Goal: Task Accomplishment & Management: Manage account settings

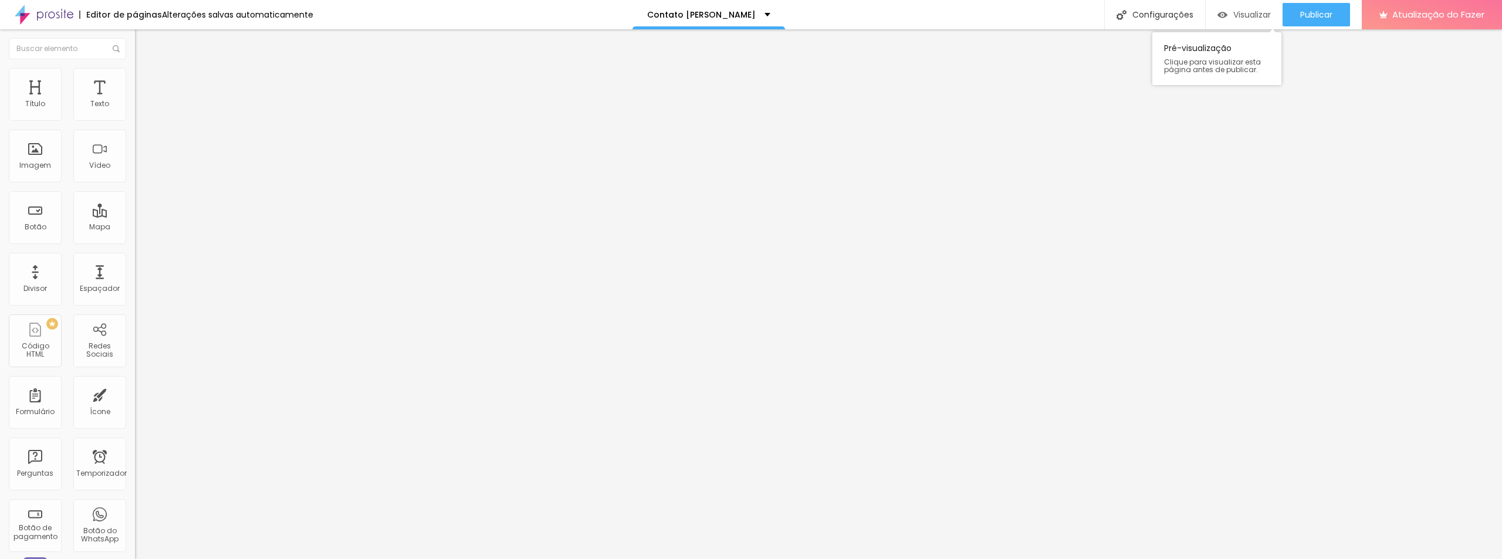
click at [1252, 18] on font "Visualizar" at bounding box center [1252, 15] width 38 height 12
click at [1315, 6] on div "Publicar" at bounding box center [1316, 14] width 32 height 23
click at [1246, 15] on font "Visualizar" at bounding box center [1242, 15] width 38 height 12
click at [1311, 15] on font "Publicar" at bounding box center [1316, 15] width 32 height 12
click at [92, 101] on font "Texto" at bounding box center [99, 104] width 19 height 10
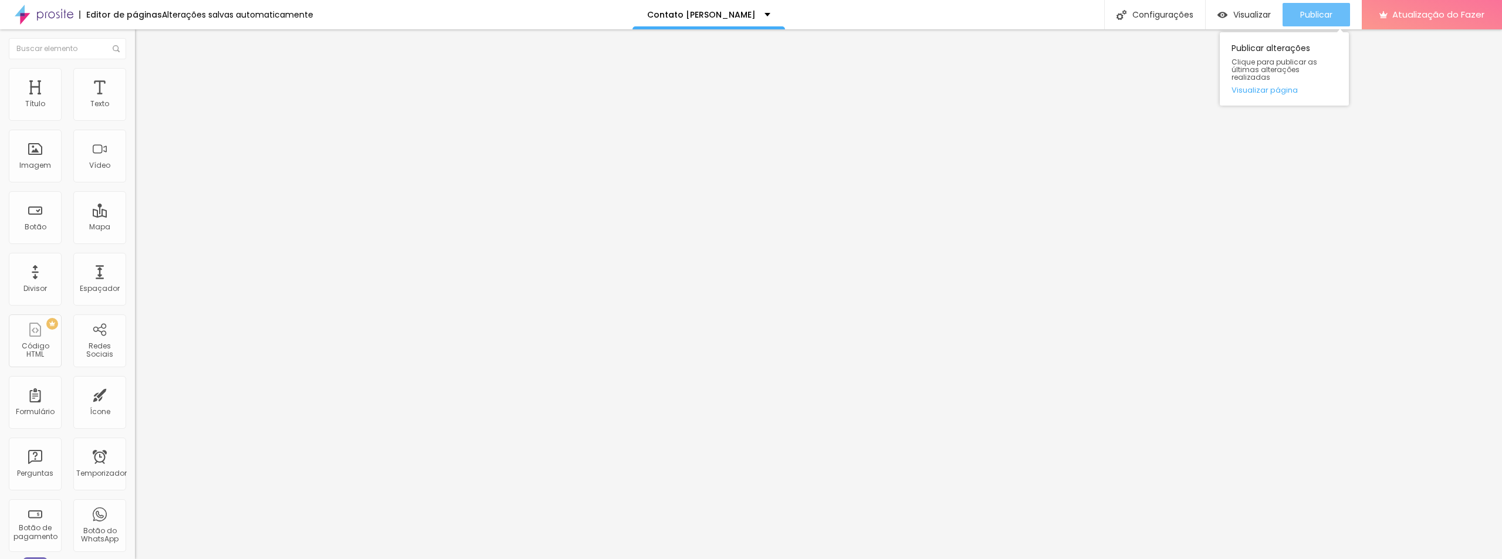
click at [1313, 20] on font "Publicar" at bounding box center [1316, 15] width 32 height 12
type input "17"
type input "18"
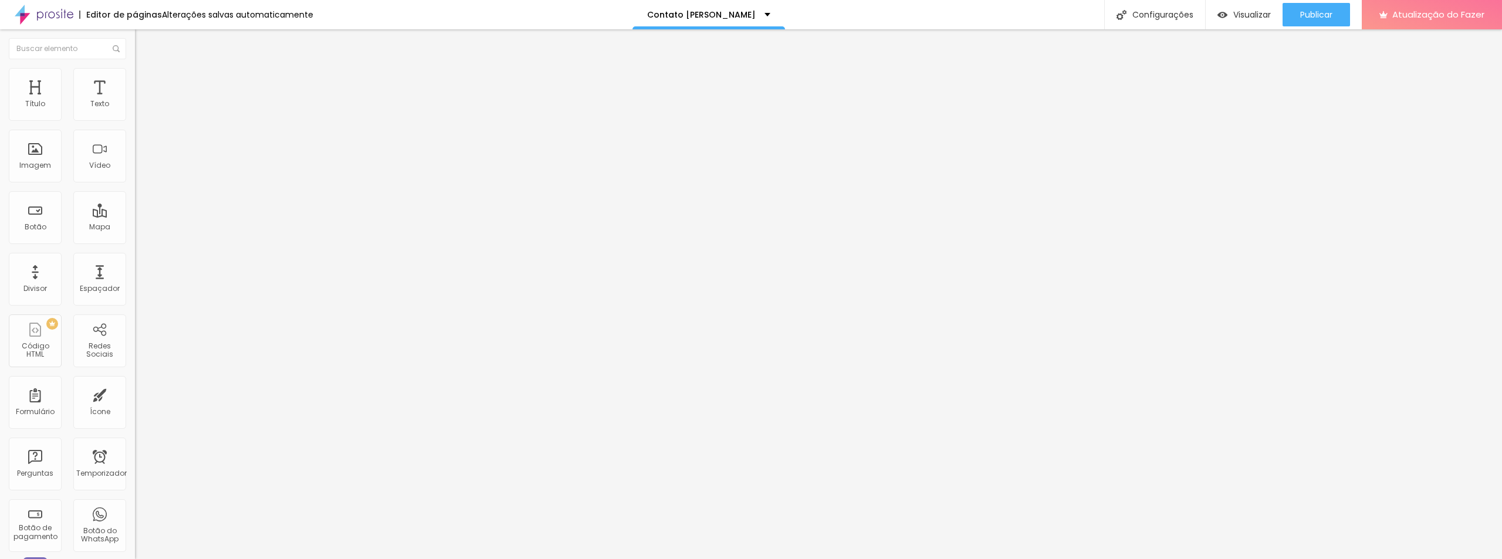
type input "19"
type input "20"
type input "21"
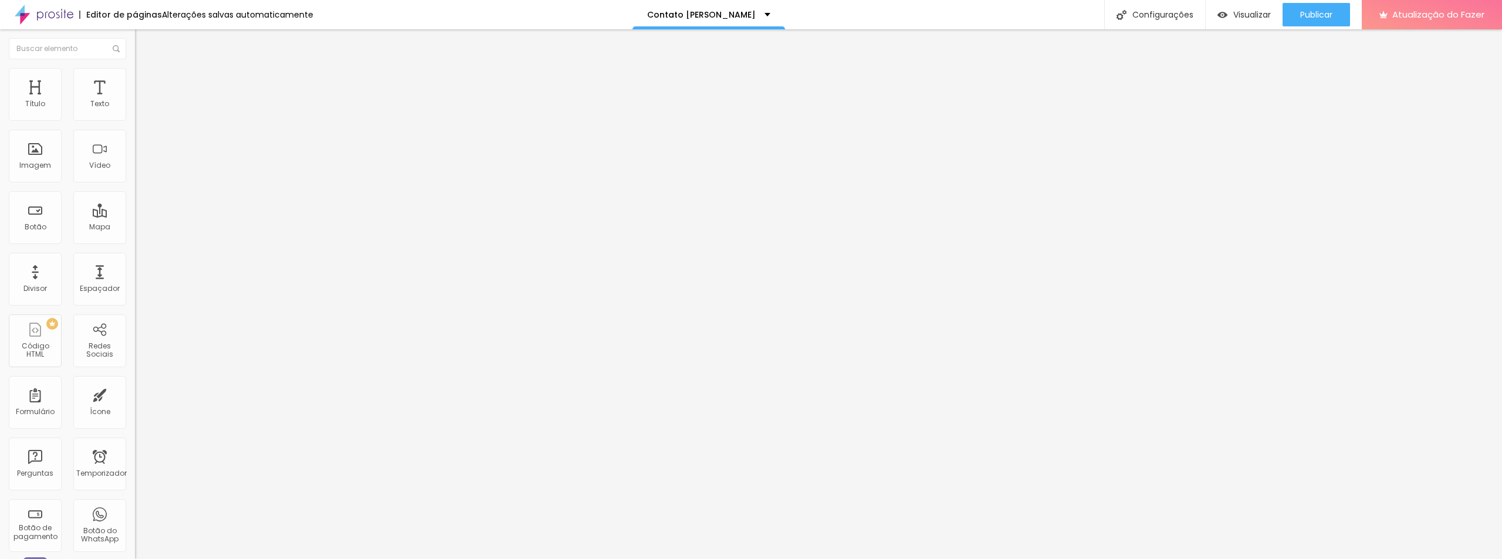
type input "21"
type input "22"
type input "23"
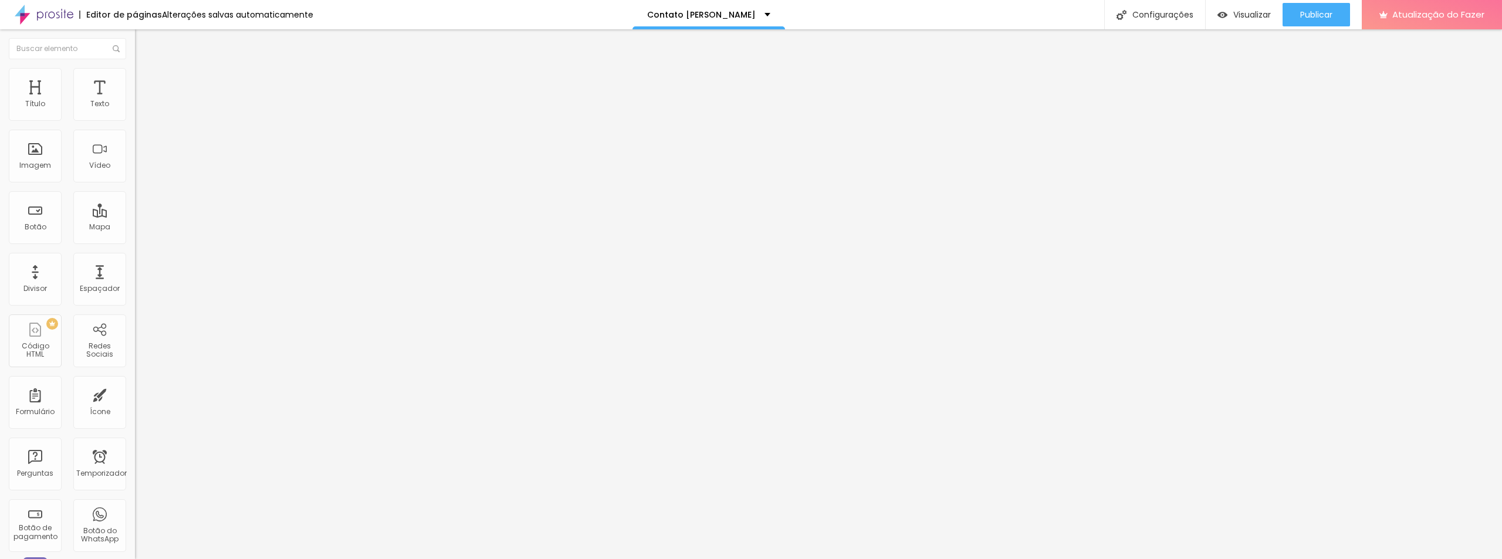
type input "24"
type input "25"
type input "26"
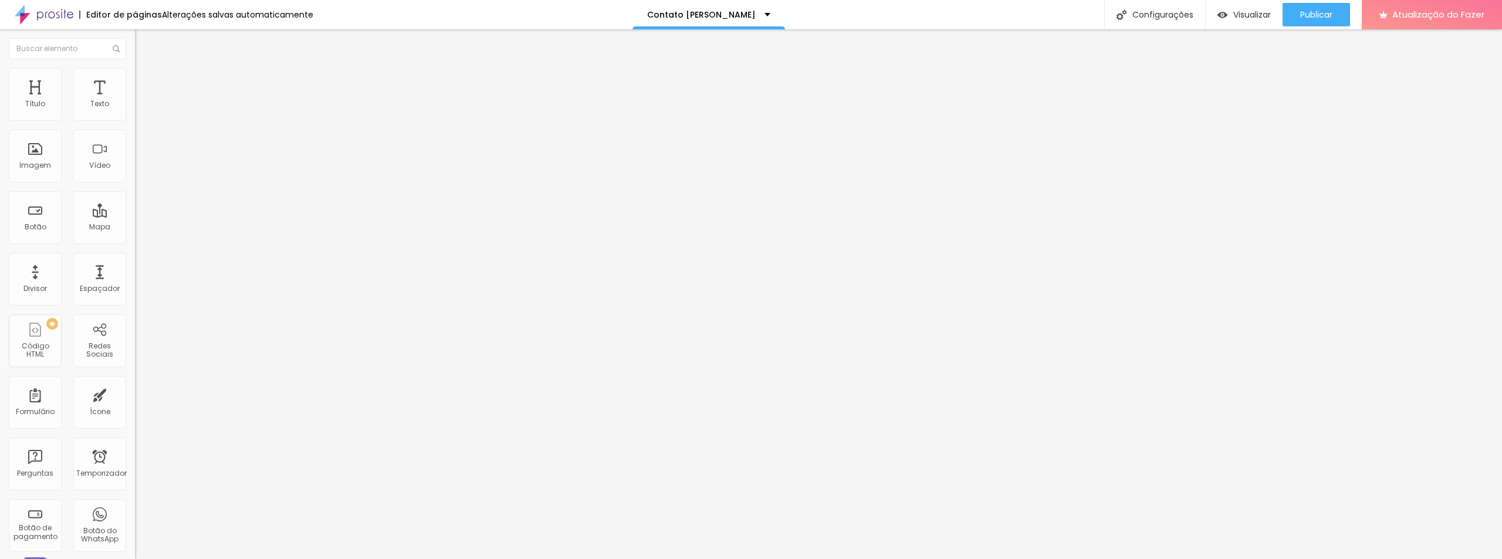
type input "26"
type input "27"
type input "28"
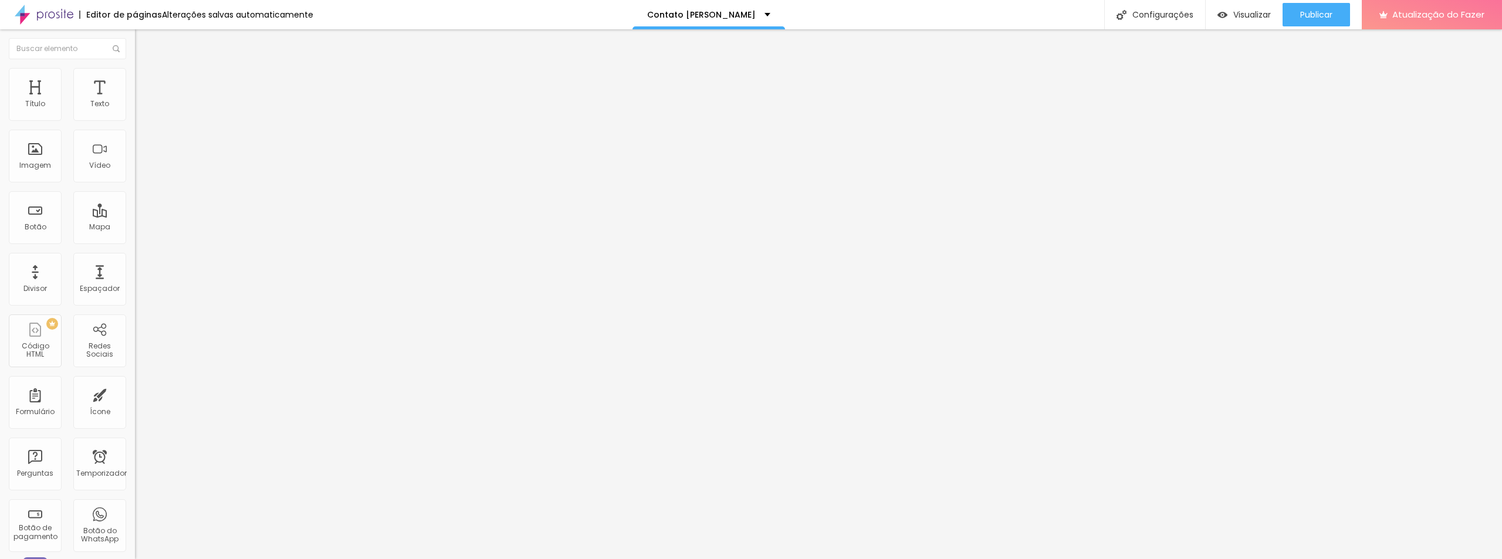
type input "29"
type input "28"
drag, startPoint x: 50, startPoint y: 114, endPoint x: 86, endPoint y: 107, distance: 37.1
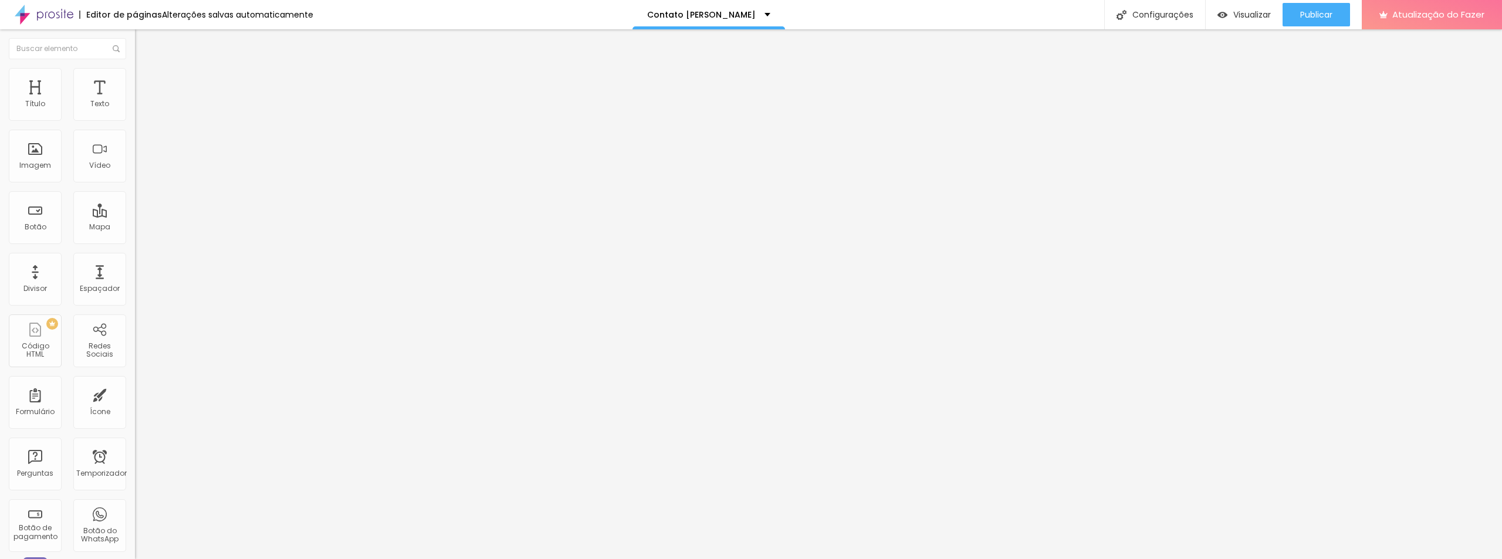
type input "28"
click at [135, 216] on input "range" at bounding box center [173, 220] width 76 height 9
type input "0.1"
type input "0.6"
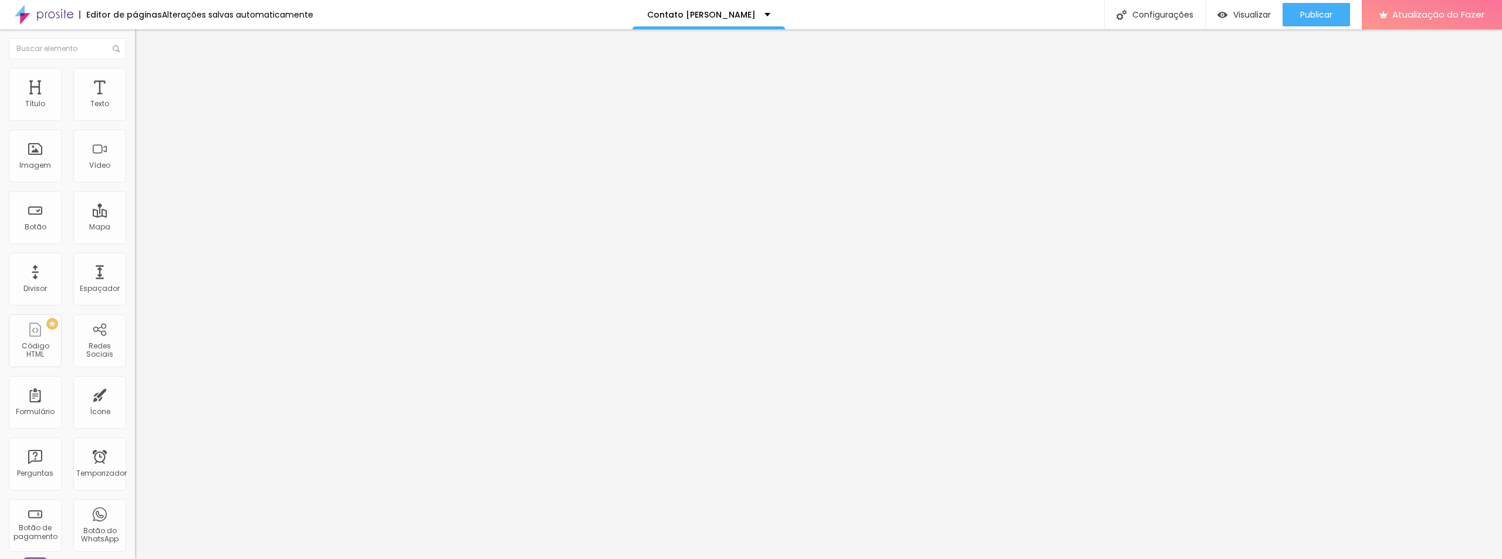
type input "0.6"
type input "1"
type input "1.6"
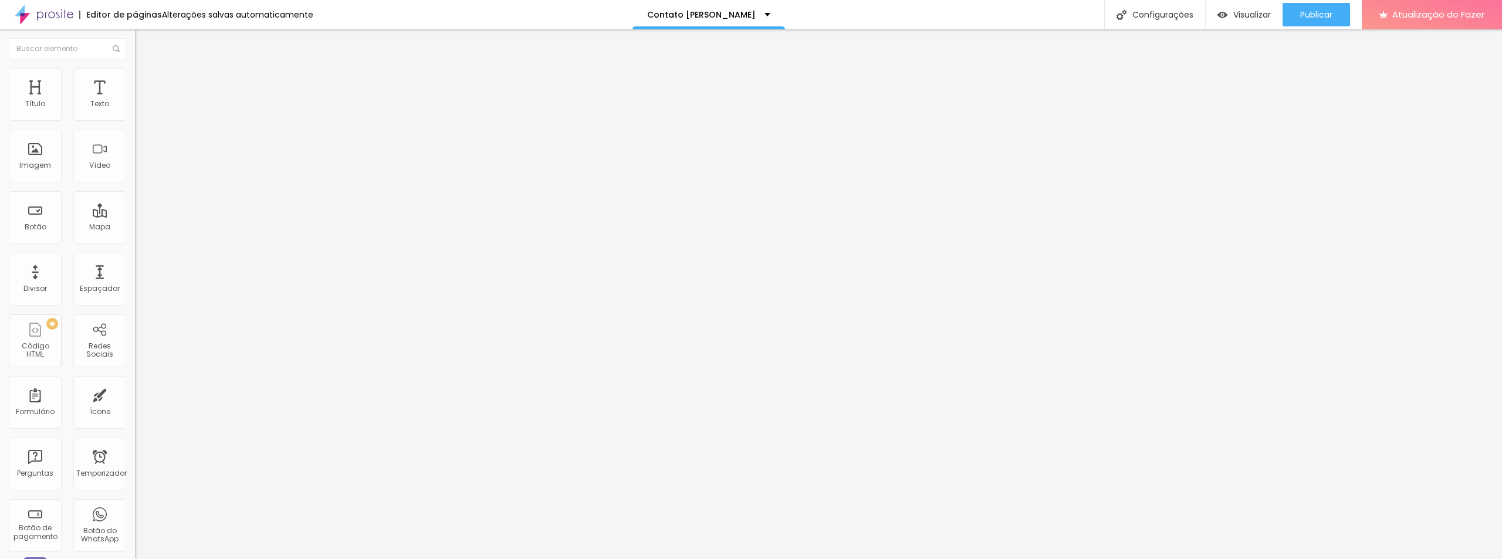
type input "2.1"
type input "2.2"
type input "2.3"
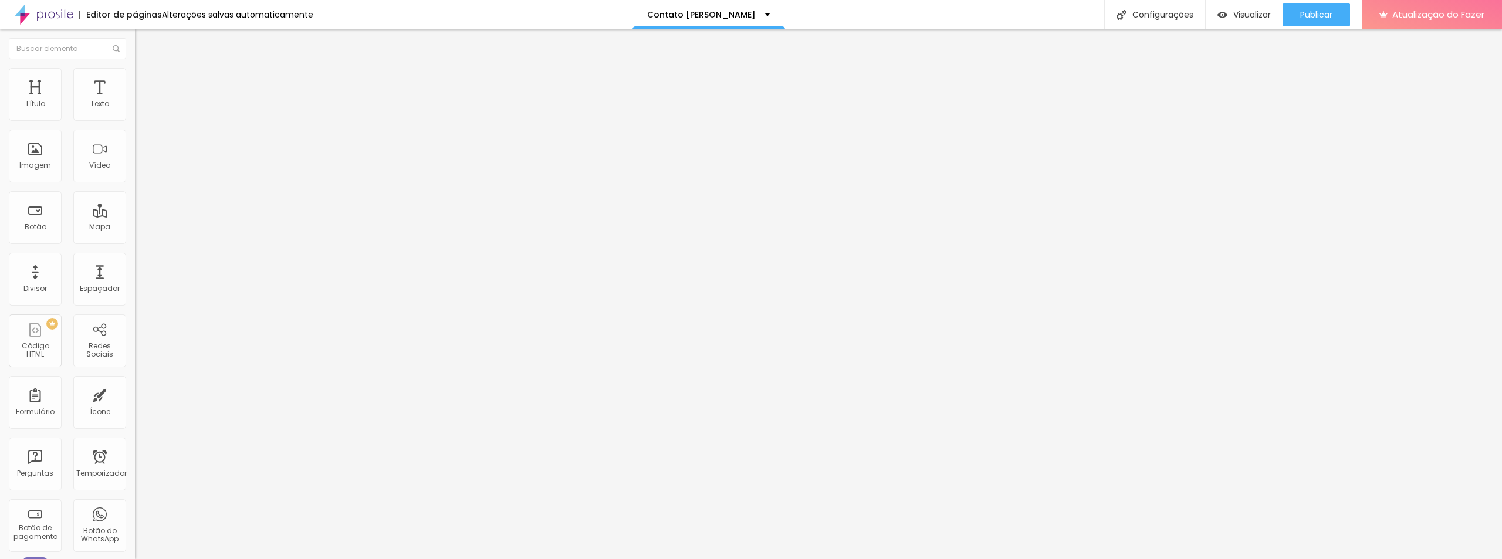
type input "2.3"
type input "2.1"
type input "1.9"
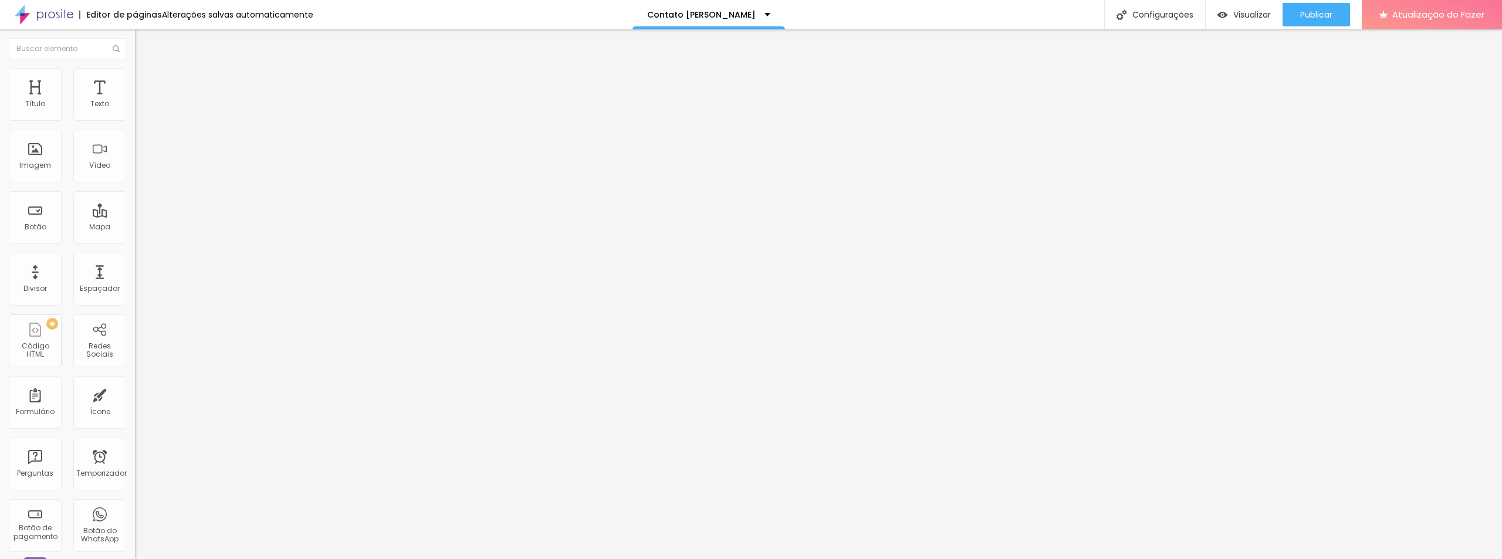
type input "1.8"
type input "1.6"
type input "1.5"
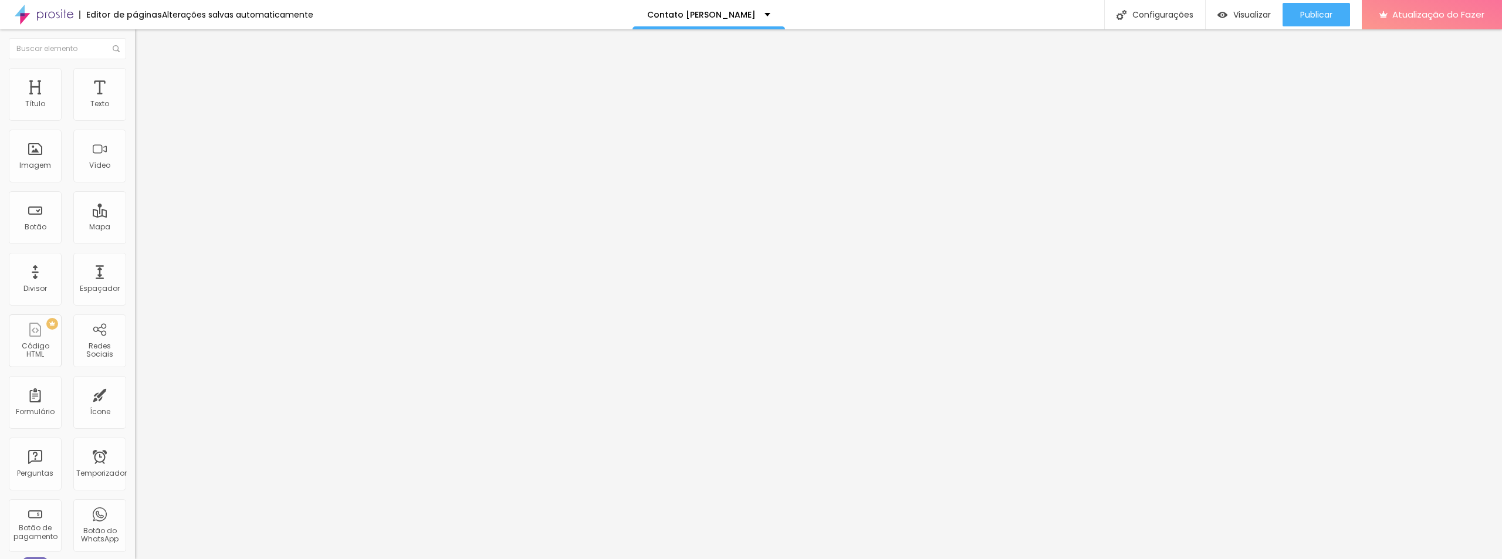
type input "1.5"
type input "1.3"
type input "1.1"
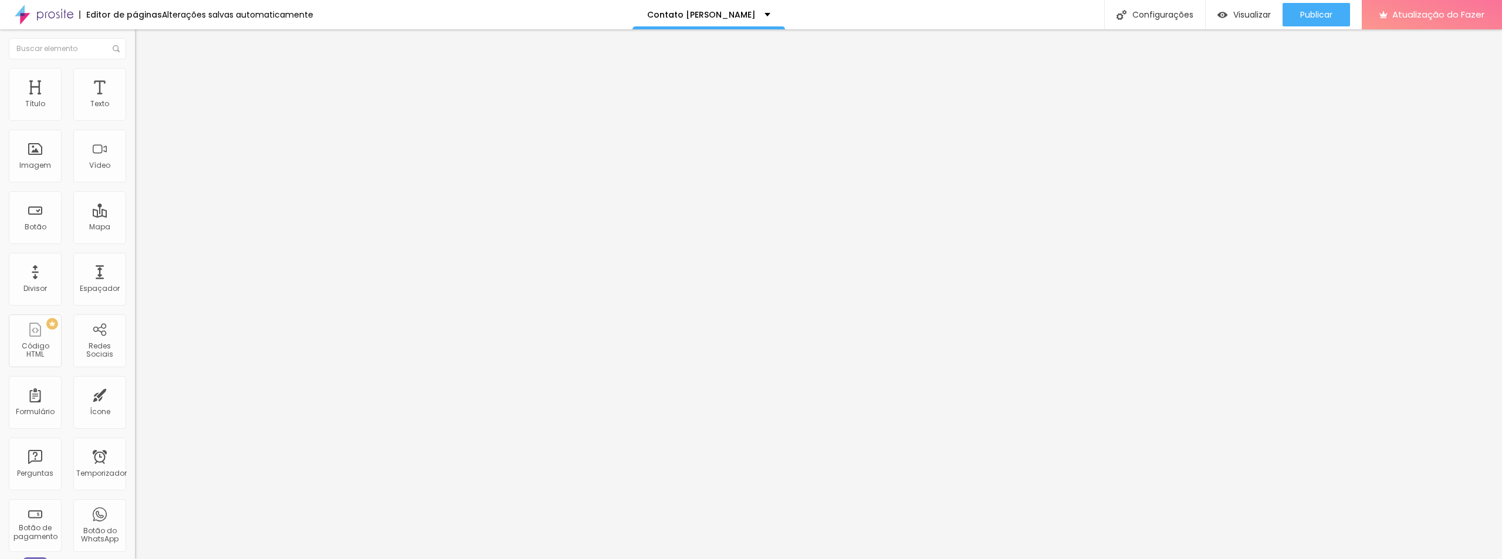
type input "1"
type input "0.9"
type input "0.8"
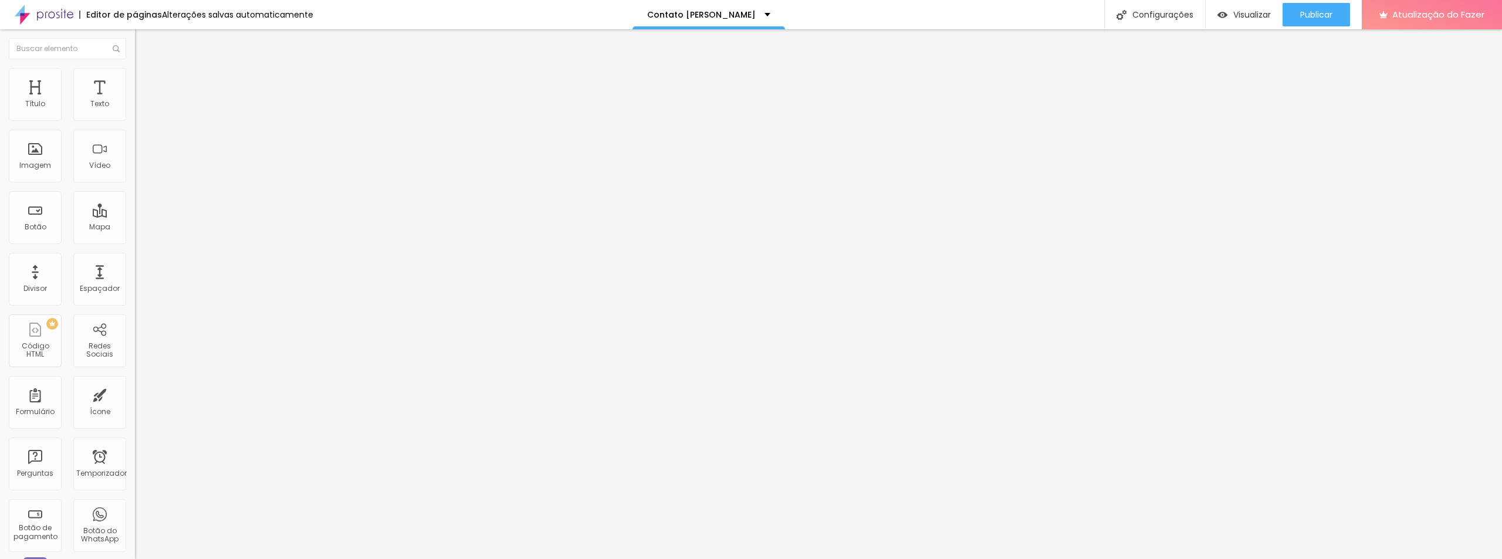
type input "0.8"
type input "0.7"
type input "0.5"
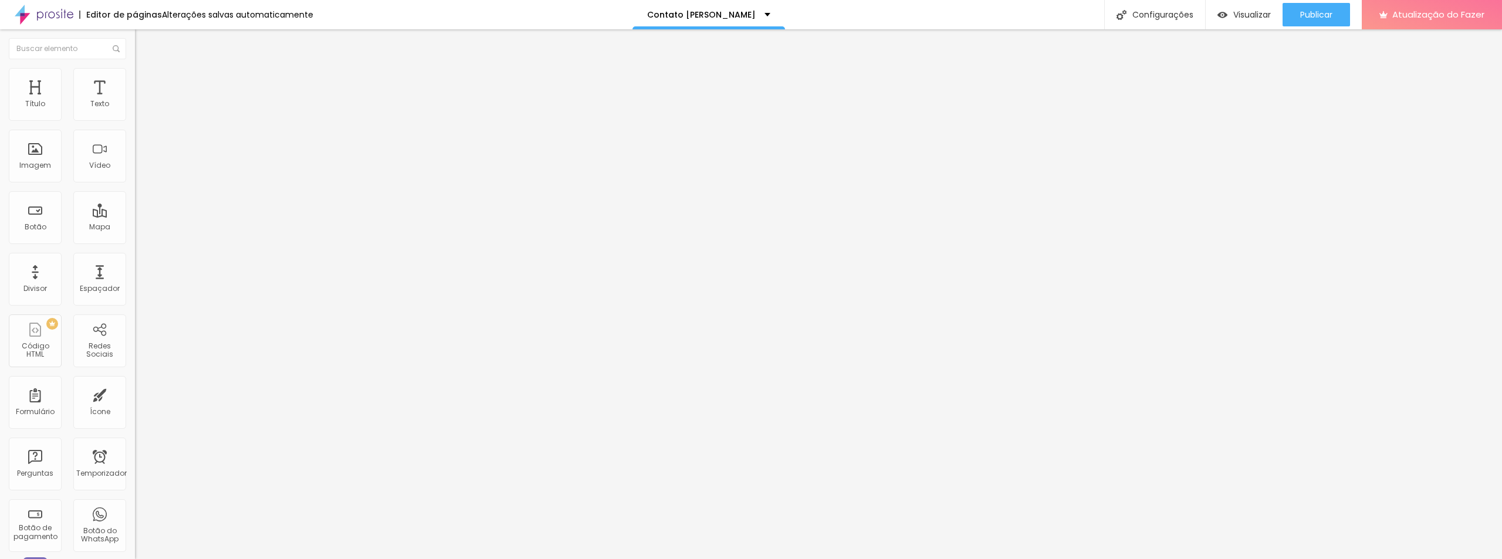
type input "0.4"
type input "0.3"
type input "0.2"
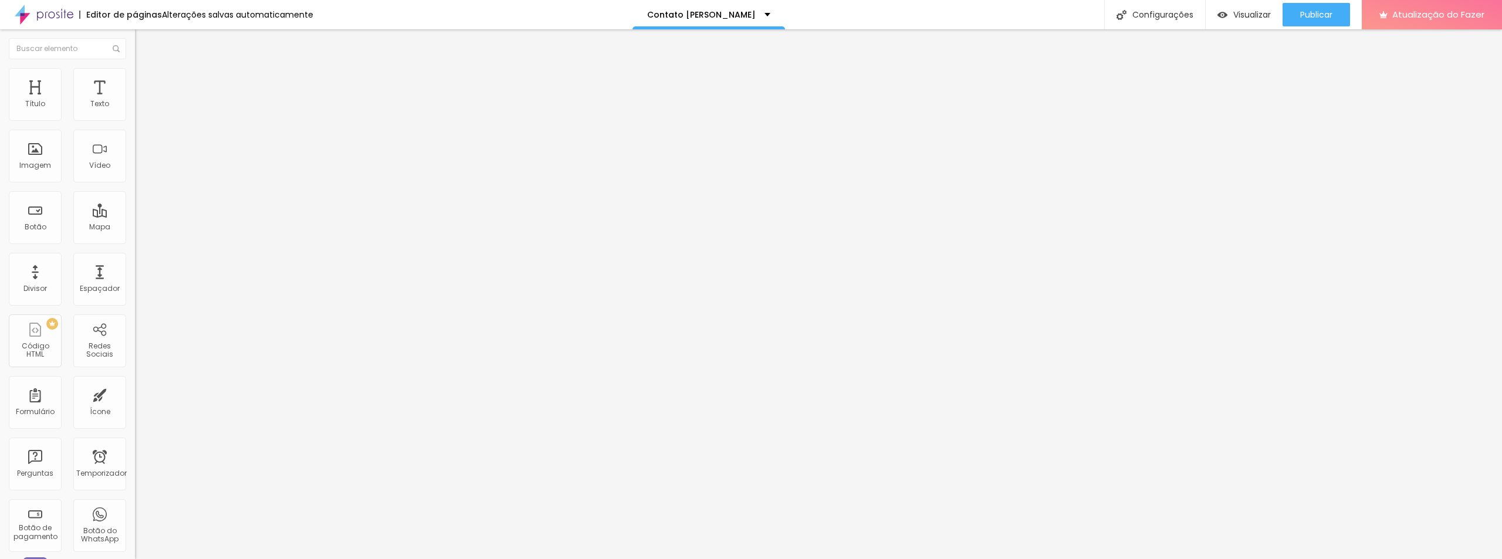
type input "0.2"
type input "0"
drag, startPoint x: 28, startPoint y: 137, endPoint x: 19, endPoint y: 137, distance: 8.8
click at [135, 382] on input "range" at bounding box center [173, 386] width 76 height 9
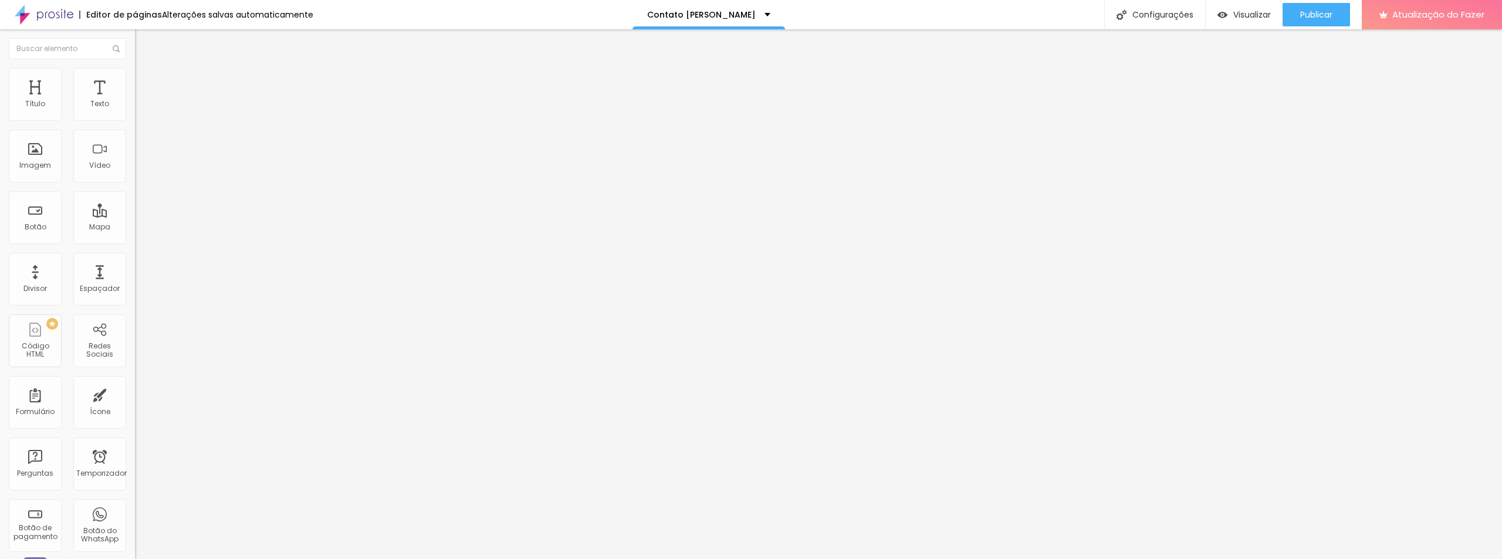
type input "1.2"
type input "1.1"
type input "1"
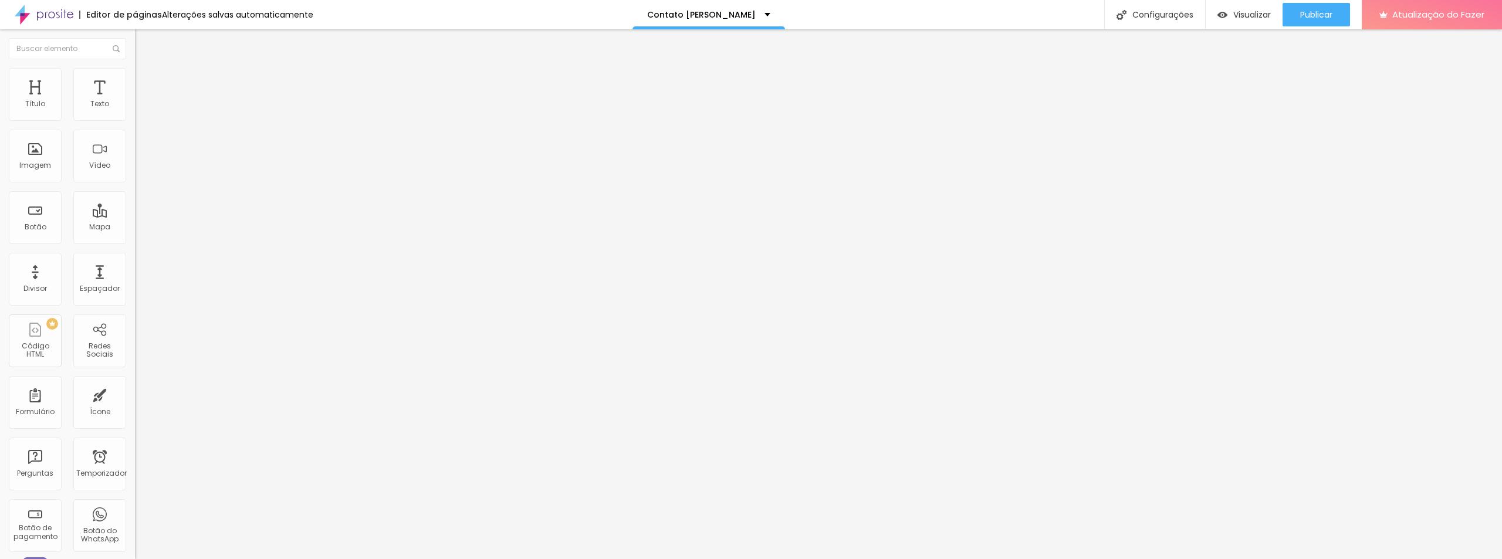
type input "1"
type input "0.9"
type input "1"
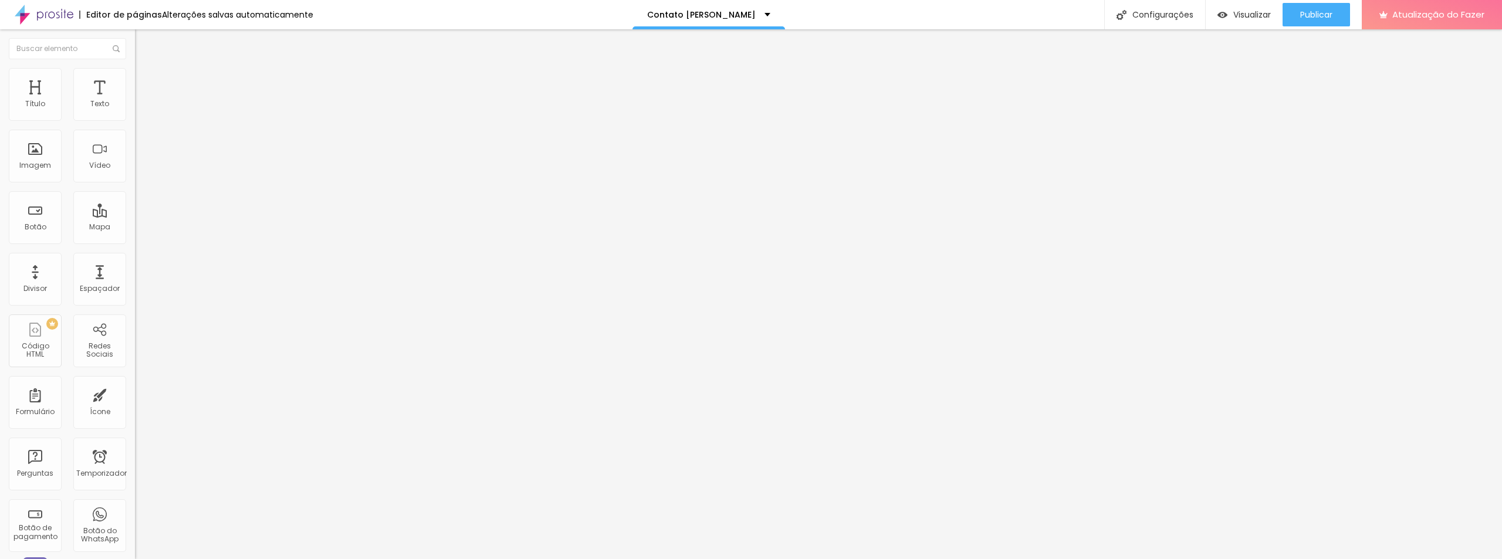
type input "1.1"
type input "1.2"
type input "1.3"
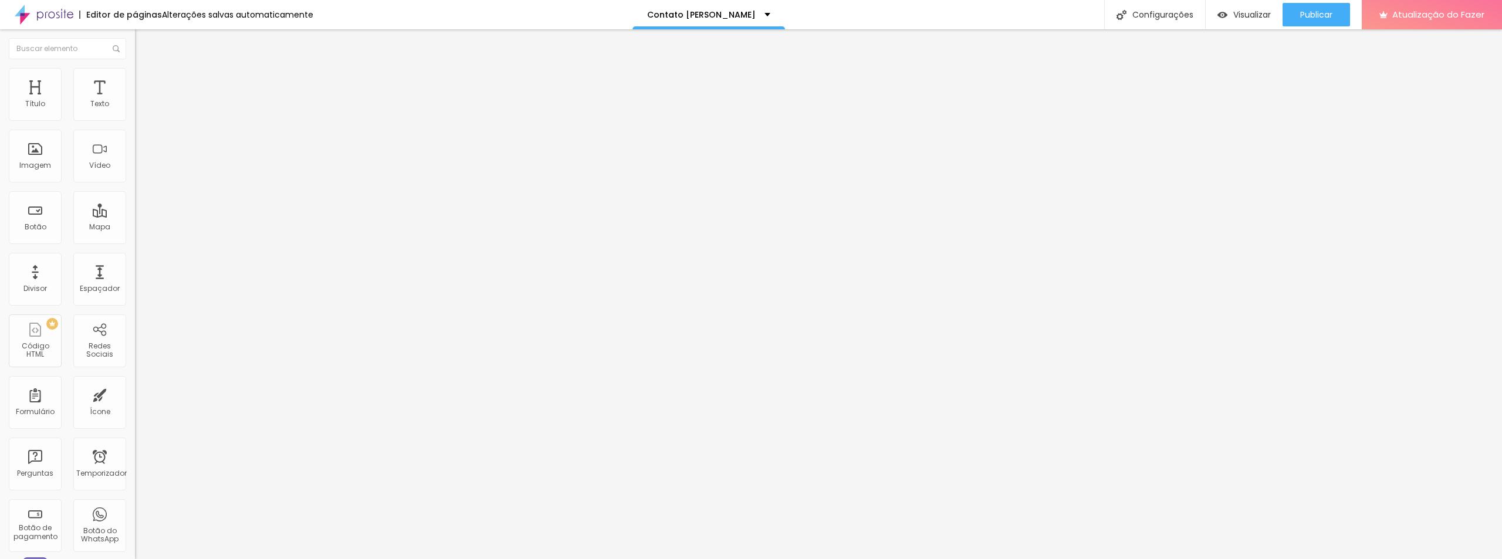
type input "1.3"
type input "1.2"
type input "1.1"
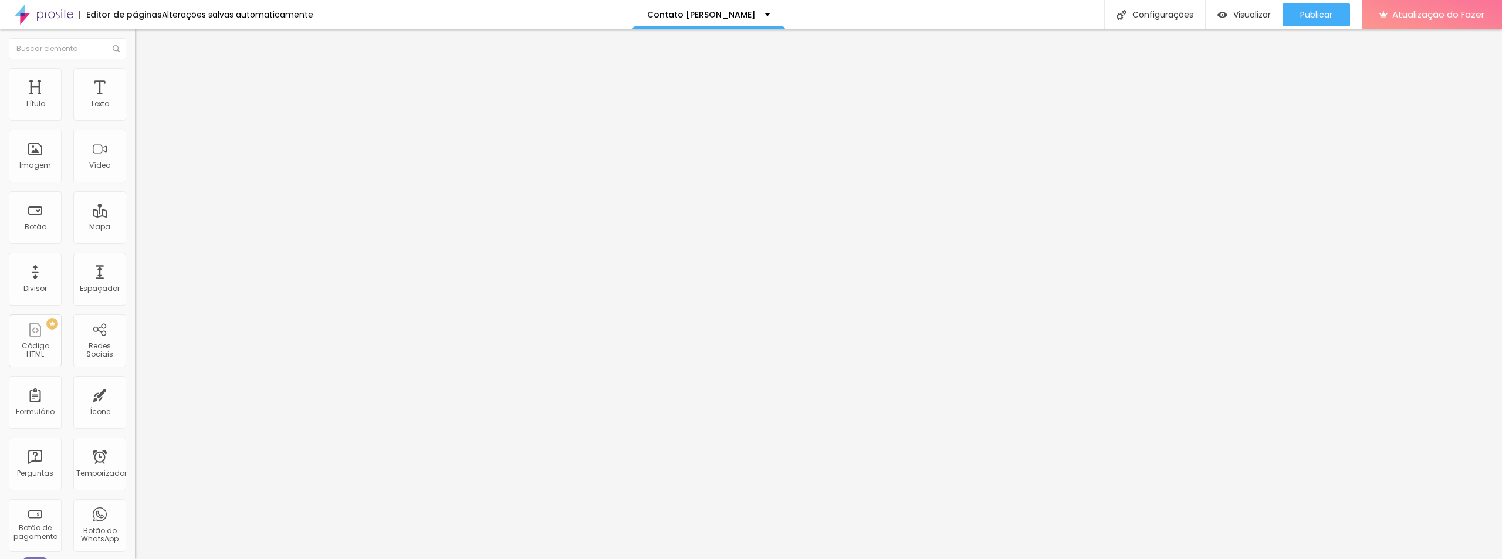
type input "1"
drag, startPoint x: 63, startPoint y: 160, endPoint x: 52, endPoint y: 155, distance: 11.9
type input "1"
click at [135, 548] on input "range" at bounding box center [173, 552] width 76 height 9
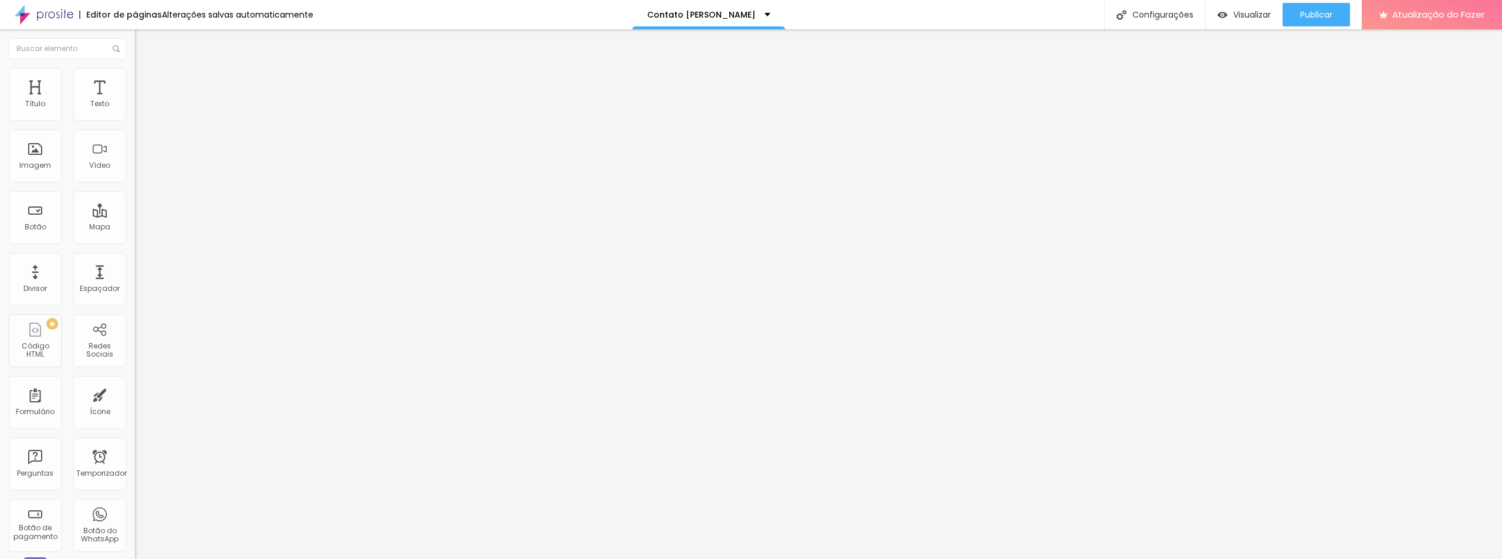
type input "1"
type input "2"
type input "3"
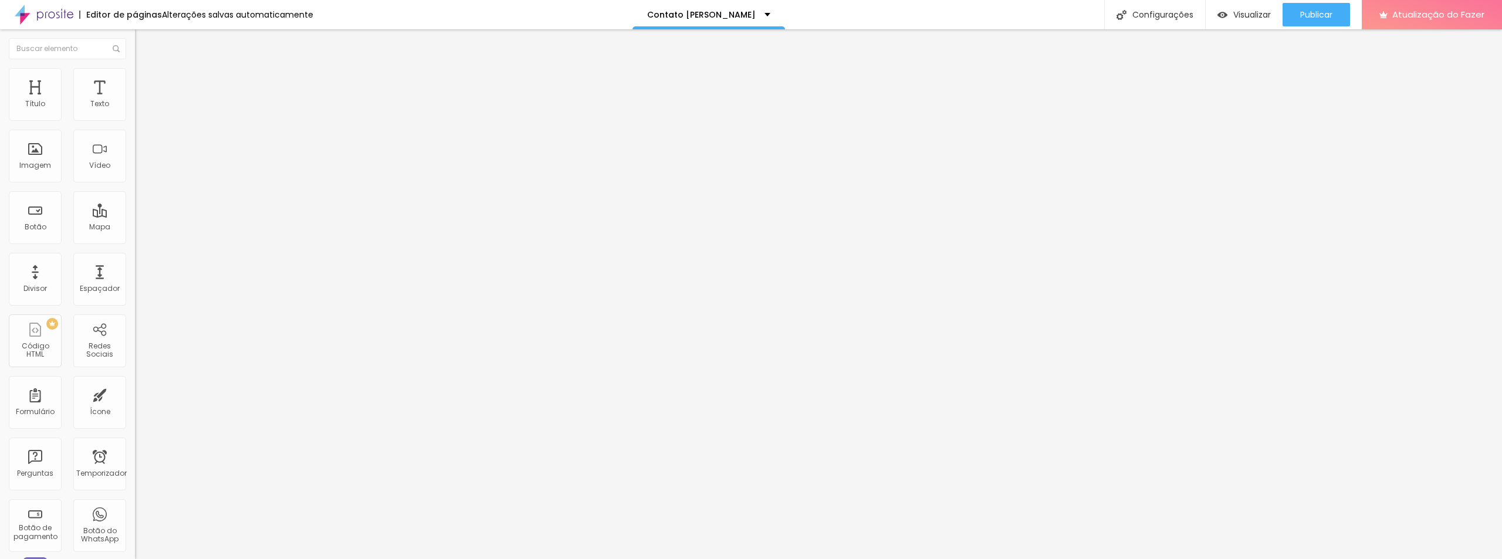
type input "3"
type input "4"
type input "3"
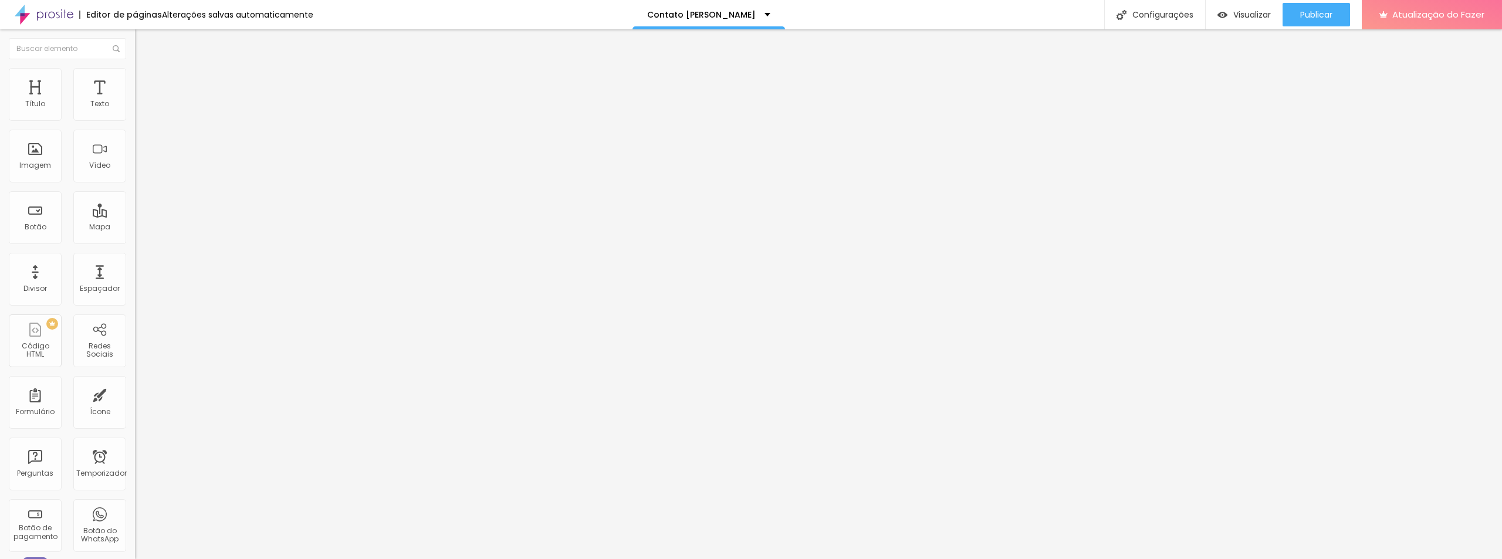
type input "2"
type input "1"
type input "0"
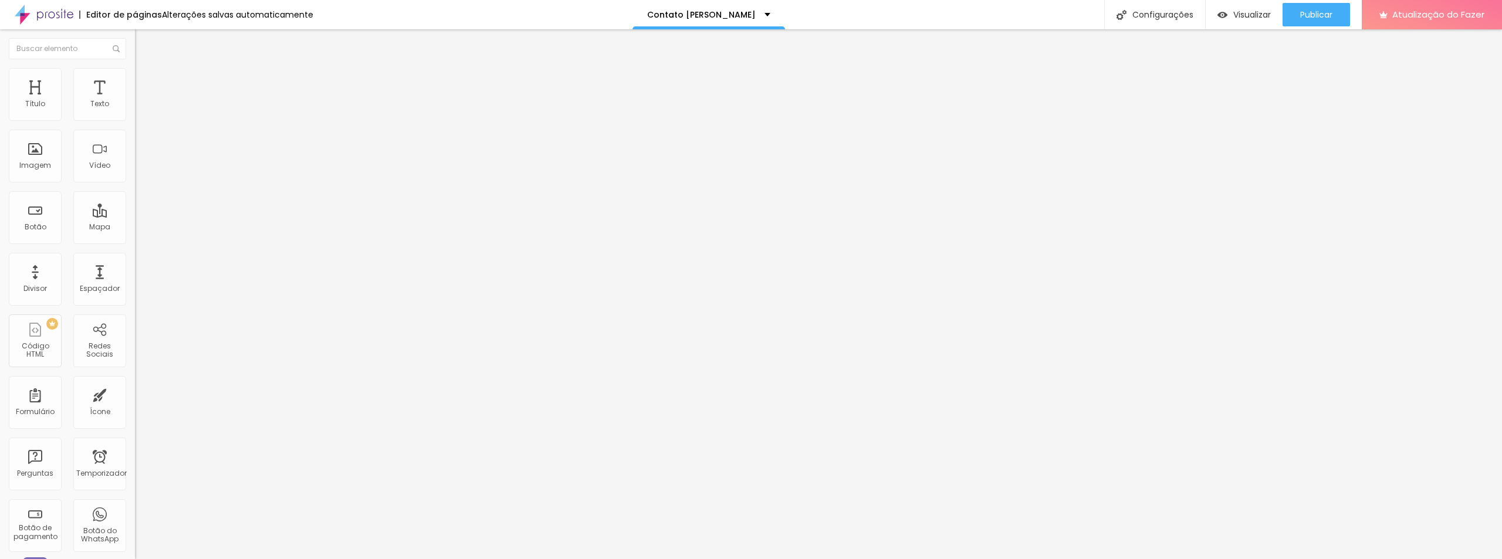
type input "0"
drag, startPoint x: 28, startPoint y: 182, endPoint x: 21, endPoint y: 178, distance: 8.2
click at [146, 80] on font "Avançado" at bounding box center [165, 76] width 39 height 10
type input "9"
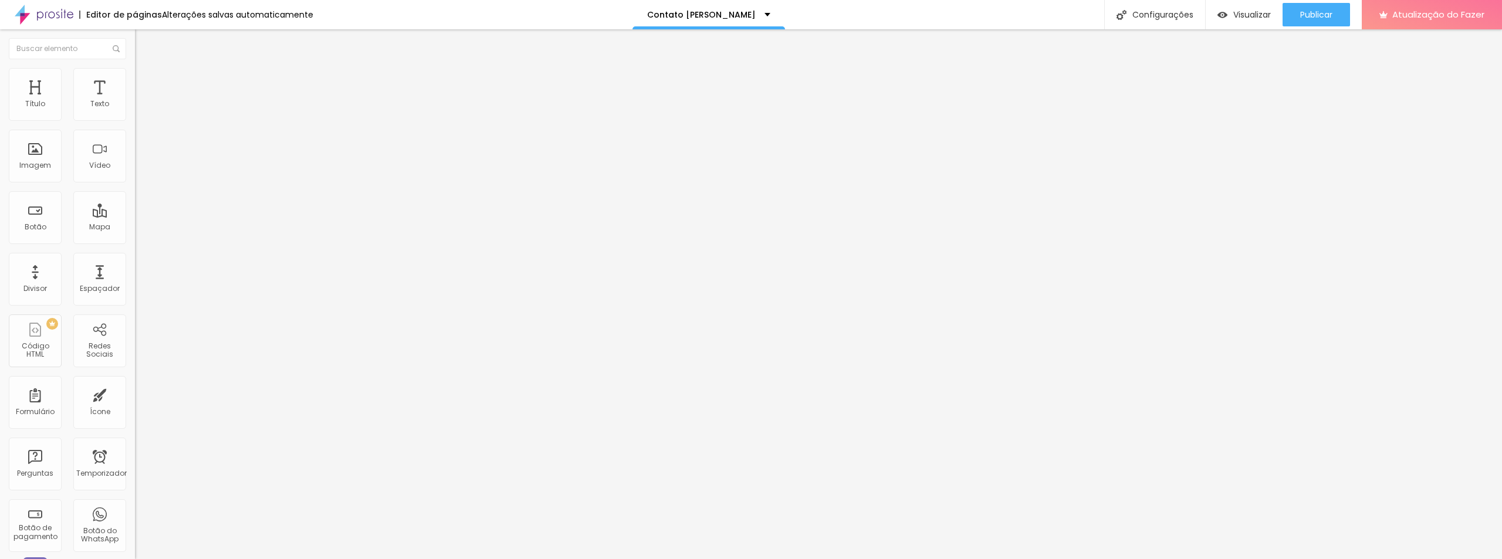
type input "9"
type input "10"
type input "11"
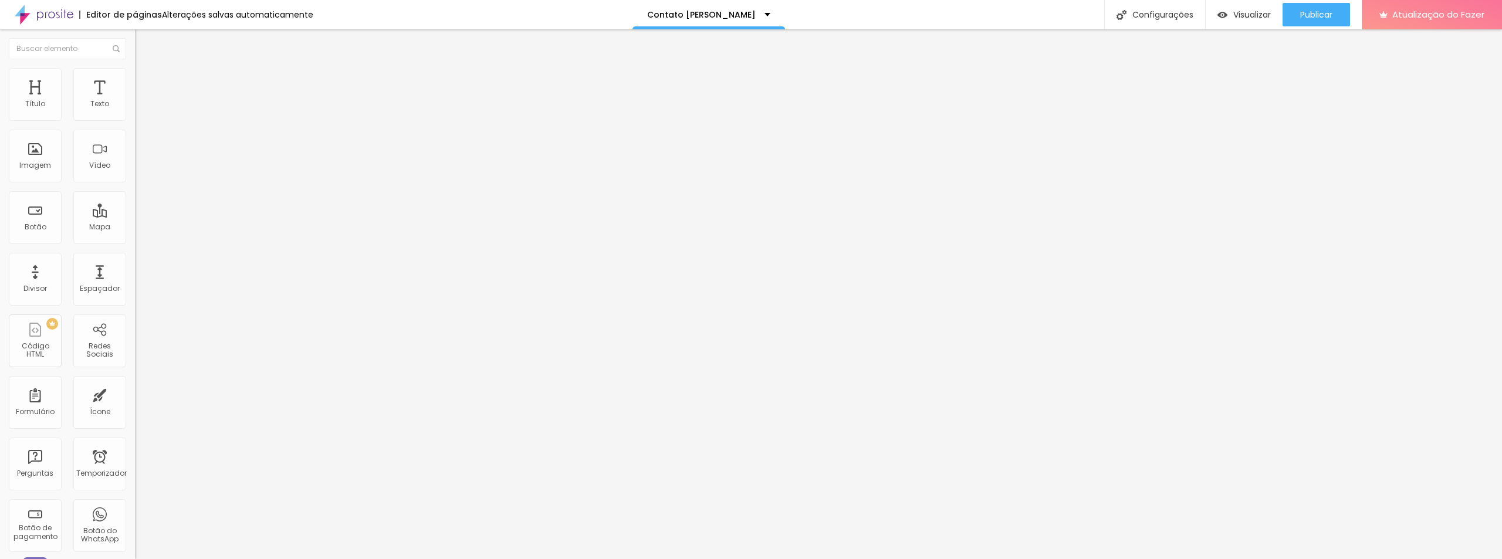
type input "13"
type input "19"
type input "22"
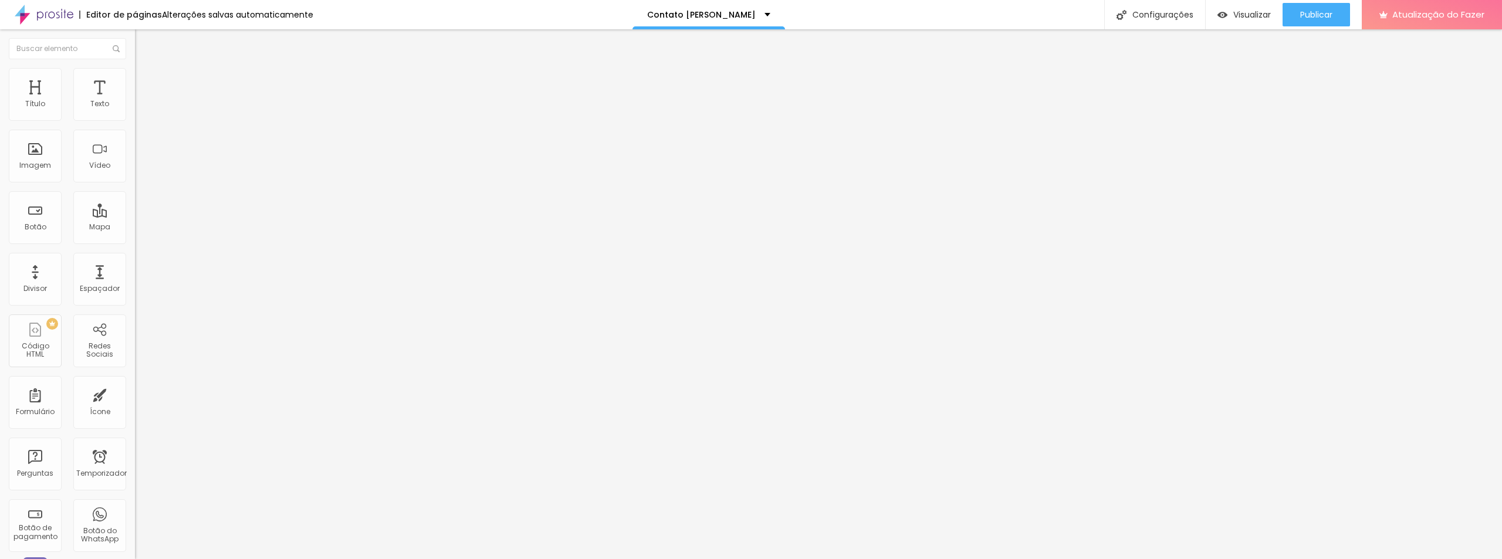
type input "22"
type input "25"
type input "30"
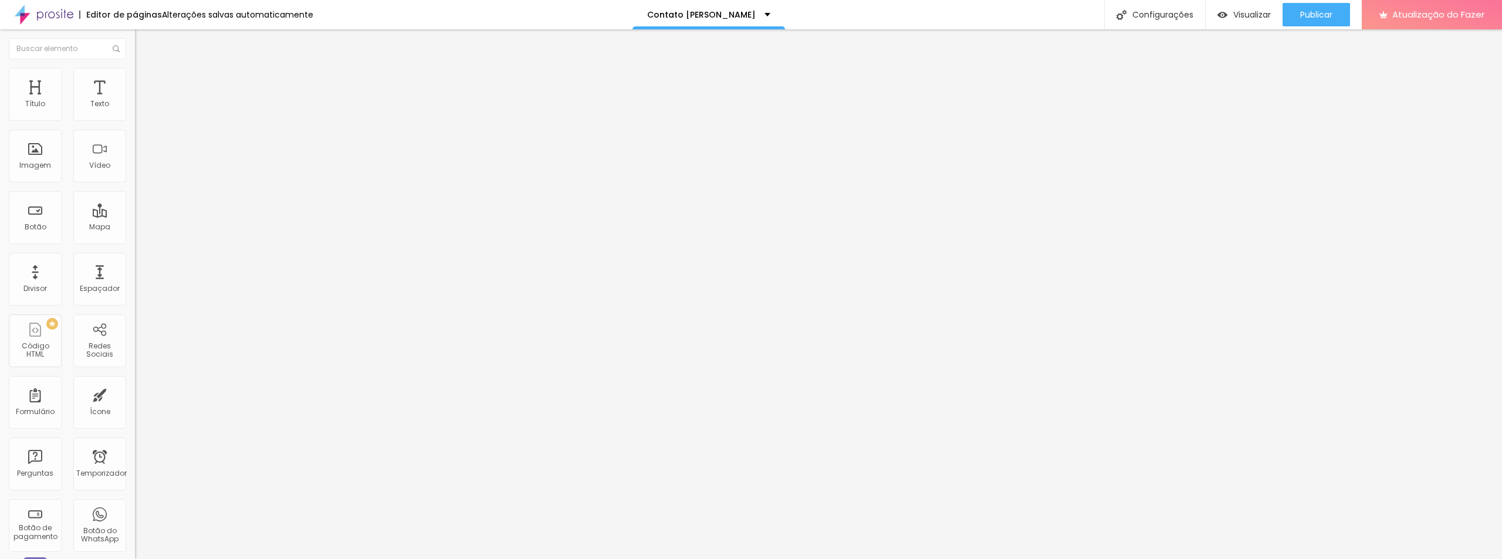
type input "31"
type input "32"
type input "34"
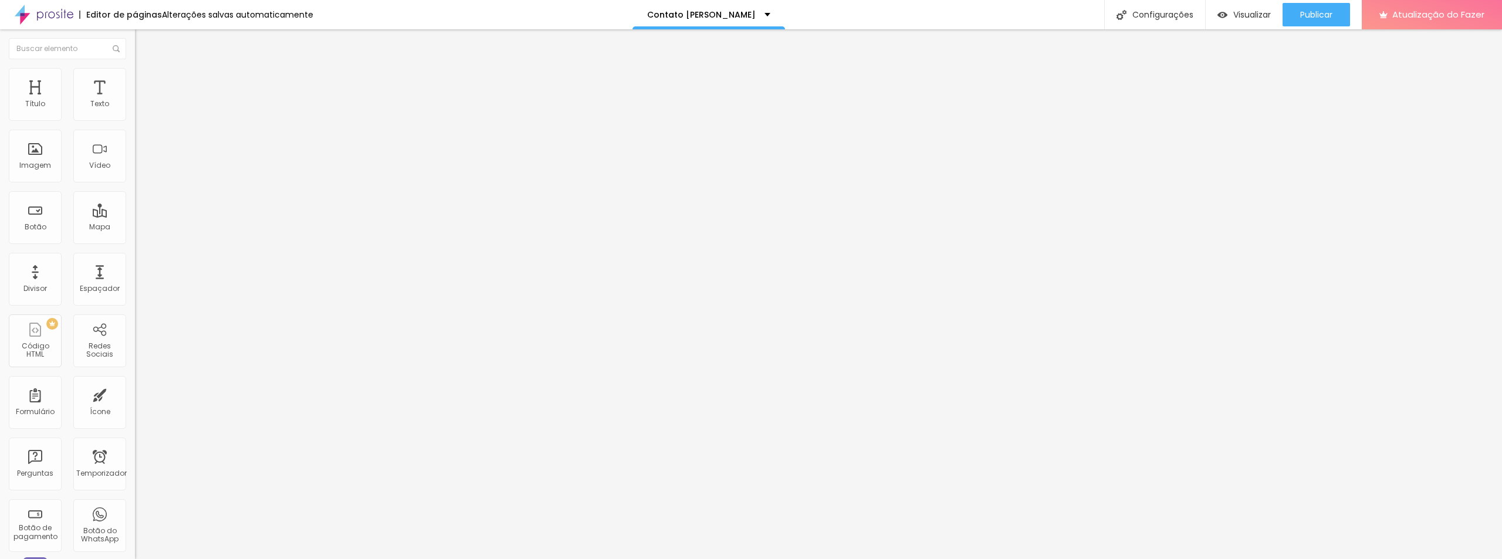
type input "34"
type input "35"
type input "31"
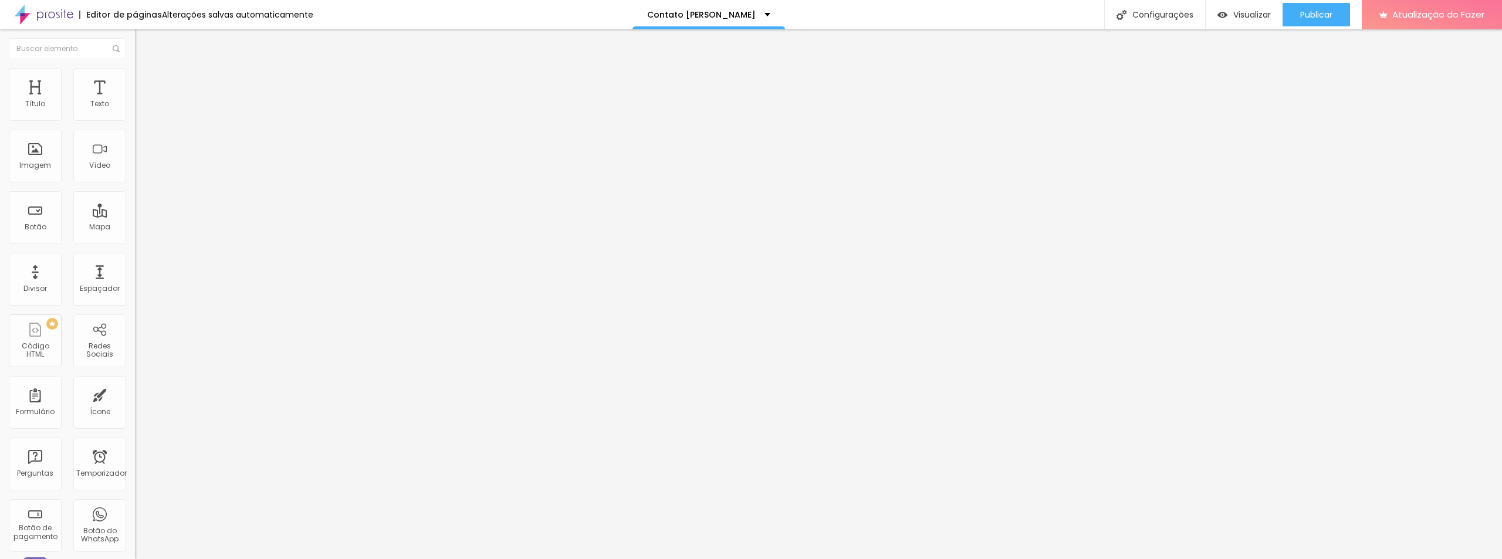
type input "29"
type input "28"
type input "25"
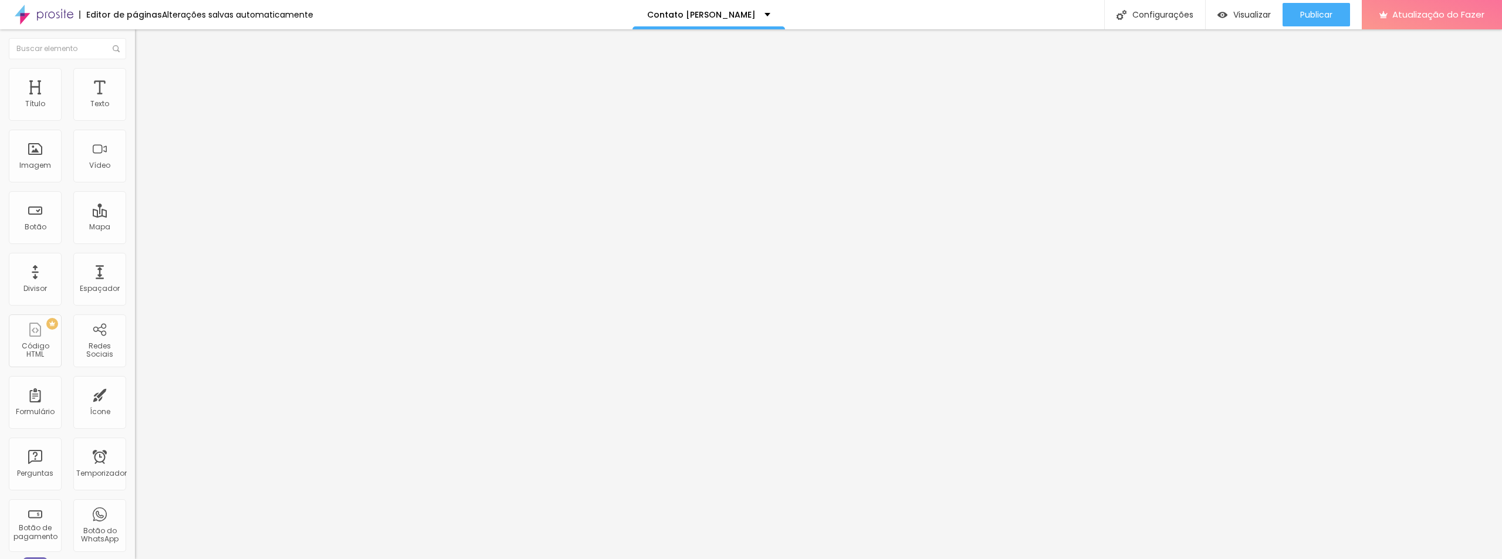
type input "25"
type input "24"
type input "25"
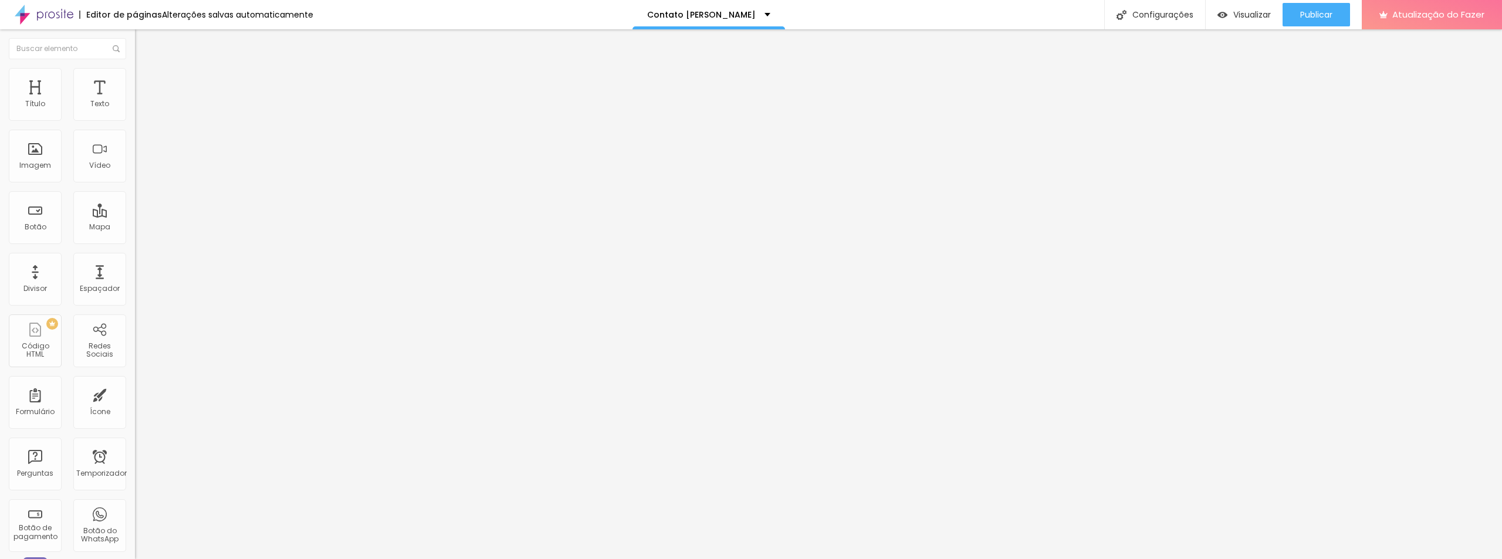
type input "26"
drag, startPoint x: 34, startPoint y: 117, endPoint x: 46, endPoint y: 117, distance: 12.3
type input "26"
click at [135, 216] on input "range" at bounding box center [173, 220] width 76 height 9
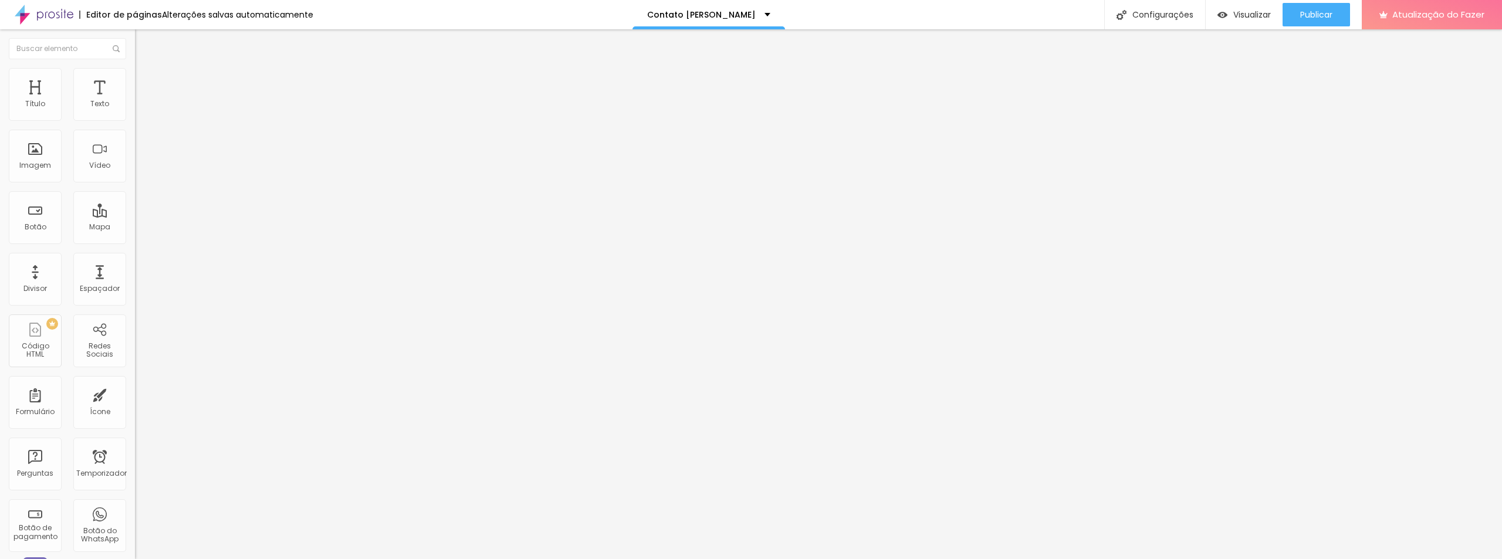
type input "13"
type input "22"
type input "25"
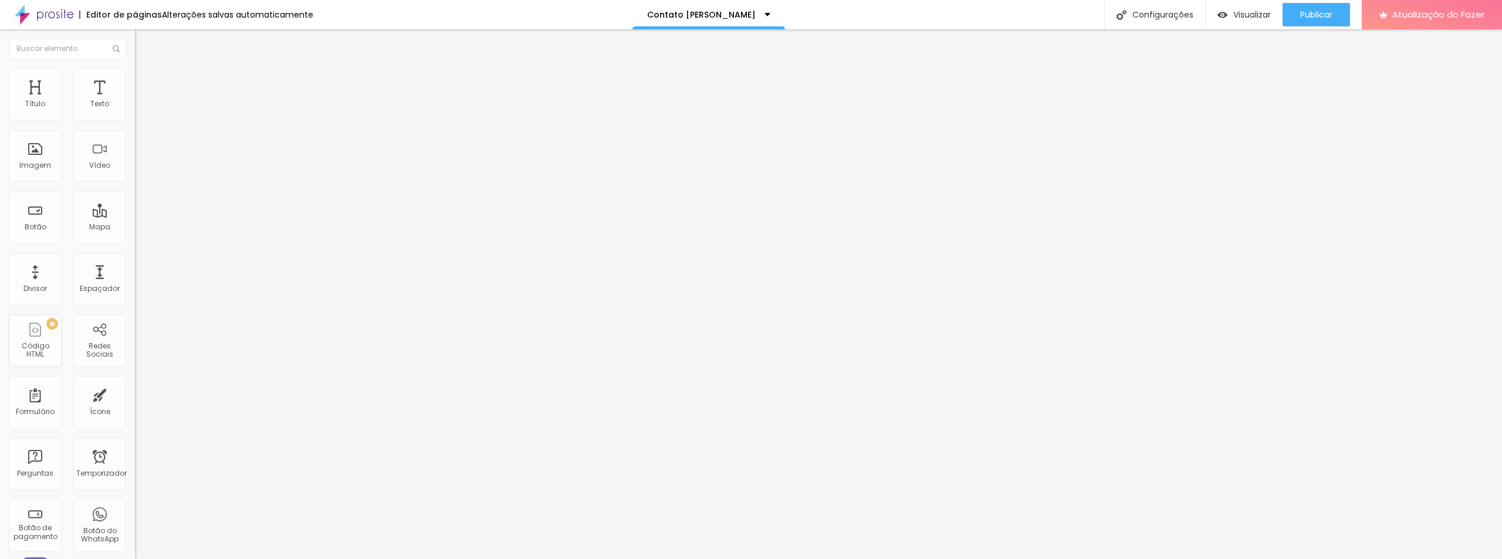
type input "25"
type input "26"
type input "27"
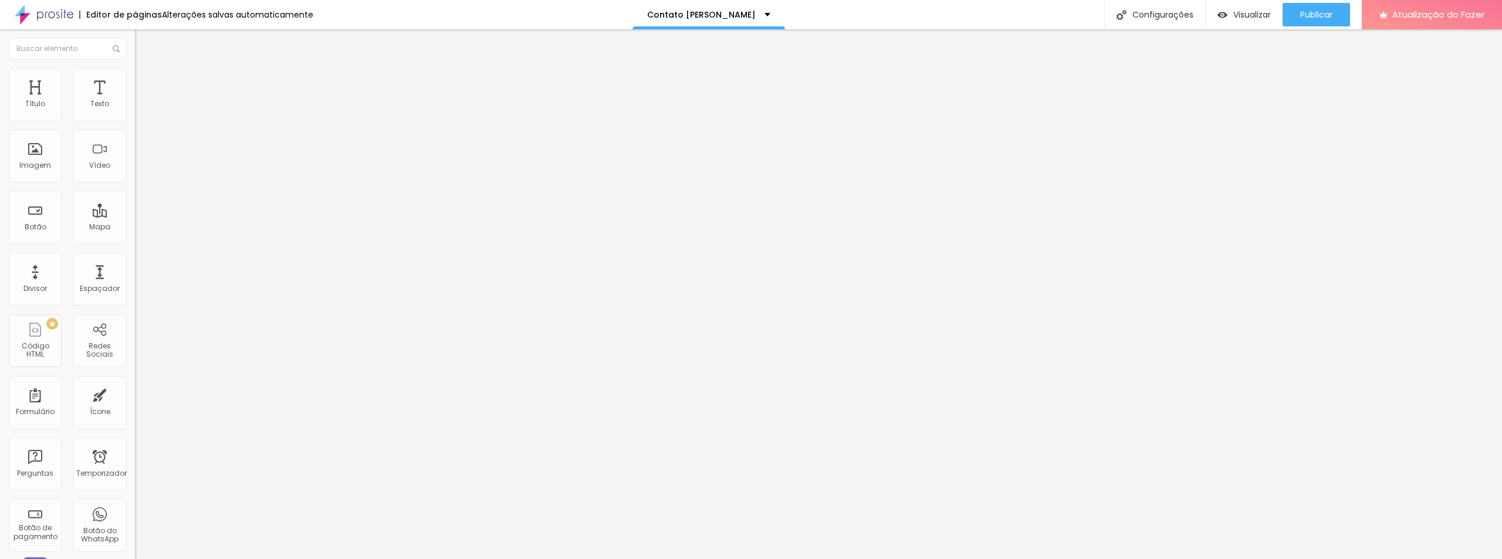
type input "28"
type input "29"
type input "30"
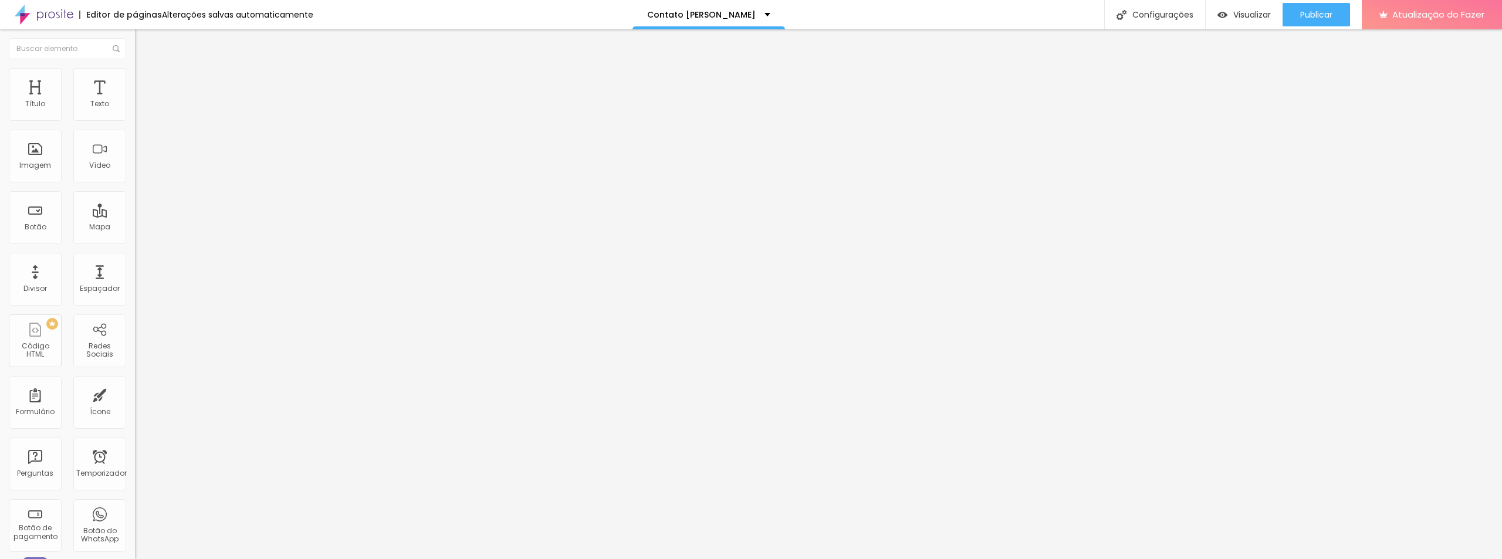
type input "30"
type input "29"
type input "27"
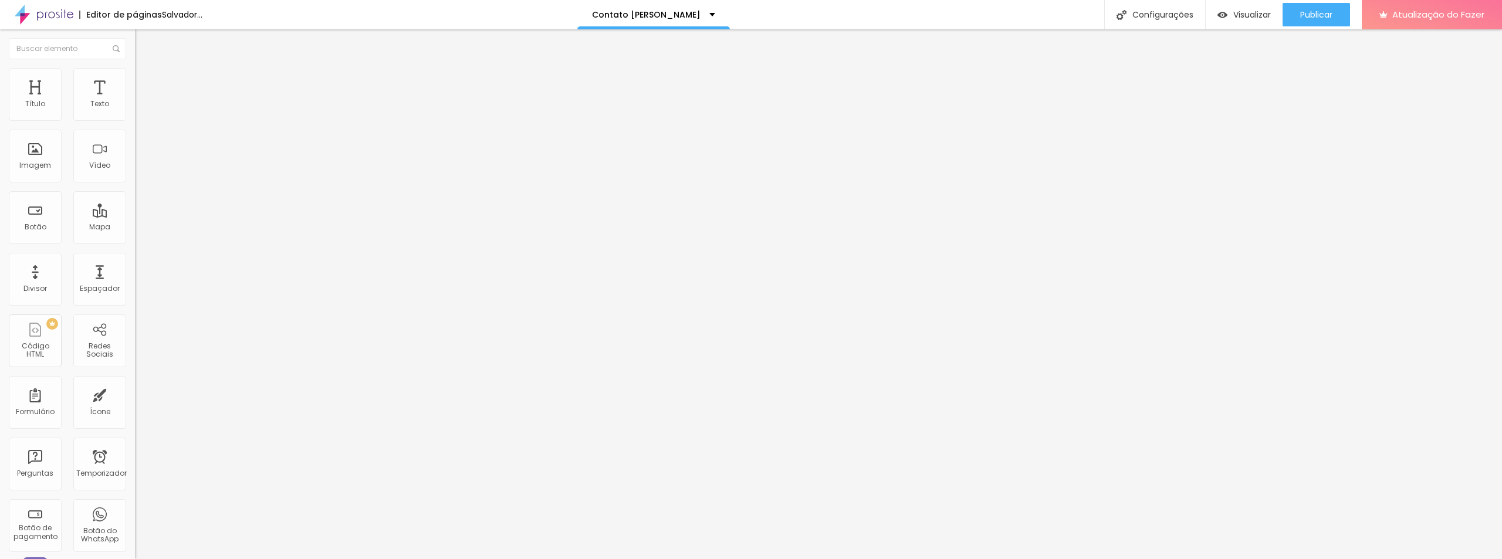
type input "25"
type input "23"
type input "21"
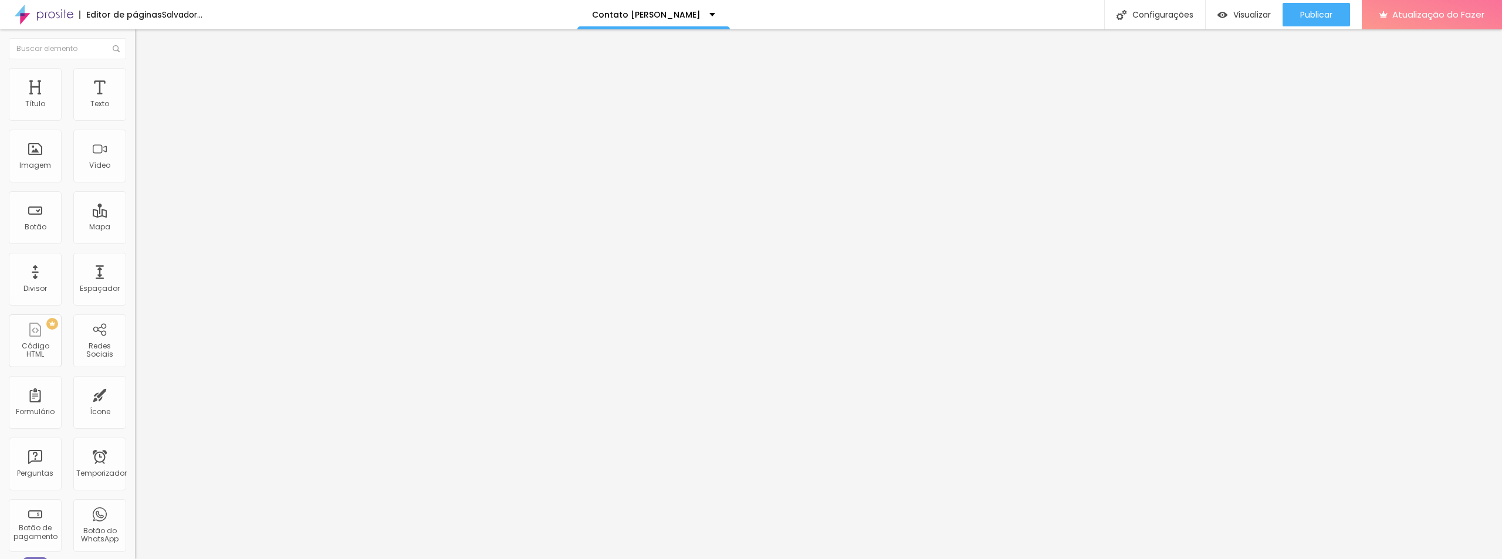
type input "21"
type input "20"
type input "15"
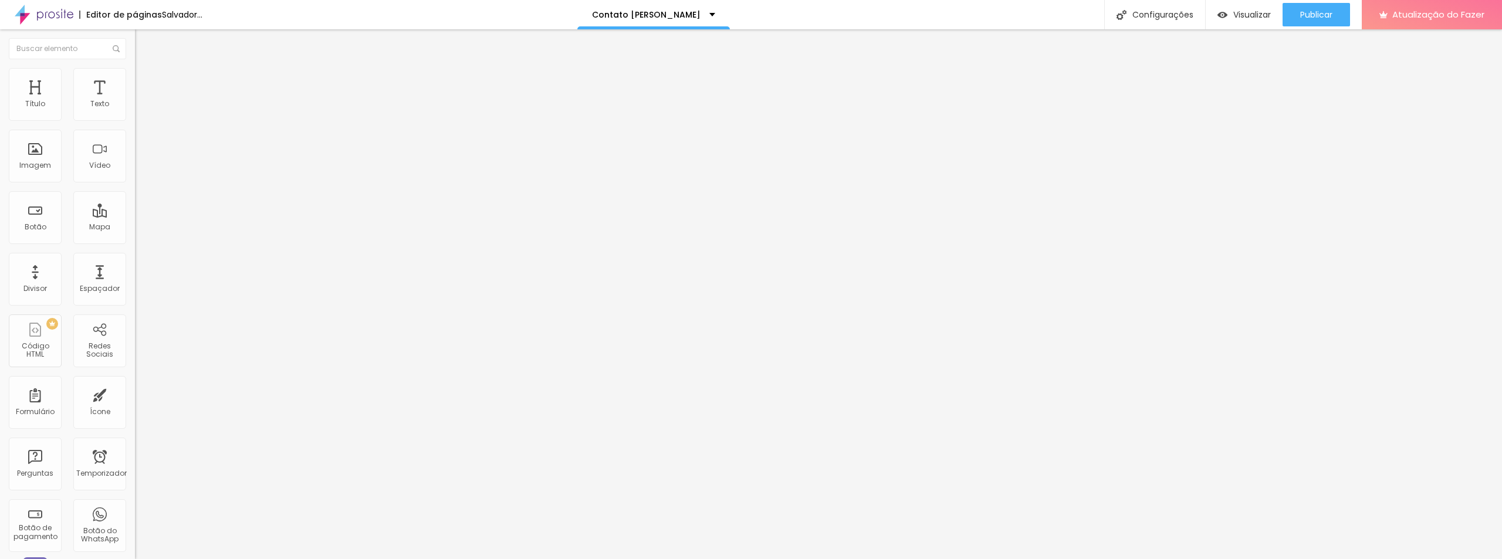
type input "14"
type input "11"
type input "9"
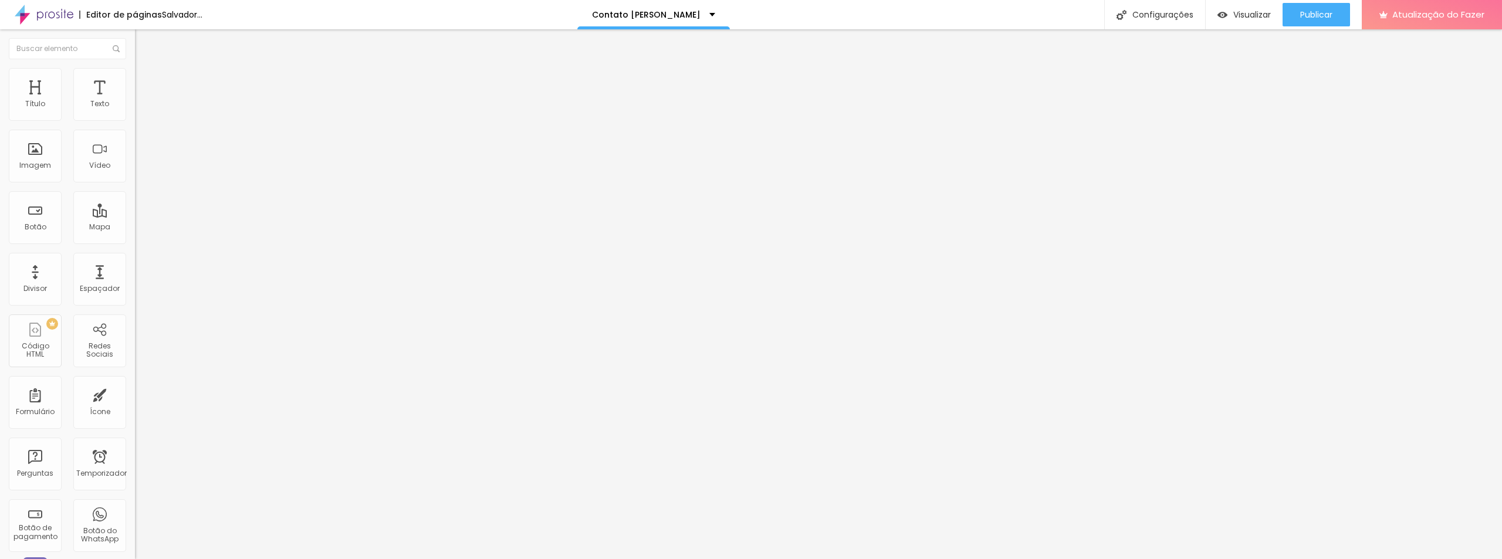
type input "9"
type input "8"
type input "9"
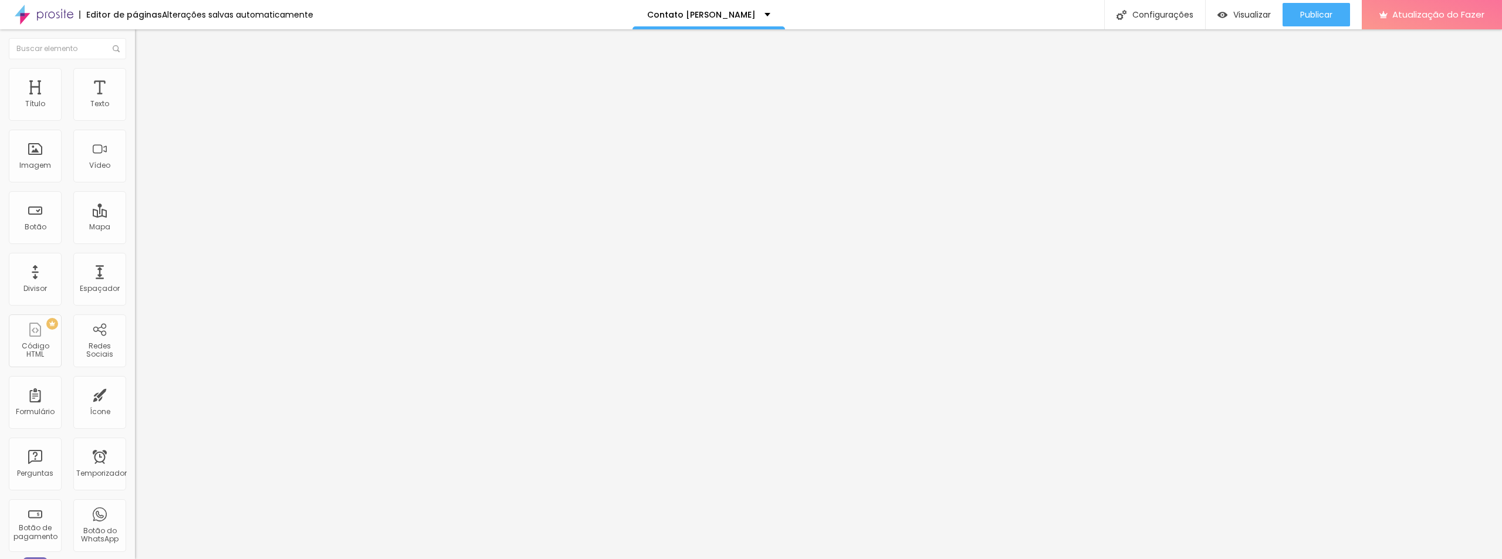
type input "12"
type input "17"
type input "20"
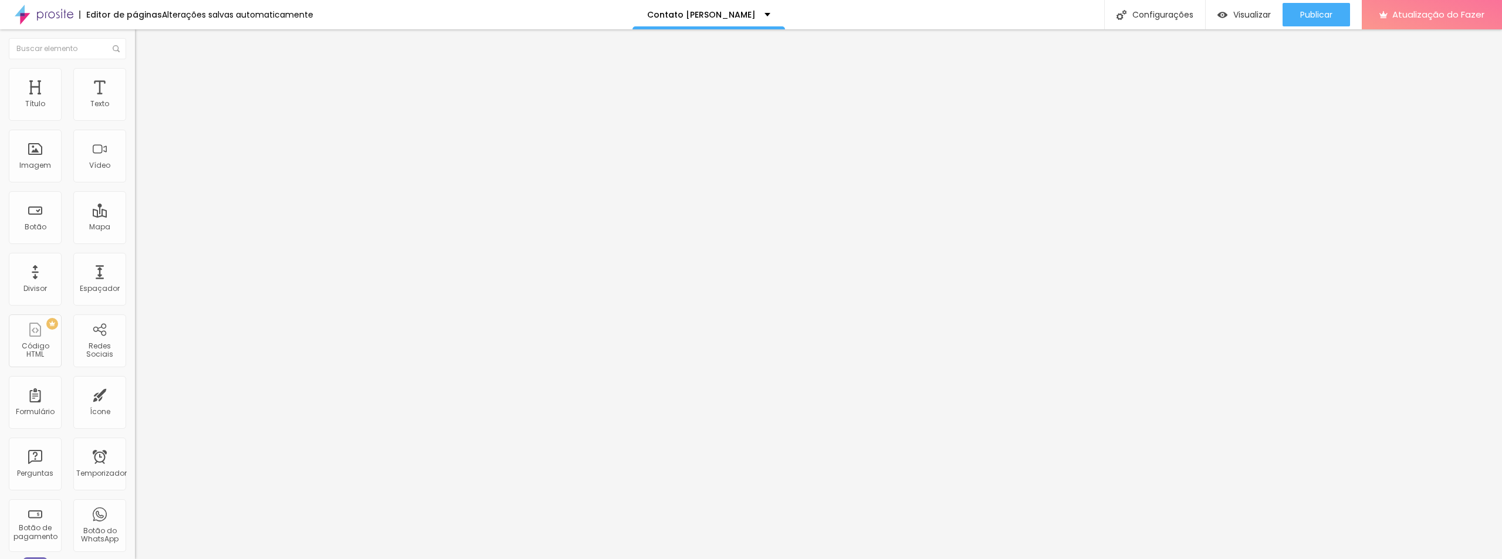
type input "20"
type input "21"
drag, startPoint x: 36, startPoint y: 138, endPoint x: 42, endPoint y: 140, distance: 6.6
click at [135, 382] on input "range" at bounding box center [173, 386] width 76 height 9
click at [1227, 15] on div "Visualizar" at bounding box center [1243, 15] width 53 height 10
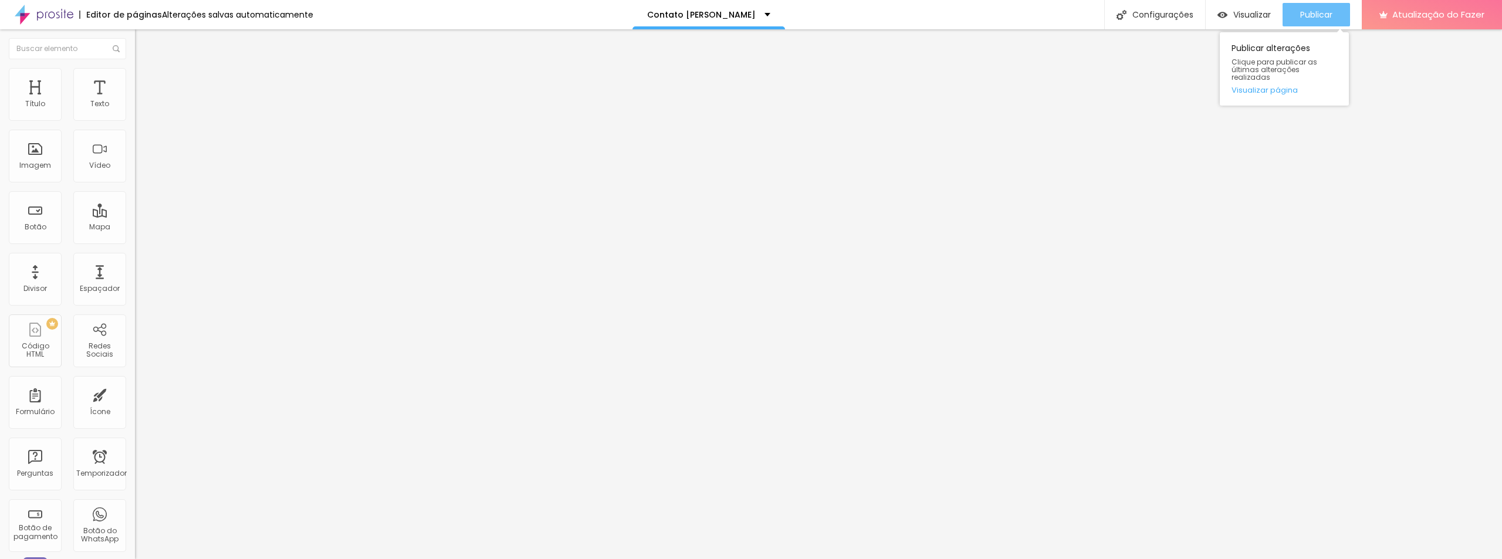
click at [1298, 18] on button "Publicar" at bounding box center [1316, 14] width 67 height 23
click at [135, 107] on font "Encaixotado" at bounding box center [158, 102] width 46 height 10
click at [135, 100] on font "Modo" at bounding box center [145, 95] width 21 height 10
click at [135, 77] on li "Estilo" at bounding box center [202, 74] width 135 height 12
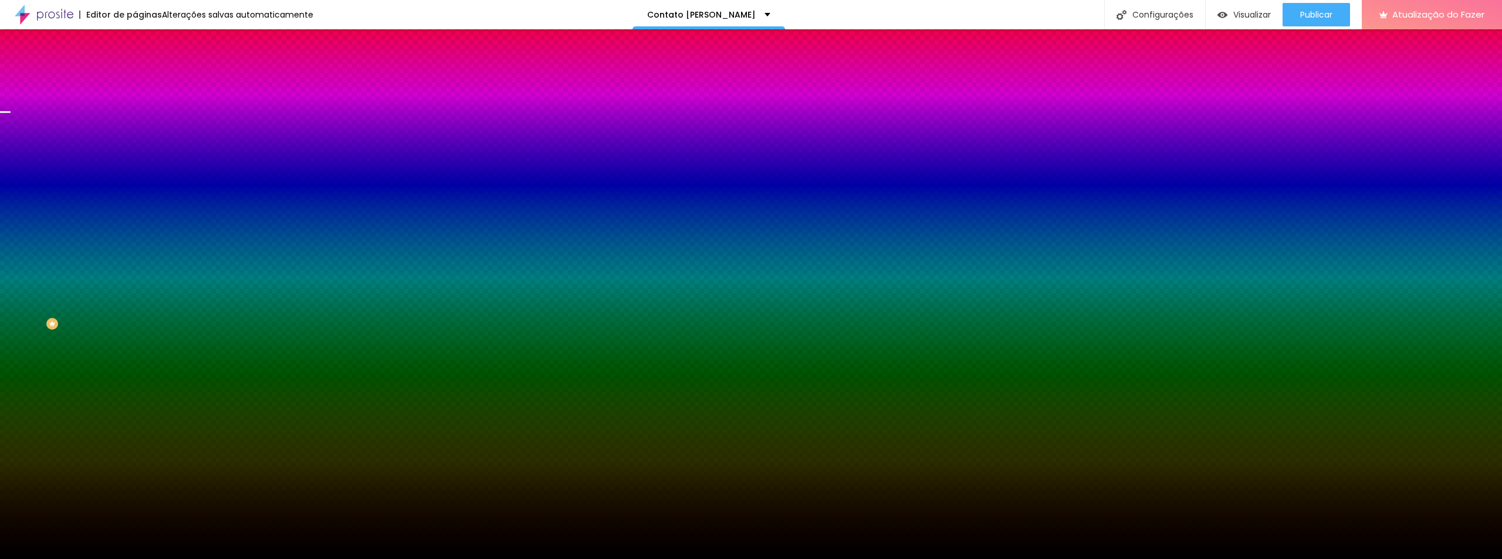
click at [140, 207] on icon "button" at bounding box center [143, 203] width 7 height 7
radio input "false"
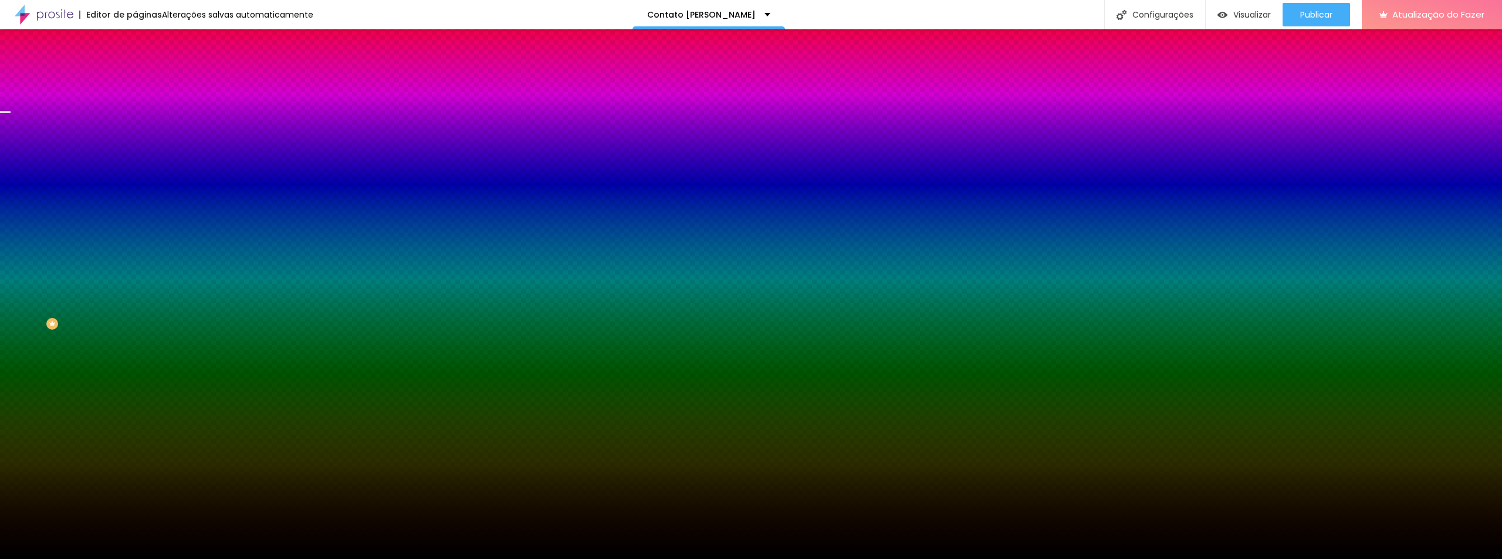
radio input "true"
click at [333, 559] on div at bounding box center [751, 559] width 1502 height 0
click at [140, 207] on icon "button" at bounding box center [143, 203] width 7 height 7
radio input "true"
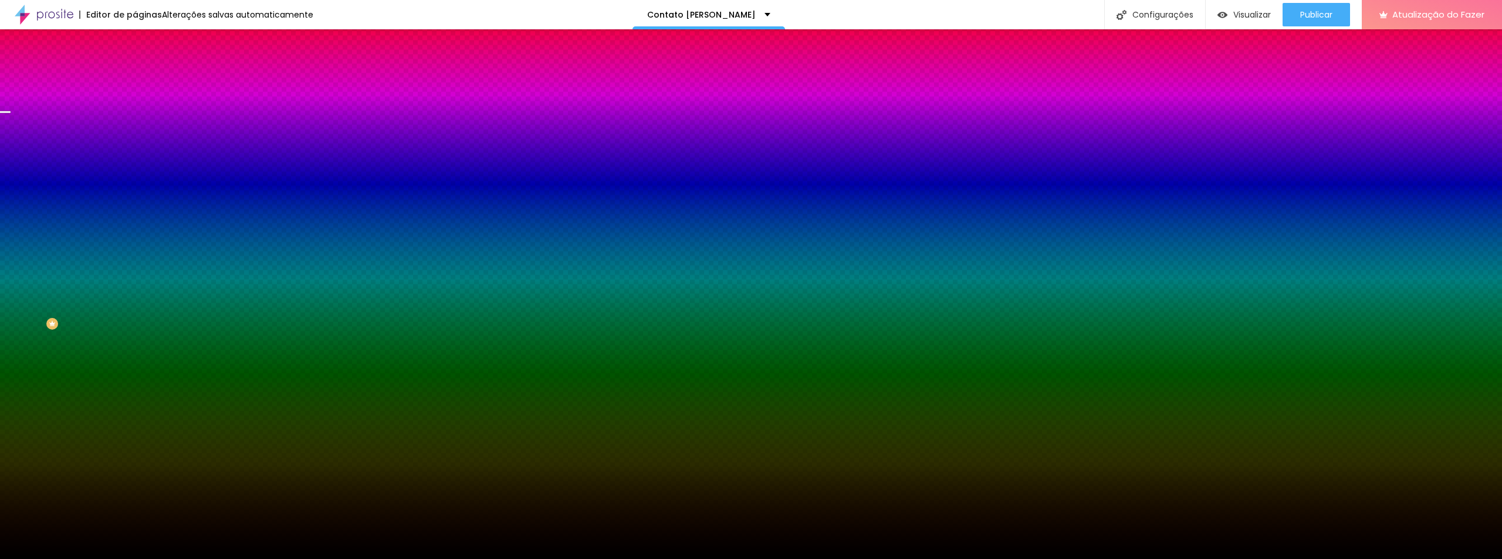
radio input "false"
radio input "true"
radio input "false"
click at [737, 559] on div at bounding box center [751, 559] width 1502 height 0
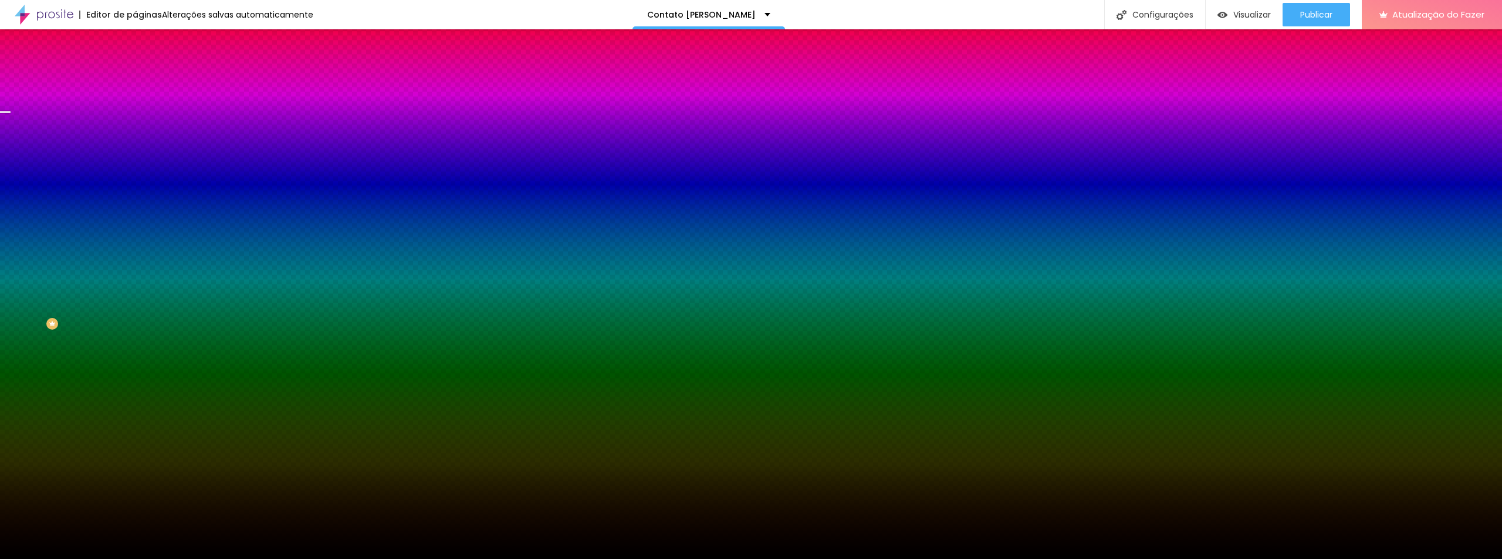
click at [135, 211] on button "button" at bounding box center [143, 204] width 16 height 12
radio input "false"
radio input "true"
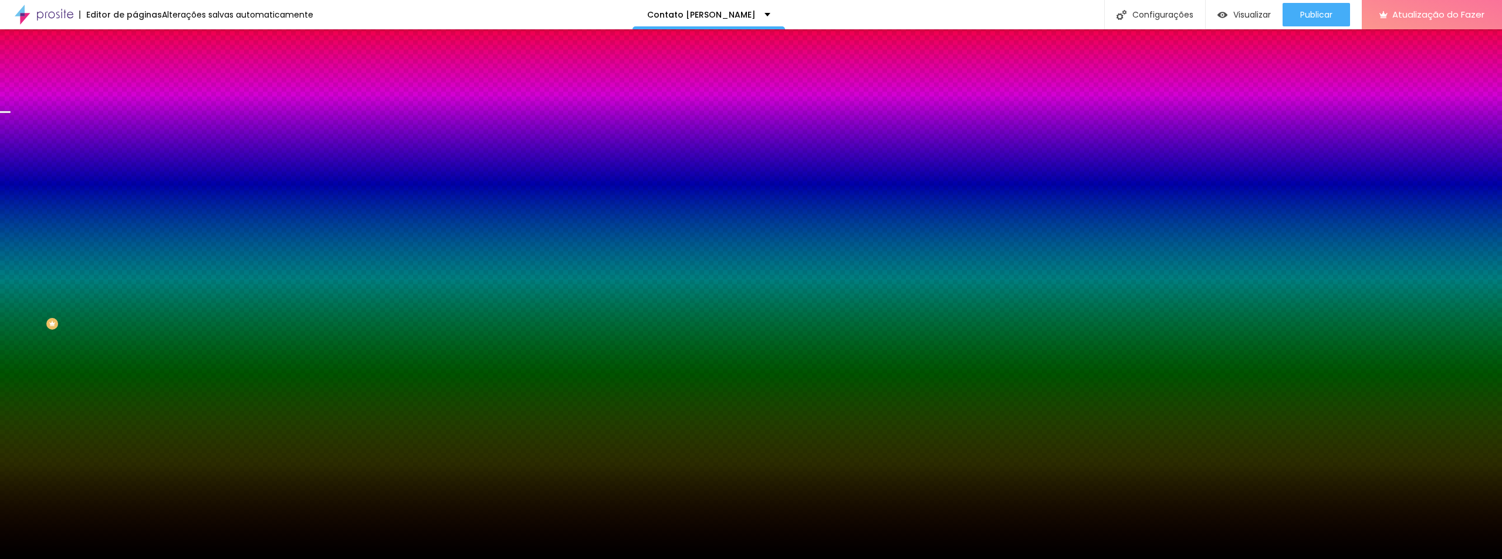
radio input "true"
radio input "false"
radio input "true"
radio input "false"
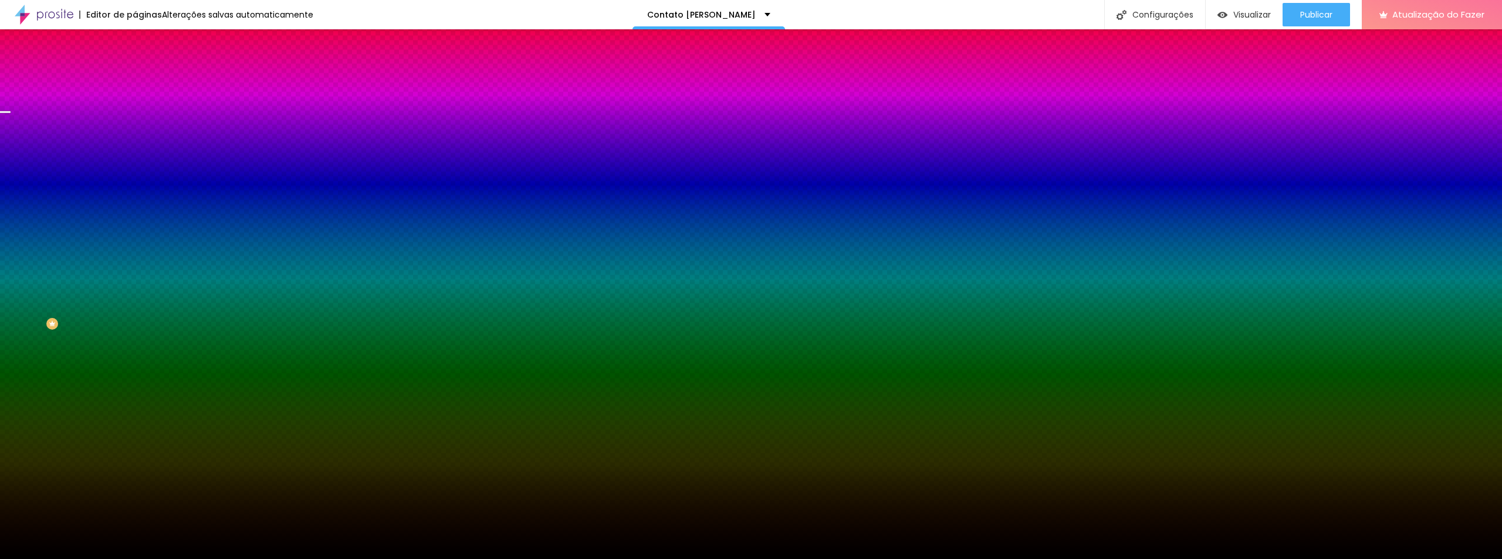
radio input "true"
radio input "false"
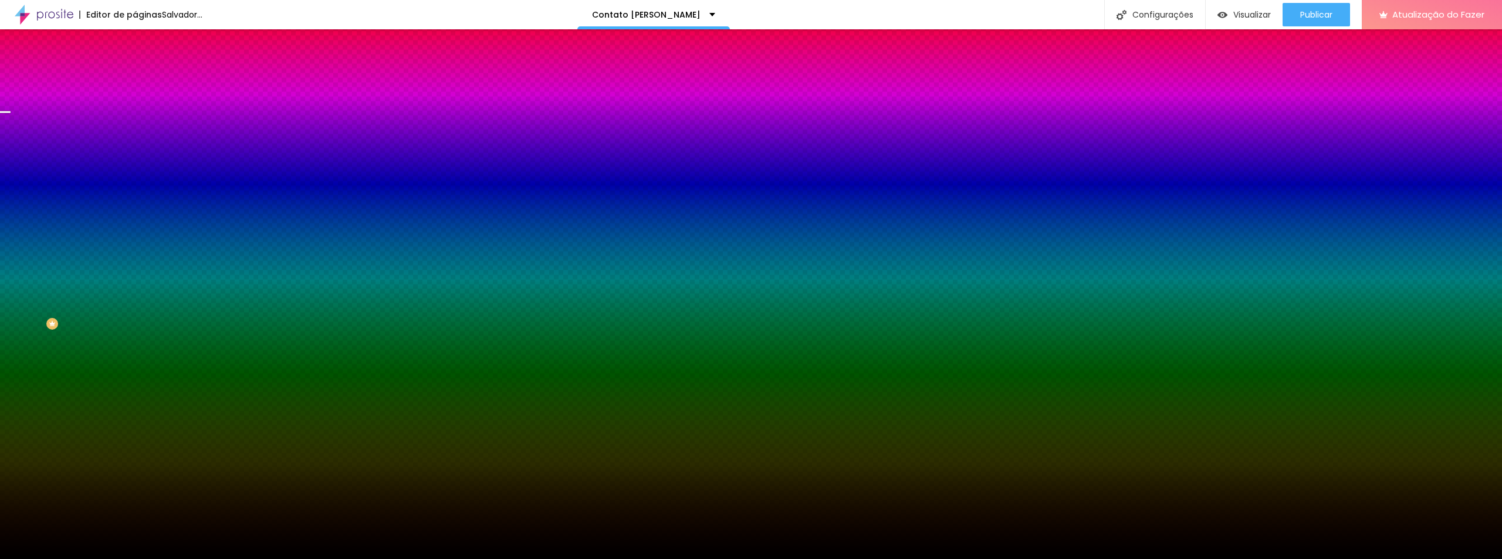
radio input "true"
type input "#000000"
drag, startPoint x: 184, startPoint y: 444, endPoint x: 156, endPoint y: 489, distance: 53.2
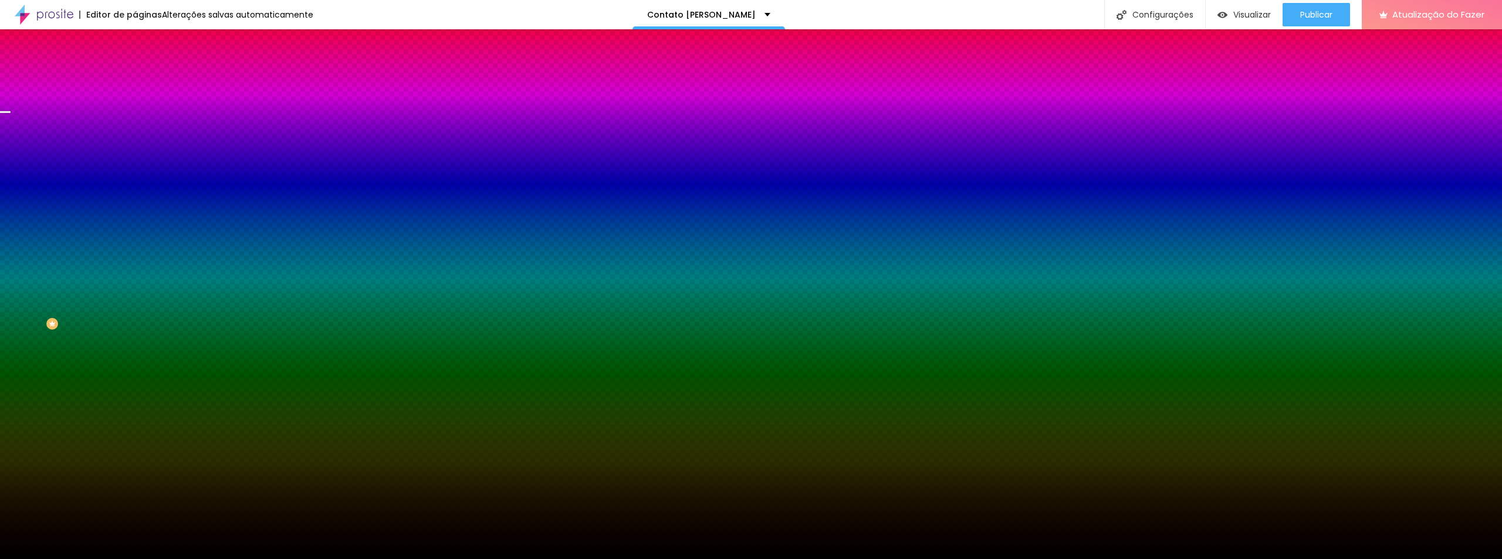
click at [256, 559] on div at bounding box center [751, 566] width 1502 height 0
click at [255, 559] on div at bounding box center [751, 566] width 1502 height 0
type input "105"
type input "110"
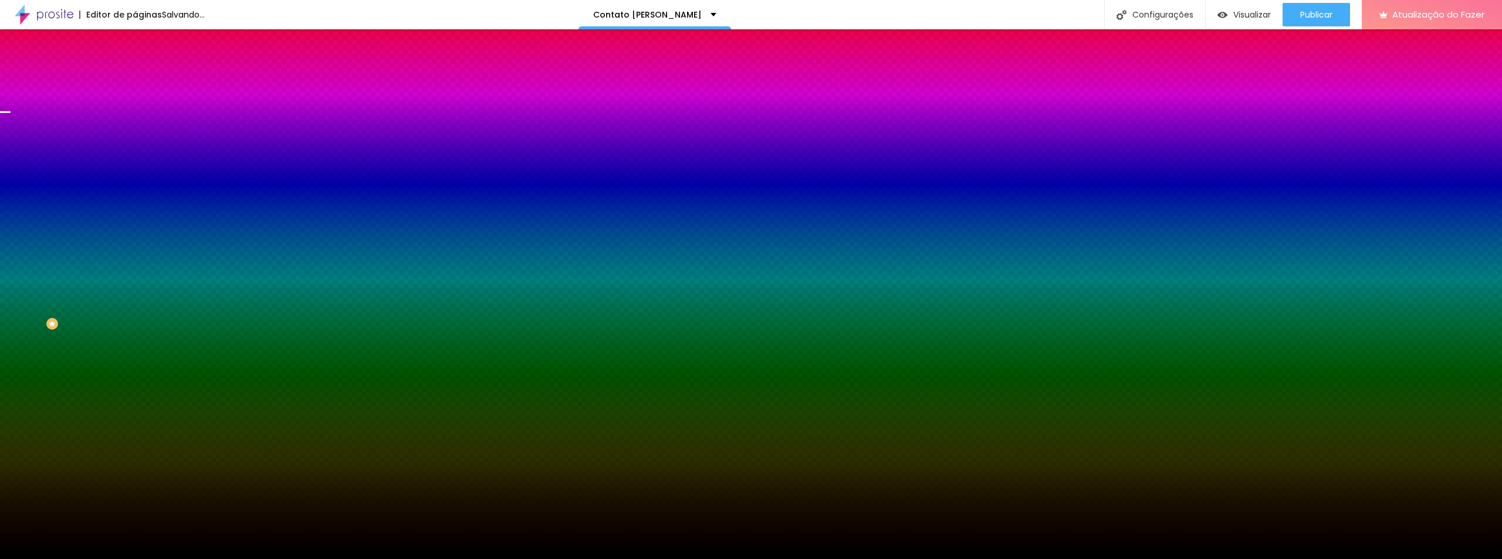
type input "110"
type input "115"
type input "120"
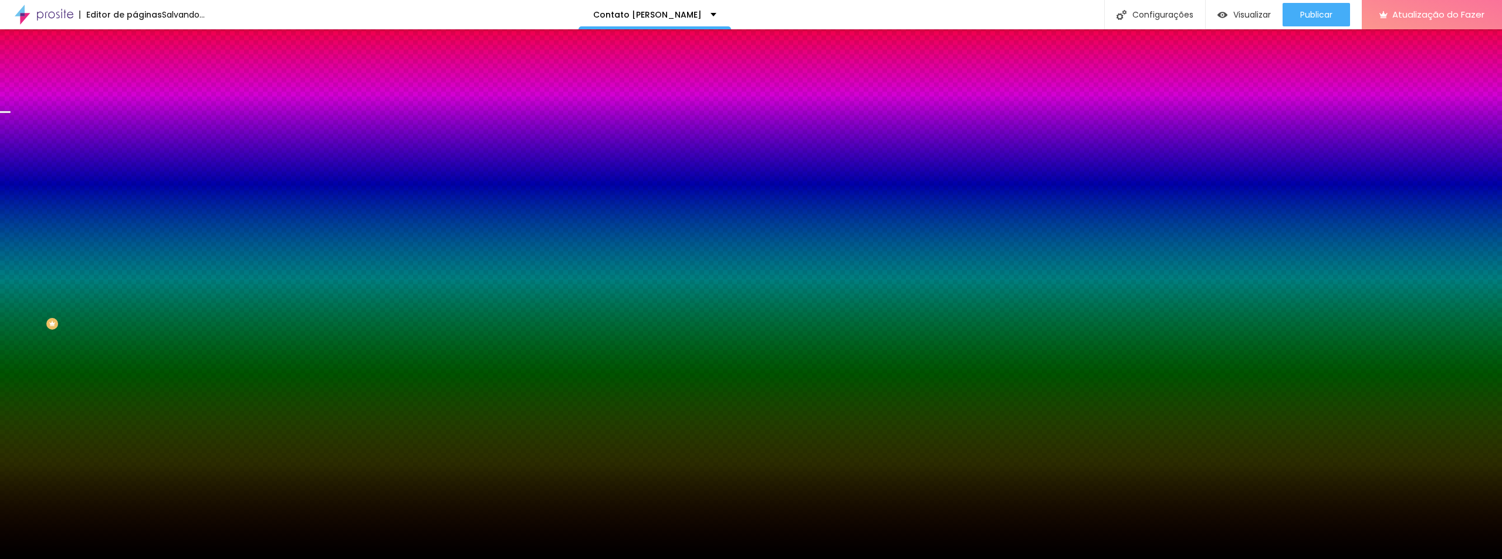
type input "130"
type input "140"
type input "145"
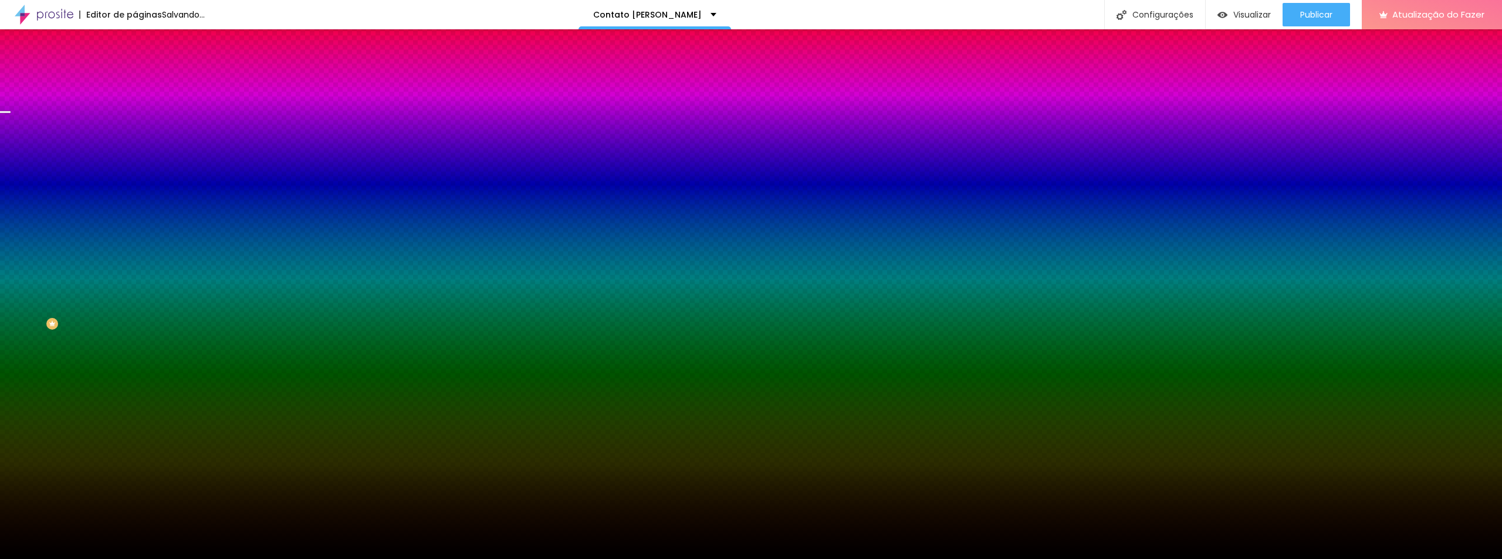
type input "145"
type input "150"
type input "155"
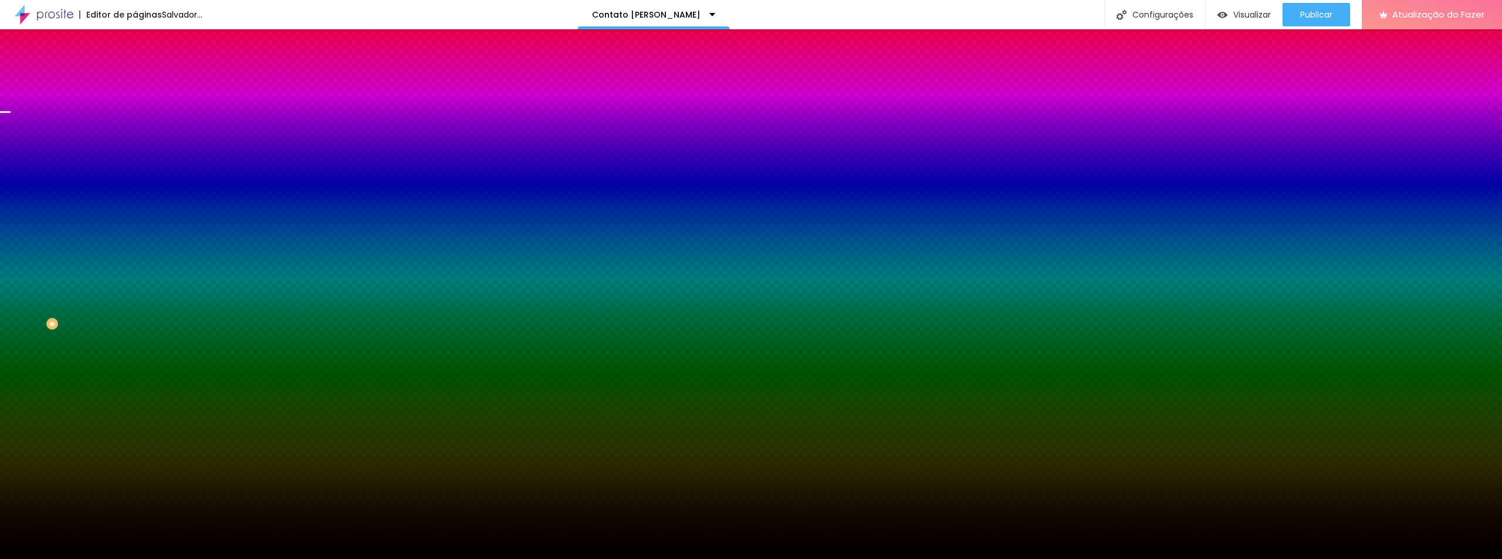
type input "150"
type input "145"
type input "140"
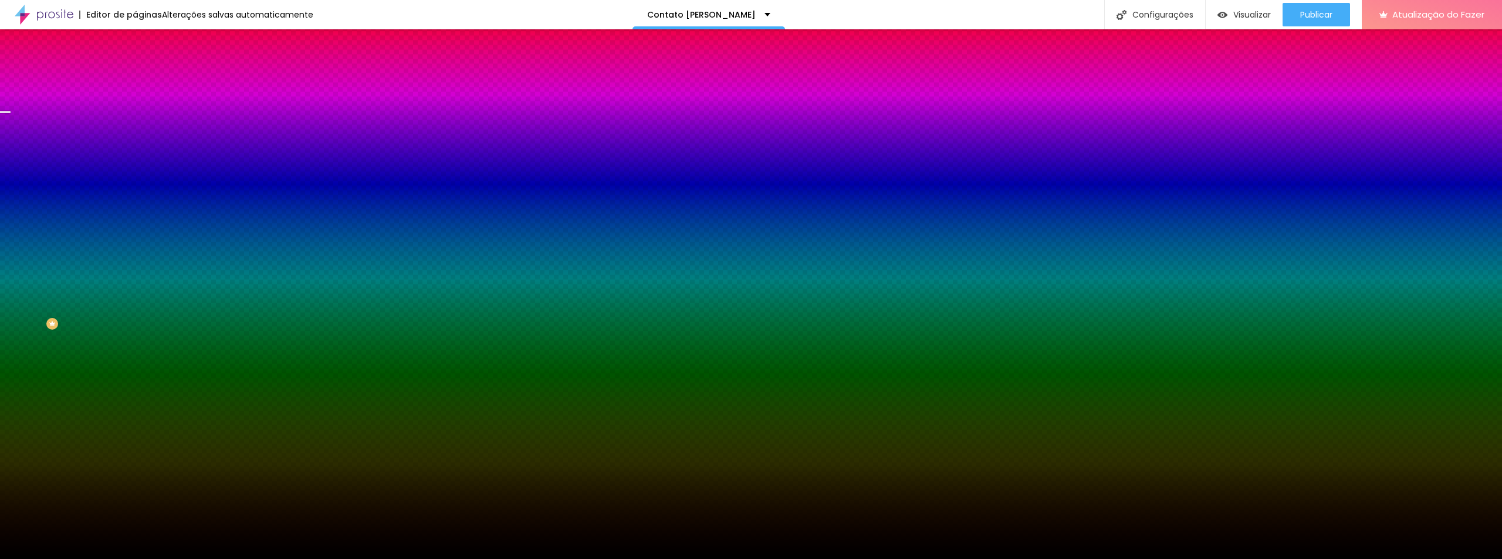
type input "140"
type input "135"
type input "130"
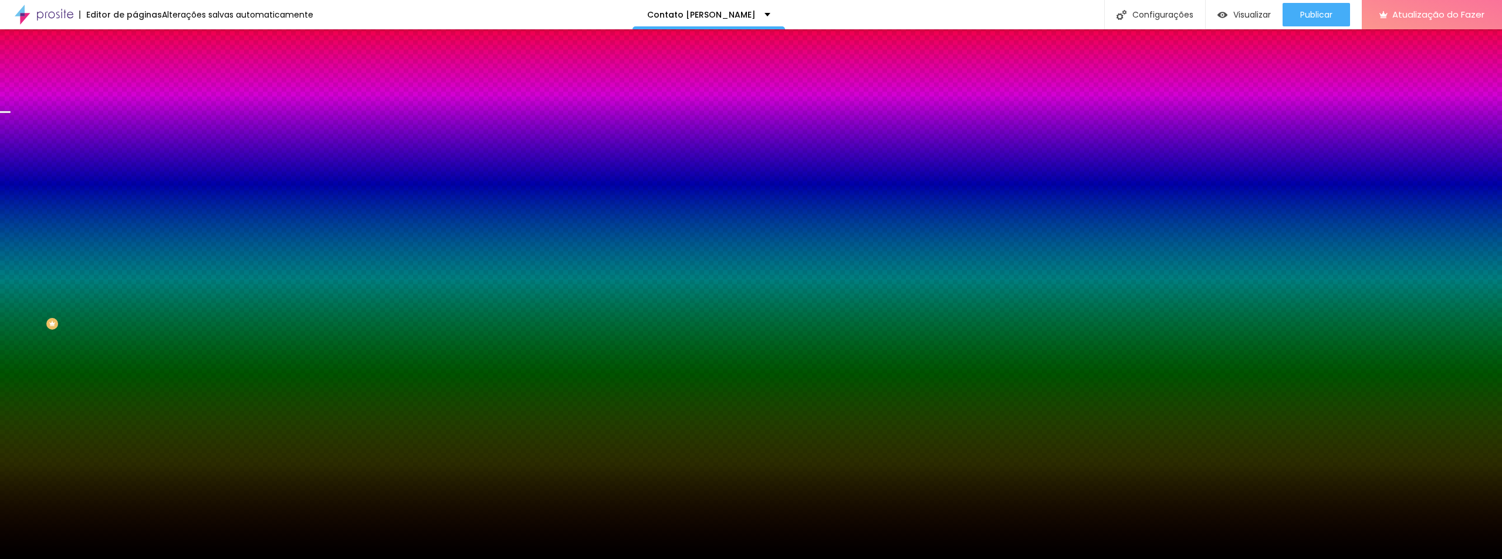
type input "125"
type input "120"
type input "115"
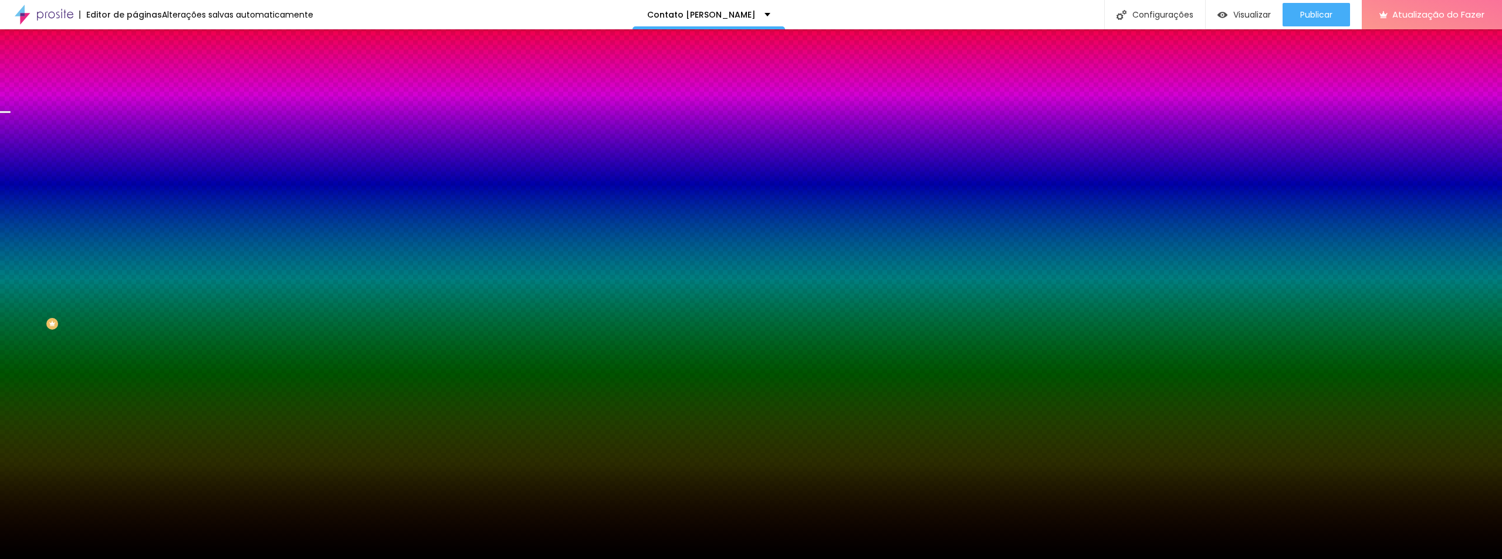
type input "115"
type input "110"
type input "105"
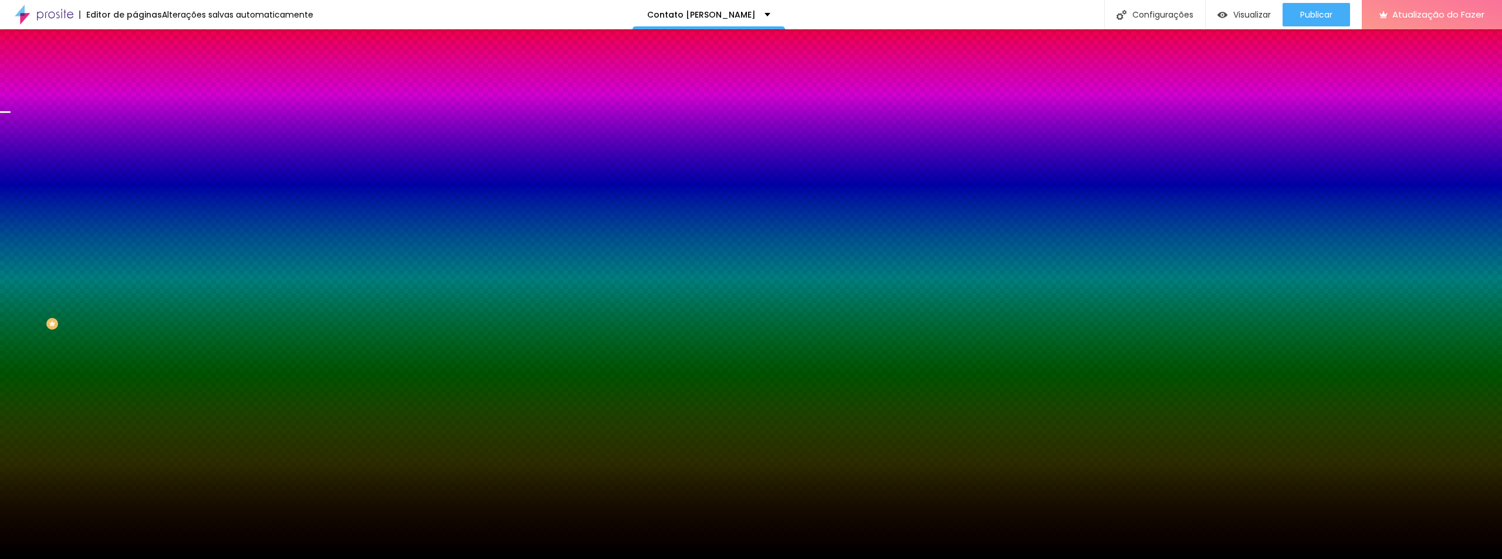
type input "100"
type input "105"
type input "110"
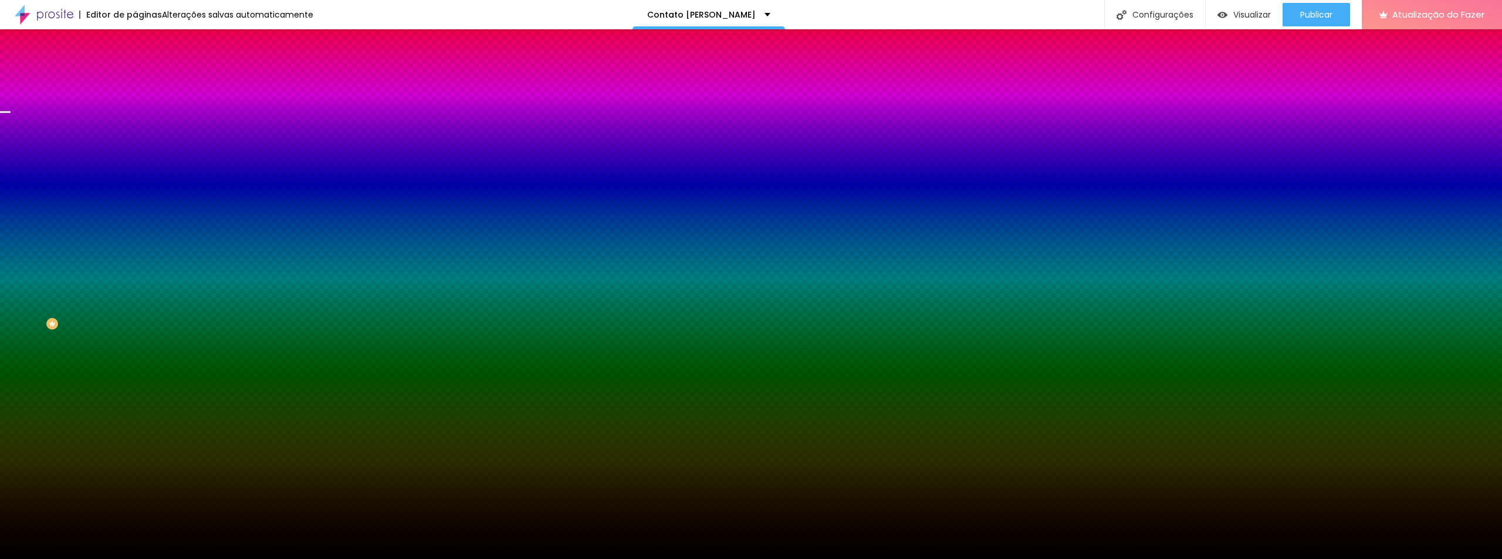
type input "110"
type input "115"
type input "120"
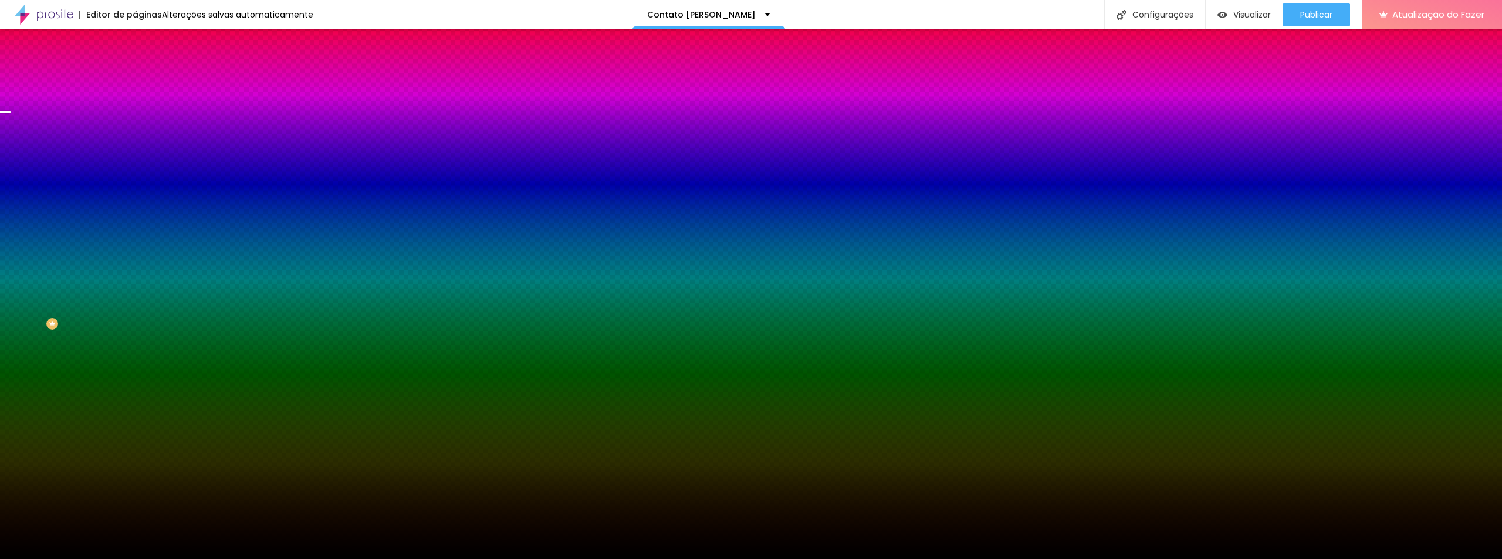
type input "125"
type input "130"
type input "135"
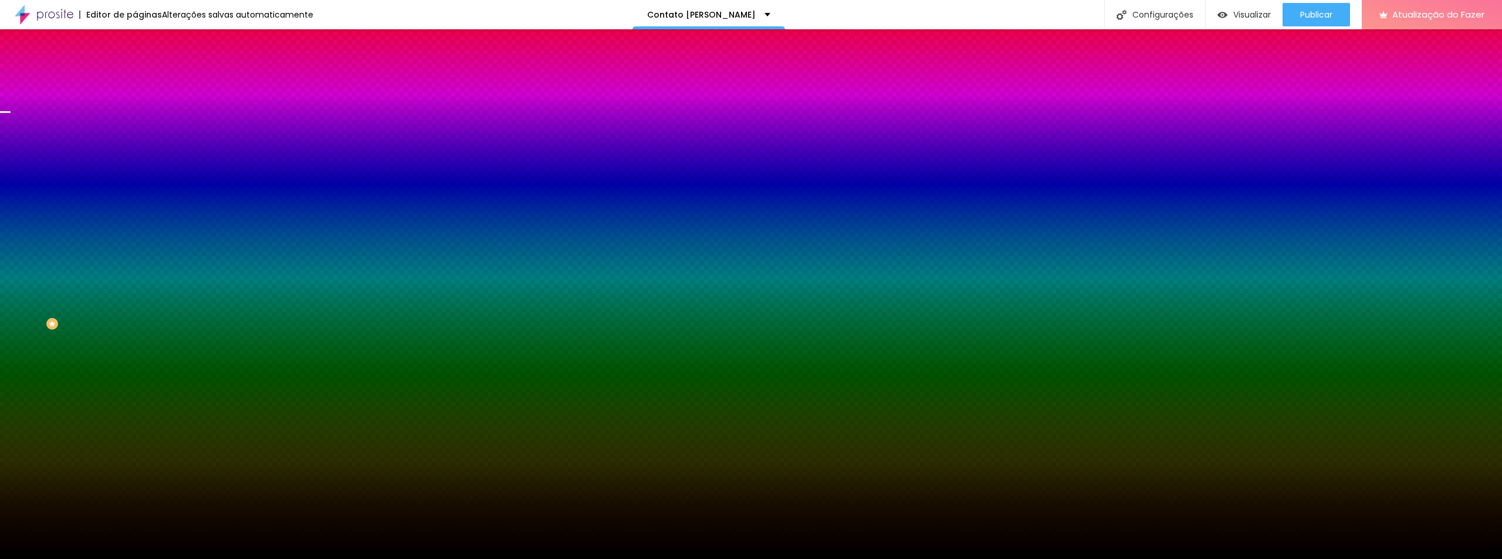
type input "135"
type input "140"
drag, startPoint x: 130, startPoint y: 455, endPoint x: 142, endPoint y: 456, distance: 12.4
type input "140"
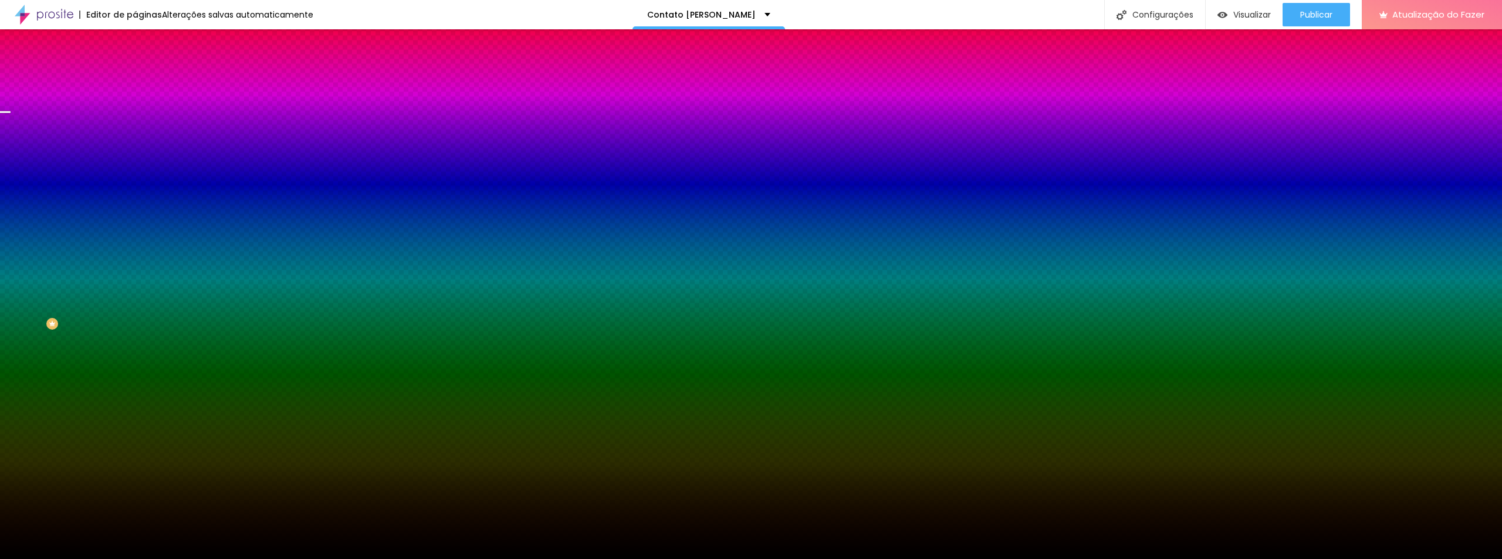
click at [439, 559] on div at bounding box center [751, 559] width 1502 height 0
click at [140, 240] on icon "button" at bounding box center [143, 236] width 7 height 7
click at [246, 559] on div at bounding box center [751, 566] width 1502 height 0
click at [467, 559] on div at bounding box center [751, 559] width 1502 height 0
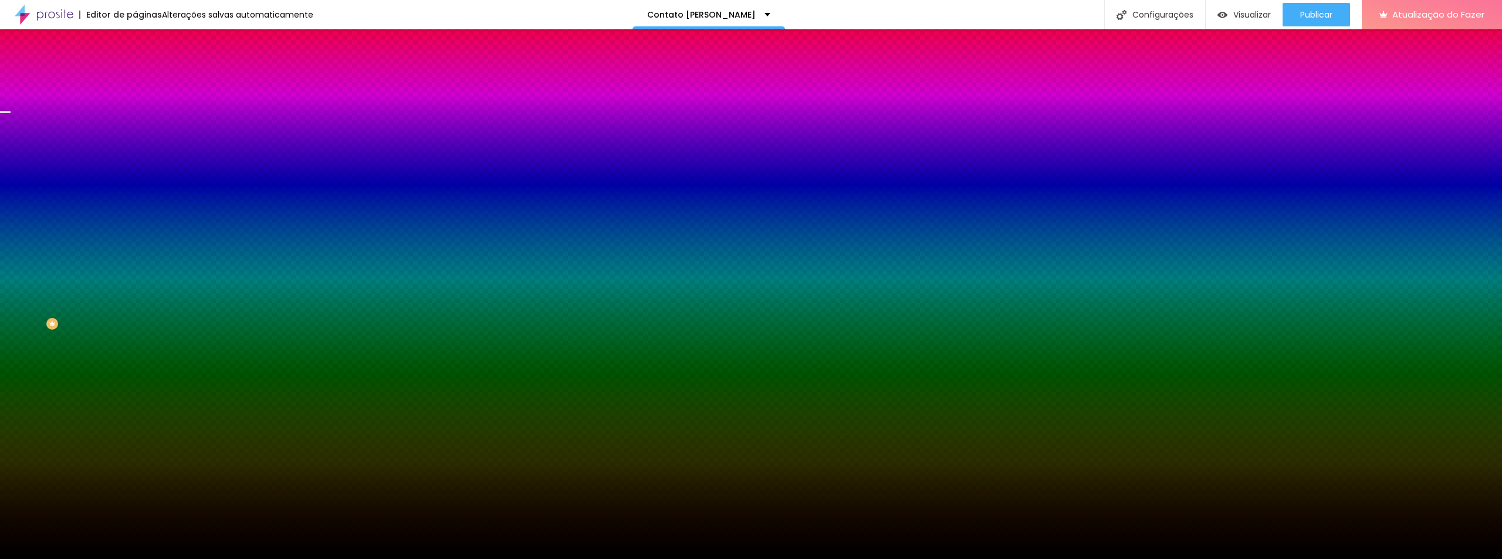
click at [135, 243] on button "button" at bounding box center [143, 237] width 16 height 12
type input "#000000"
drag, startPoint x: 168, startPoint y: 485, endPoint x: 164, endPoint y: 526, distance: 41.3
click at [150, 532] on body "Editor de páginas Salvando... Contato [PERSON_NAME] Configurações Configurações…" at bounding box center [751, 279] width 1502 height 559
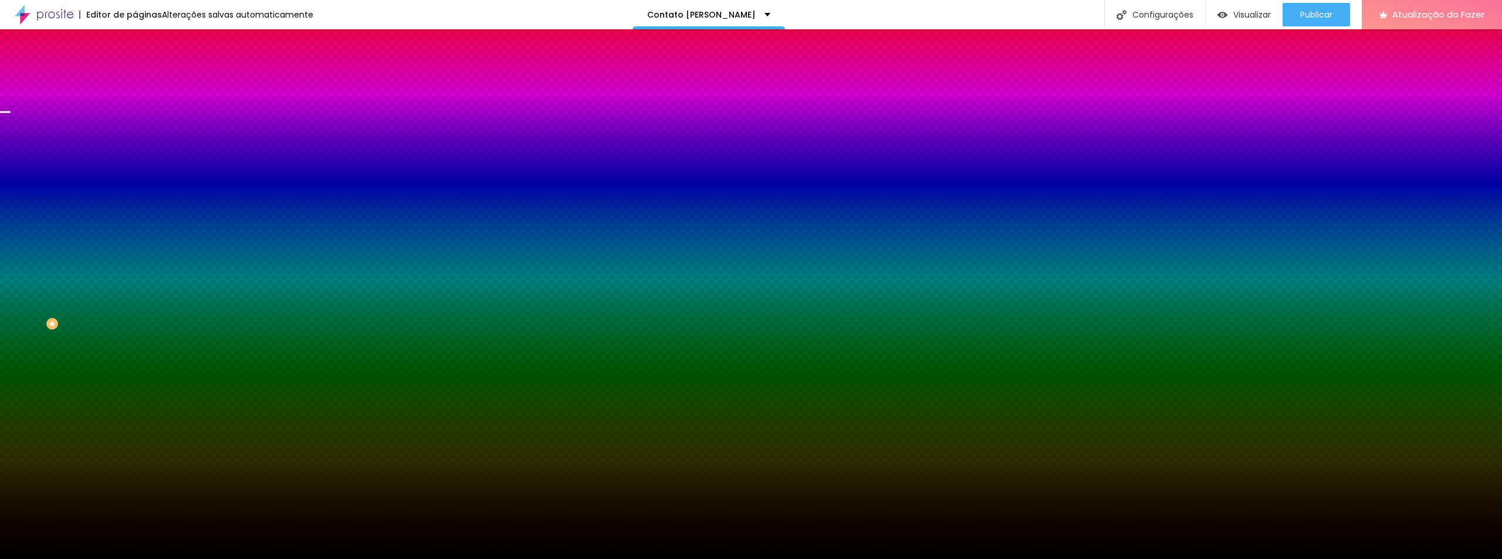
click at [351, 559] on div at bounding box center [751, 559] width 1502 height 0
click at [135, 243] on button "button" at bounding box center [143, 237] width 16 height 12
radio input "false"
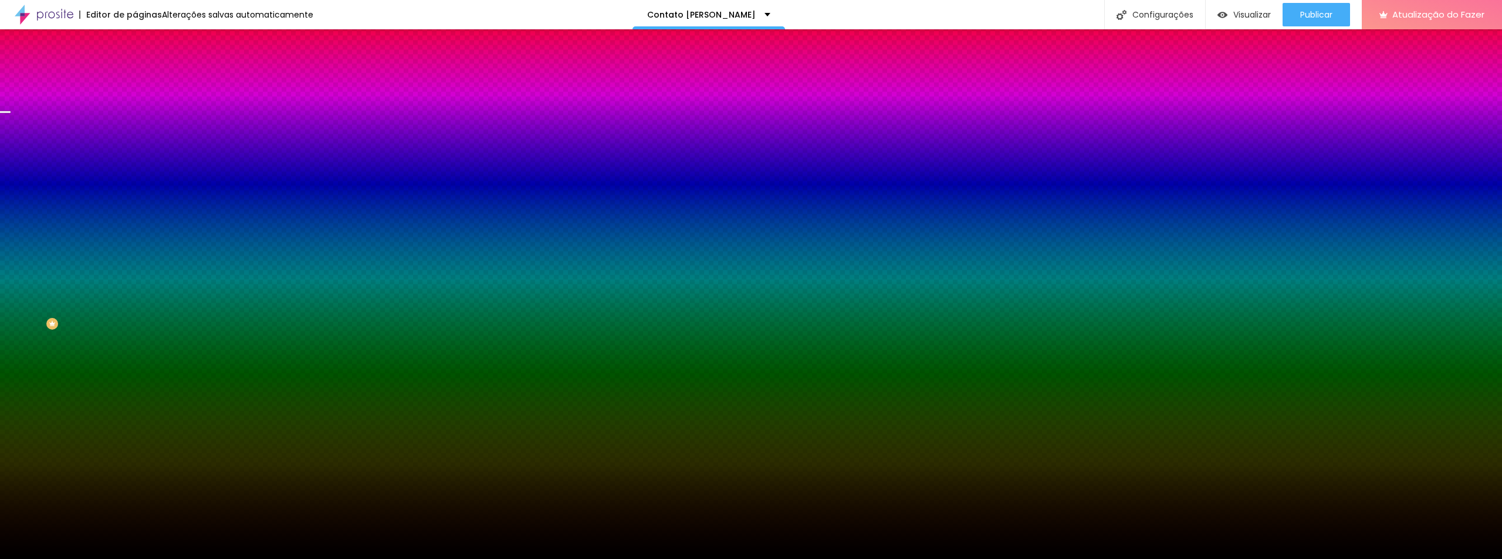
radio input "false"
radio input "true"
radio input "false"
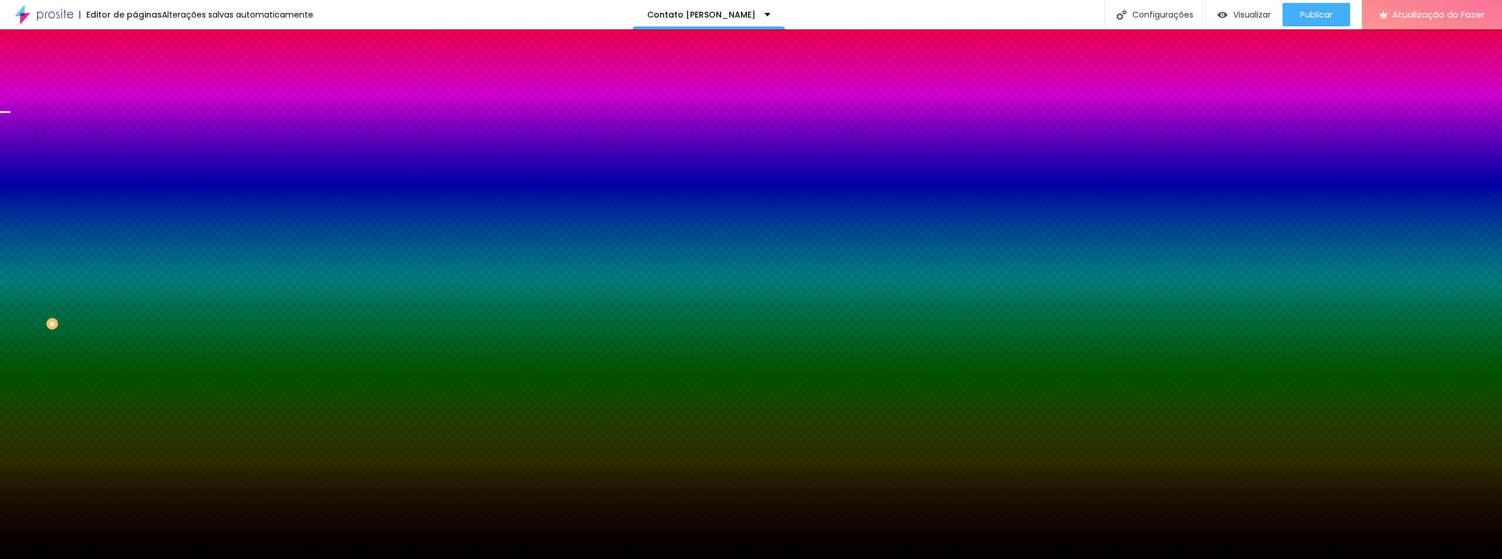
click at [1268, 559] on div at bounding box center [751, 559] width 1502 height 0
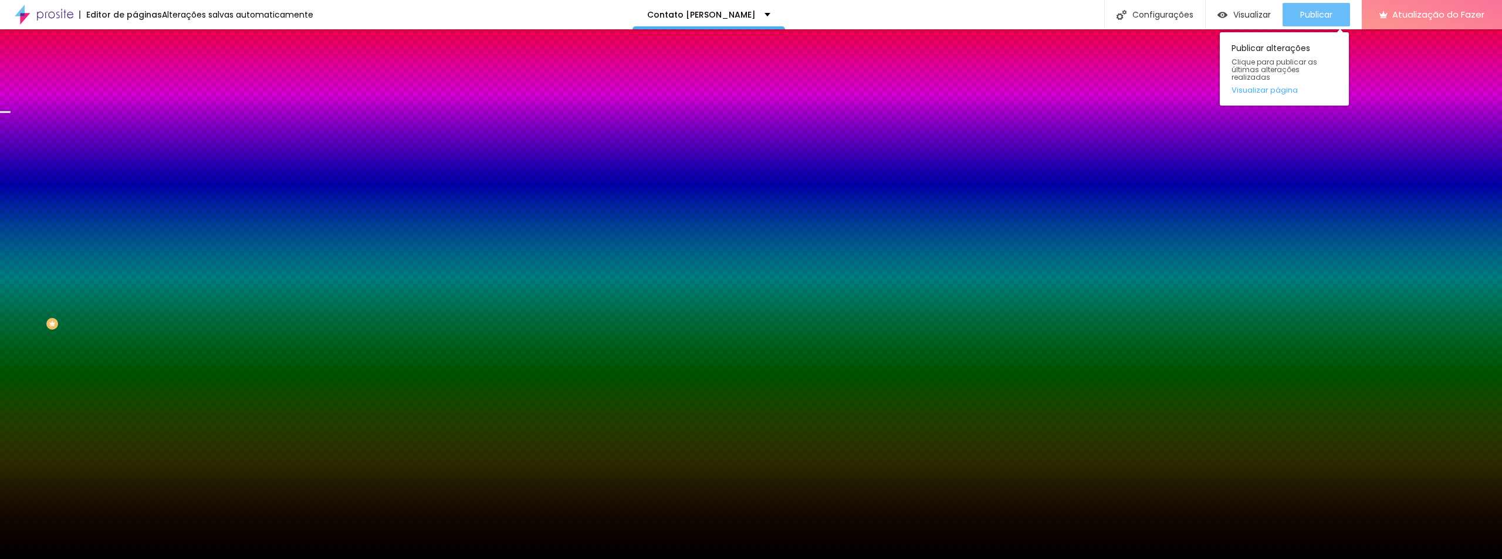
click at [1315, 15] on font "Publicar" at bounding box center [1316, 15] width 32 height 12
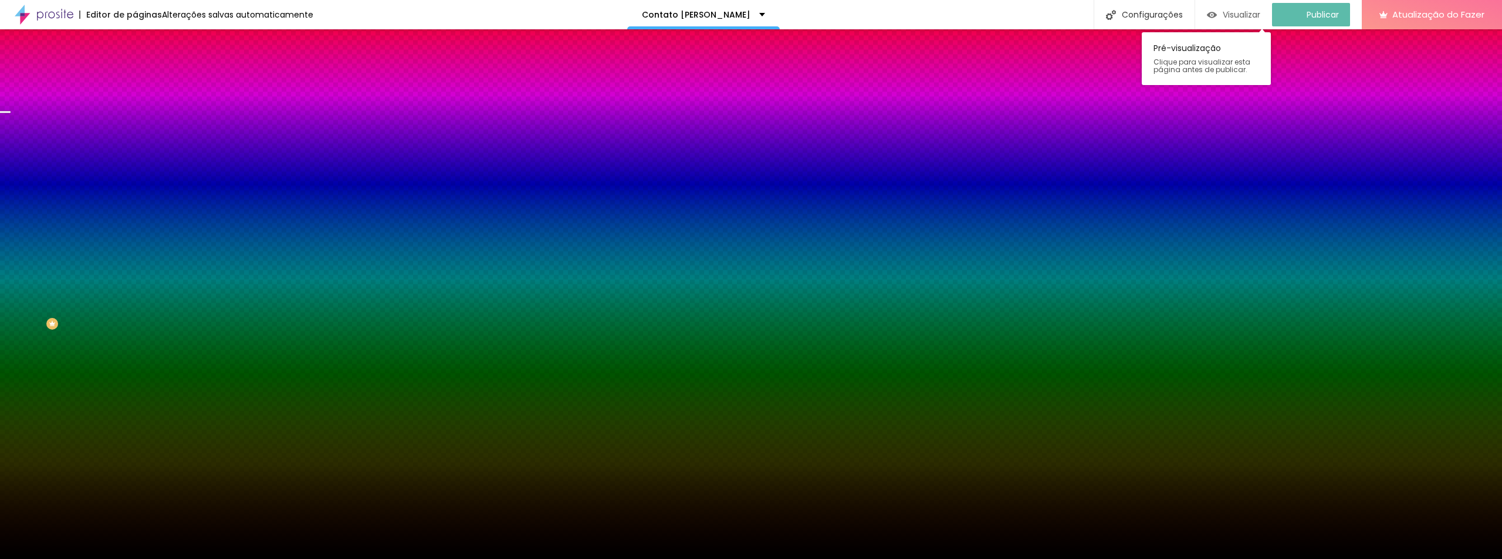
click at [1247, 11] on font "Visualizar" at bounding box center [1242, 15] width 38 height 12
click at [1243, 18] on font "Visualizar" at bounding box center [1252, 15] width 38 height 12
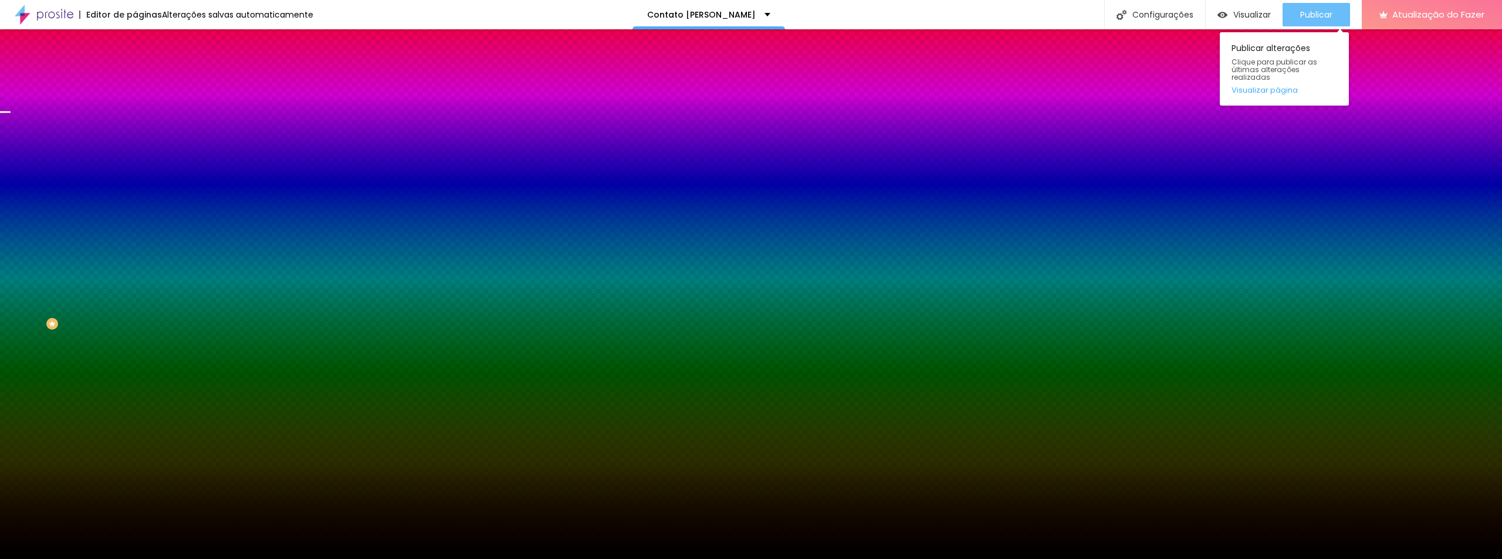
click at [1314, 12] on font "Publicar" at bounding box center [1316, 15] width 32 height 12
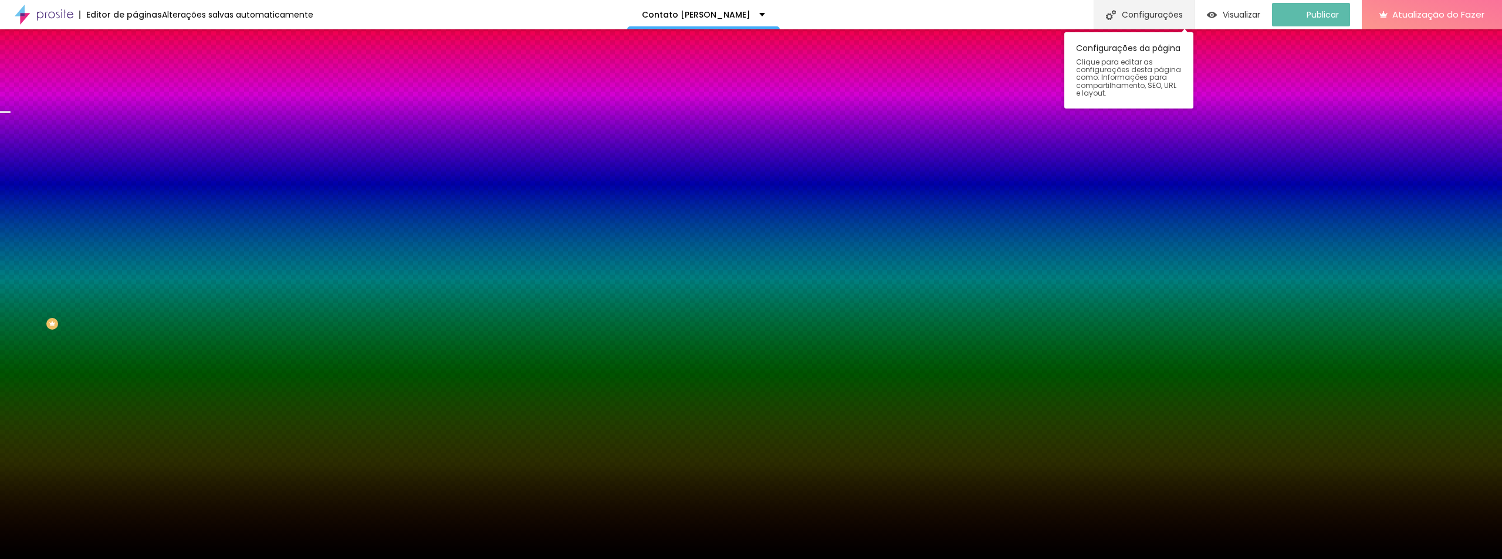
click at [1169, 19] on font "Configurações" at bounding box center [1152, 15] width 61 height 12
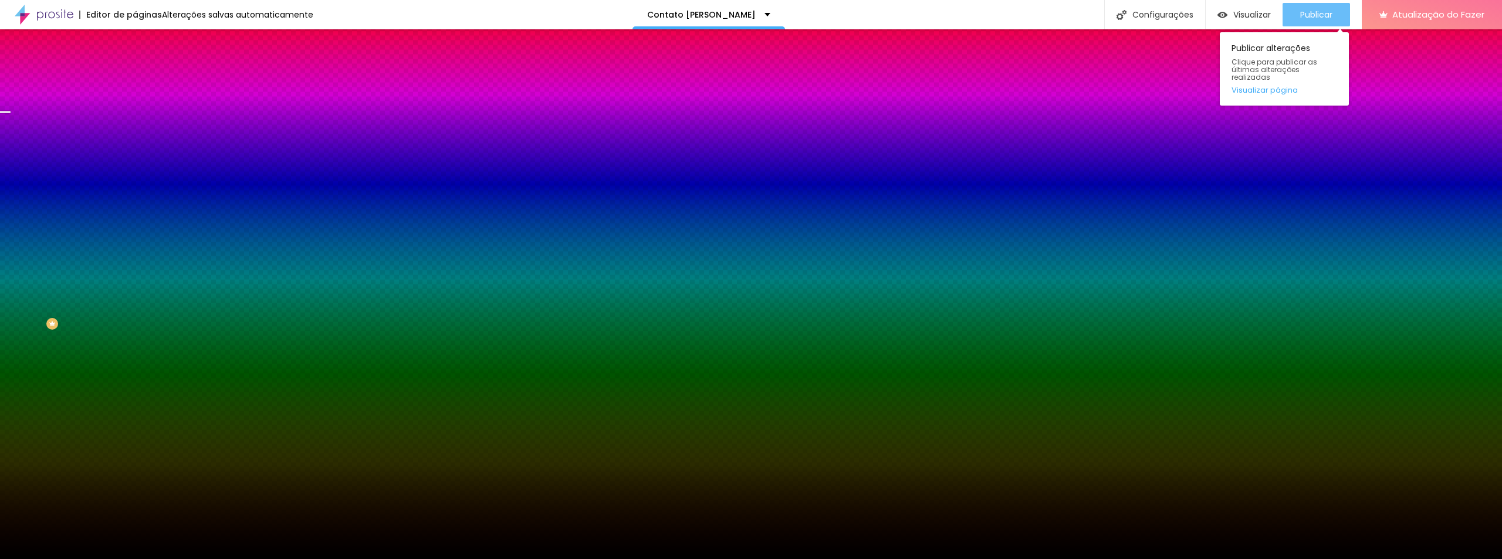
click at [1320, 16] on font "Publicar" at bounding box center [1316, 15] width 32 height 12
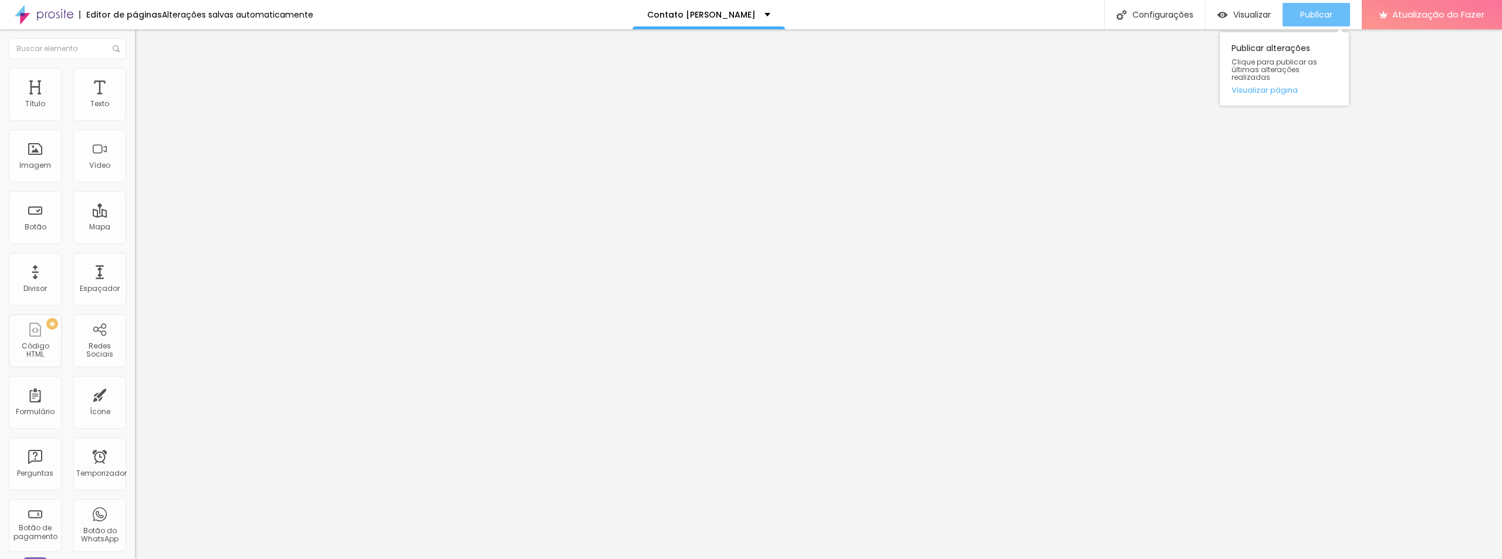
click at [1313, 13] on font "Publicar" at bounding box center [1316, 15] width 32 height 12
click at [1251, 15] on font "Visualizar" at bounding box center [1242, 15] width 38 height 12
click at [143, 114] on div "Contato" at bounding box center [203, 109] width 120 height 11
click at [135, 119] on img at bounding box center [138, 122] width 7 height 7
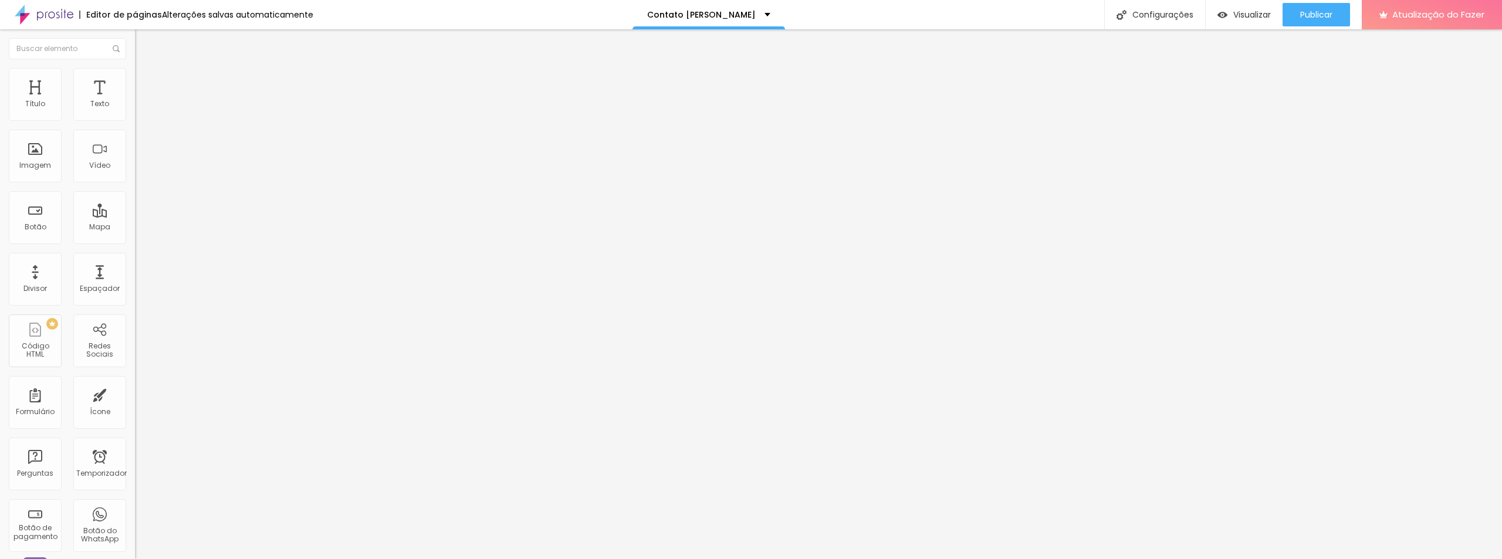
type input "d"
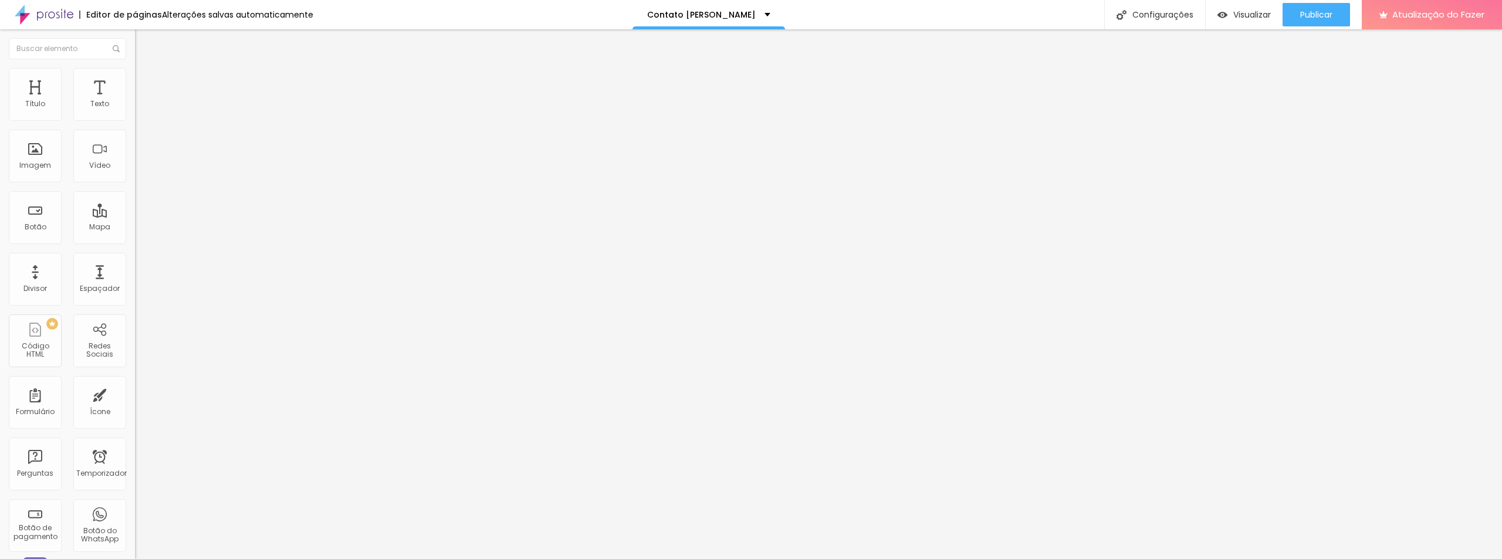
drag, startPoint x: 657, startPoint y: 324, endPoint x: 545, endPoint y: 322, distance: 112.1
type input "diegosilva.contatomidea@gmail.com"
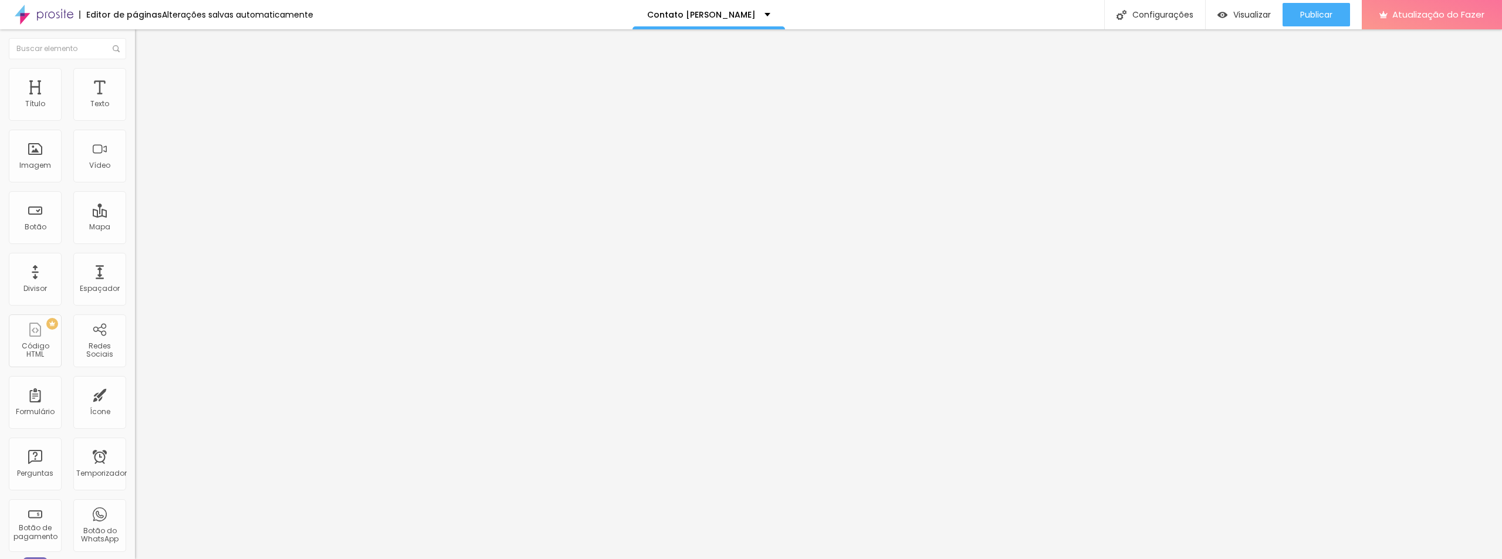
click at [135, 78] on li "Estilo" at bounding box center [202, 74] width 135 height 12
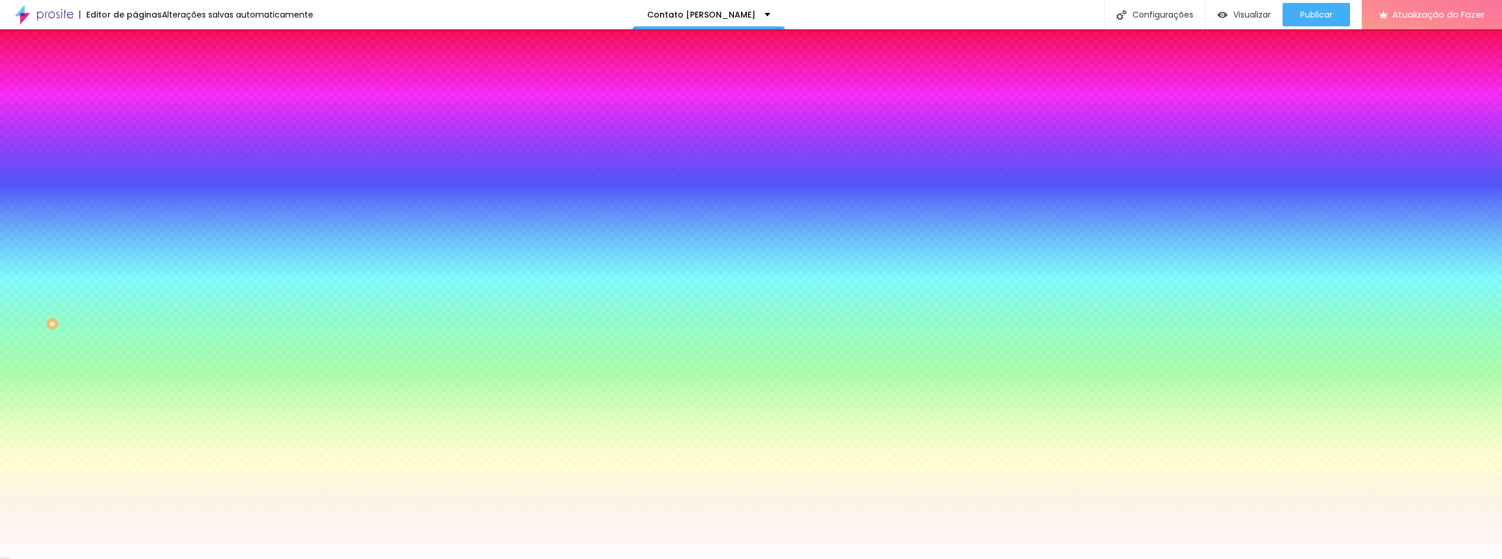
click at [140, 128] on icon "button" at bounding box center [143, 124] width 7 height 7
click at [1268, 559] on div at bounding box center [751, 559] width 1502 height 0
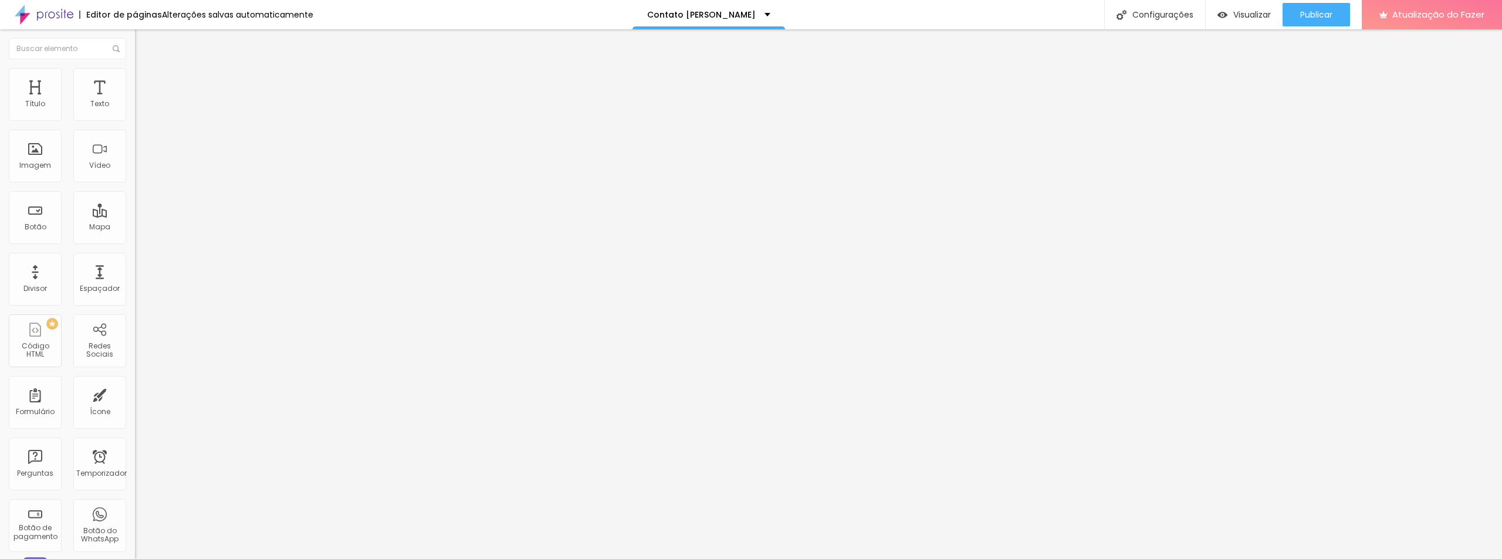
click at [146, 80] on font "Estilo" at bounding box center [155, 76] width 18 height 10
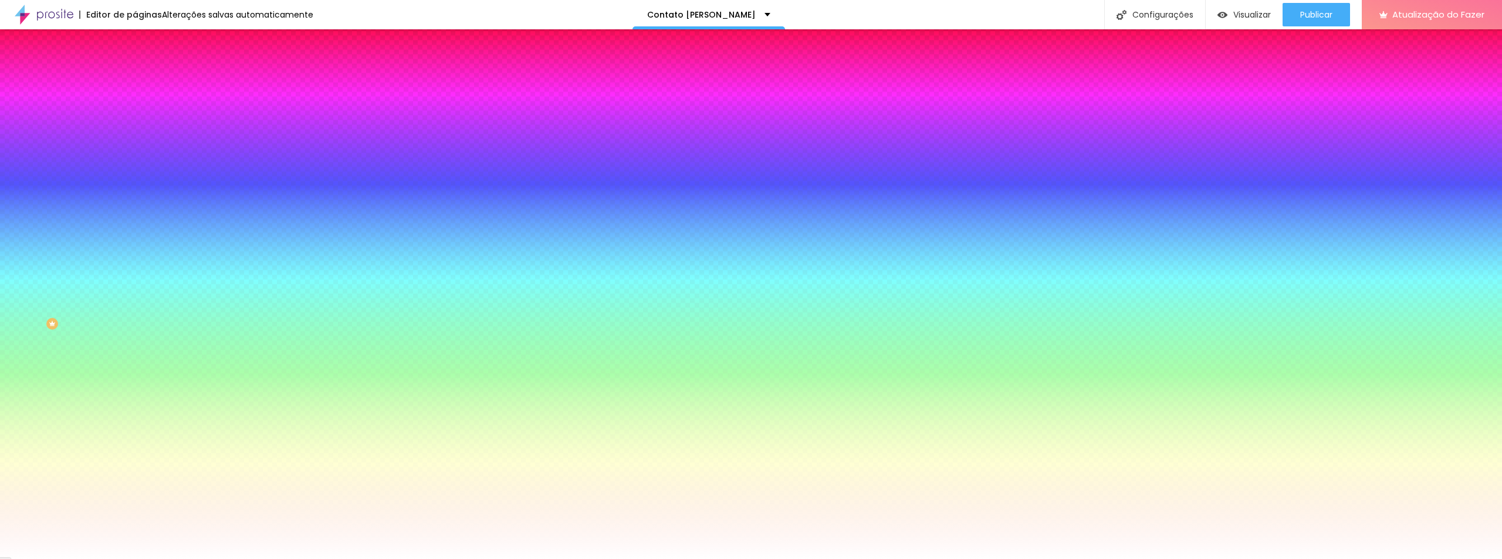
click at [140, 146] on icon "button" at bounding box center [143, 149] width 7 height 7
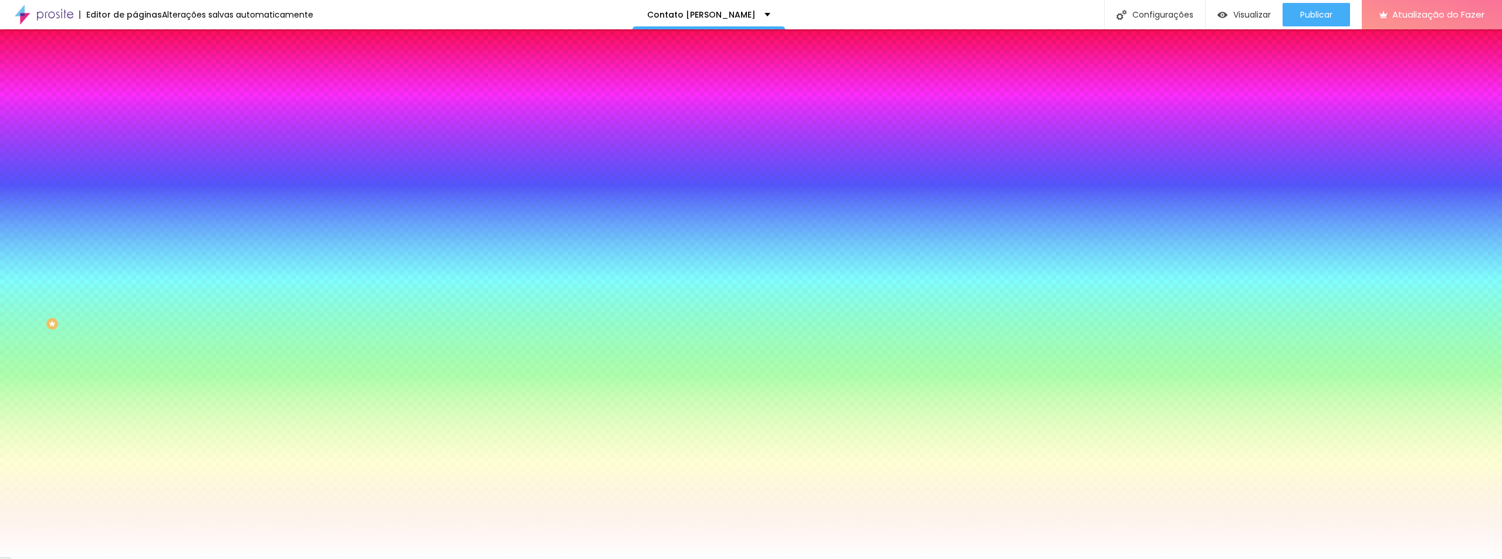
select select "NunitoLight"
type input "17"
type input "18"
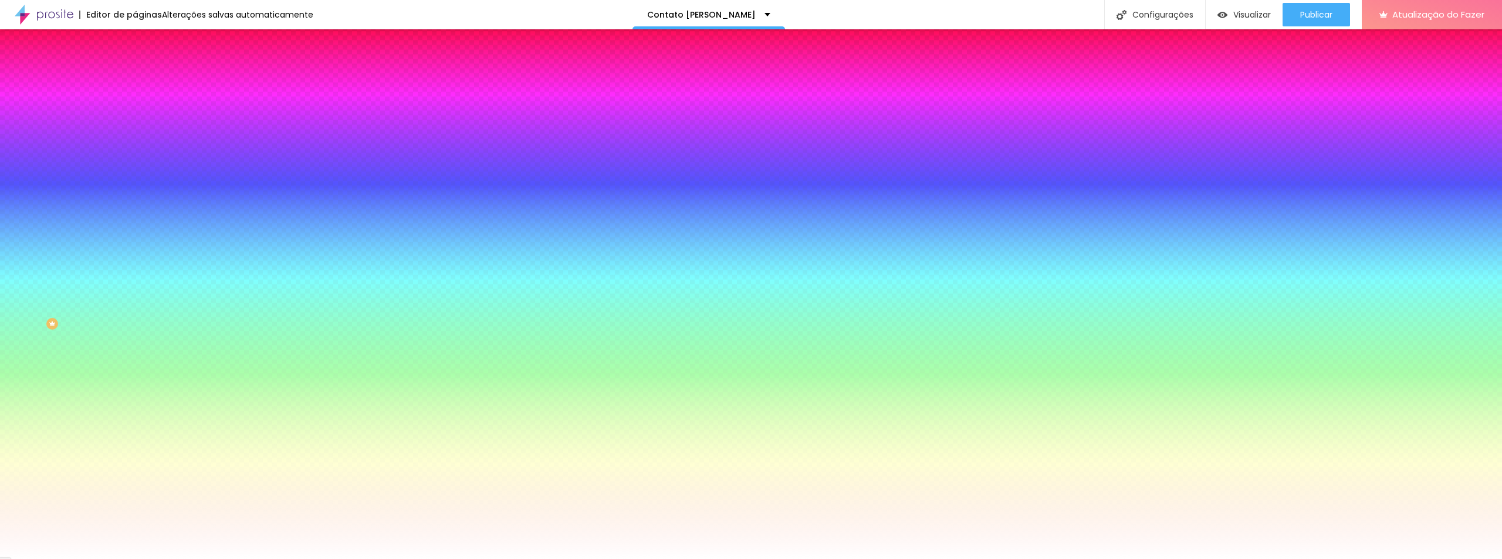
type input "18"
type input "19"
type input "20"
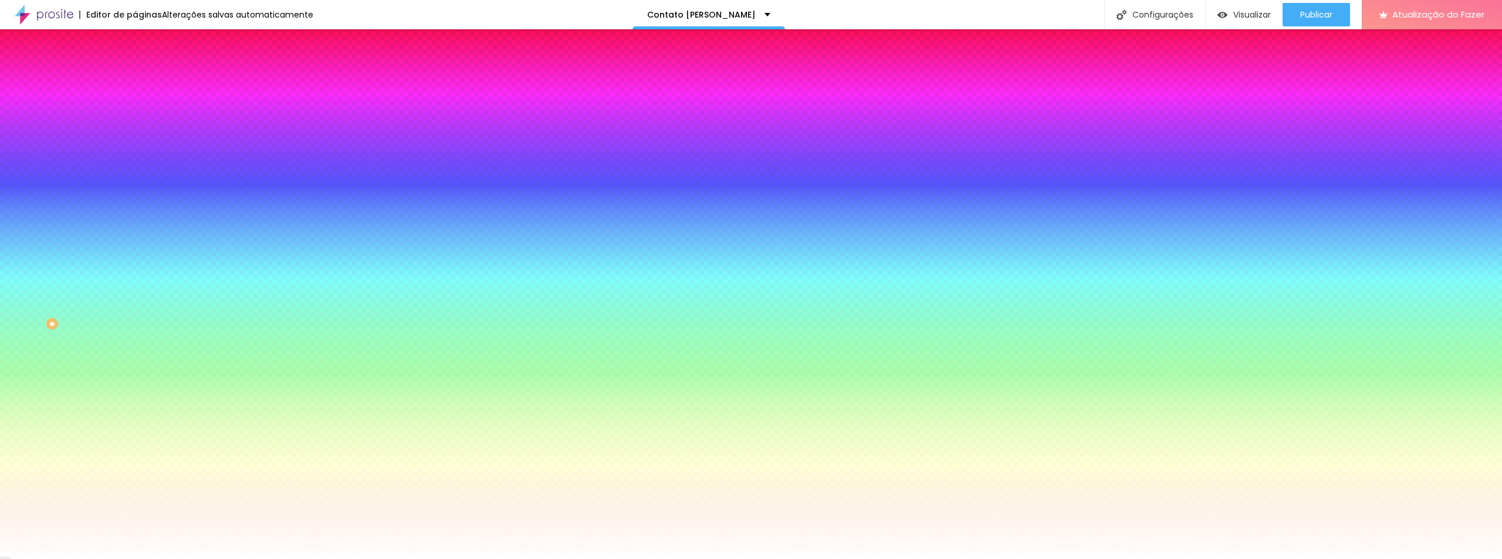
type input "21"
type input "20"
type input "19"
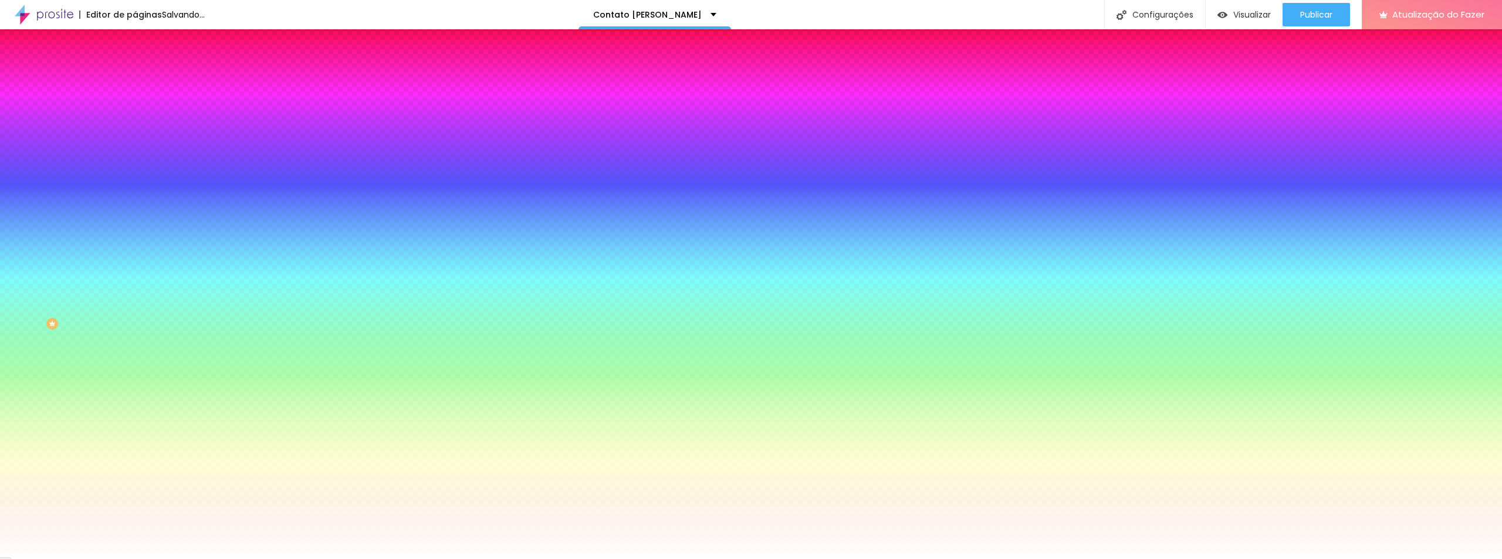
type input "19"
drag, startPoint x: 180, startPoint y: 227, endPoint x: 190, endPoint y: 224, distance: 10.4
type input "19"
type input "0.2"
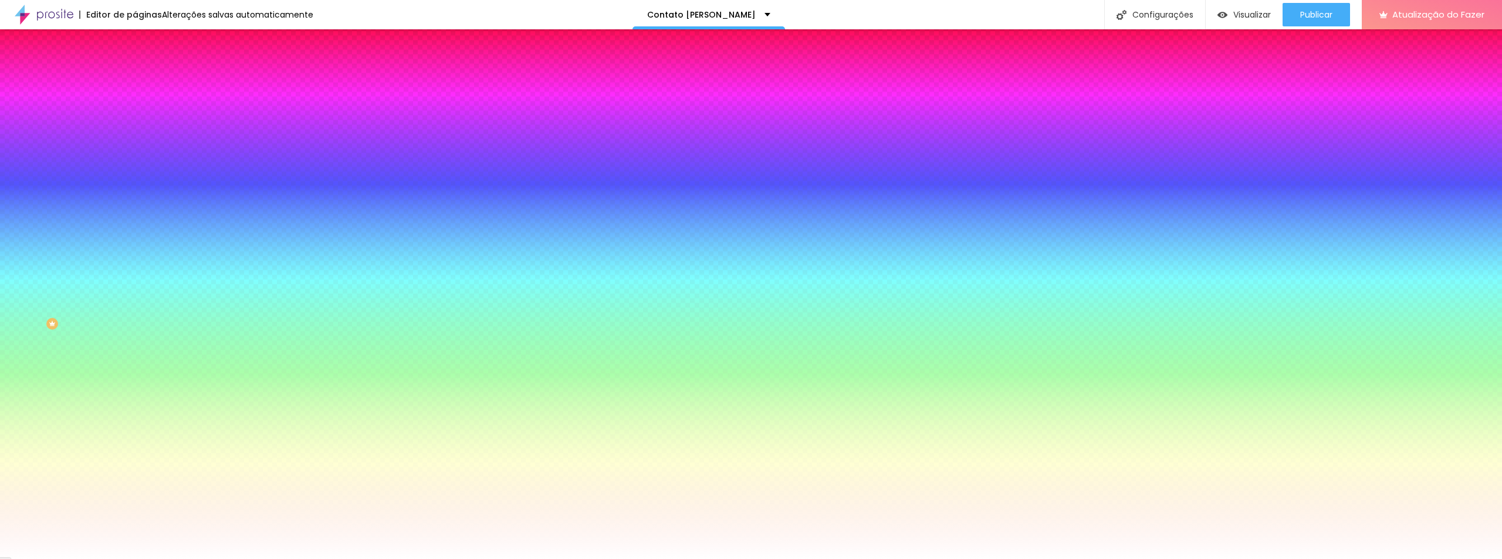
type input "0.2"
type input "0.4"
type input "1.4"
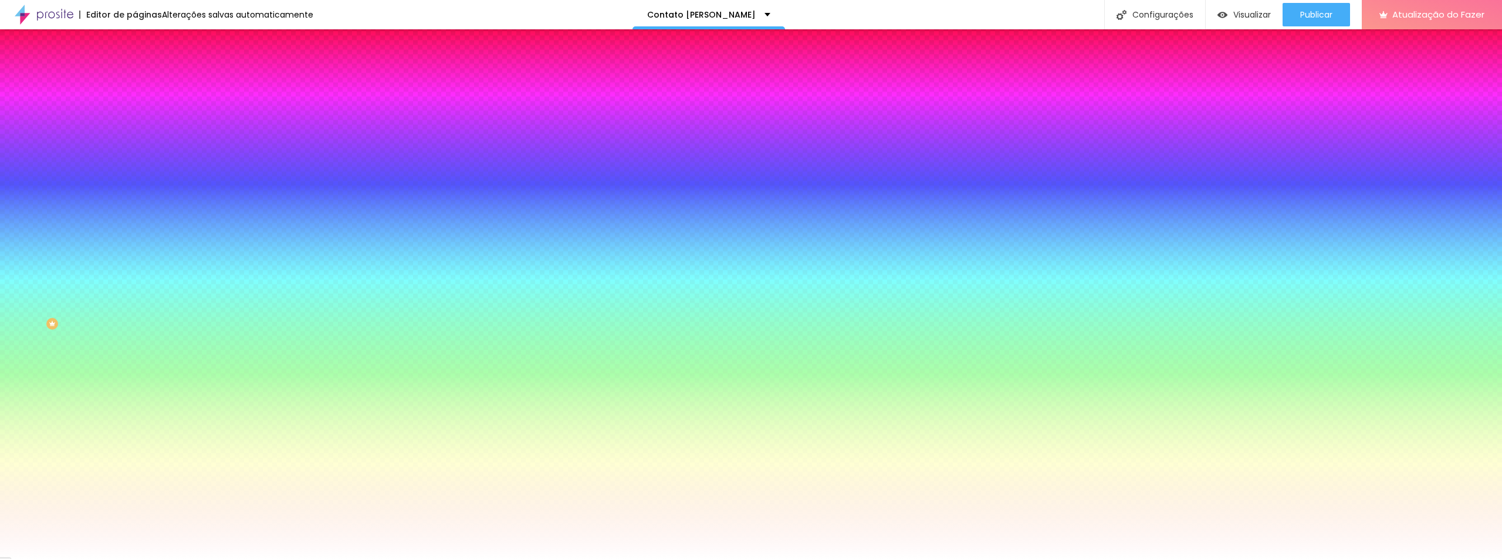
type input "1.5"
type input "1.6"
type input "1.8"
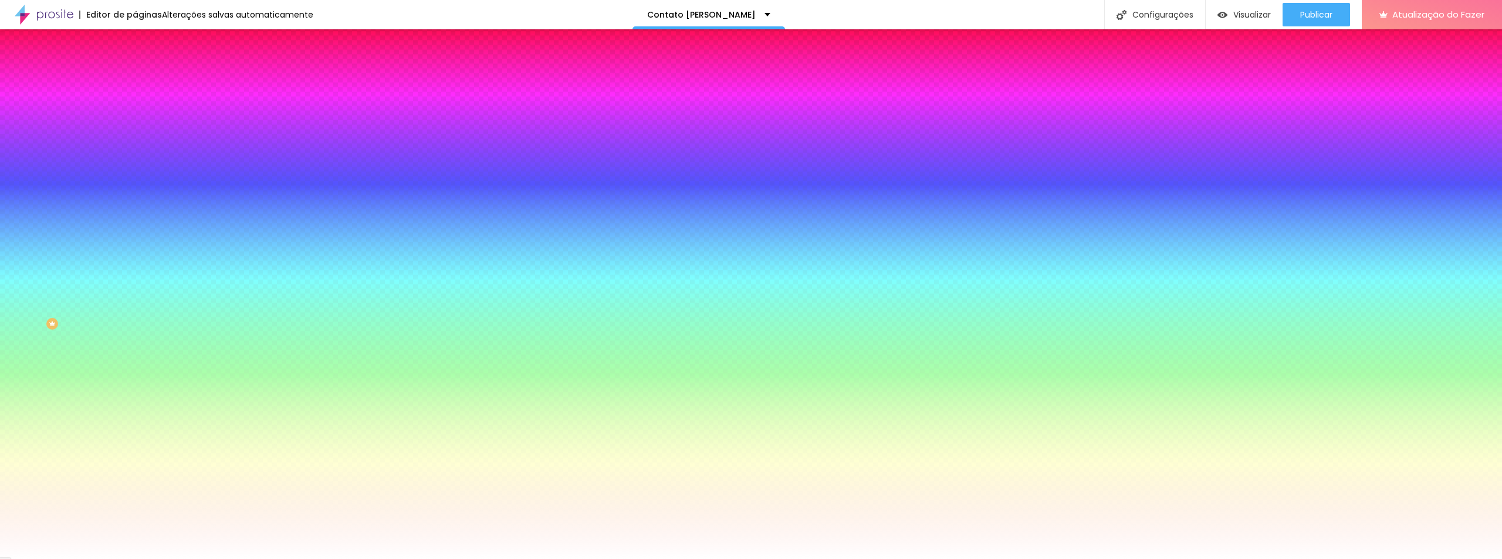
type input "1.8"
type input "2"
type input "2.7"
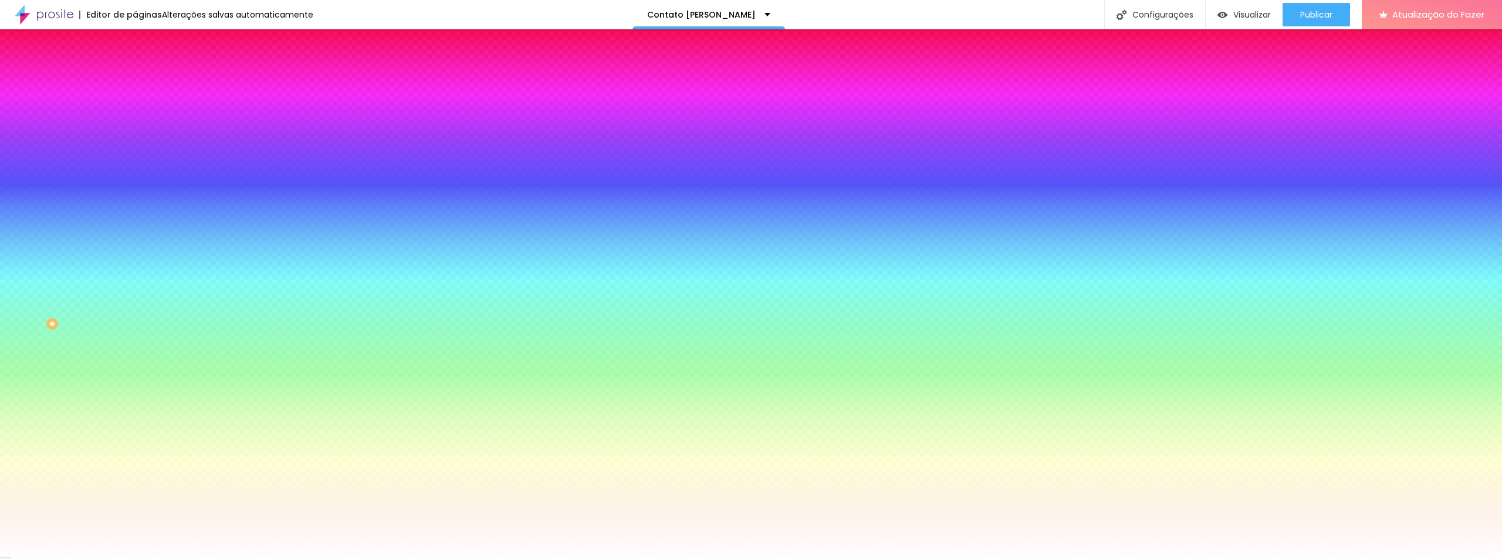
type input "2.9"
type input "3"
type input "3.2"
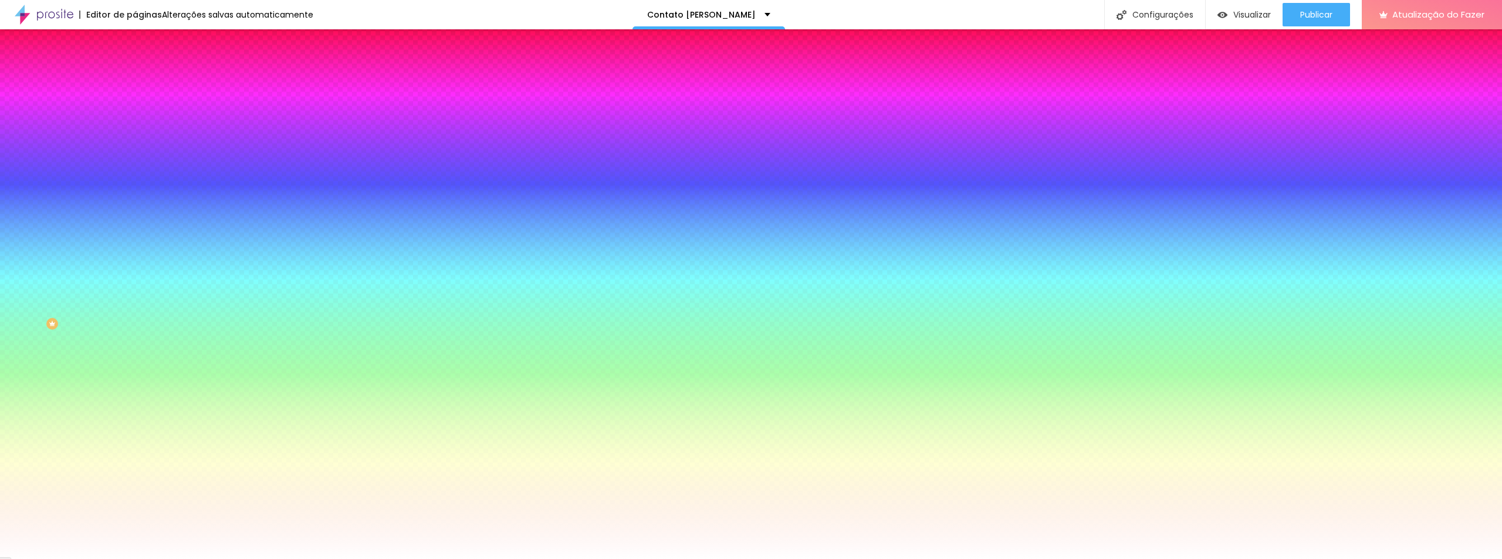
type input "3.2"
type input "3.6"
type input "4.2"
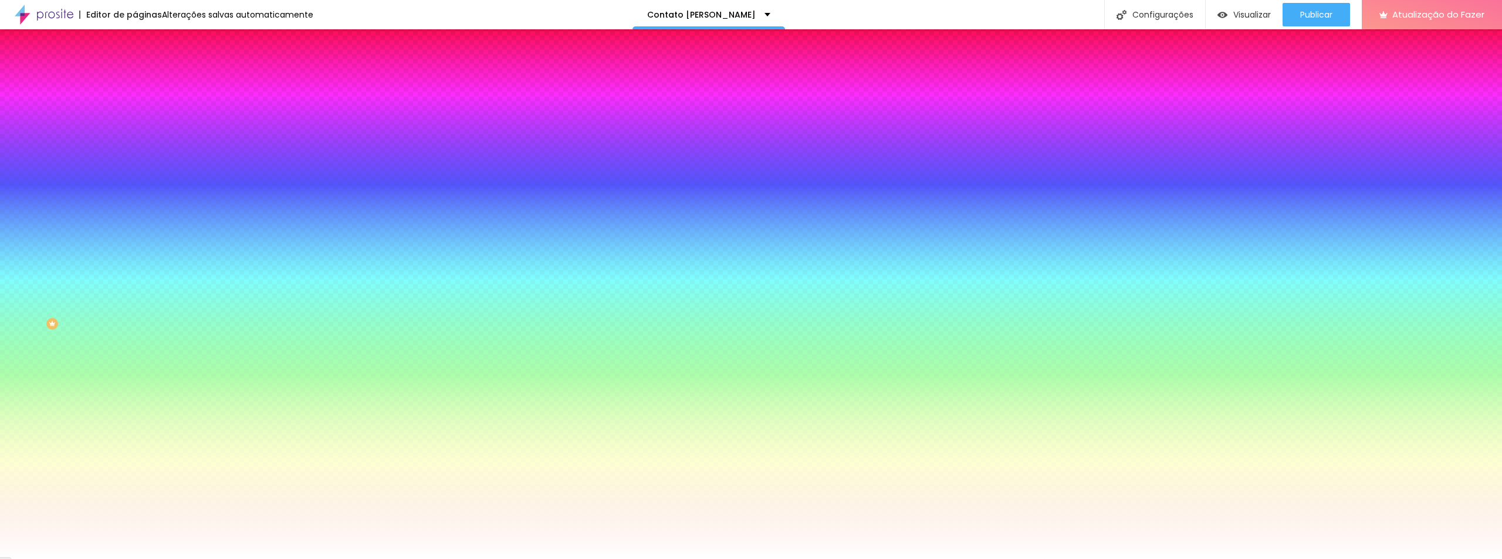
type input "4.4"
type input "4.5"
type input "4.6"
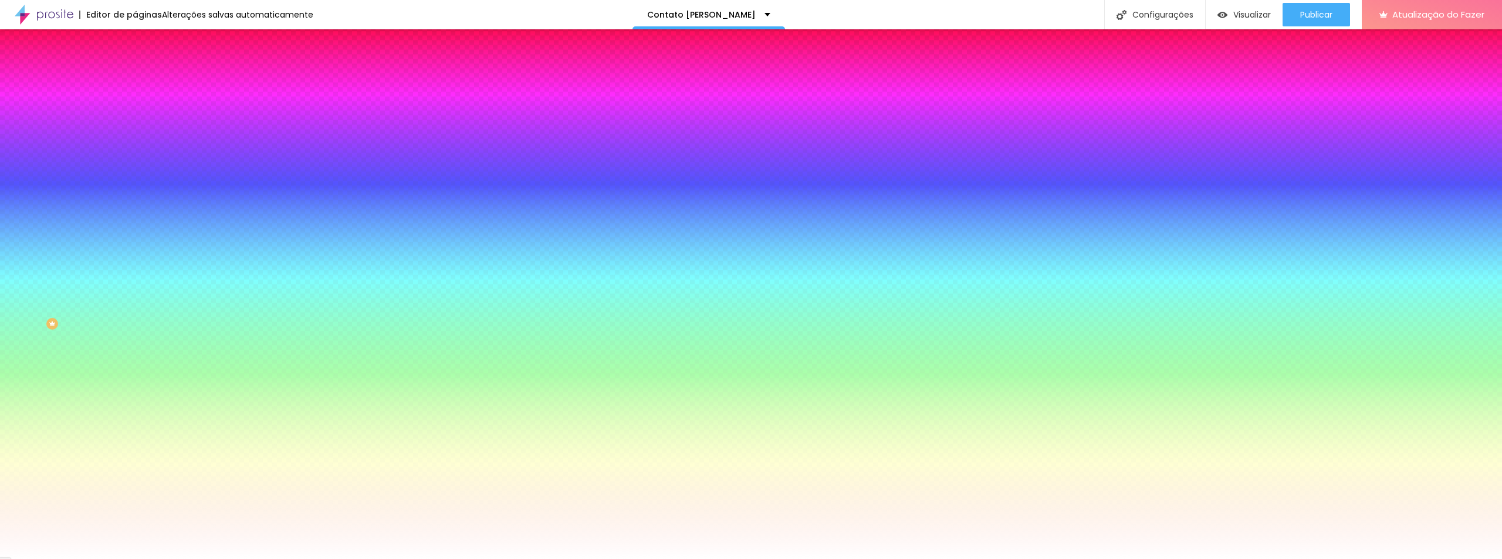
type input "4.6"
type input "4.7"
type input "4.8"
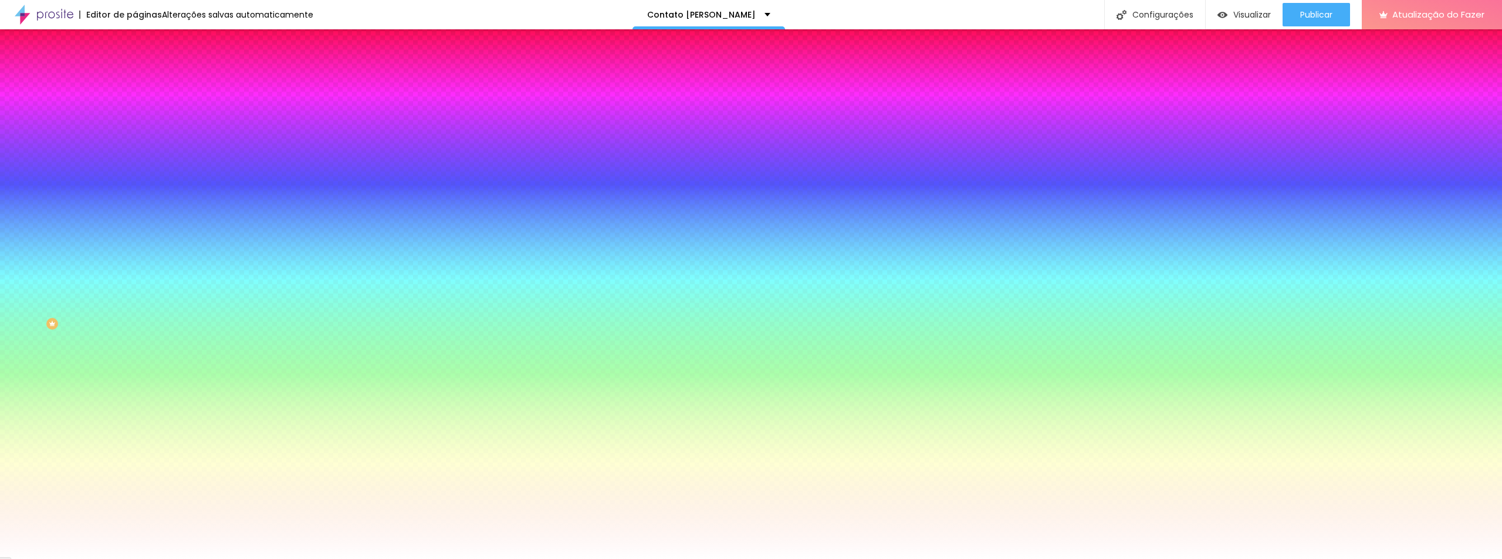
type input "4.9"
type input "5.1"
type input "5.3"
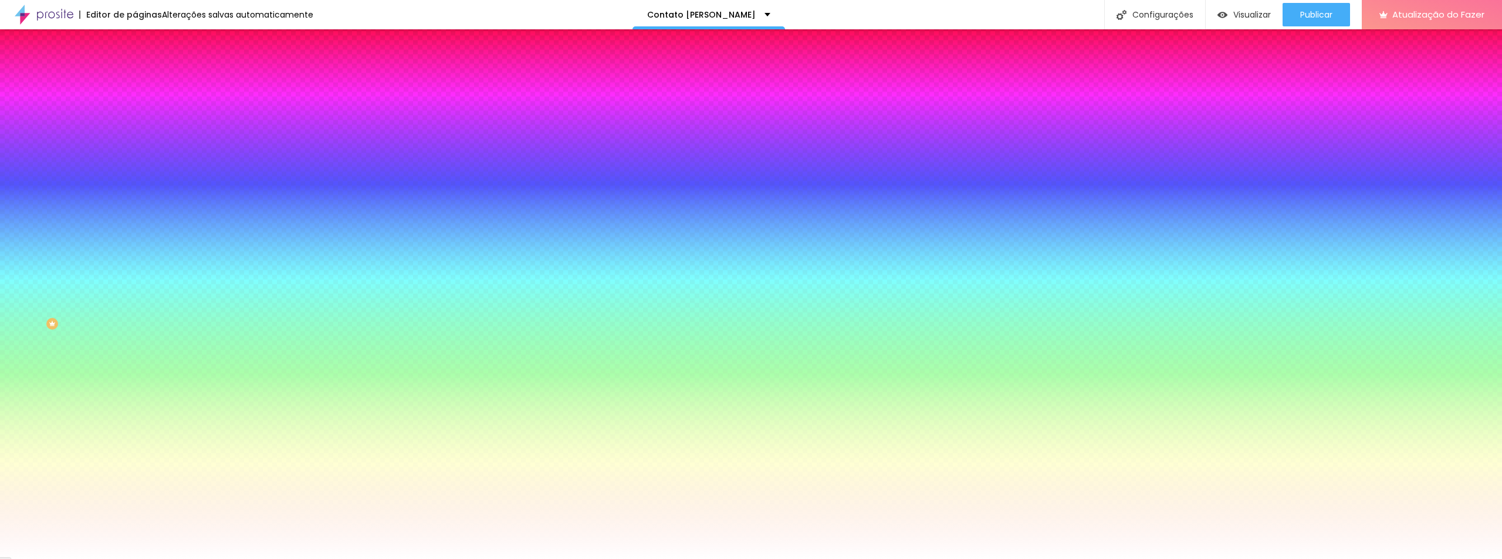
type input "5.3"
type input "5.4"
type input "5.7"
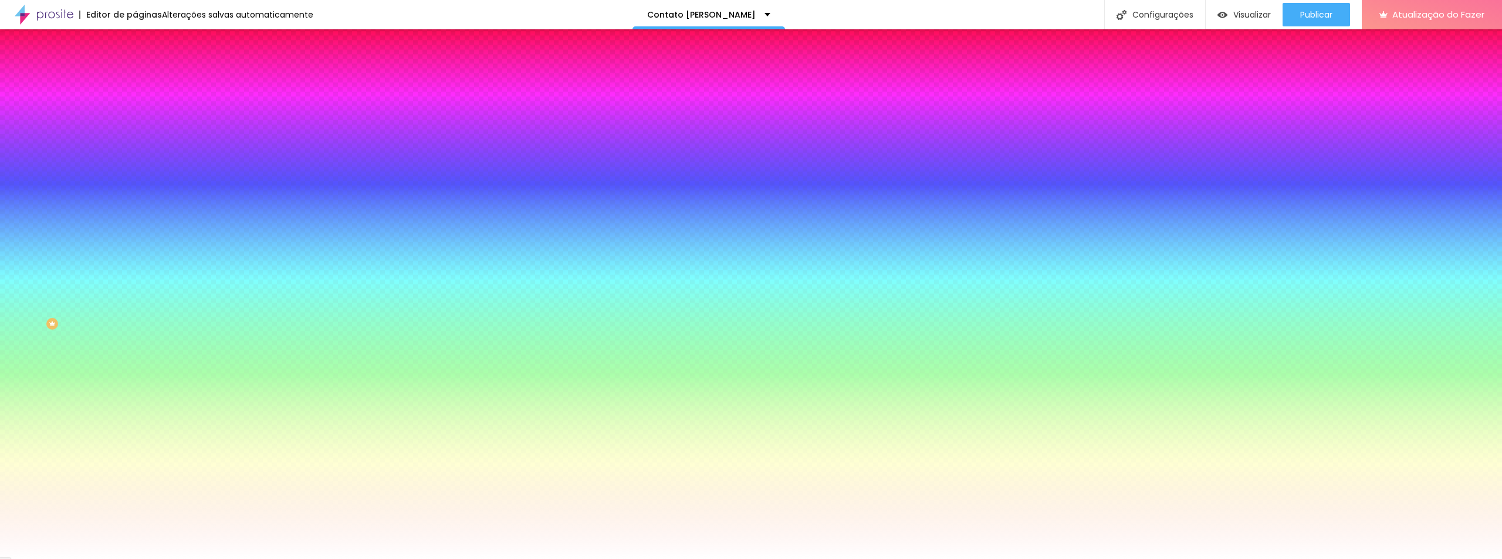
type input "6.1"
type input "6.3"
type input "6.4"
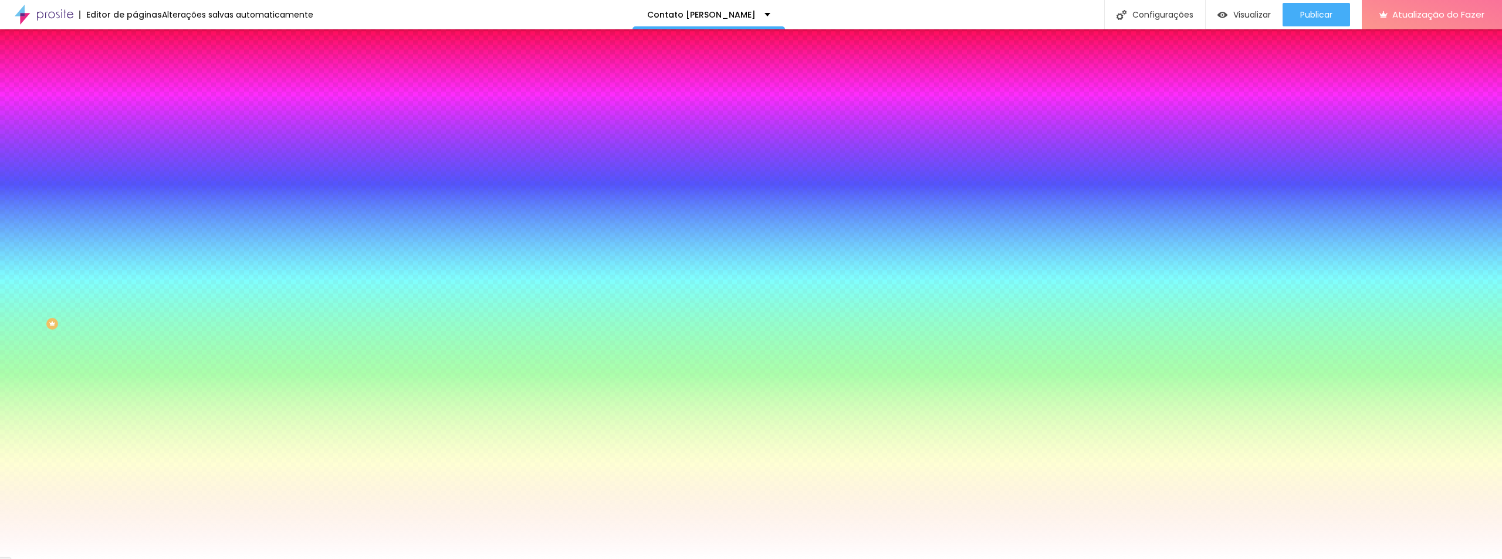
type input "6.4"
type input "6.8"
type input "6.9"
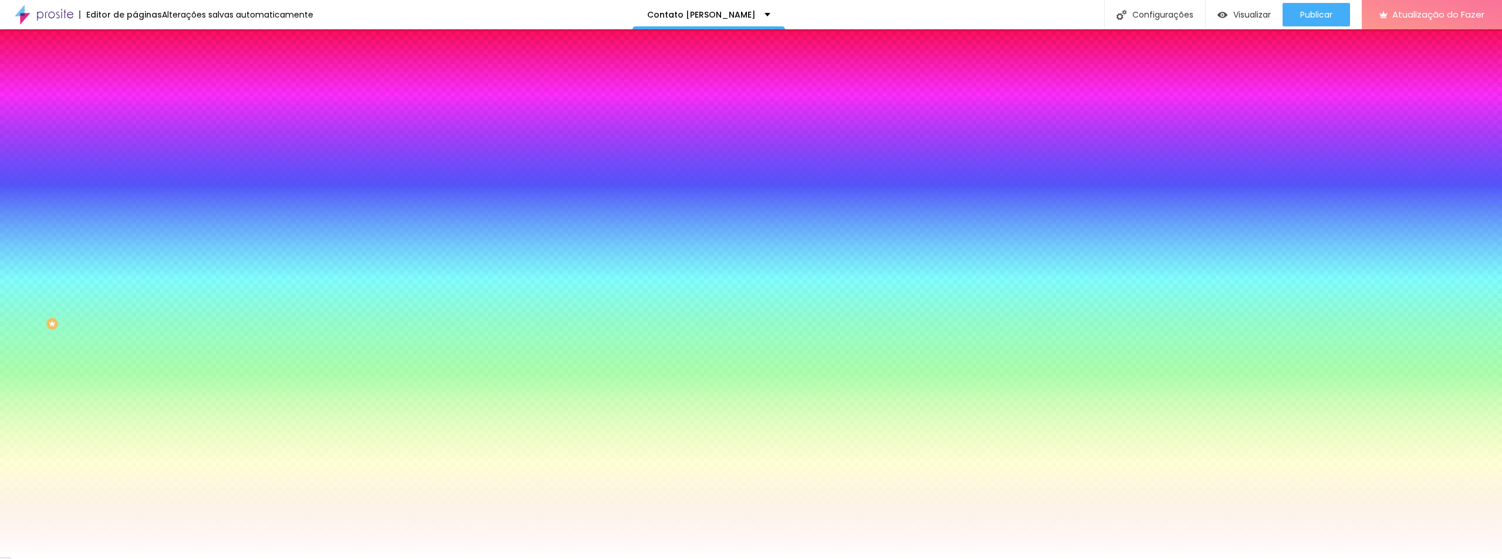
type input "7.1"
type input "7.2"
type input "7.3"
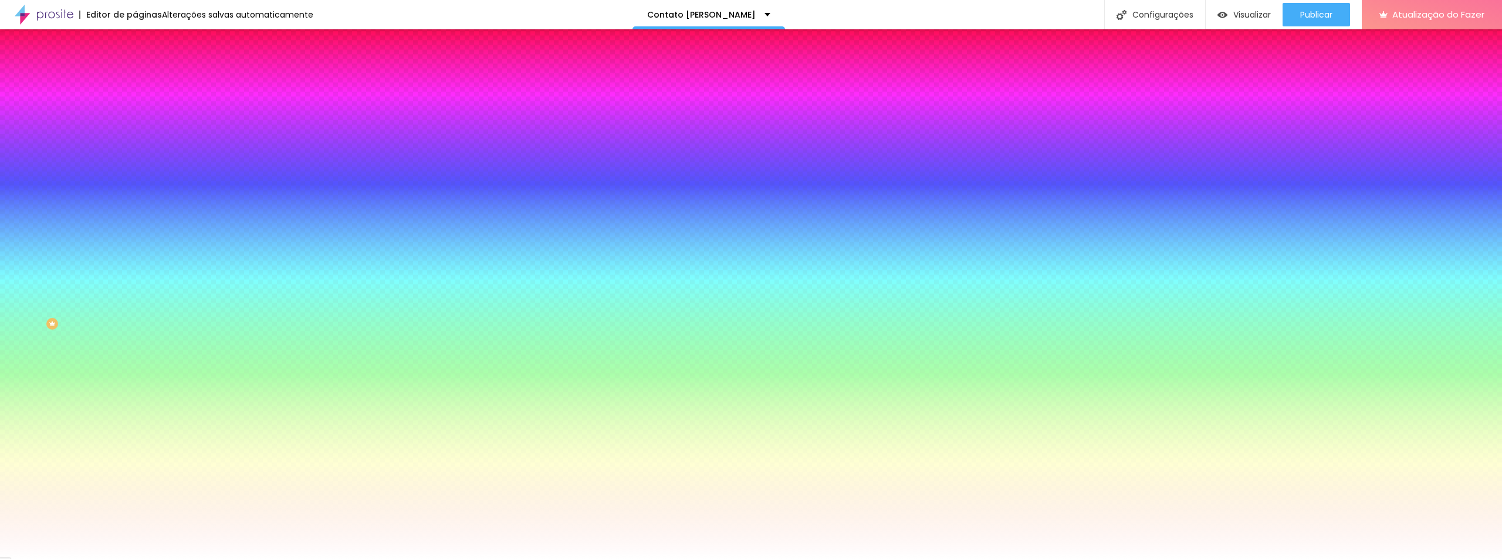
type input "7.3"
type input "7.6"
type input "7.7"
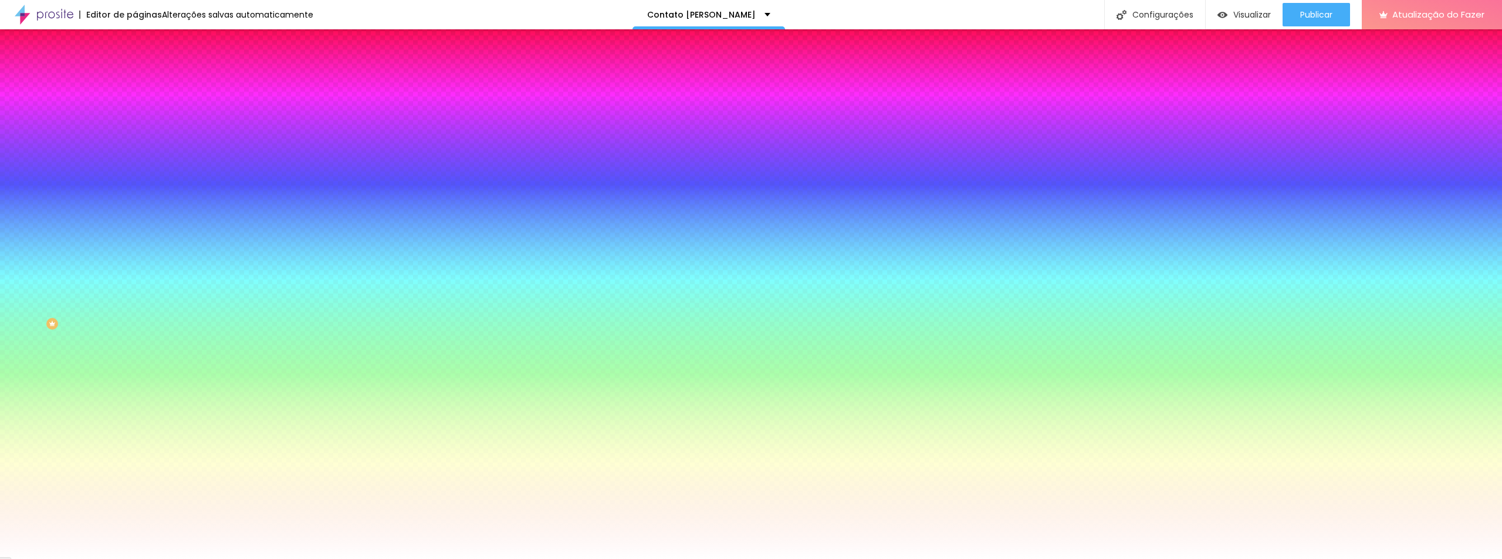
type input "7.8"
type input "8"
type input "8.6"
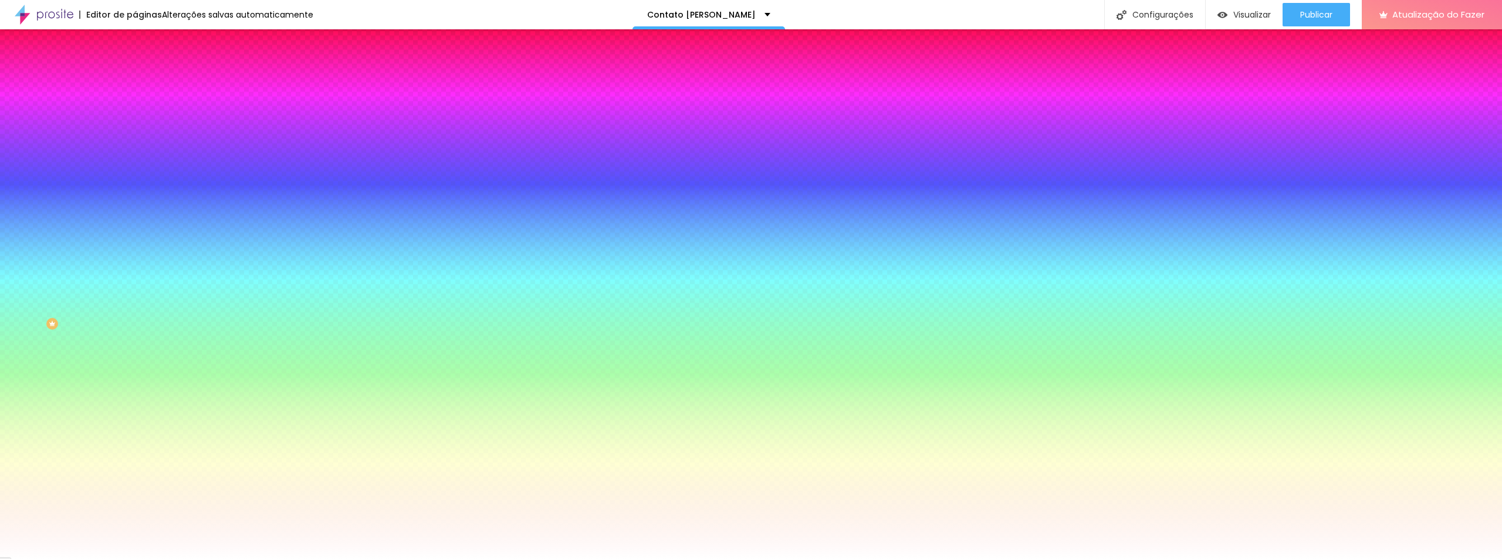
type input "8.6"
type input "9"
type input "9.1"
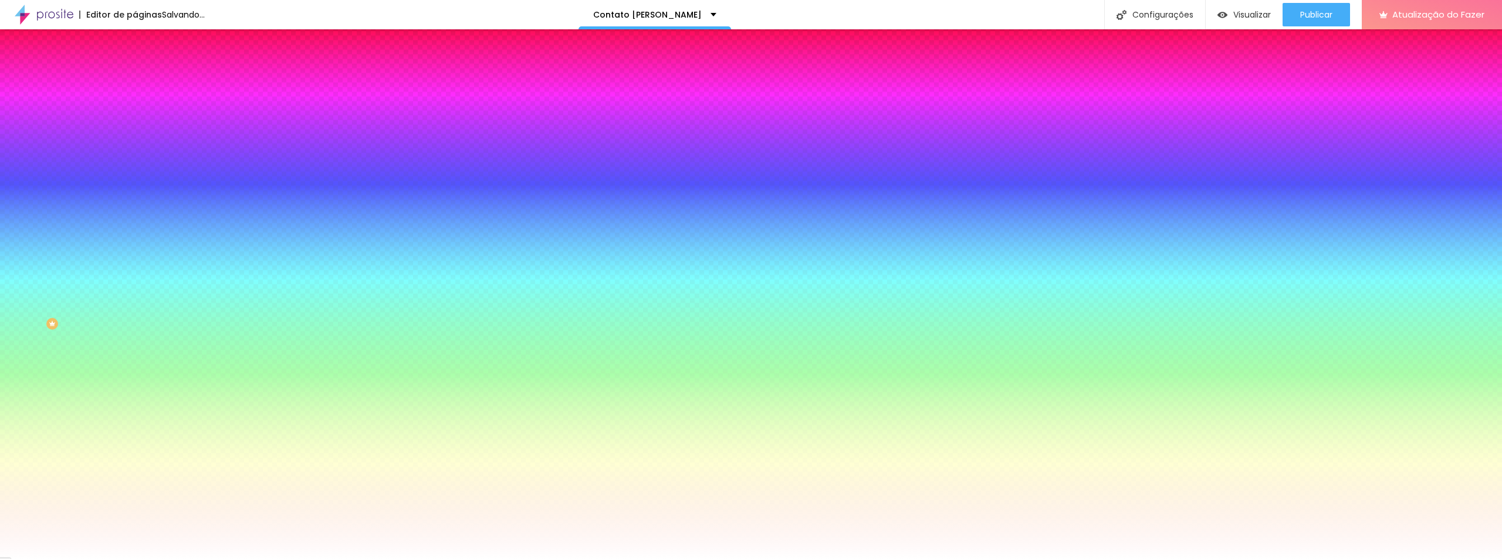
type input "9.3"
type input "9.7"
type input "9.8"
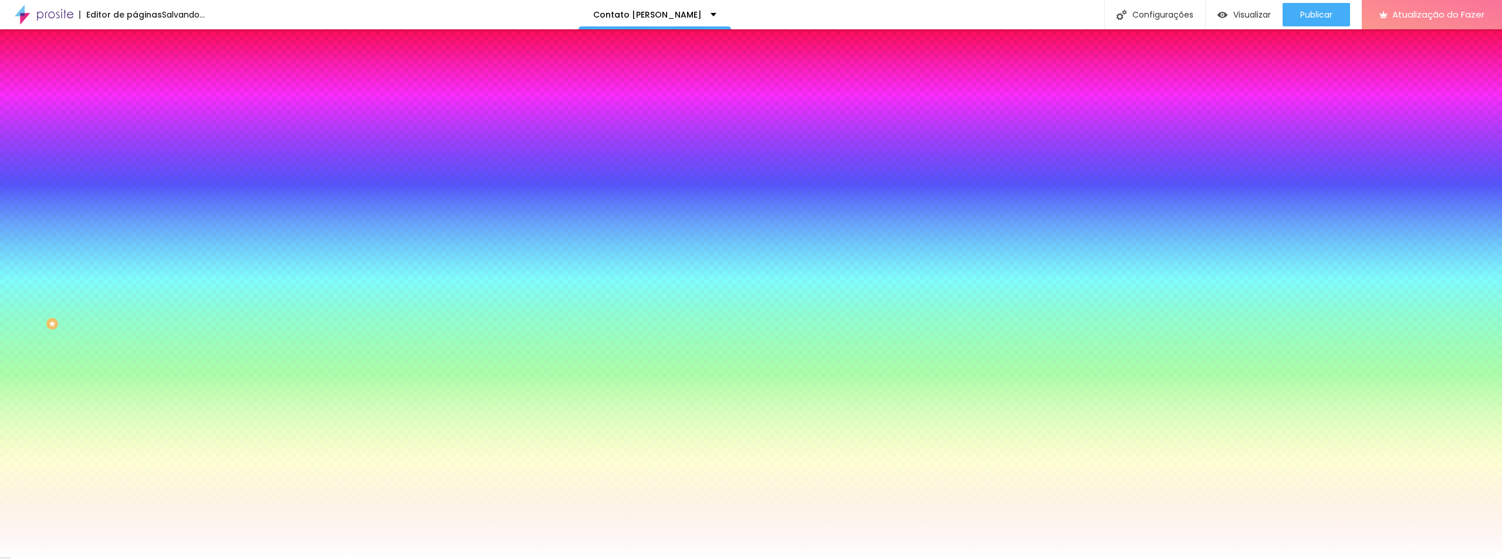
type input "9.8"
type input "9.4"
type input "9.2"
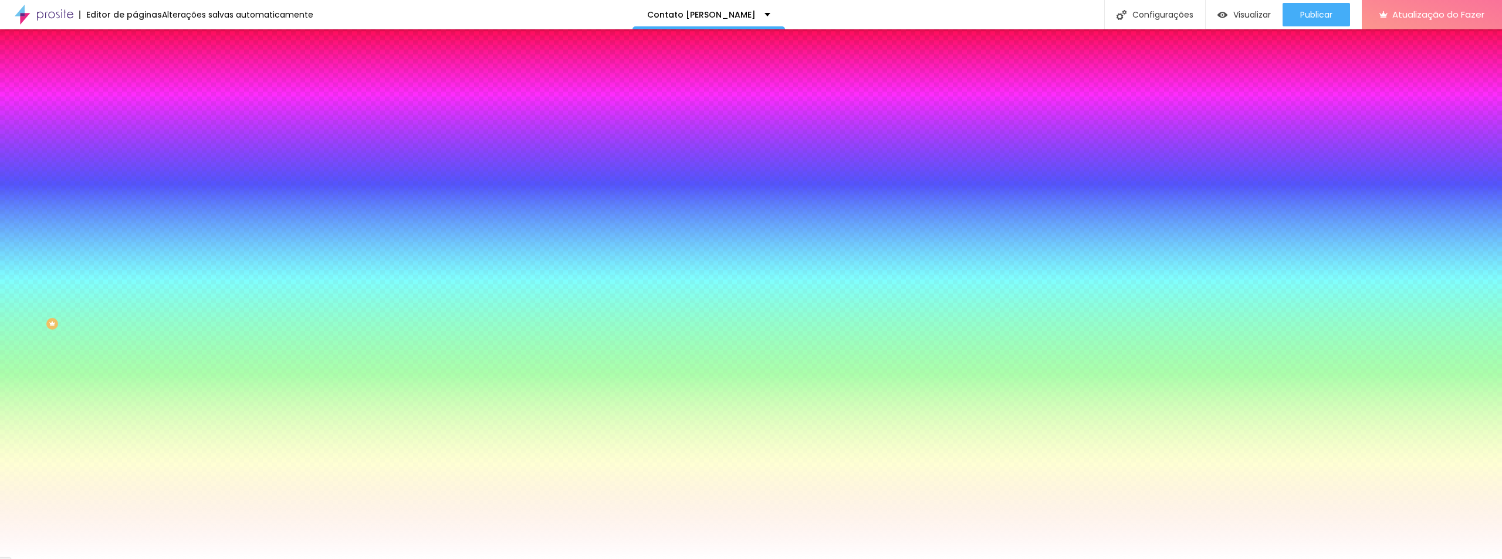
type input "8.9"
type input "8.5"
type input "8.2"
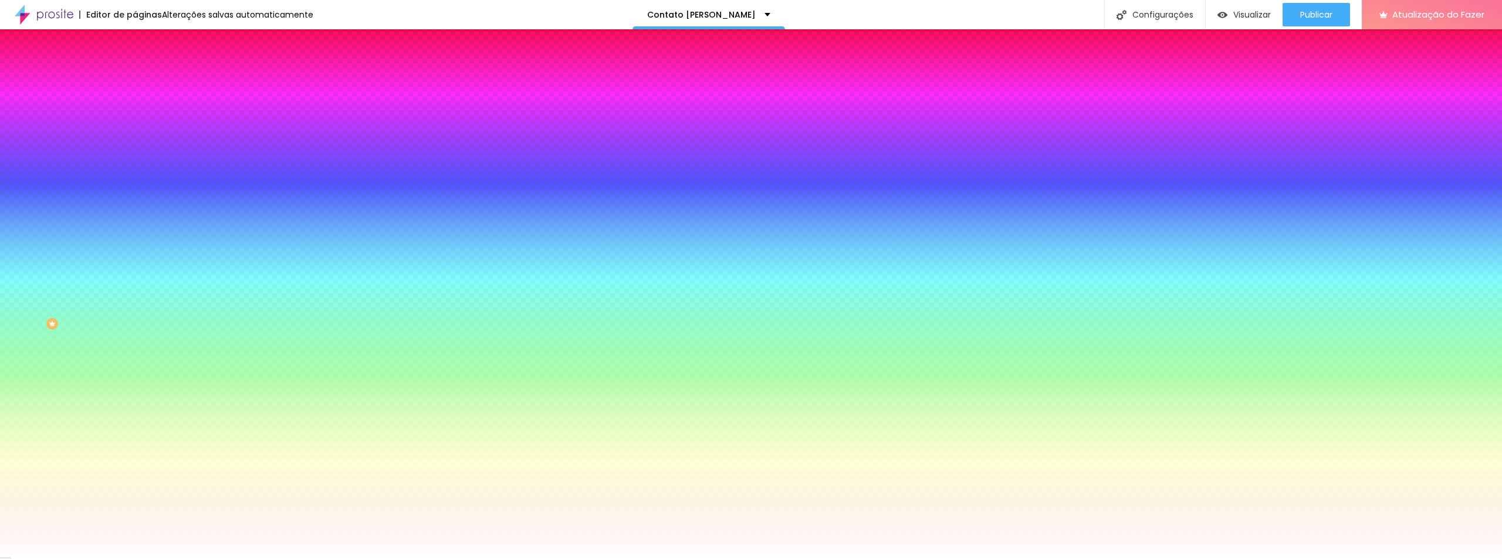
type input "8.2"
type input "7.8"
type input "7.4"
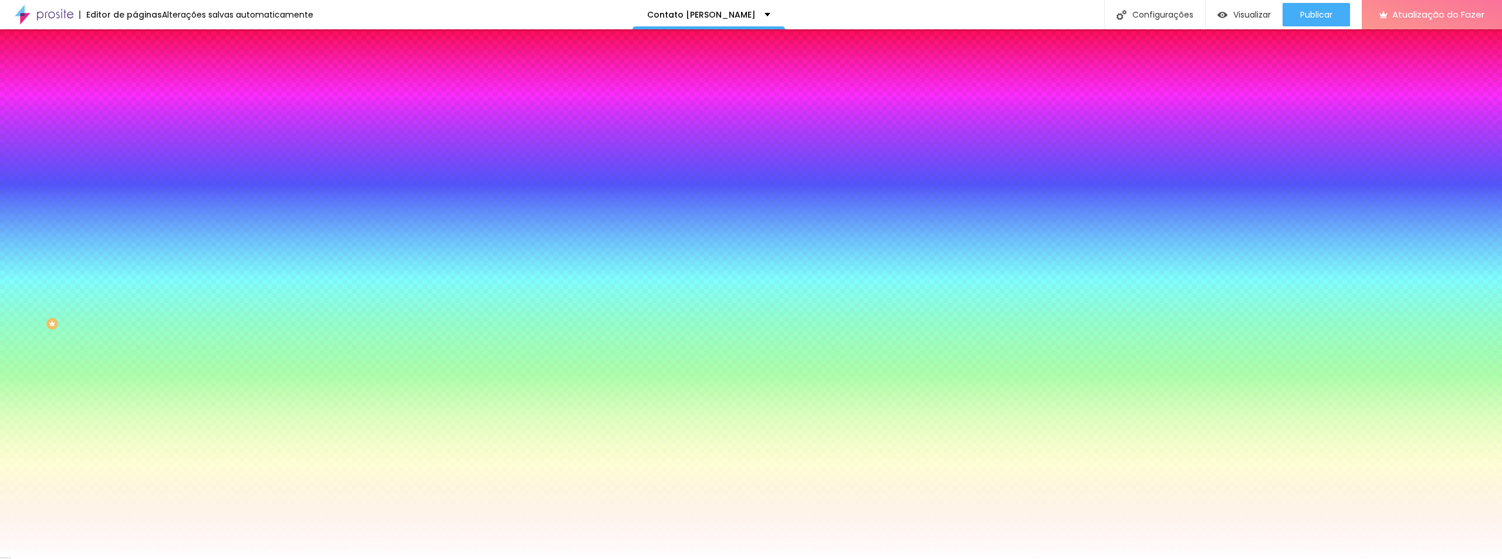
type input "7.3"
type input "7.1"
type input "6.9"
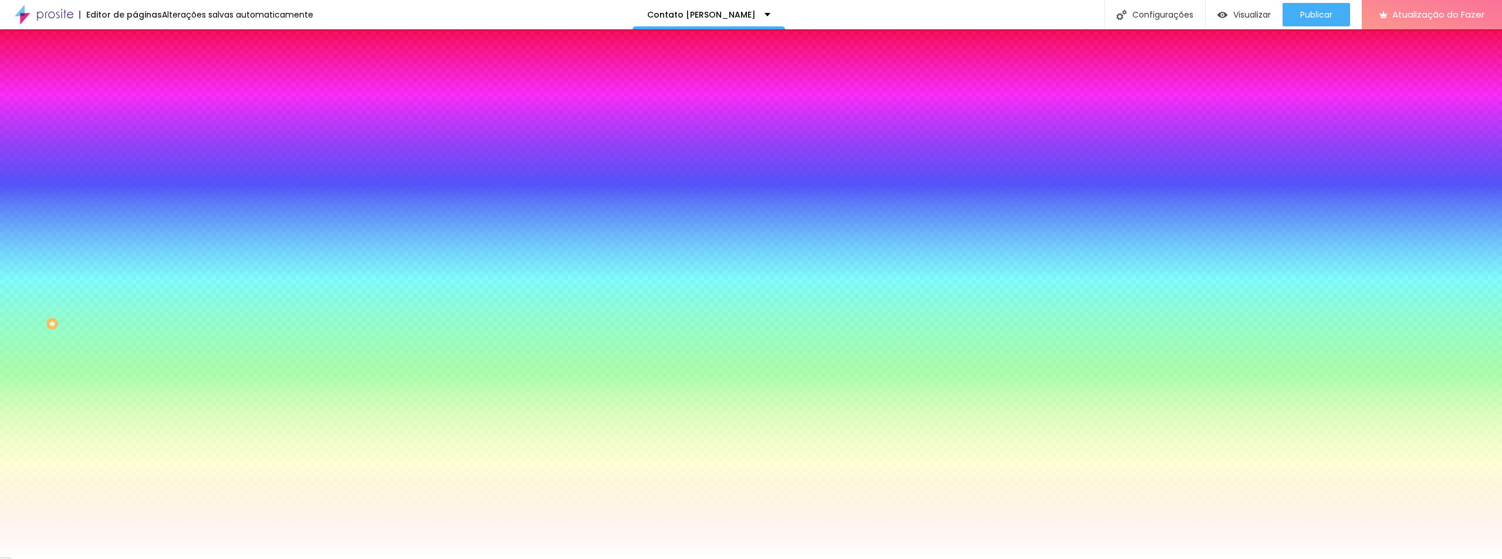
type input "6.9"
type input "6.8"
type input "6.7"
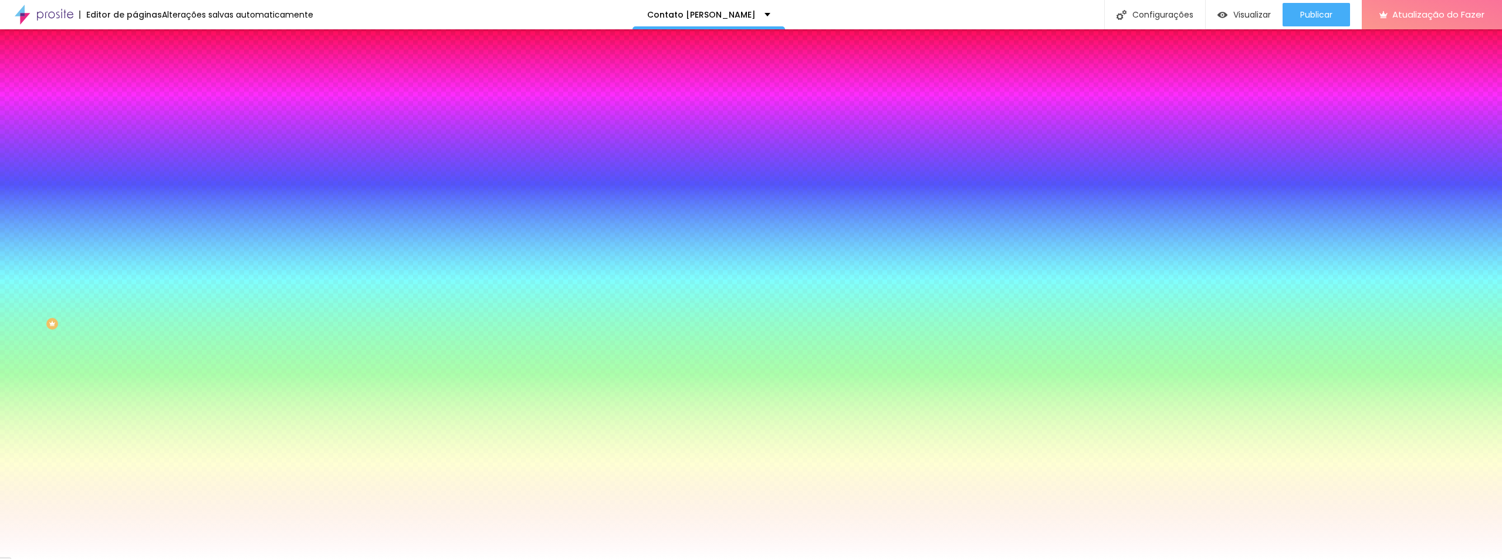
type input "6.6"
type input "6.5"
type input "6.4"
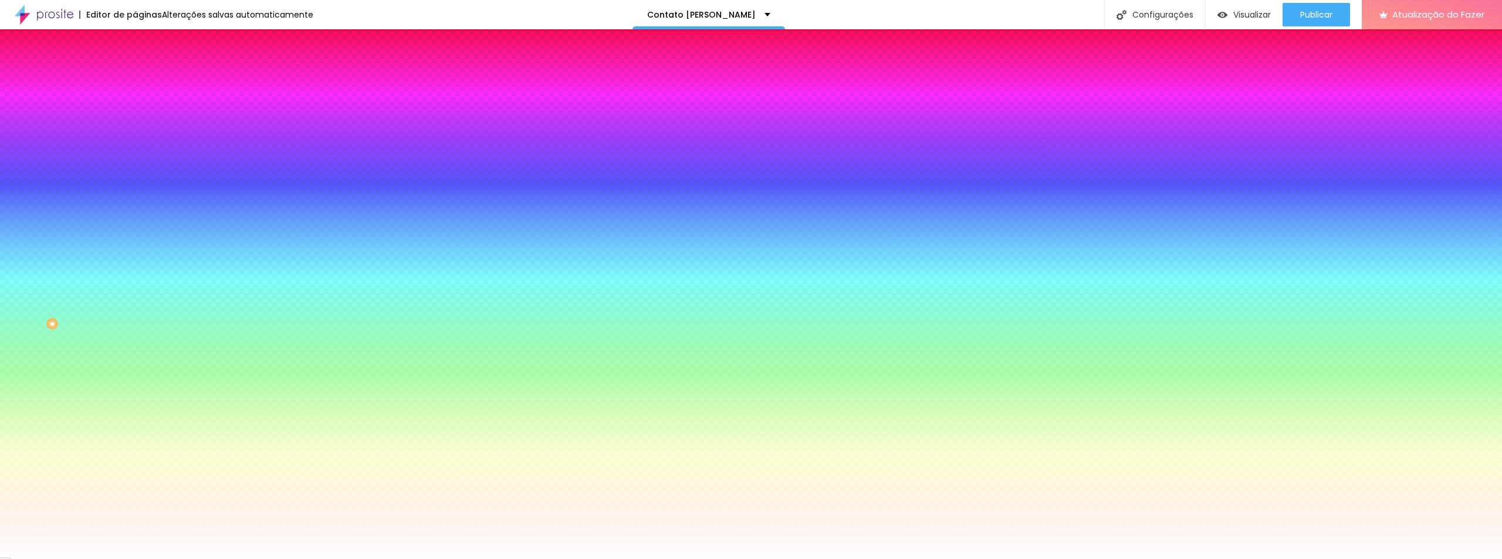
type input "6.4"
type input "6.3"
type input "6.2"
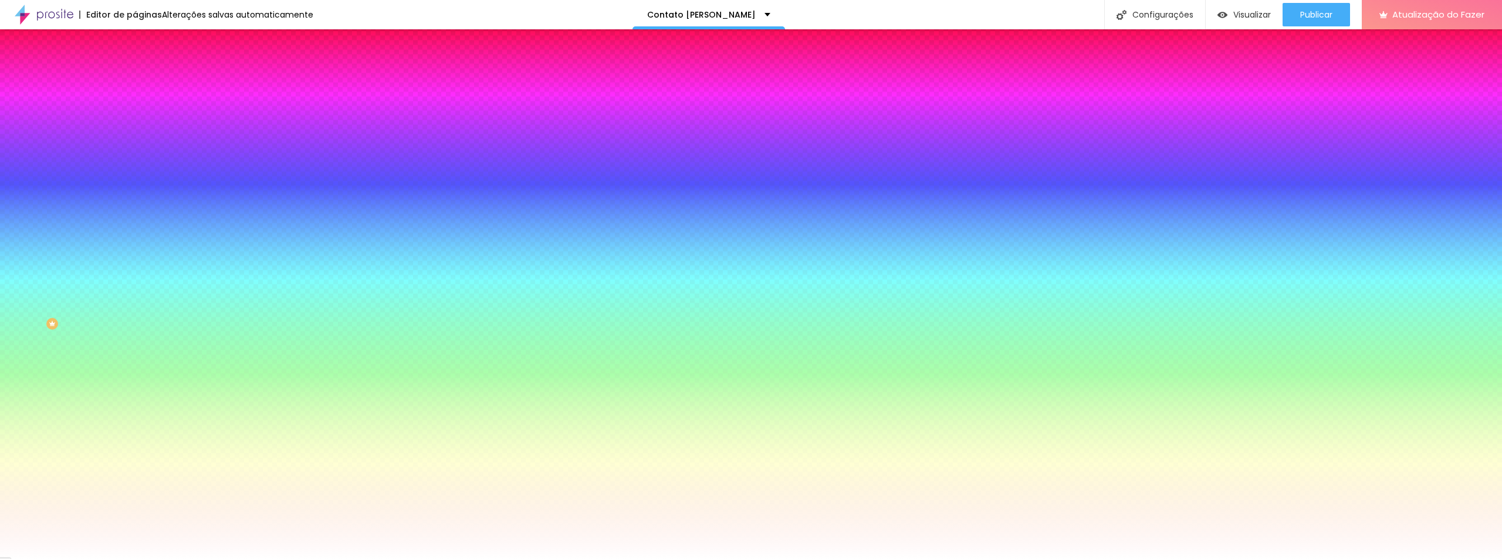
type input "6.1"
type input "6"
type input "5.9"
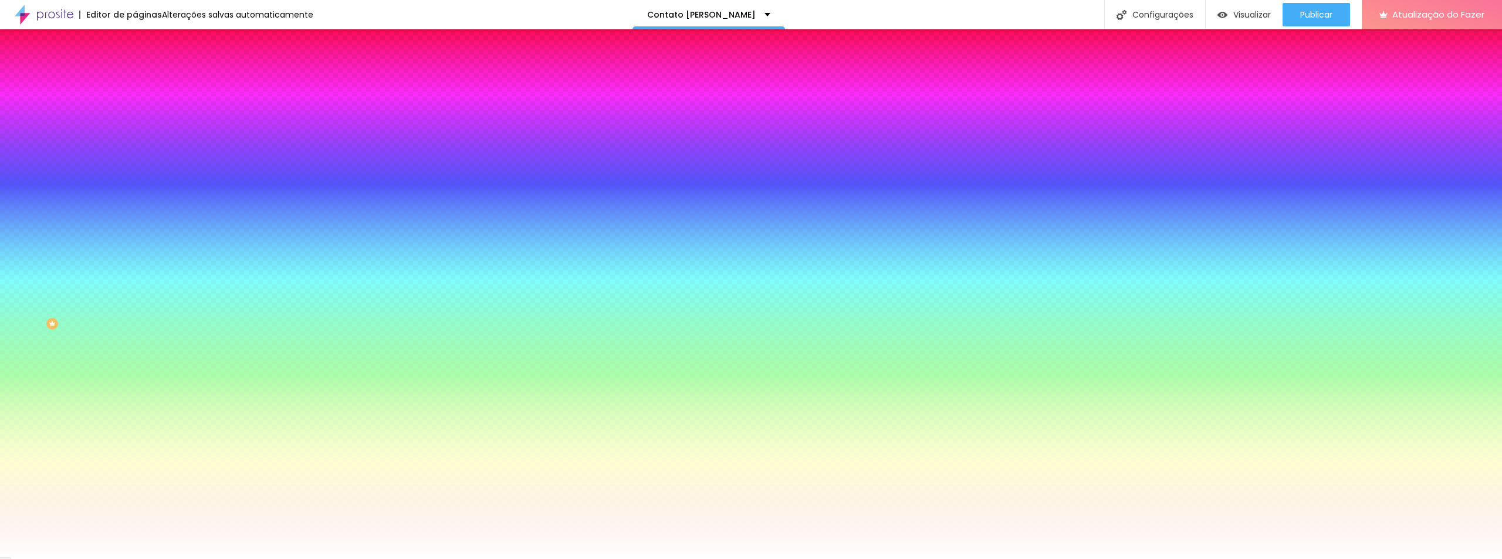
type input "5.9"
type input "5.8"
type input "5.7"
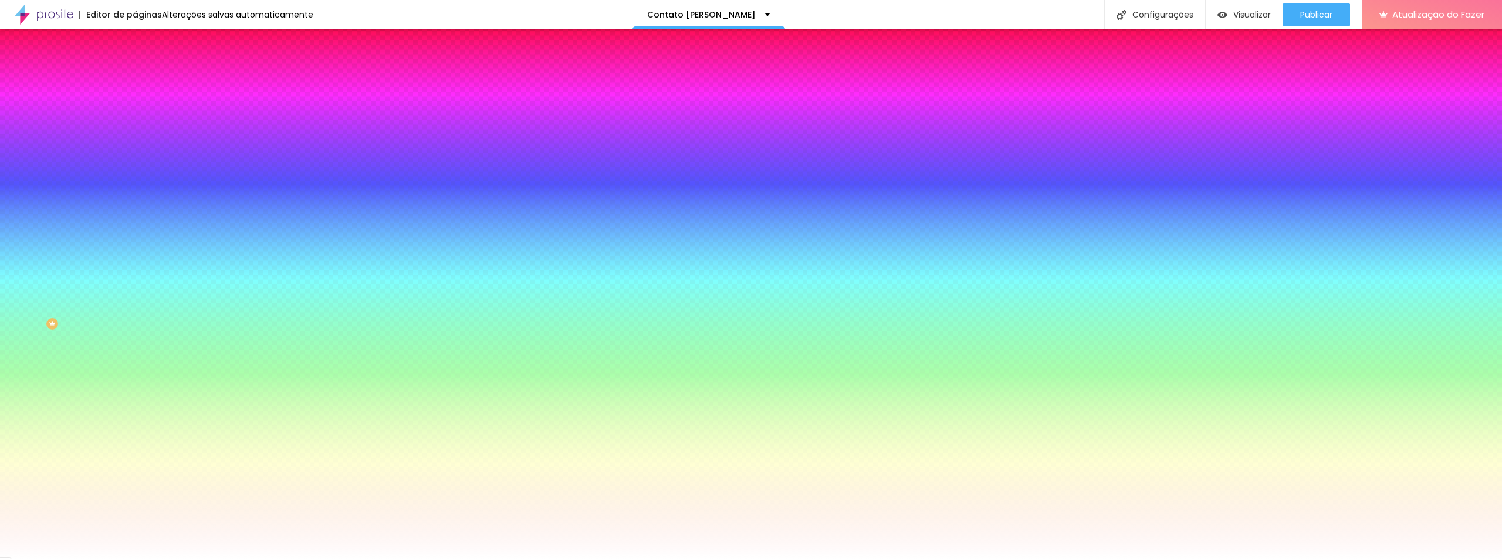
type input "5.6"
type input "5.5"
type input "5.4"
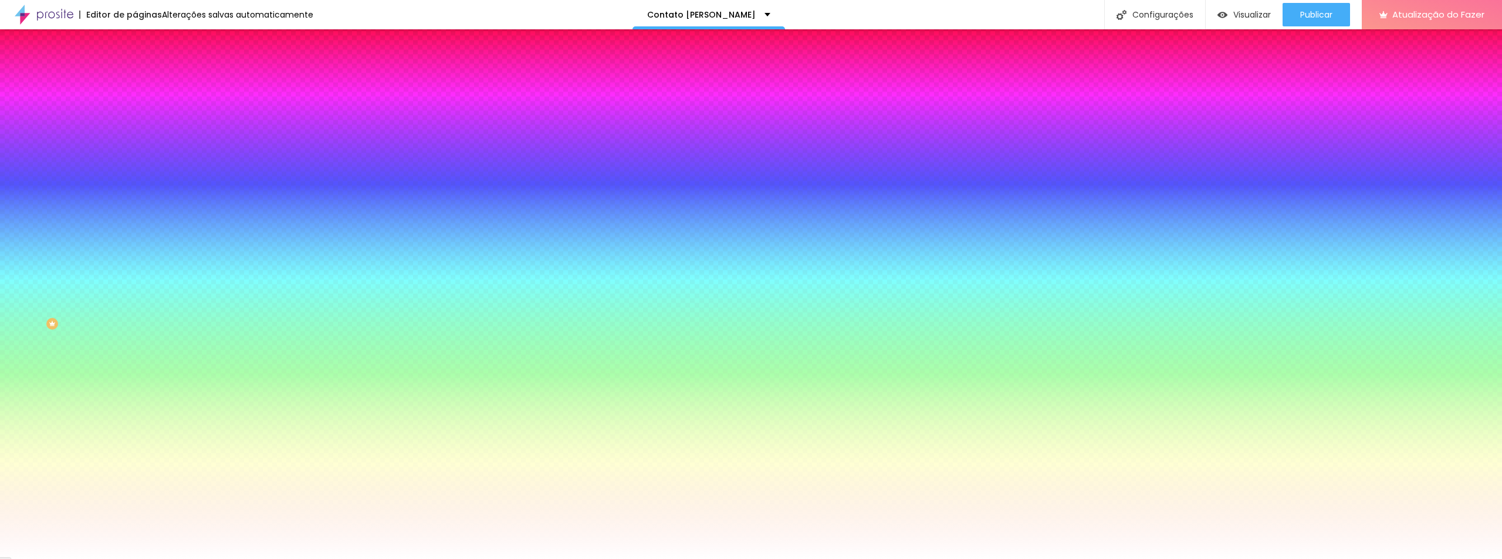
type input "5.4"
type input "5.3"
drag, startPoint x: 154, startPoint y: 254, endPoint x: 195, endPoint y: 243, distance: 43.1
type input "5.3"
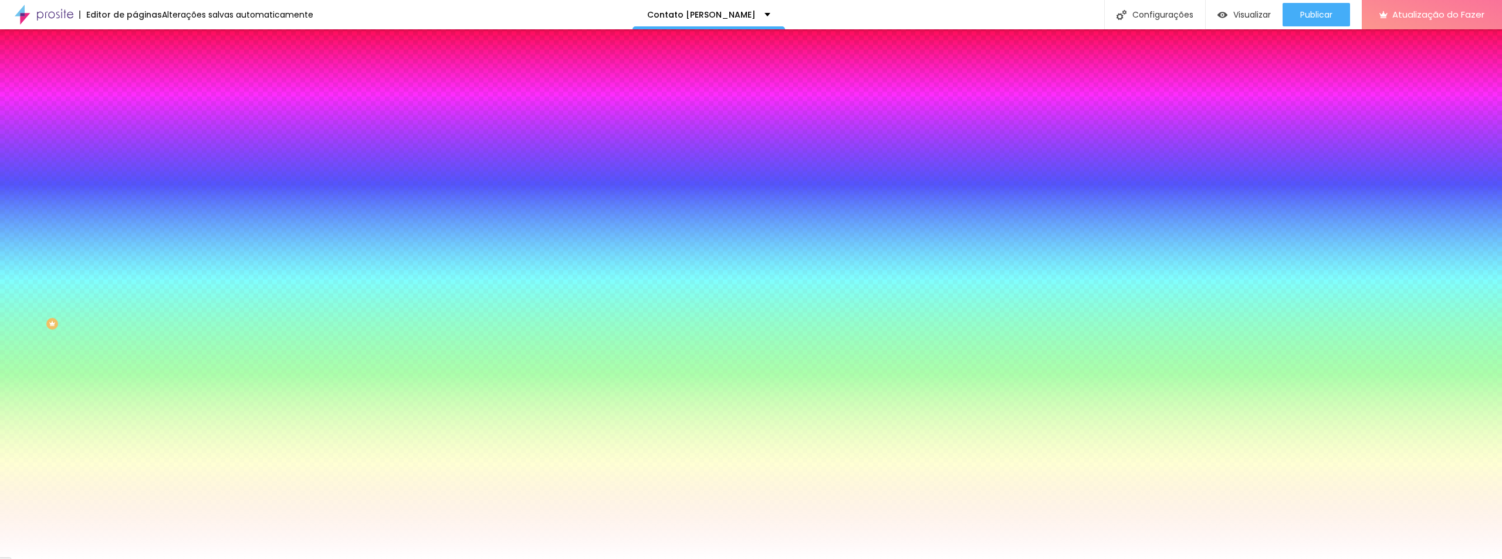
select select "Montserrat"
type input "18"
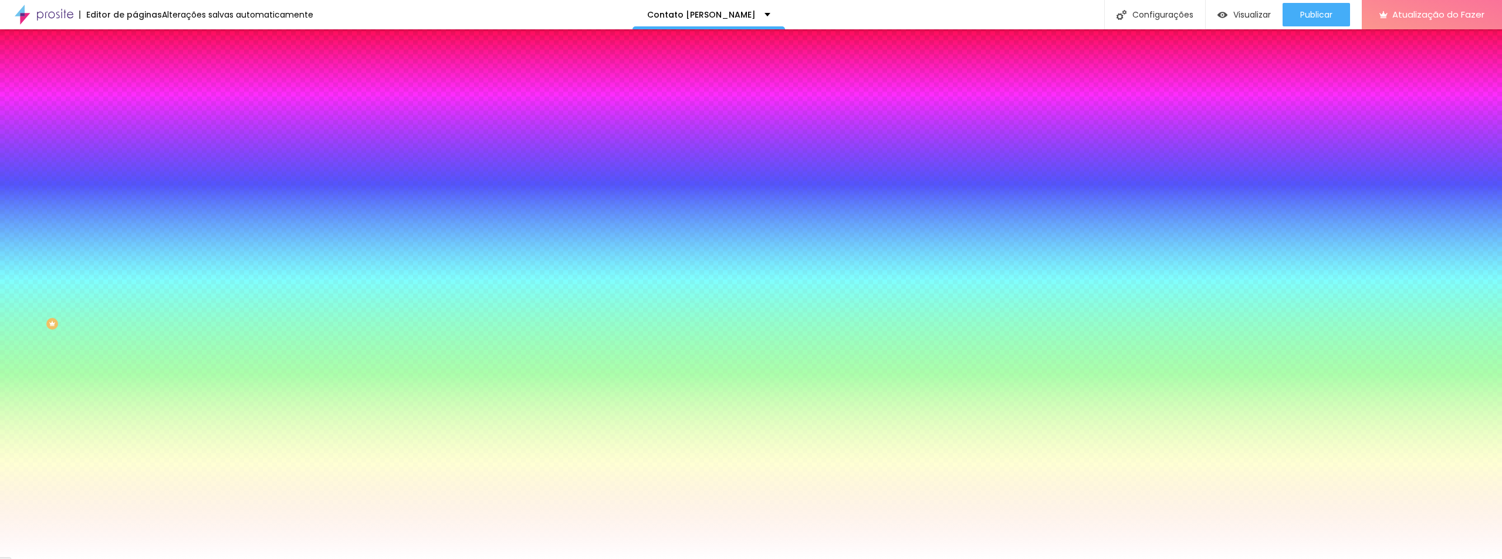
type input "18"
type input "17"
type input "16"
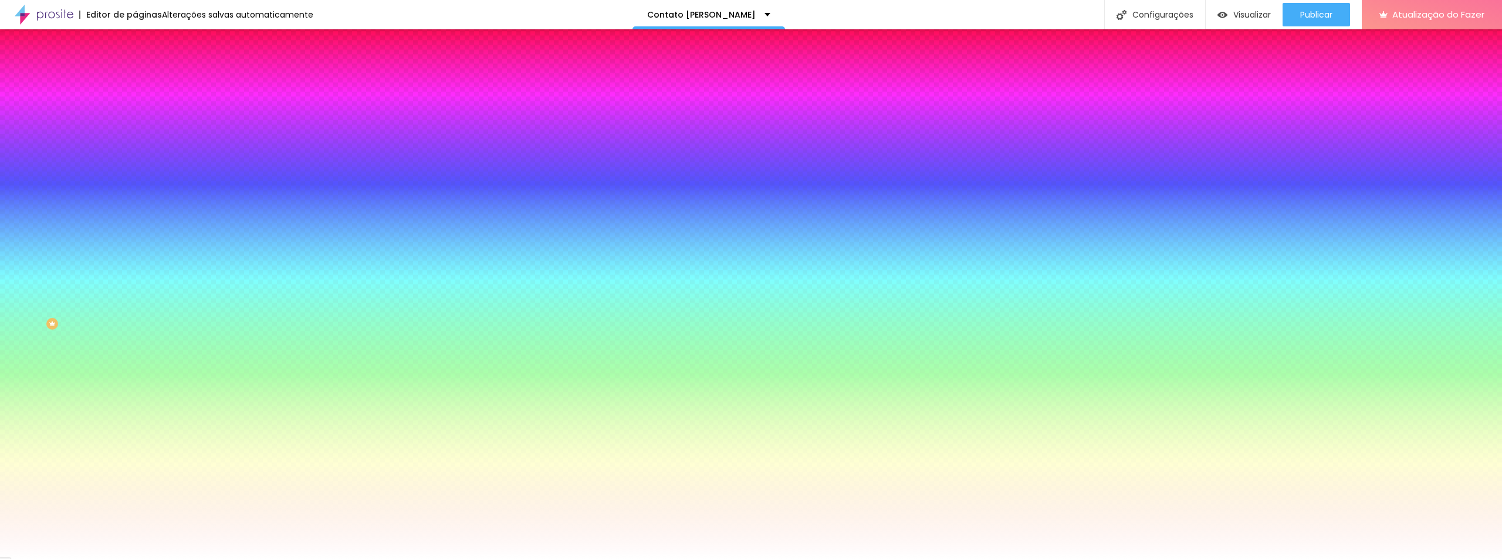
type input "15"
type input "16"
type input "17"
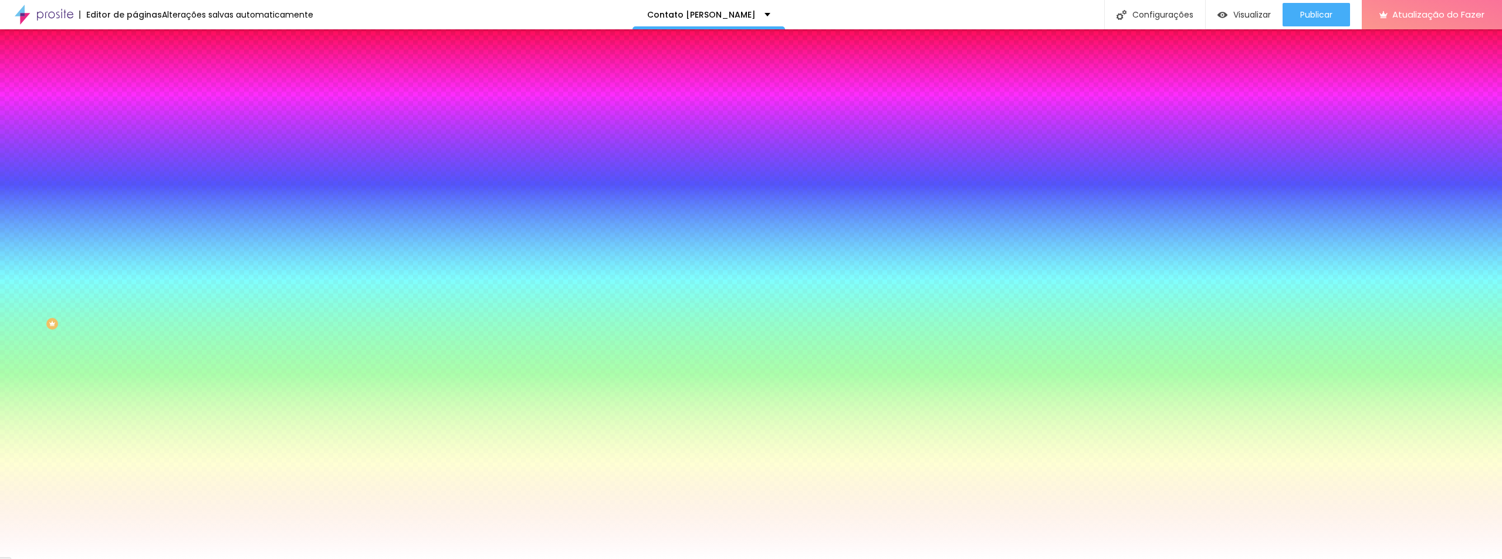
type input "17"
type input "18"
type input "19"
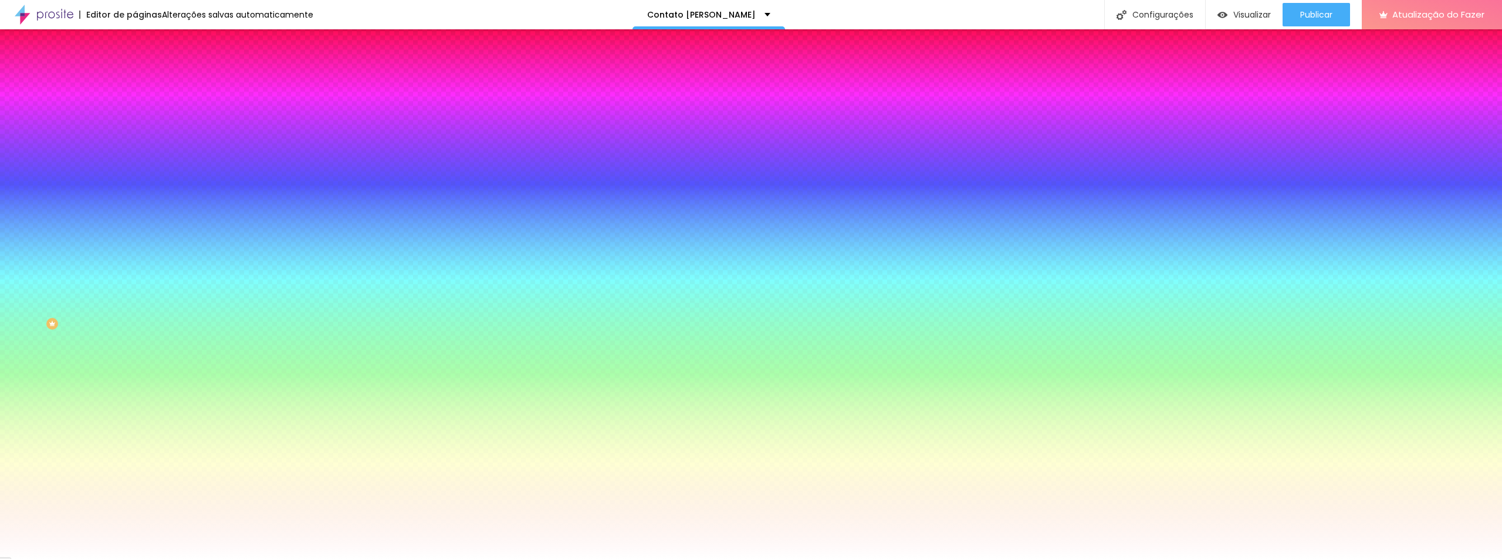
type input "20"
type input "21"
type input "20"
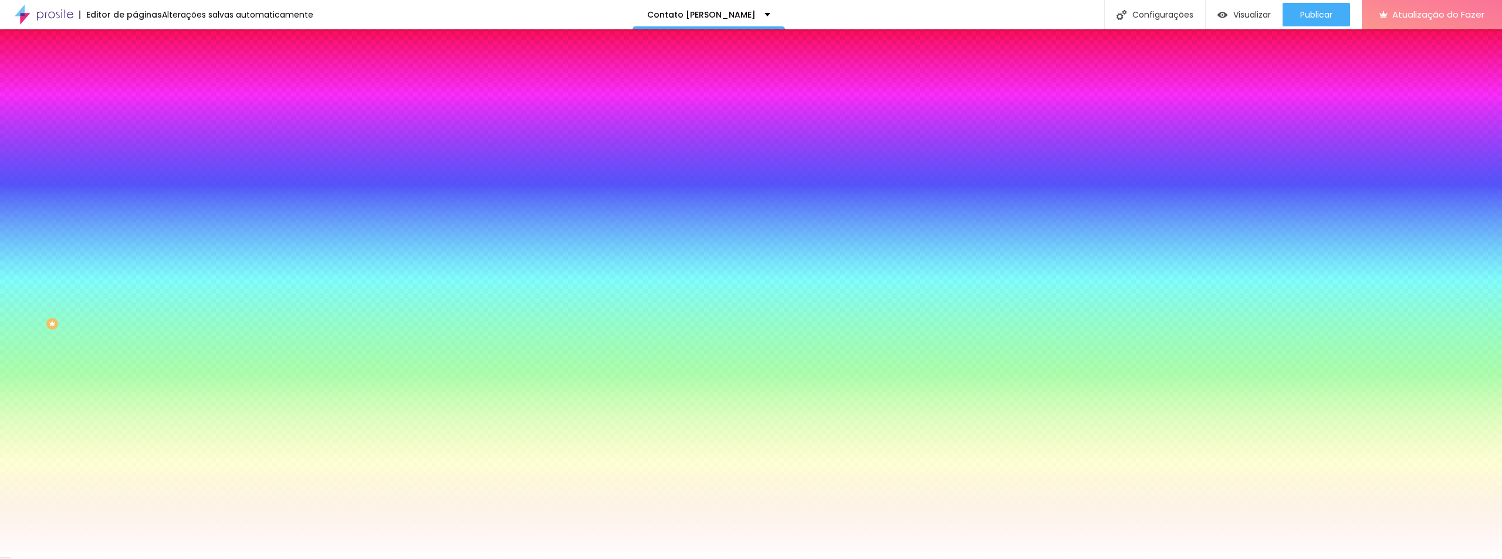
type input "20"
type input "5"
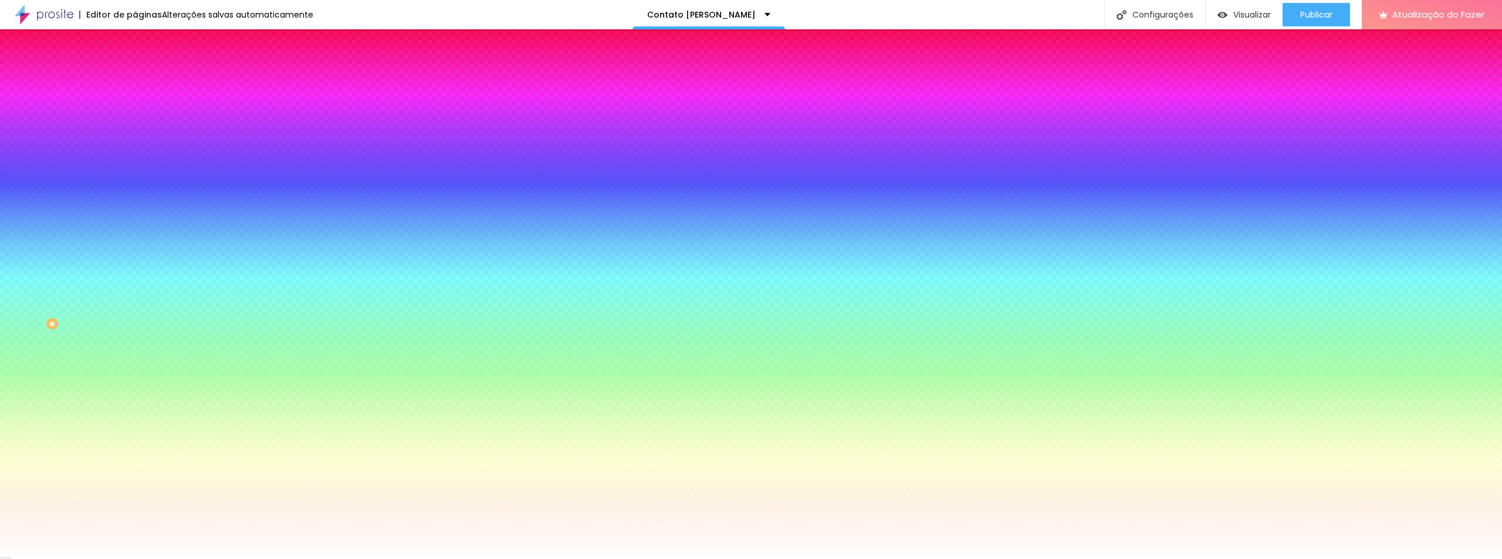
type input "5.1"
type input "5.2"
type input "5.4"
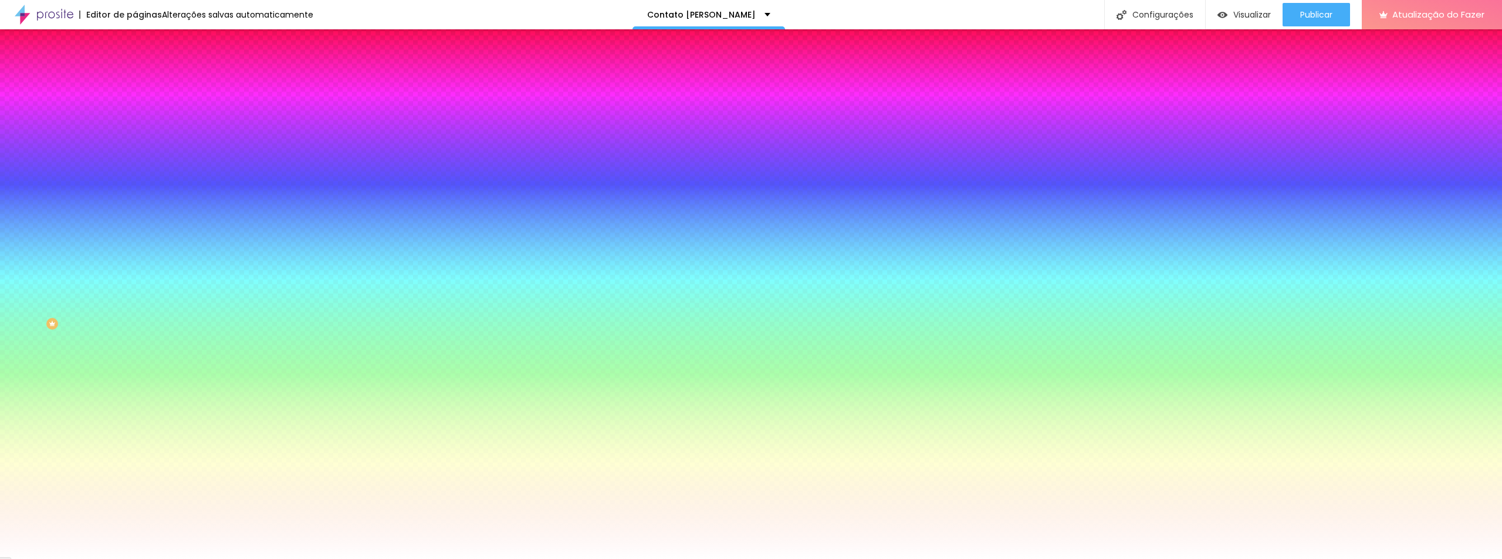
type input "5.4"
type input "6"
type input "6.4"
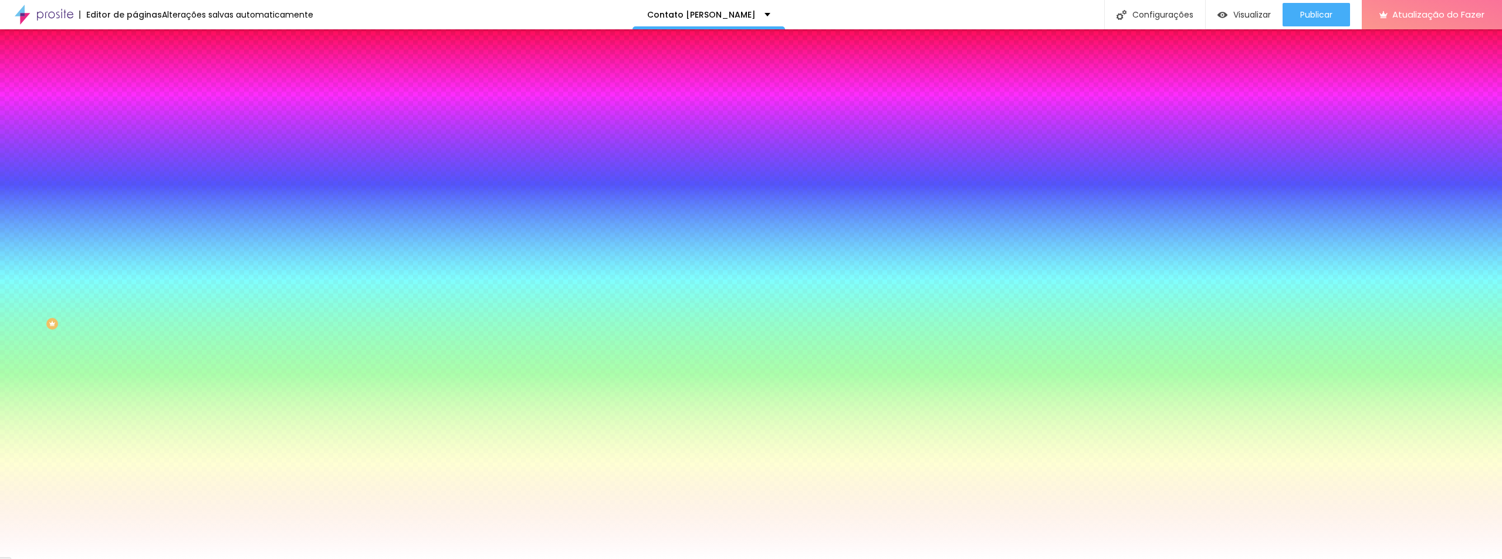
type input "6.6"
type input "6.7"
type input "6.6"
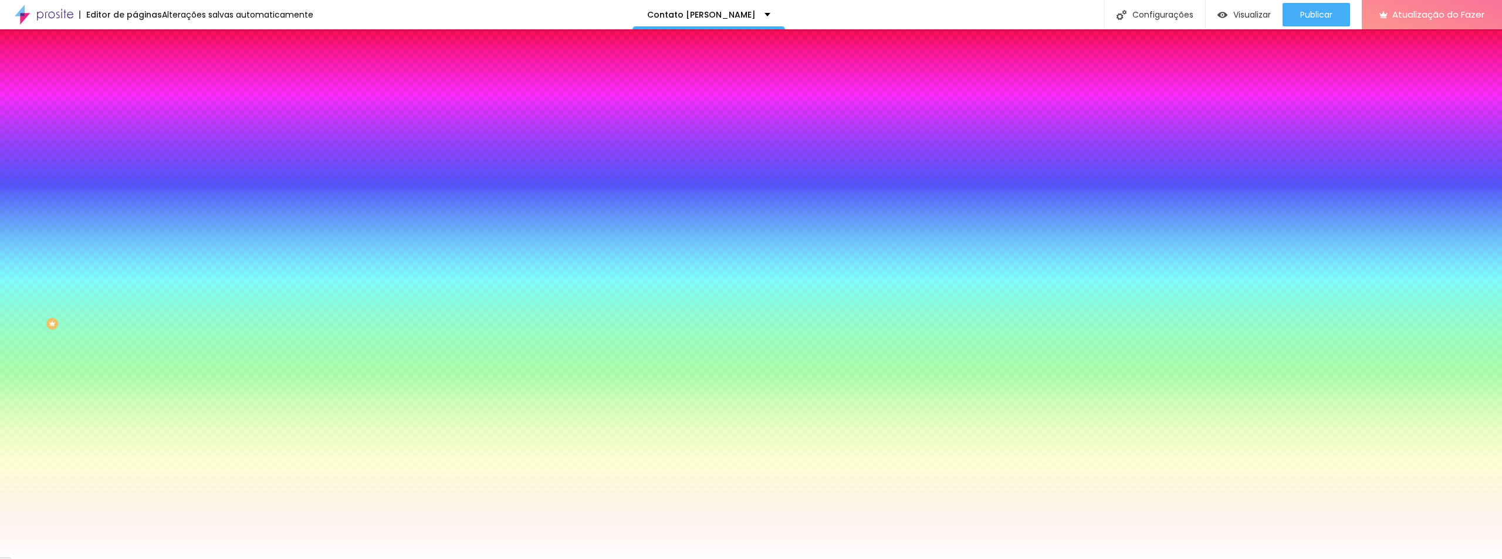
type input "6.6"
type input "6.5"
type input "6.2"
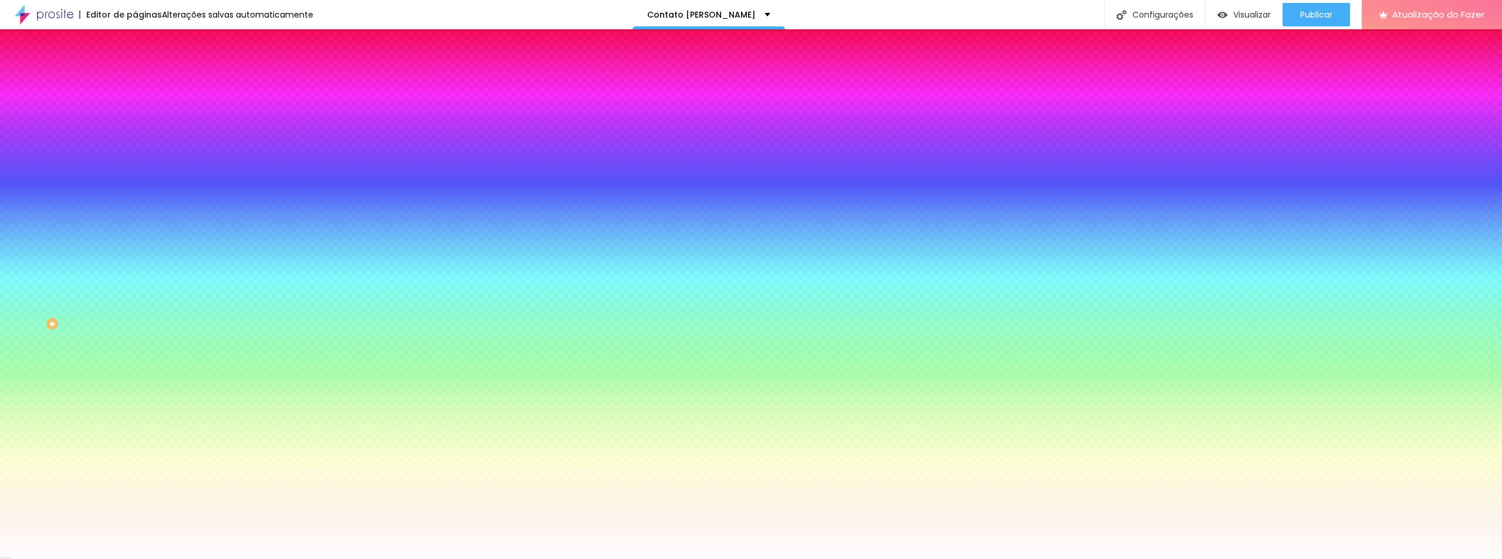
type input "5.9"
drag, startPoint x: 192, startPoint y: 254, endPoint x: 160, endPoint y: 251, distance: 32.4
click at [1013, 559] on div at bounding box center [751, 559] width 1502 height 0
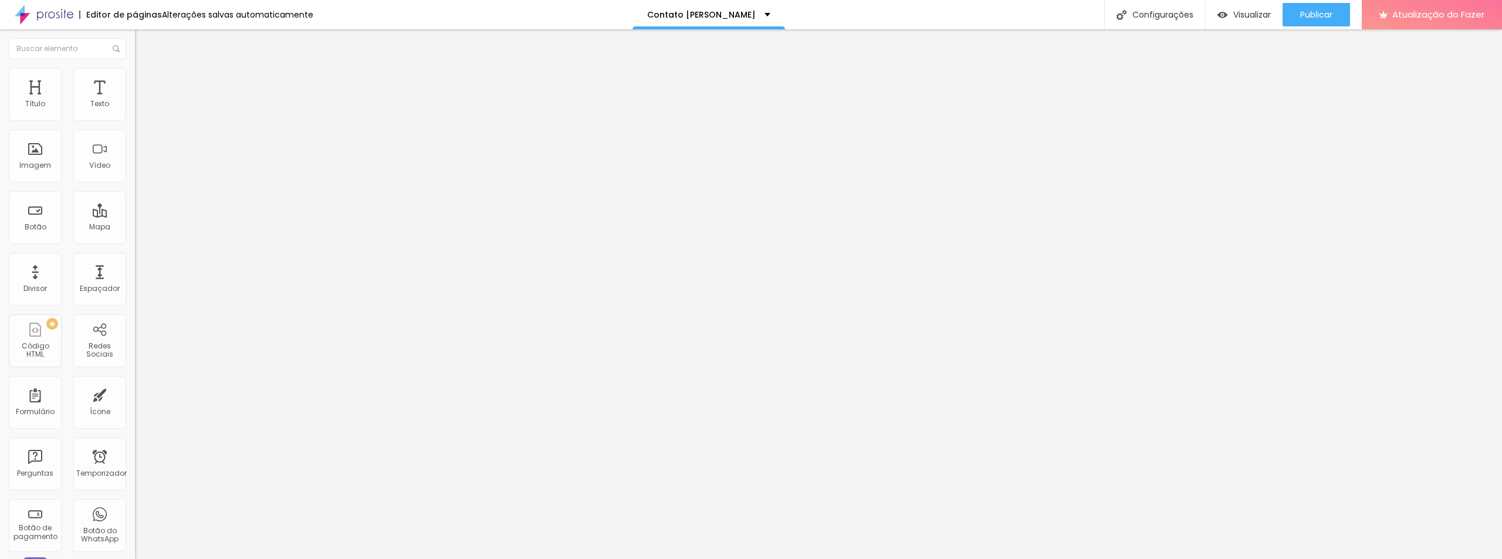
click at [135, 101] on font "Título 1" at bounding box center [154, 92] width 39 height 16
click at [135, 72] on img at bounding box center [140, 73] width 11 height 11
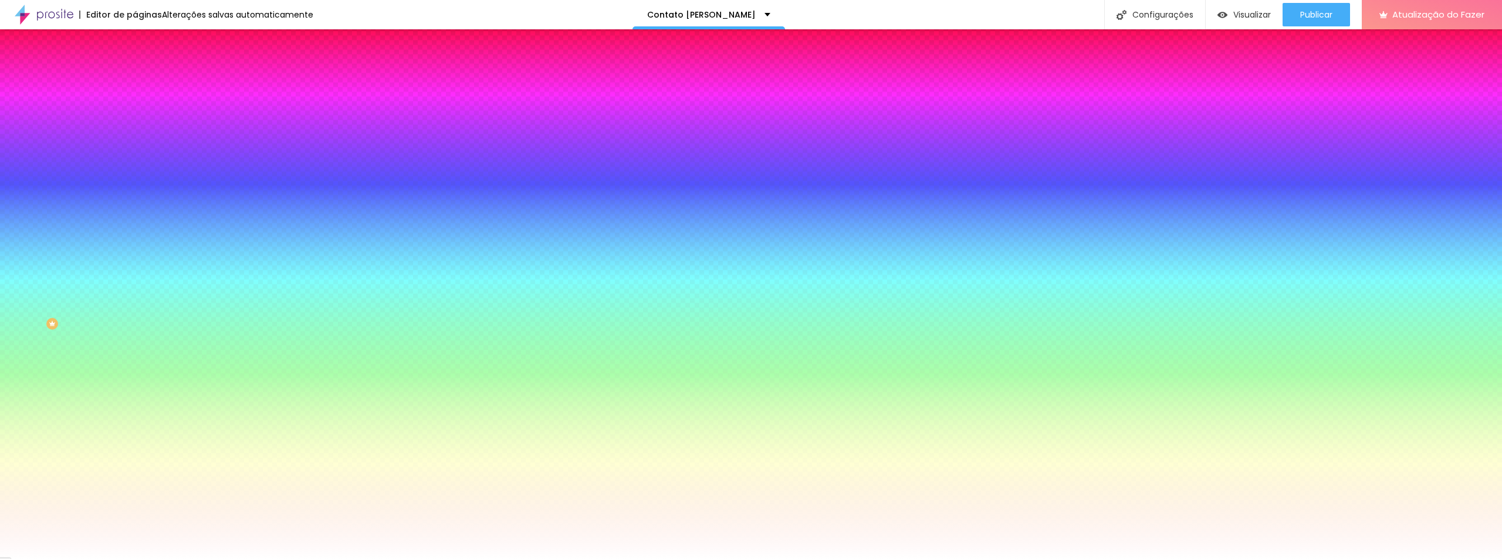
click at [140, 128] on icon "button" at bounding box center [143, 124] width 7 height 7
click at [804, 559] on div at bounding box center [751, 559] width 1502 height 0
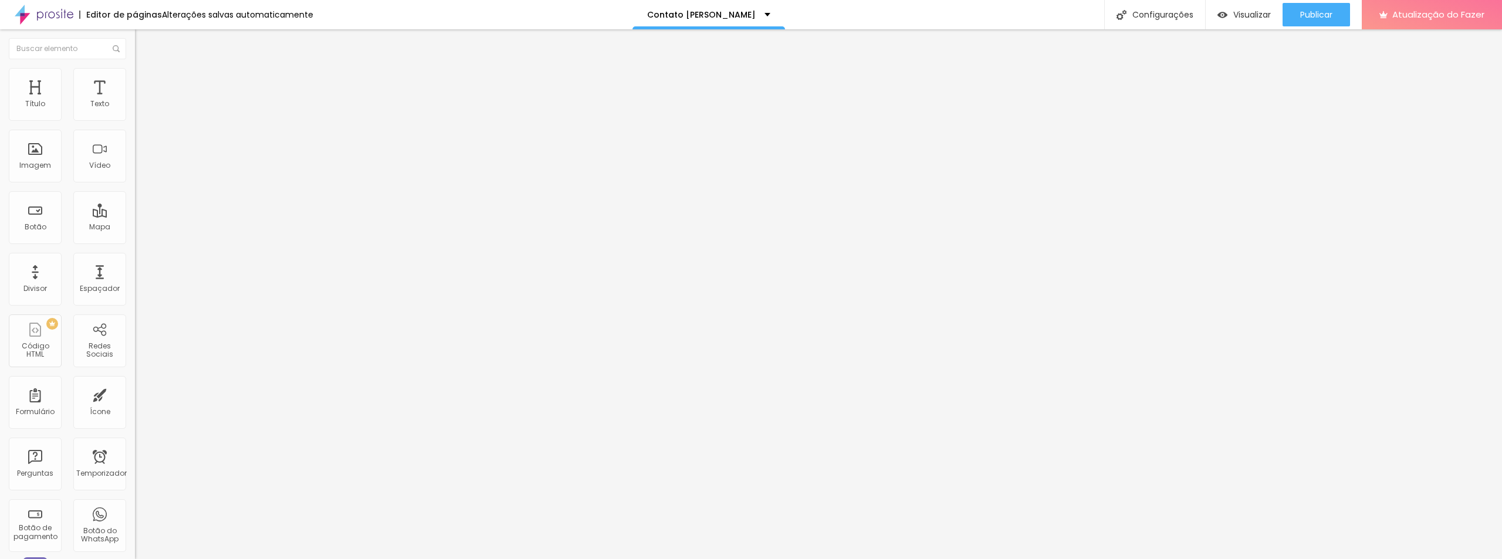
click at [135, 76] on img at bounding box center [140, 73] width 11 height 11
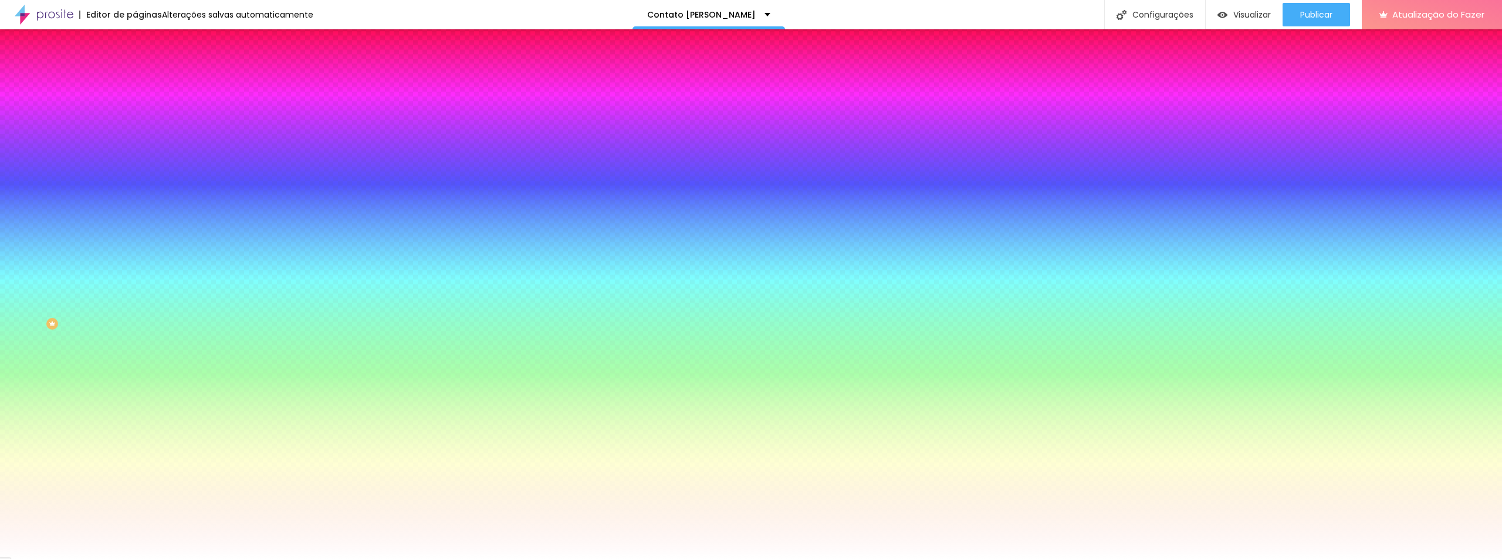
click at [141, 383] on icon "button" at bounding box center [143, 380] width 5 height 5
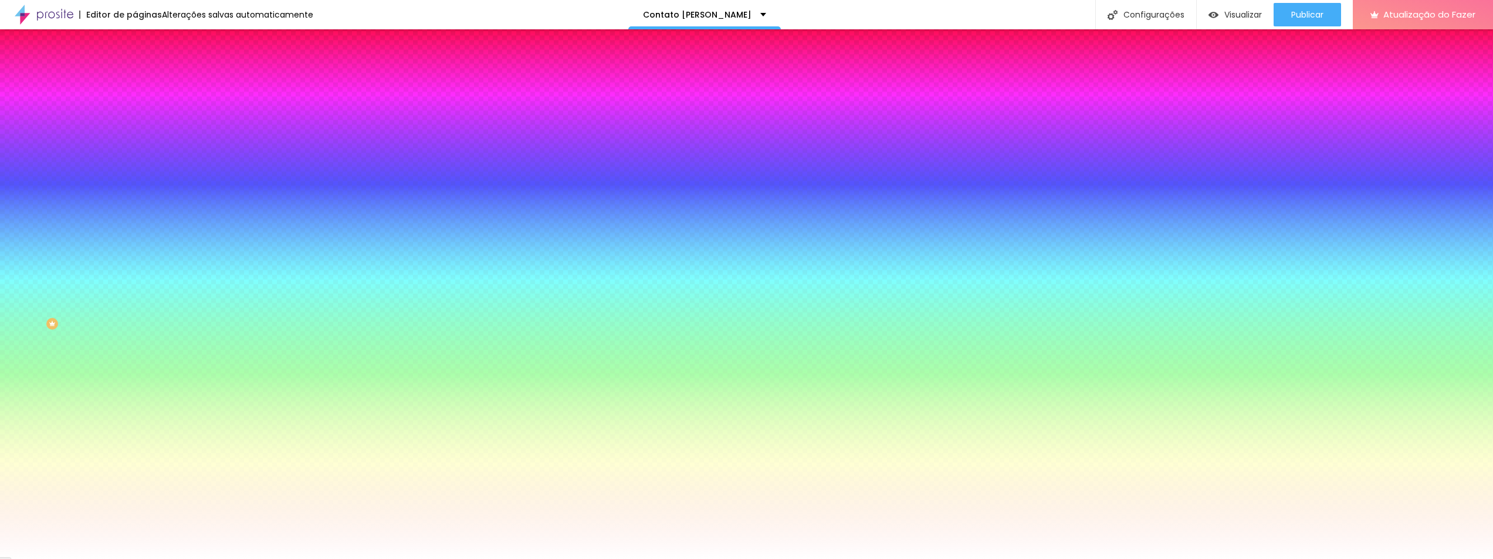
click at [371, 559] on div at bounding box center [746, 559] width 1493 height 0
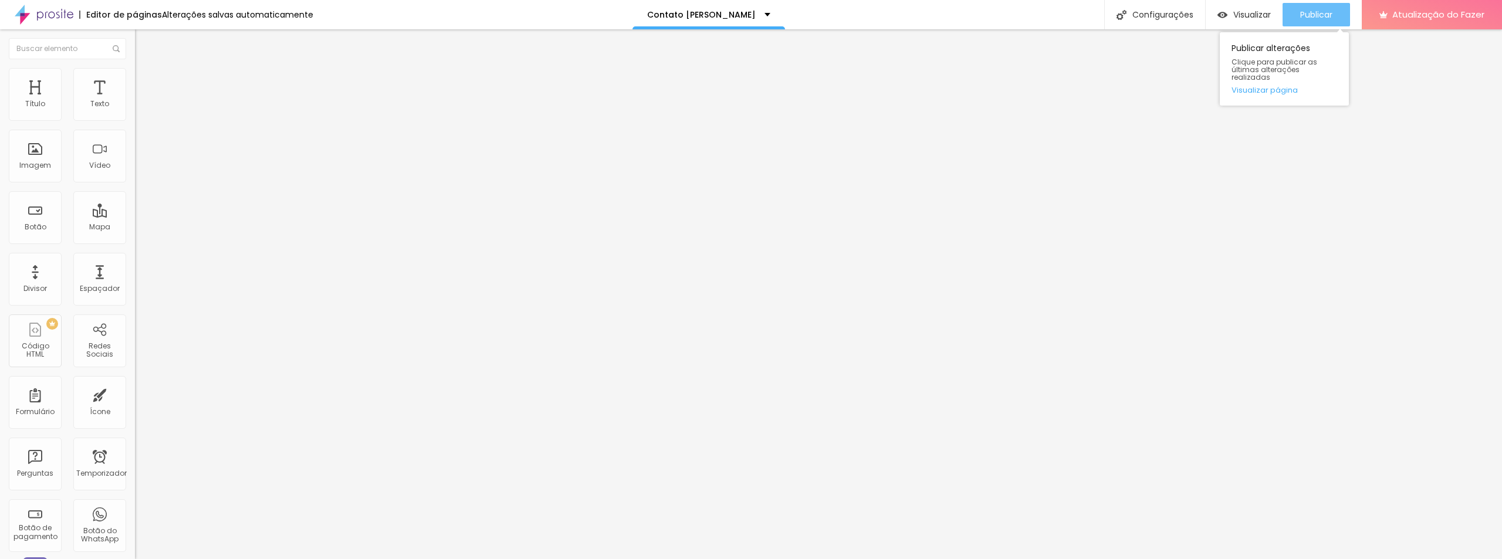
click at [1309, 13] on font "Publicar" at bounding box center [1316, 15] width 32 height 12
click at [135, 119] on img at bounding box center [138, 122] width 7 height 7
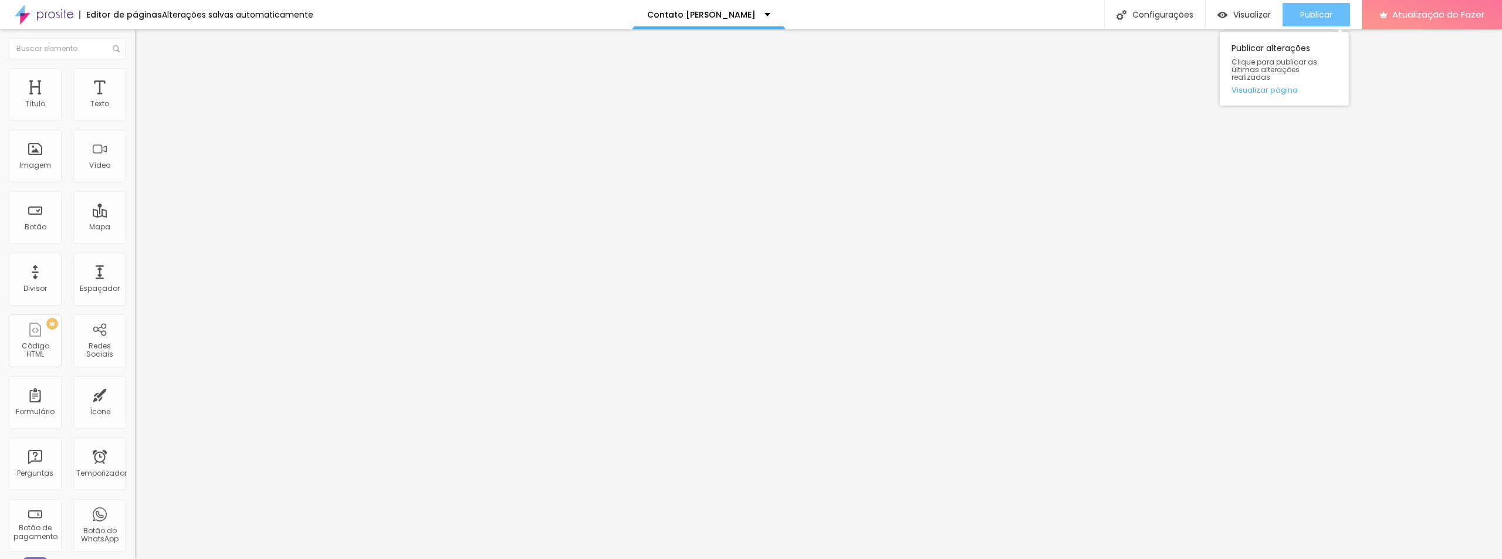
click at [1332, 12] on font "Publicar" at bounding box center [1316, 15] width 32 height 12
click at [1250, 12] on font "Visualizar" at bounding box center [1242, 15] width 38 height 12
click at [135, 119] on img at bounding box center [138, 122] width 7 height 7
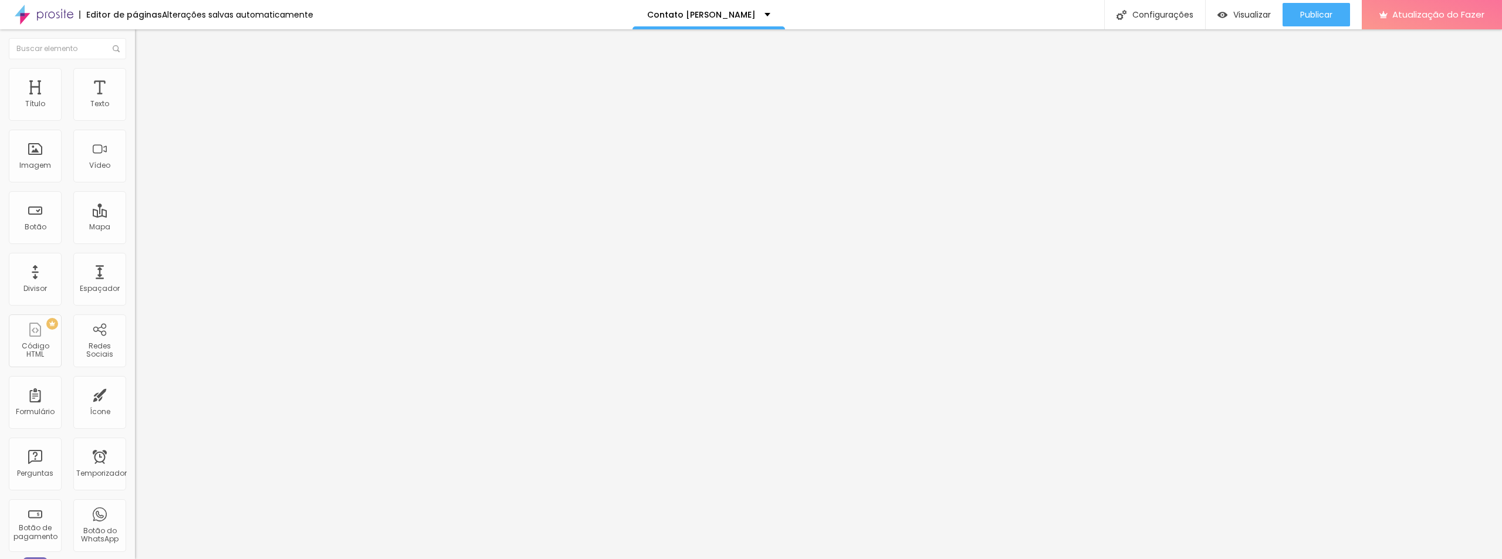
click at [1298, 12] on button "Publicar" at bounding box center [1316, 14] width 67 height 23
click at [135, 70] on img at bounding box center [140, 73] width 11 height 11
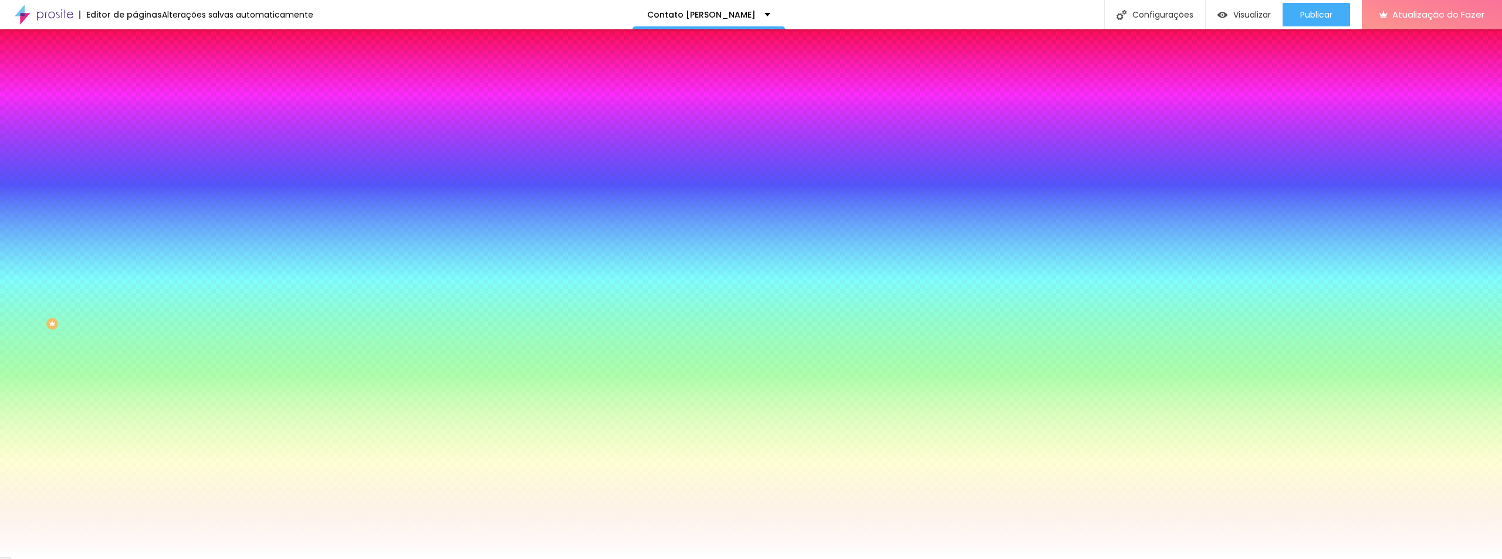
click at [135, 122] on span "Nenhum" at bounding box center [150, 117] width 31 height 10
click at [135, 140] on font "Paralaxe" at bounding box center [150, 135] width 31 height 10
click at [135, 129] on font "Nenhum" at bounding box center [150, 124] width 31 height 10
click at [135, 140] on font "Paralaxe" at bounding box center [150, 135] width 31 height 10
click at [141, 206] on icon "button" at bounding box center [143, 203] width 5 height 5
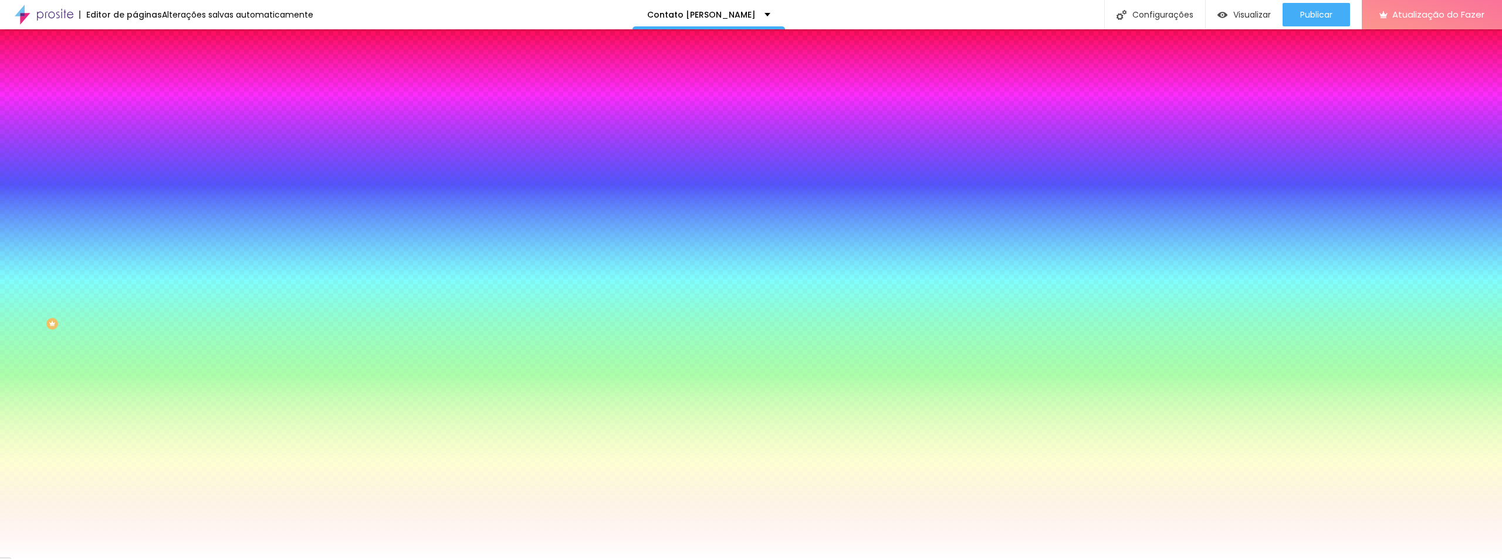
click at [245, 559] on div at bounding box center [751, 566] width 1502 height 0
click at [256, 559] on div at bounding box center [751, 566] width 1502 height 0
click at [344, 559] on div at bounding box center [751, 559] width 1502 height 0
click at [135, 80] on img at bounding box center [140, 85] width 11 height 11
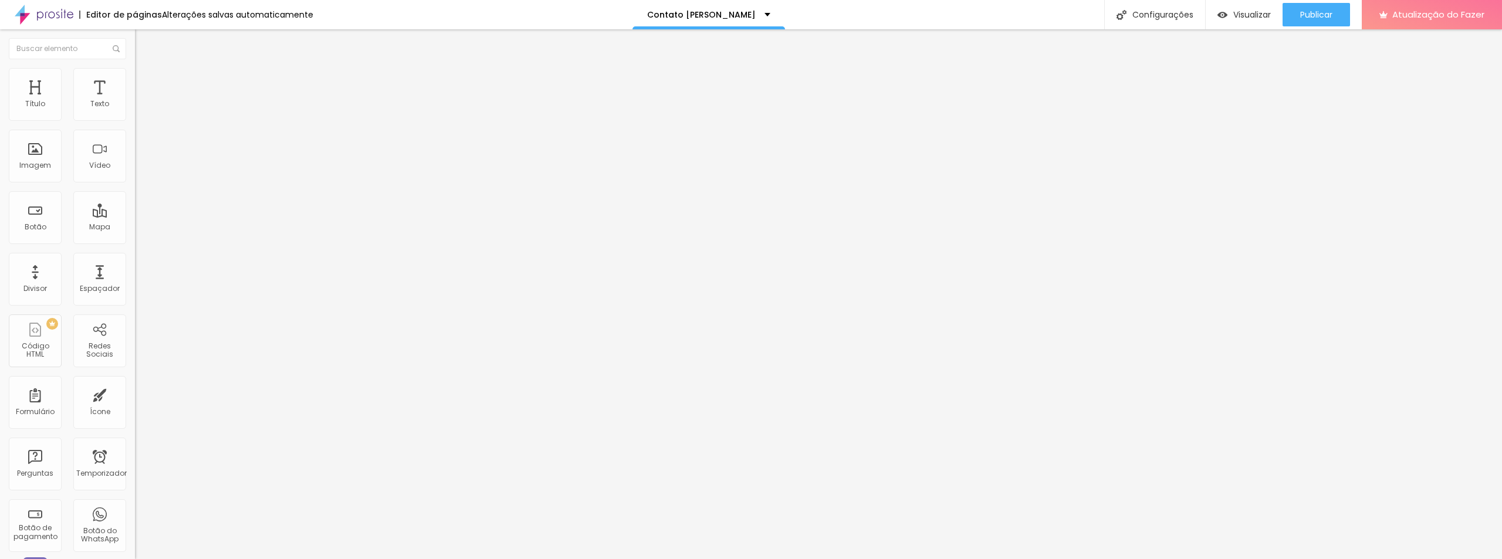
drag, startPoint x: 77, startPoint y: 116, endPoint x: 0, endPoint y: 117, distance: 77.5
click at [135, 228] on input "range" at bounding box center [173, 232] width 76 height 9
drag, startPoint x: 28, startPoint y: 138, endPoint x: 2, endPoint y: 154, distance: 31.1
click at [135, 394] on input "range" at bounding box center [173, 398] width 76 height 9
click at [135, 526] on img at bounding box center [139, 530] width 8 height 8
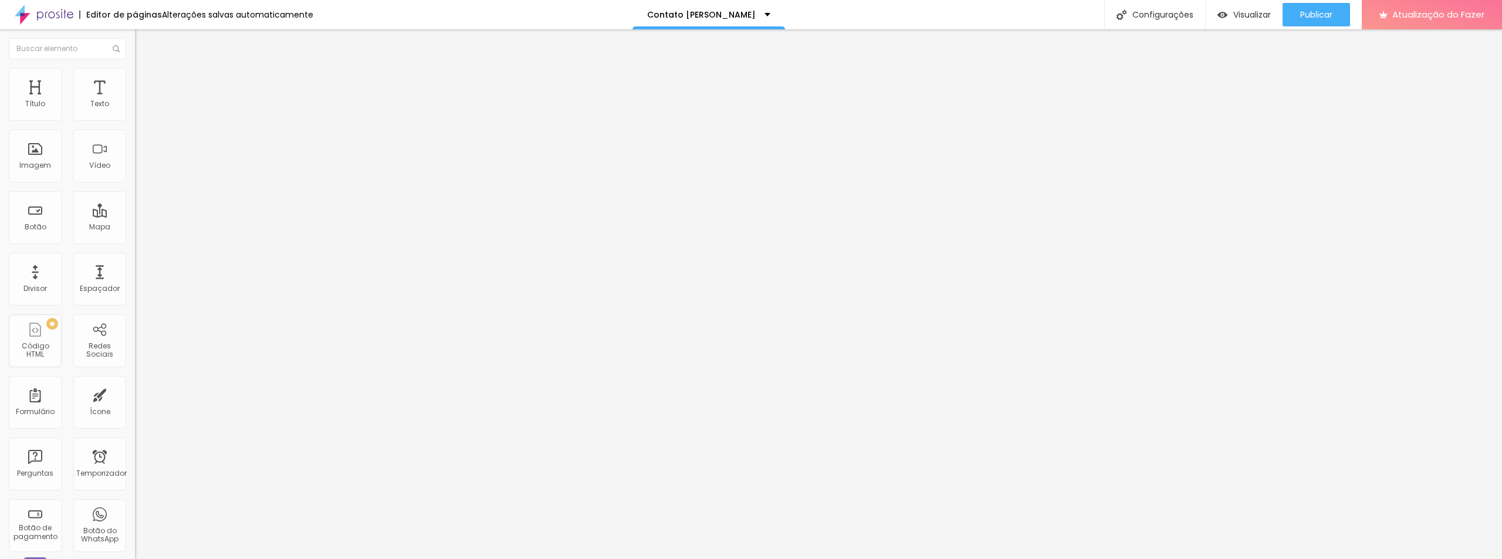
click at [135, 559] on font "Tutorial" at bounding box center [148, 566] width 27 height 10
click at [153, 123] on font "Conectar" at bounding box center [174, 117] width 42 height 12
click at [135, 75] on li "Estilo" at bounding box center [202, 74] width 135 height 12
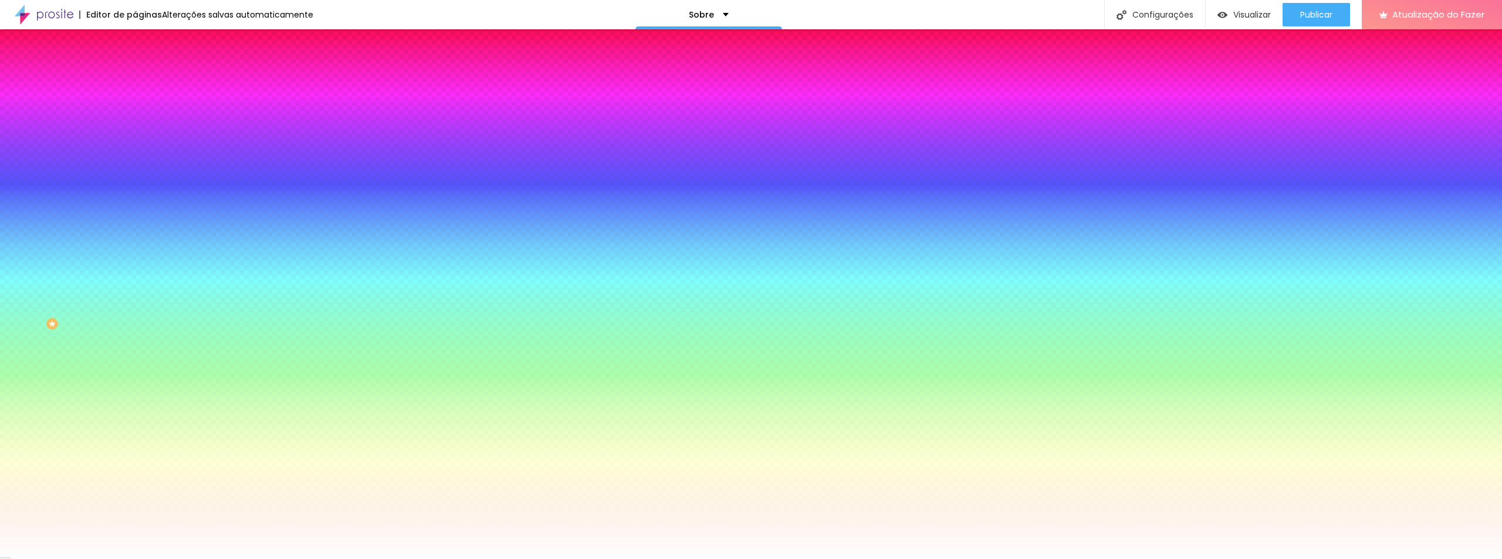
click at [135, 80] on li "Avançado" at bounding box center [202, 86] width 135 height 12
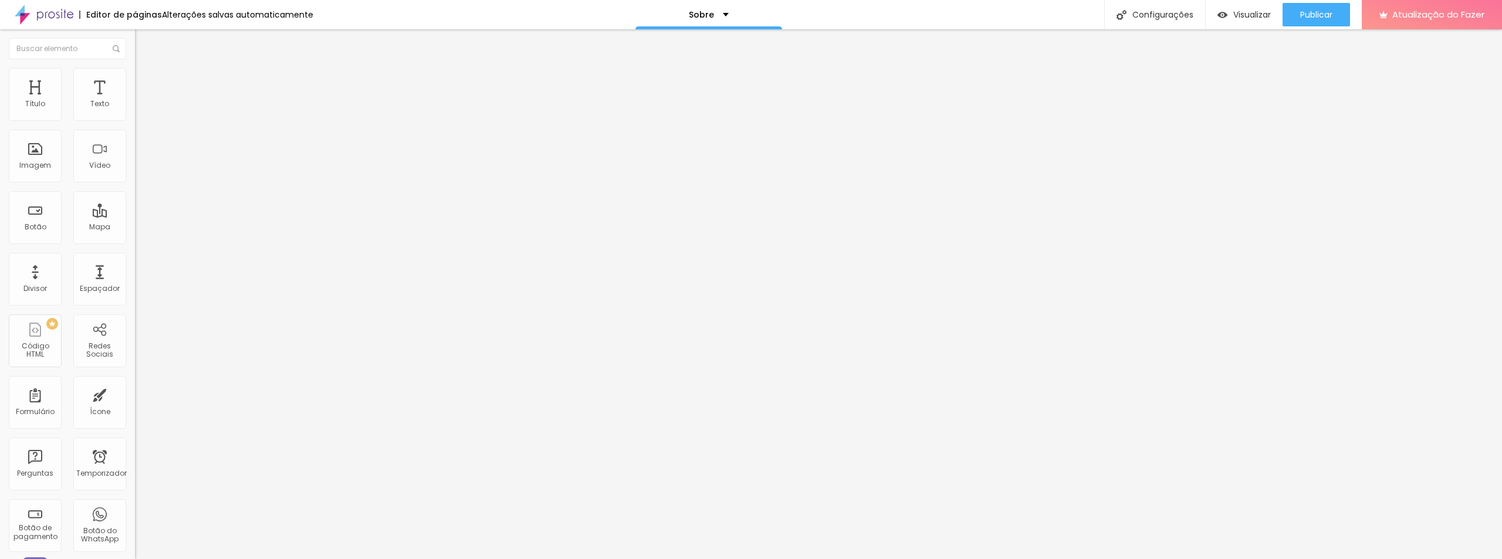
click at [135, 68] on li "Conteúdo" at bounding box center [202, 62] width 135 height 12
type input "19"
type input "20"
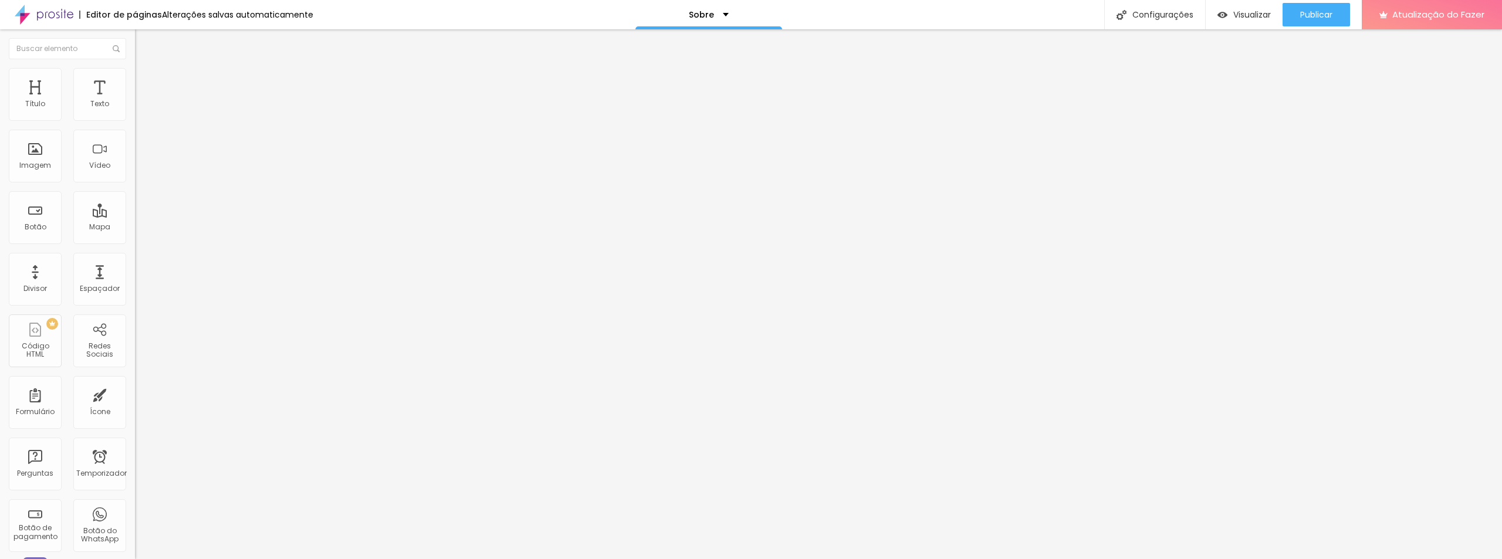
drag, startPoint x: 57, startPoint y: 112, endPoint x: 65, endPoint y: 113, distance: 7.1
type input "20"
click at [135, 216] on input "range" at bounding box center [173, 220] width 76 height 9
type input "0.1"
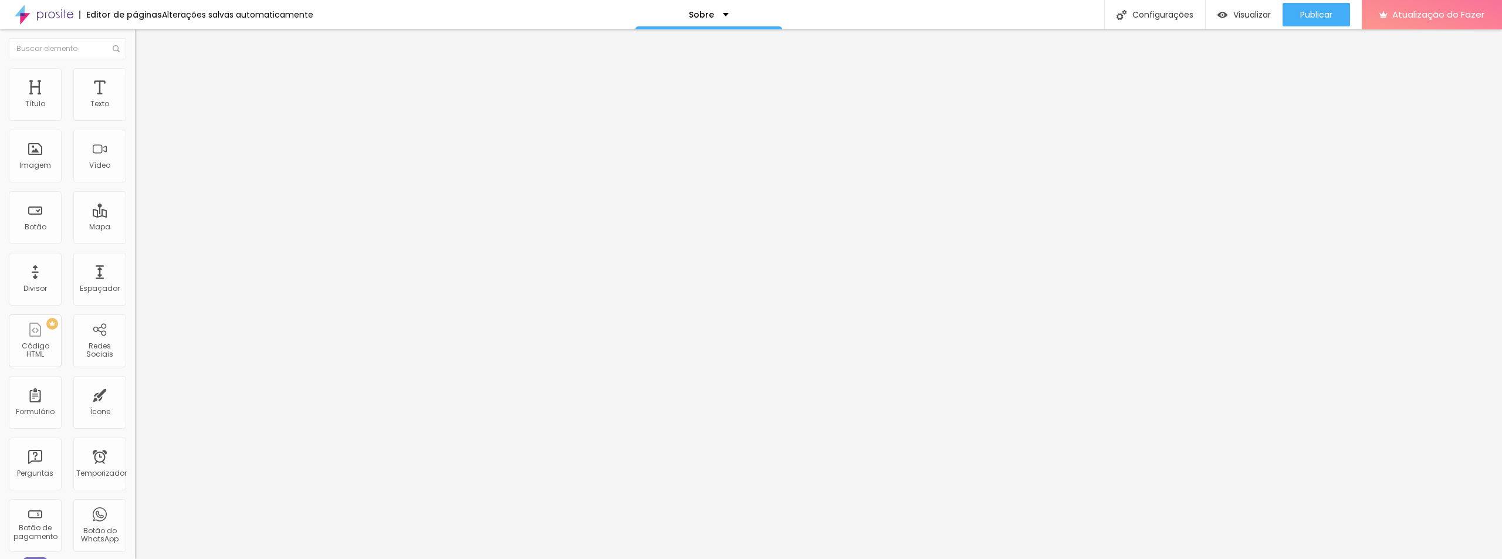
type input "0.3"
type input "0.7"
type input "1.1"
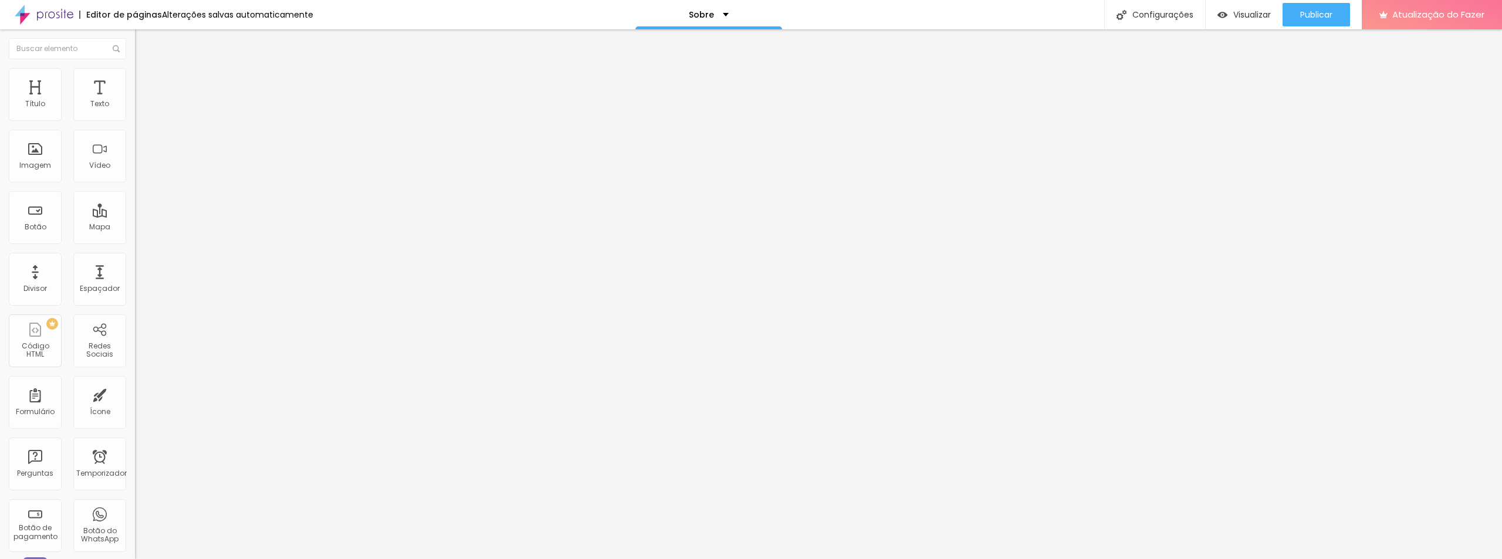
type input "1.1"
type input "1.5"
type input "1.6"
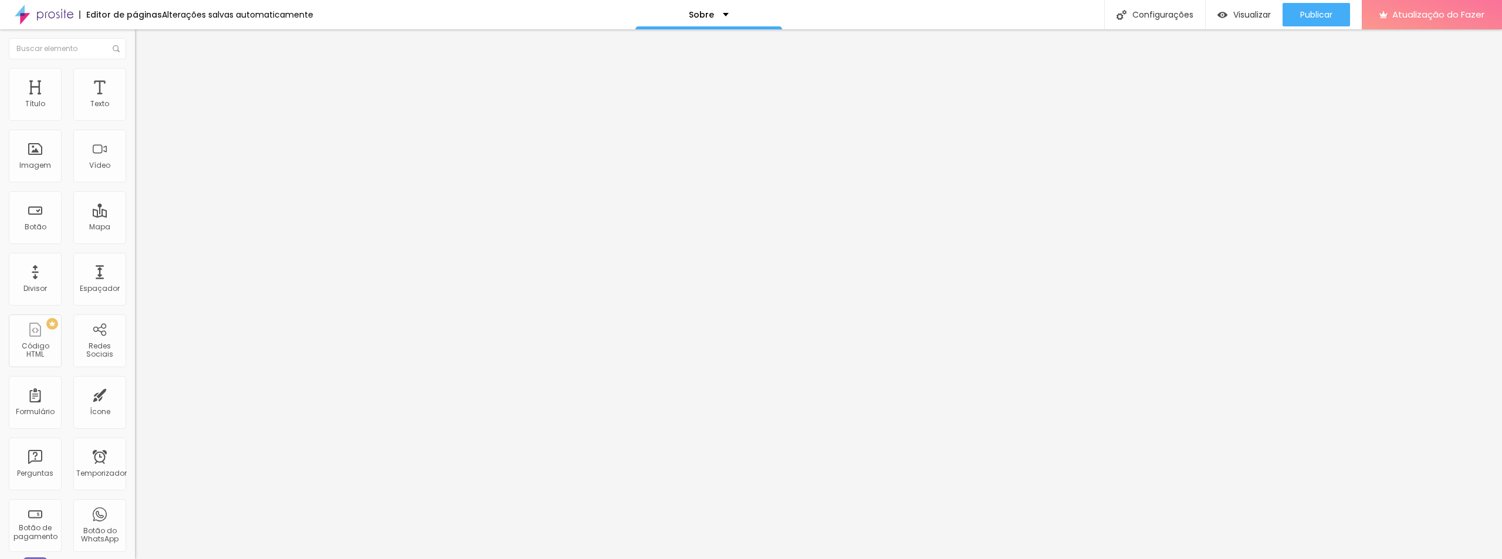
type input "1.7"
type input "1.8"
type input "2"
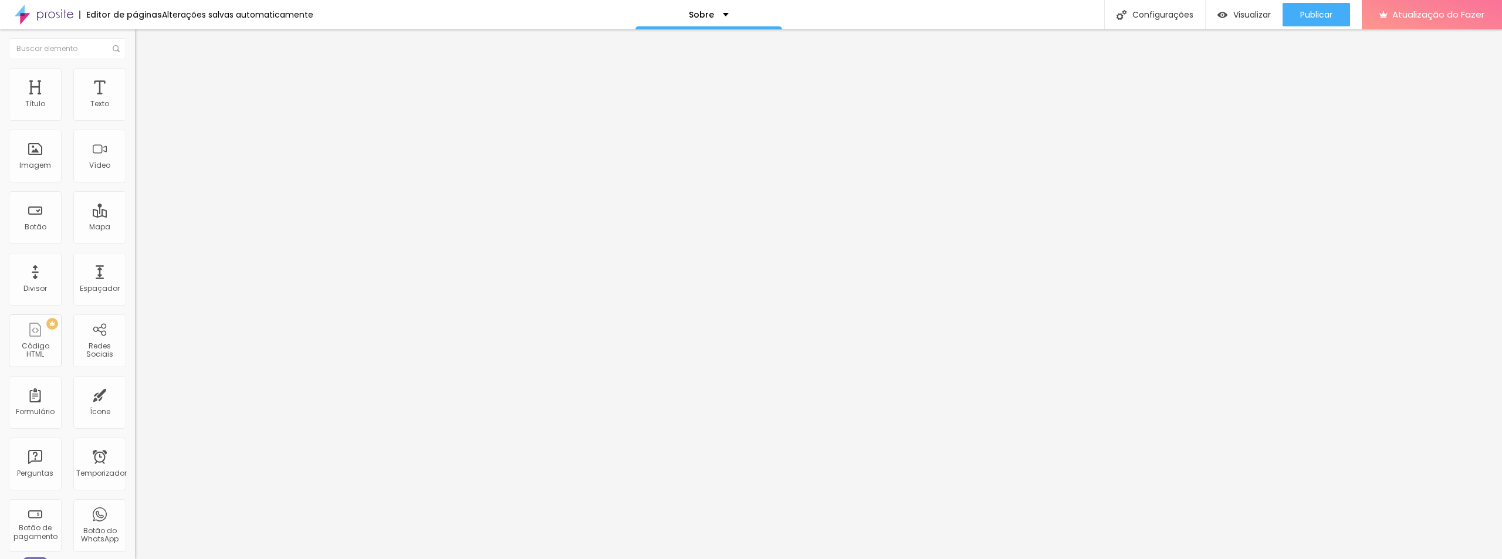
type input "2"
type input "1.7"
type input "1.5"
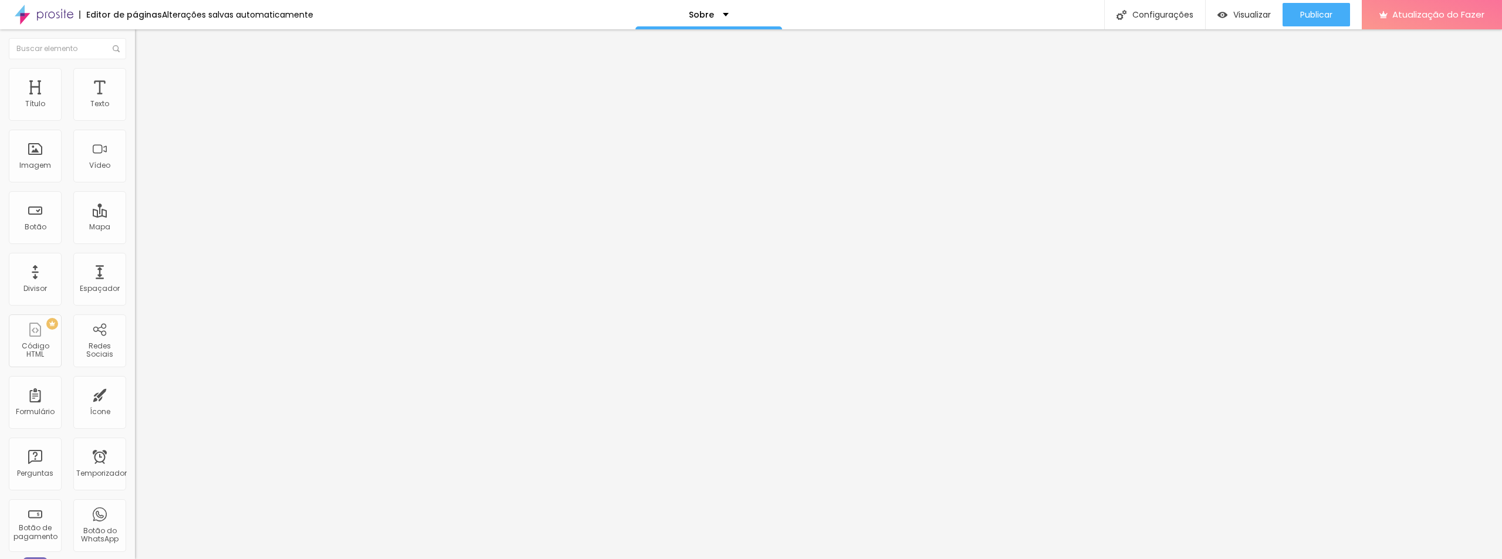
type input "1.1"
type input "1"
type input "0.5"
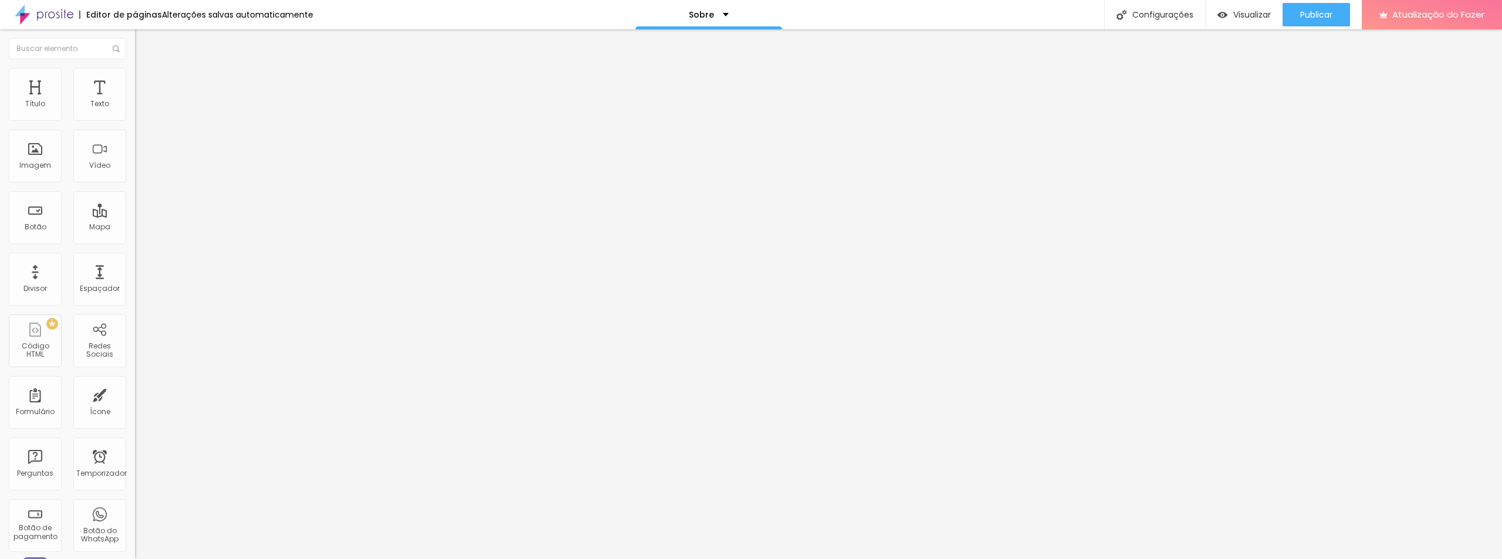
type input "0.5"
type input "0.3"
type input "0.2"
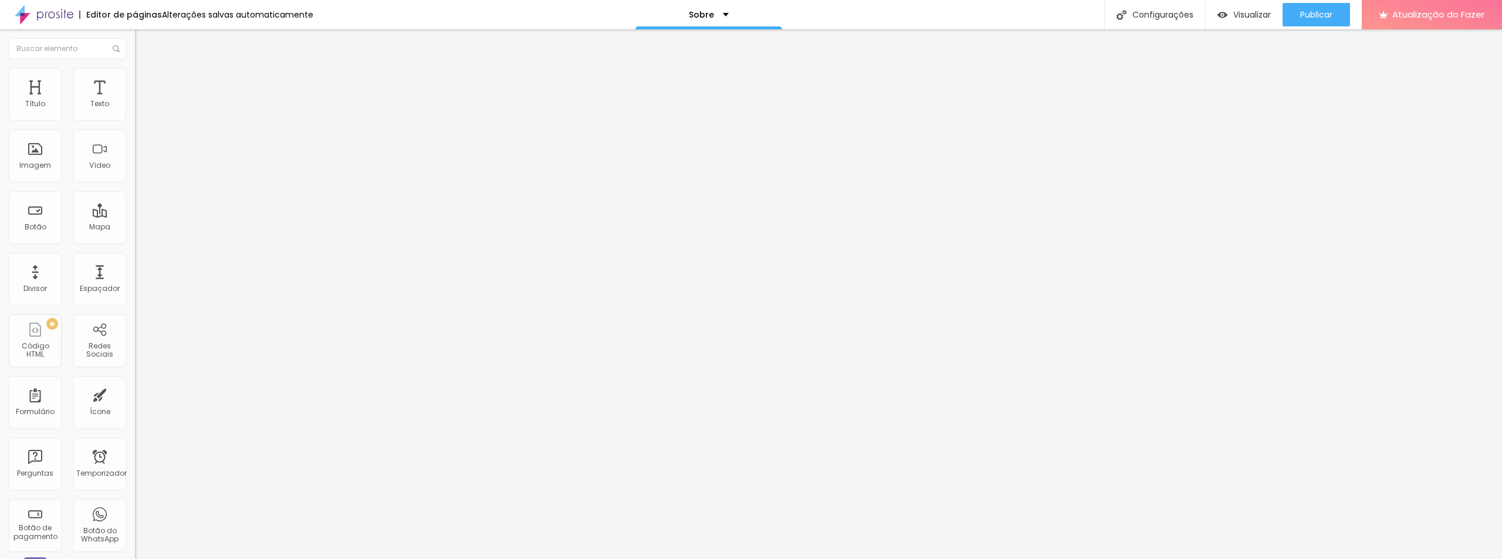
type input "0.1"
type input "0"
type input "0.1"
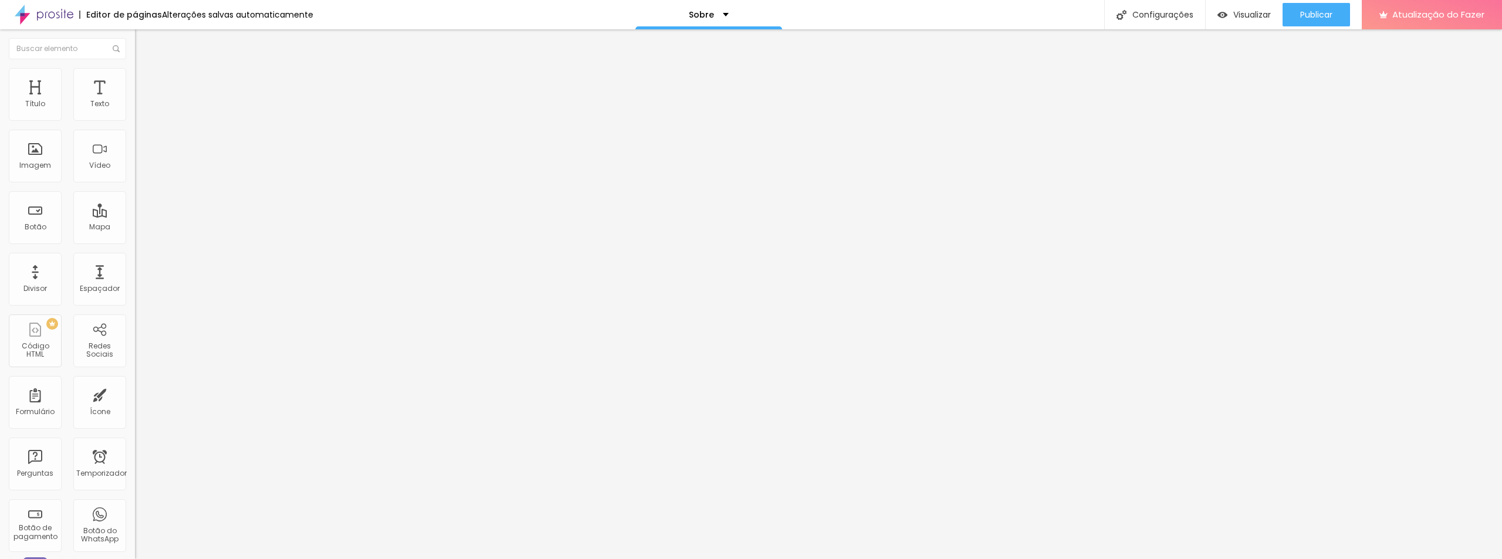
type input "0.1"
type input "0.2"
type input "0.3"
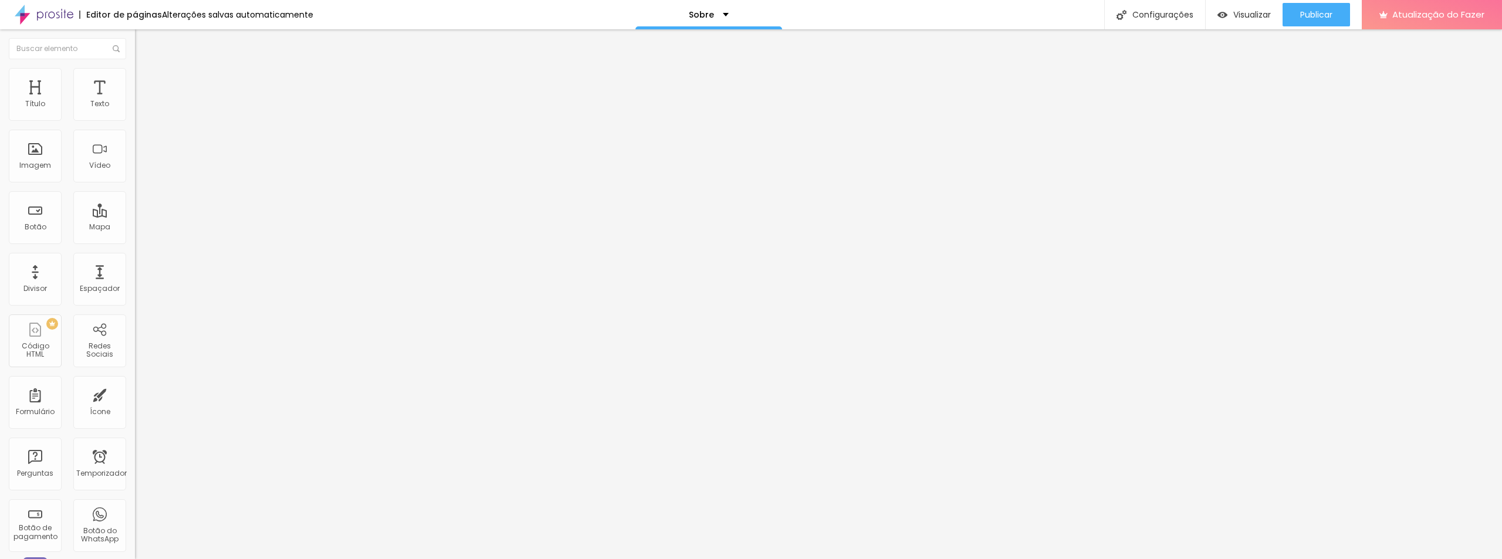
type input "0.4"
type input "0.3"
type input "0.2"
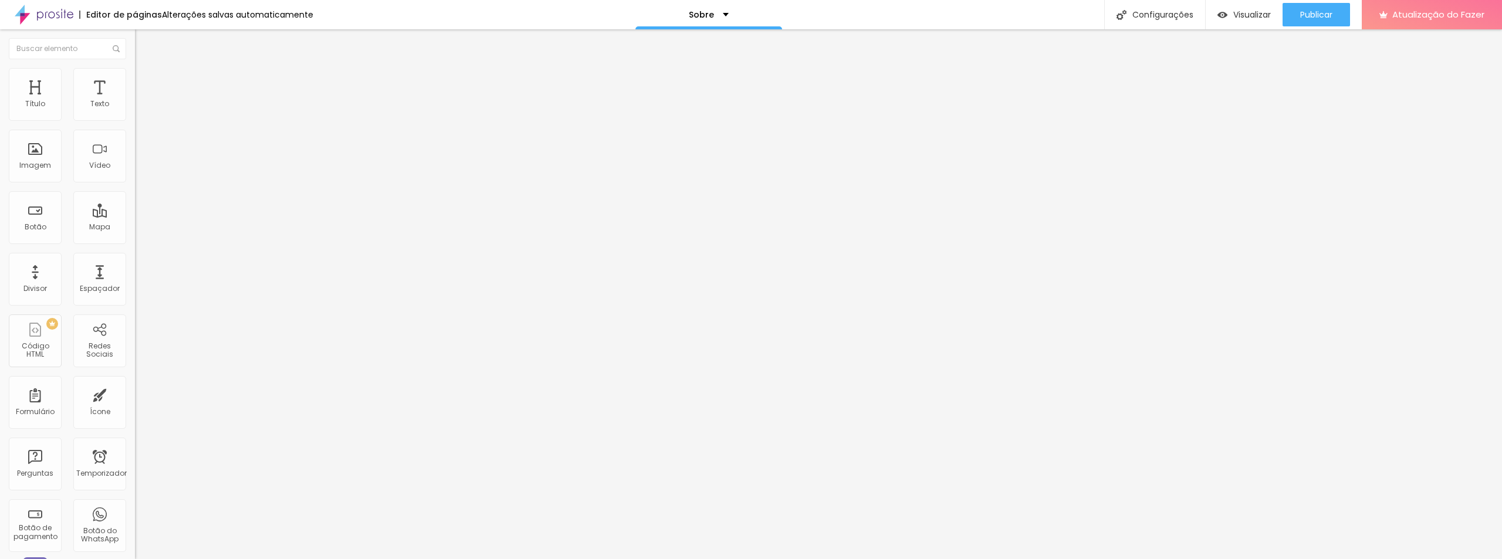
type input "0.2"
type input "0.1"
type input "0"
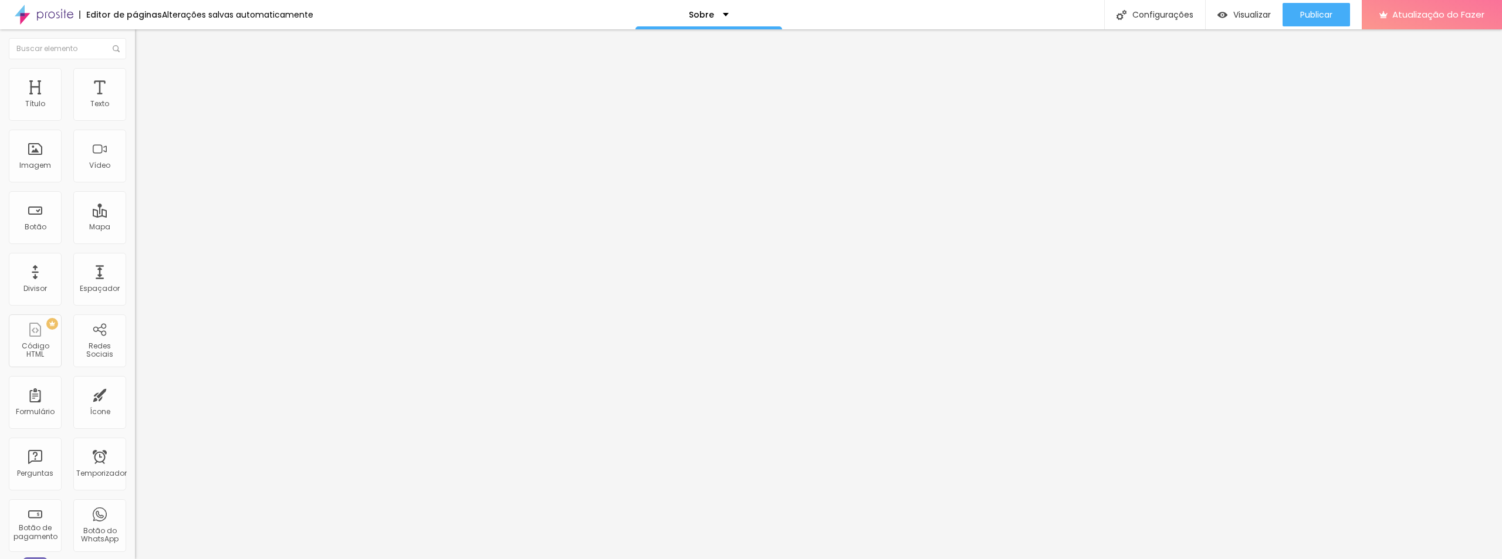
drag, startPoint x: 28, startPoint y: 138, endPoint x: 23, endPoint y: 132, distance: 8.0
click at [135, 382] on input "range" at bounding box center [173, 386] width 76 height 9
type input "1.9"
type input "1.8"
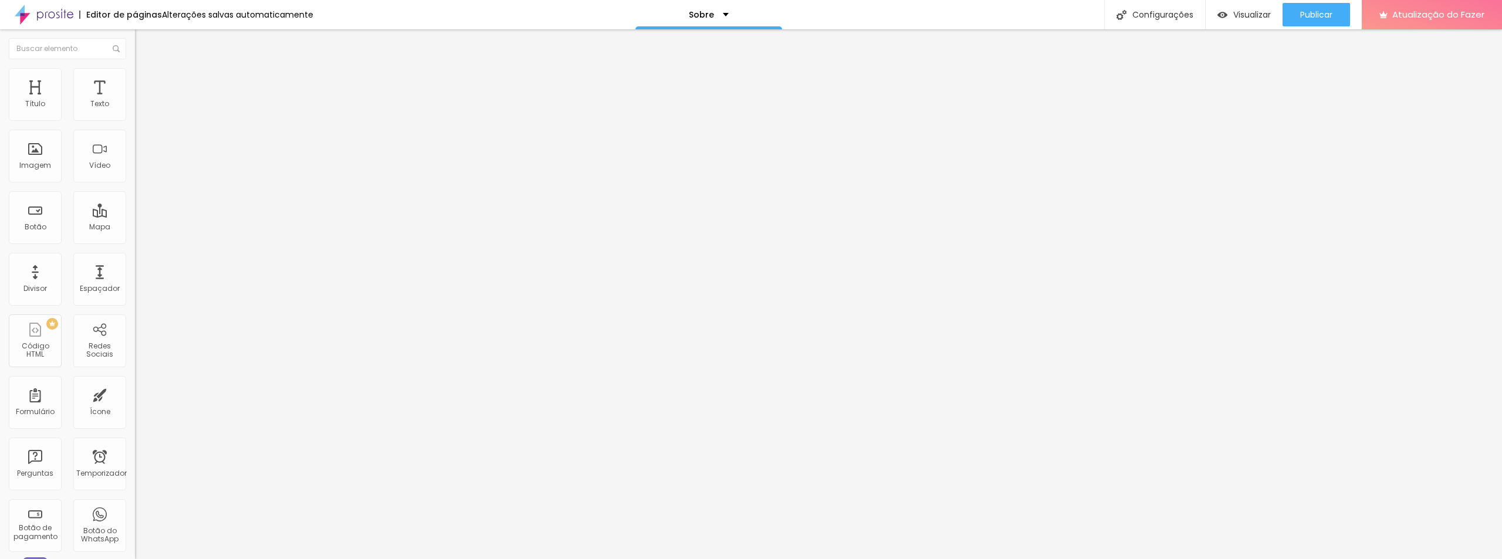
type input "1.8"
type input "1.6"
type input "1.5"
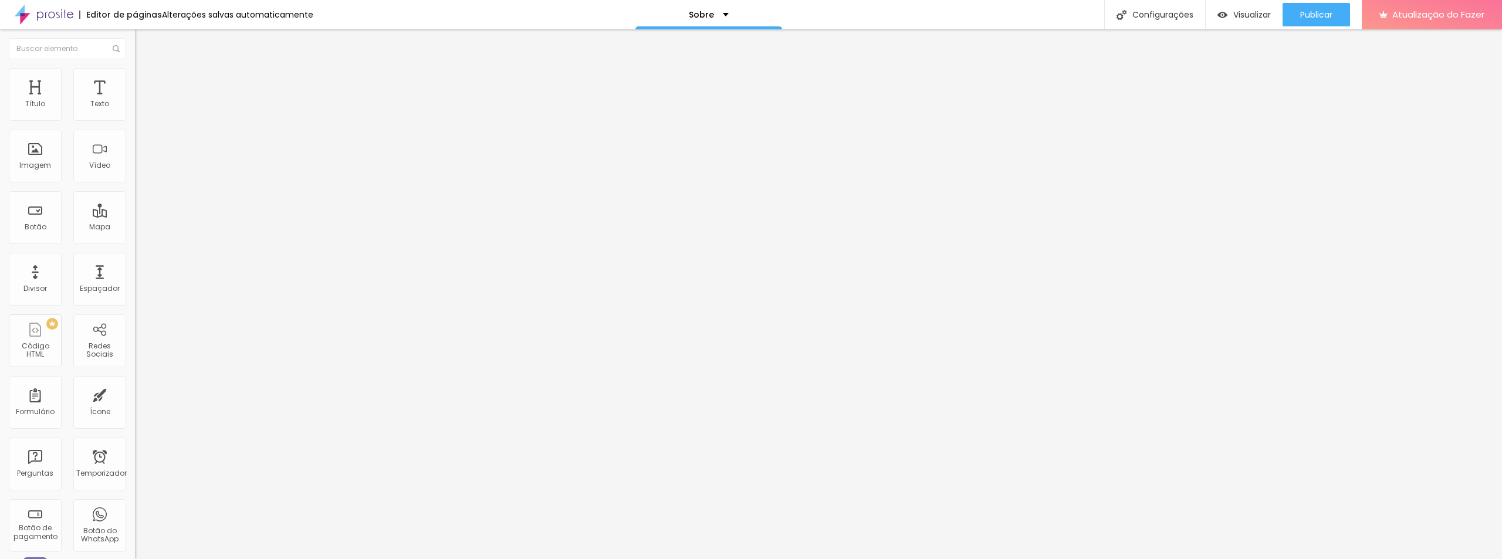
type input "1.4"
type input "1.5"
type input "1.4"
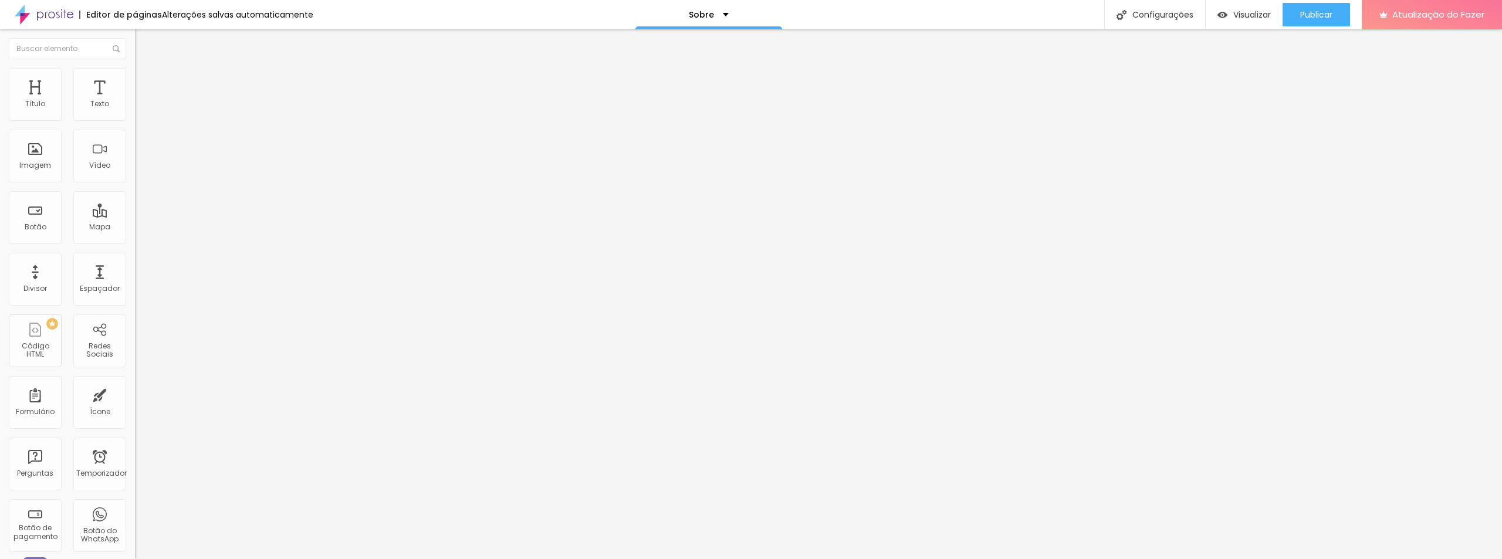
type input "1.4"
drag, startPoint x: 97, startPoint y: 161, endPoint x: 72, endPoint y: 159, distance: 25.3
type input "1.4"
click at [135, 548] on input "range" at bounding box center [173, 552] width 76 height 9
type input "1"
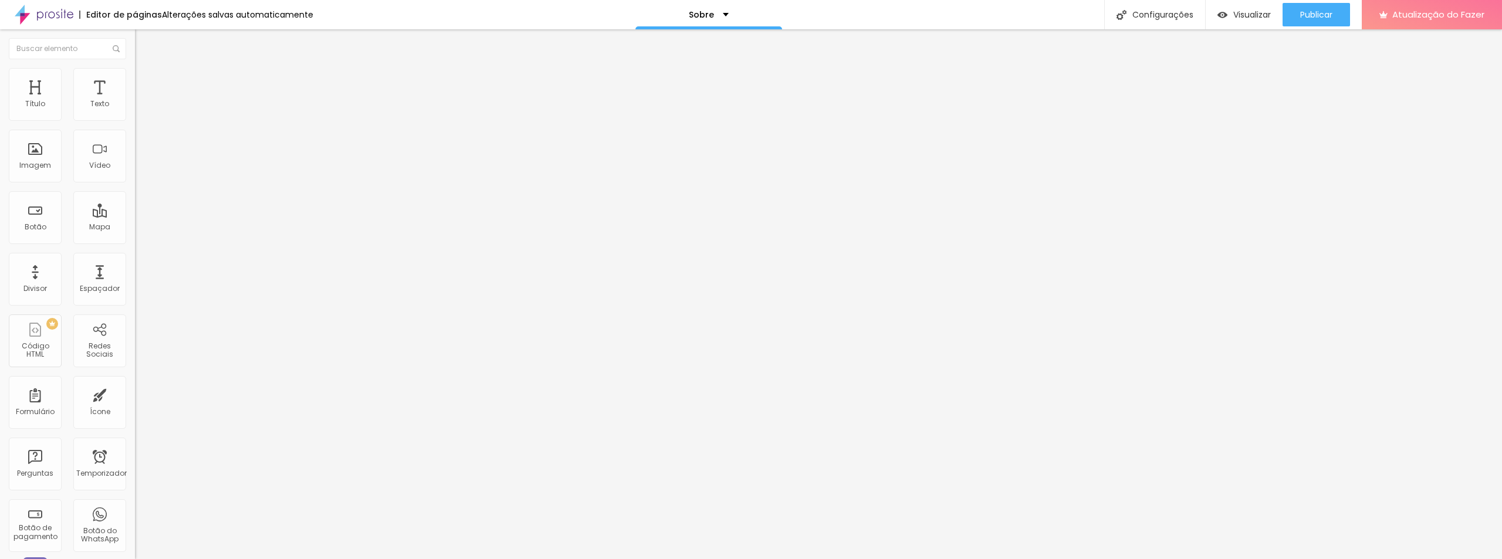
type input "1"
type input "2"
type input "3"
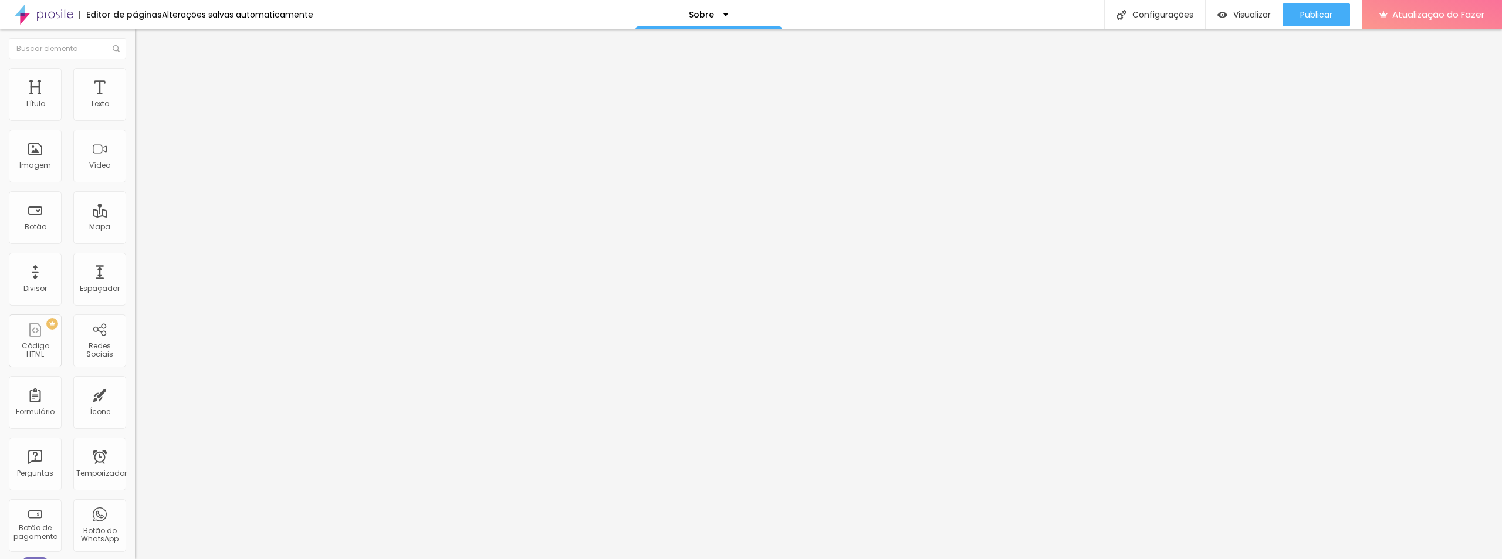
type input "4"
type input "5"
type input "6"
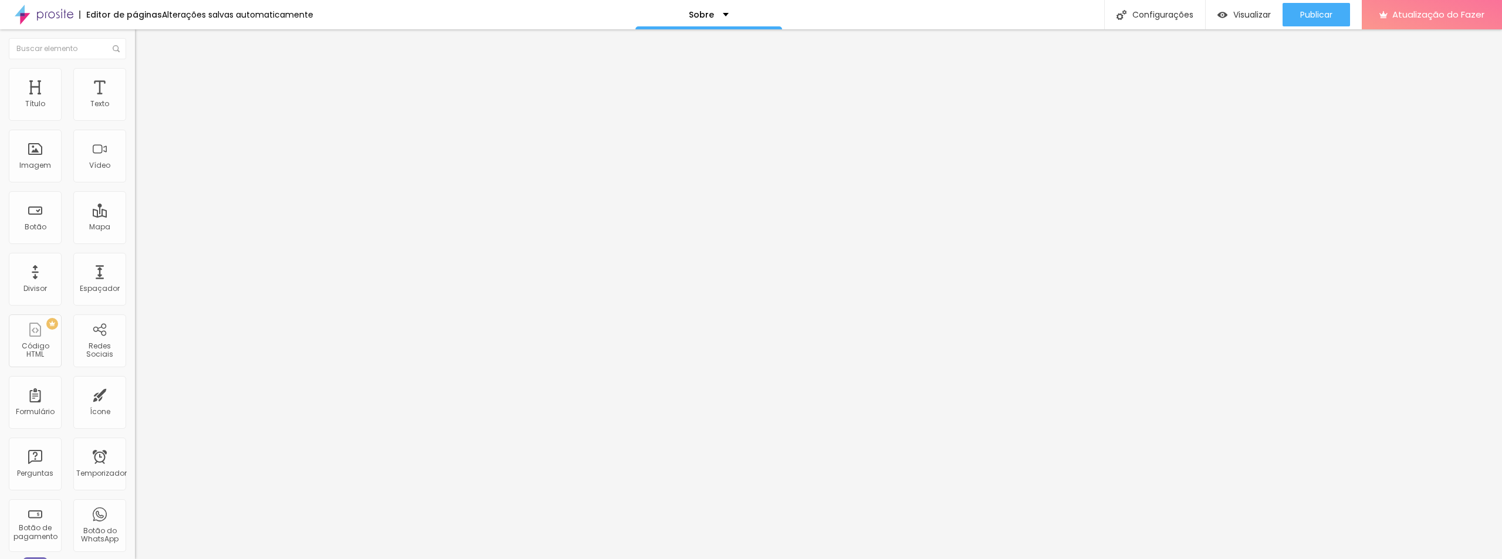
type input "6"
type input "5"
type input "4"
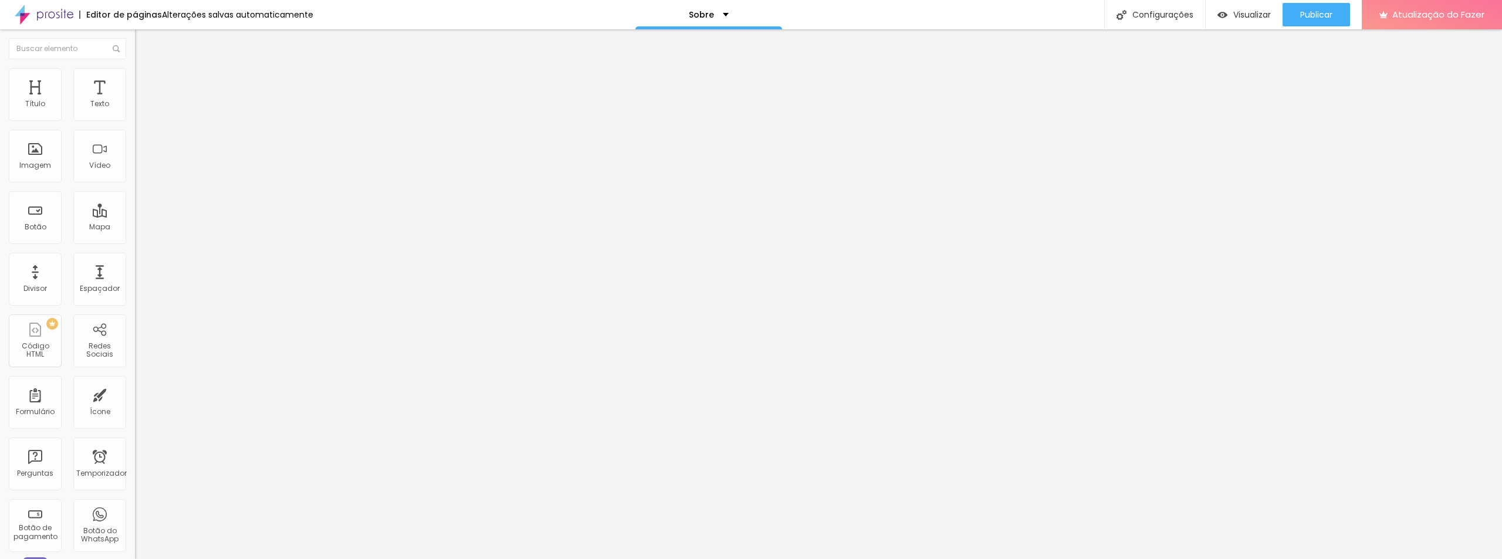
type input "3"
type input "2"
type input "1"
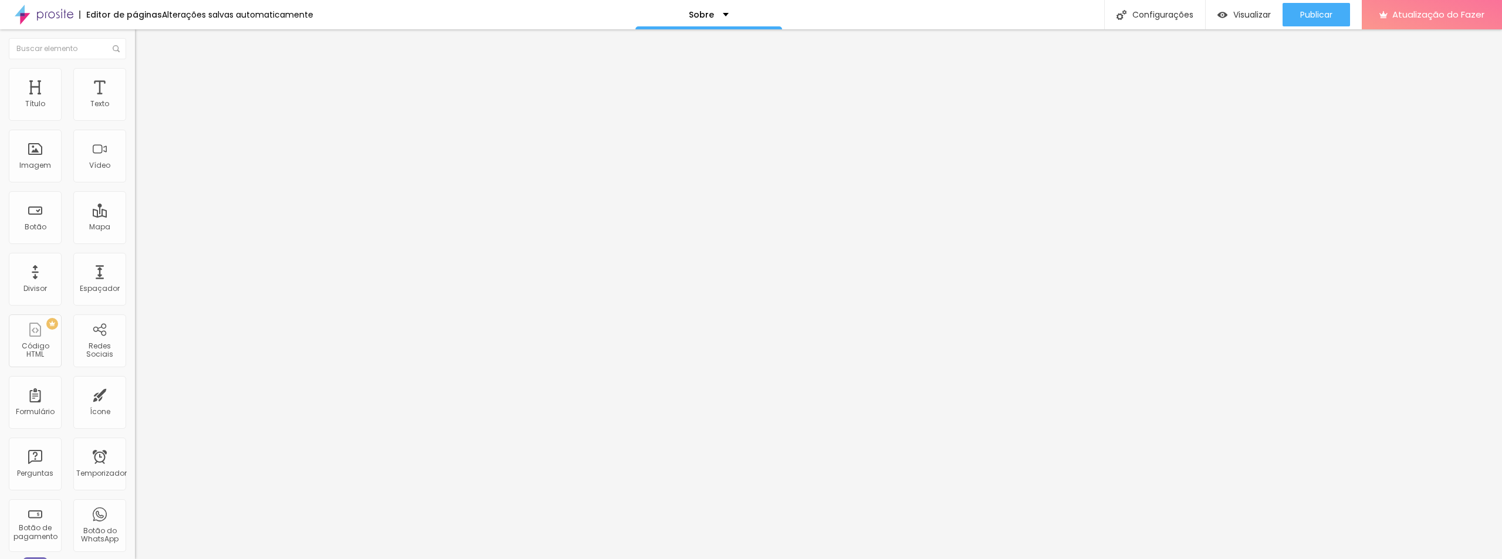
type input "1"
type input "0"
click at [146, 81] on font "Estilo" at bounding box center [155, 76] width 18 height 10
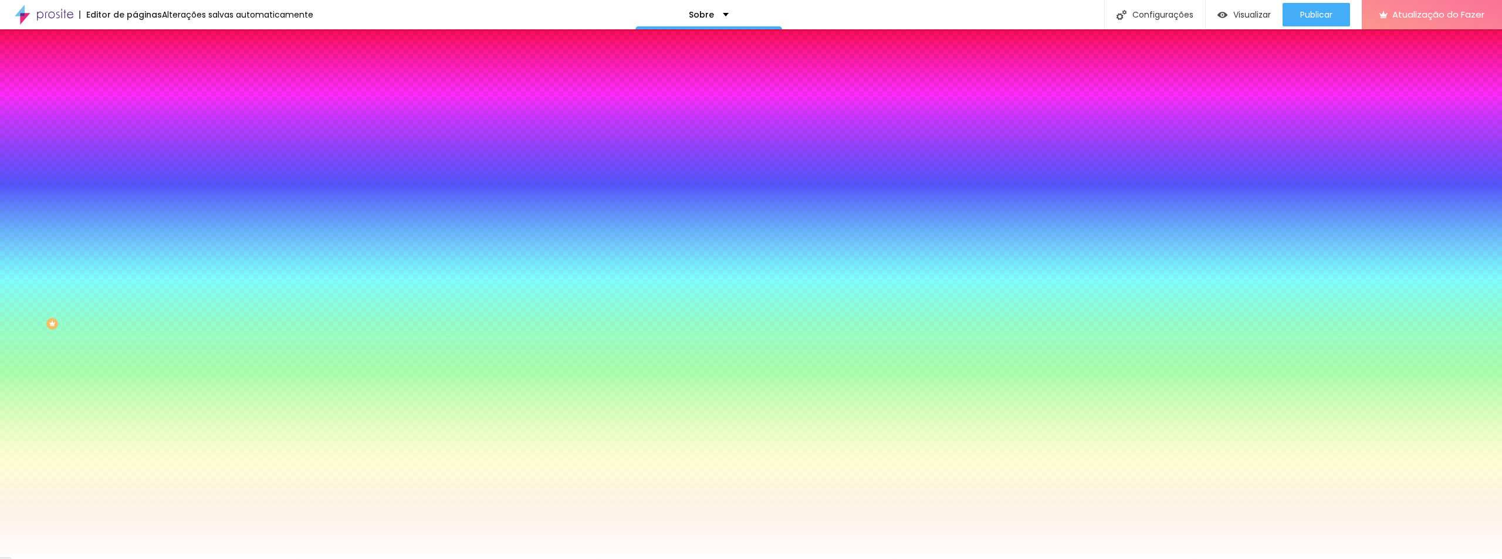
click at [135, 100] on font "Cor de fundo" at bounding box center [159, 95] width 48 height 10
click at [135, 112] on div at bounding box center [202, 112] width 135 height 0
type input "#000000"
drag, startPoint x: 36, startPoint y: 186, endPoint x: 11, endPoint y: 235, distance: 55.4
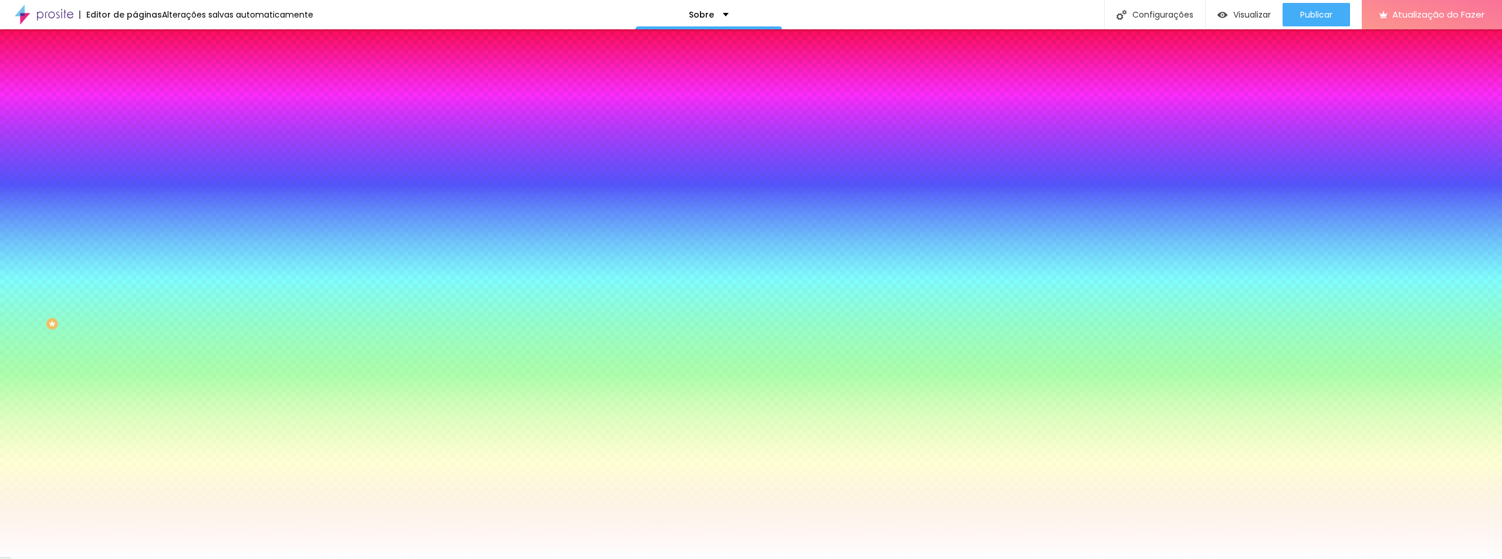
click at [135, 235] on div "Editar nulo Conteúdo Estilo Avançado Cor de fundo Voltar ao padrão #000000 Cor …" at bounding box center [202, 294] width 135 height 530
click at [135, 252] on div "Editar nulo Conteúdo Estilo Avançado Cor de fundo Voltar ao padrão #000000 Cor …" at bounding box center [202, 294] width 135 height 530
click at [135, 144] on div at bounding box center [202, 144] width 135 height 0
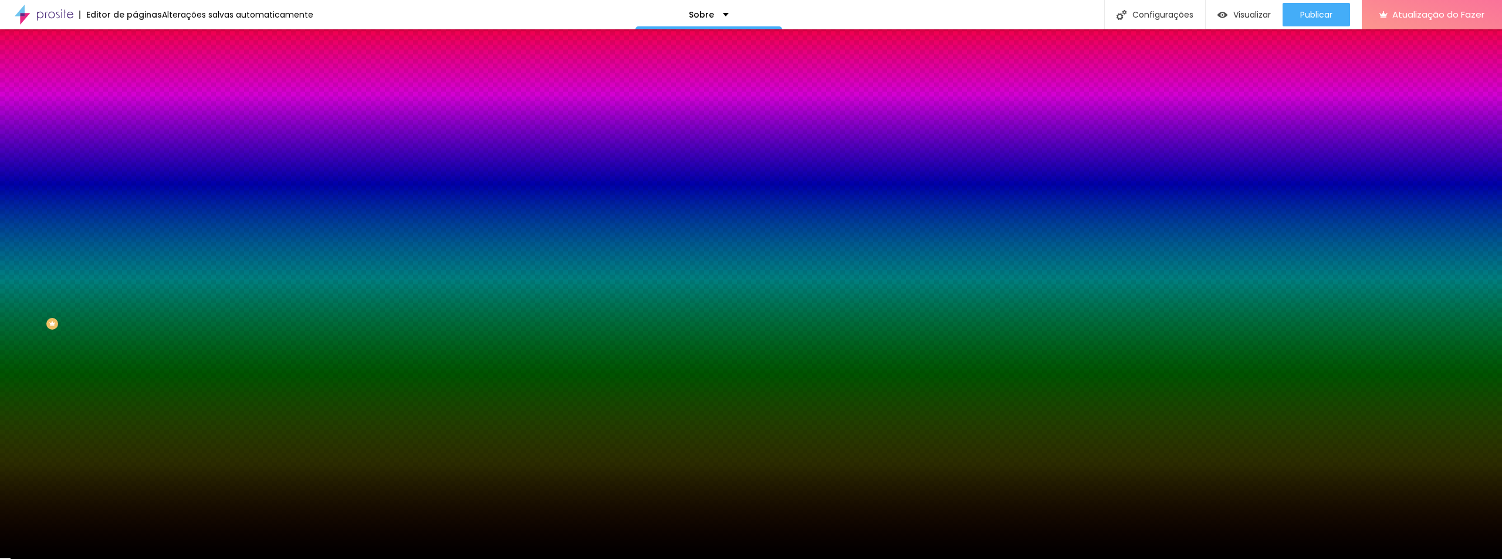
type input "#000000"
drag, startPoint x: 48, startPoint y: 195, endPoint x: 49, endPoint y: 297, distance: 102.7
click at [135, 262] on div "Editar nulo Conteúdo Estilo Avançado Cor de fundo Voltar ao padrão #000000 Cor …" at bounding box center [202, 294] width 135 height 530
click at [135, 303] on div "Editar nulo Conteúdo Estilo Avançado Cor de fundo Voltar ao padrão #000000 Cor …" at bounding box center [202, 294] width 135 height 530
type input "5"
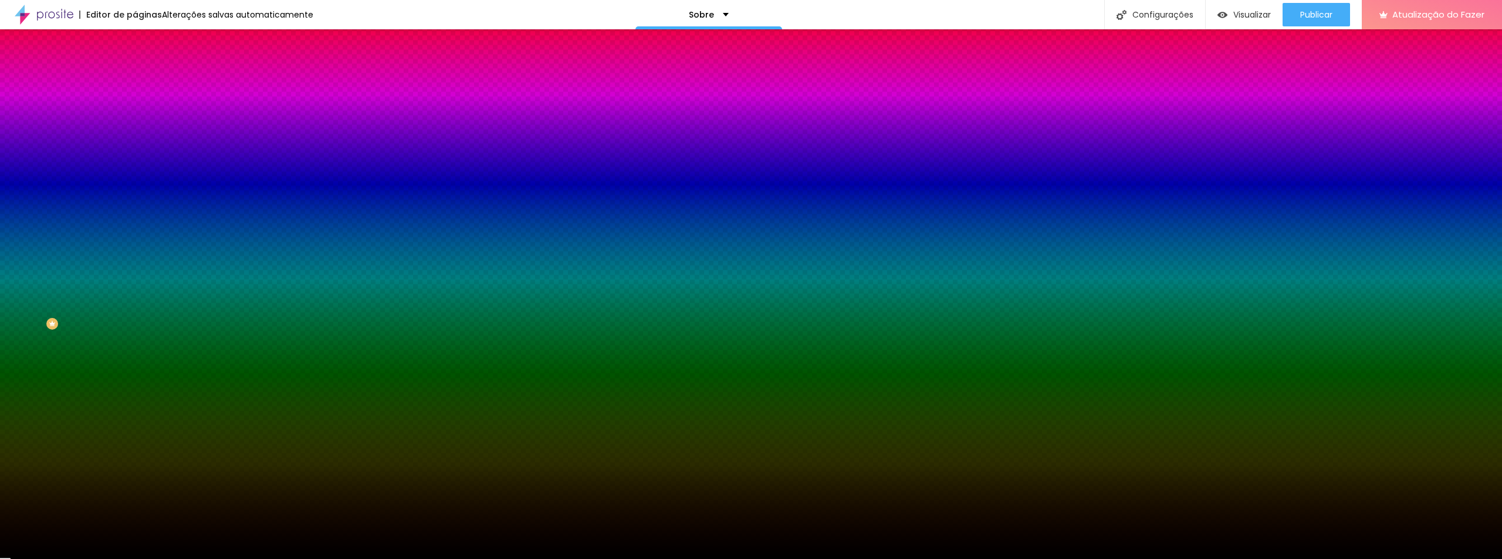
type input "5"
type input "10"
type input "15"
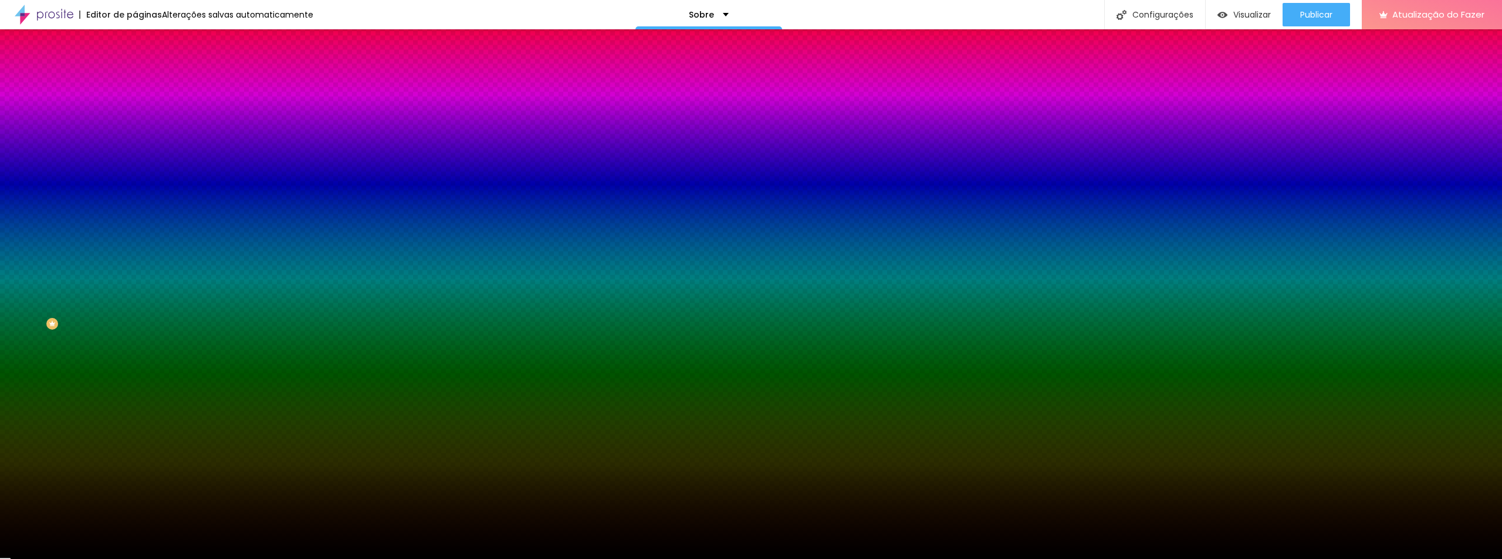
type input "20"
type input "25"
type input "30"
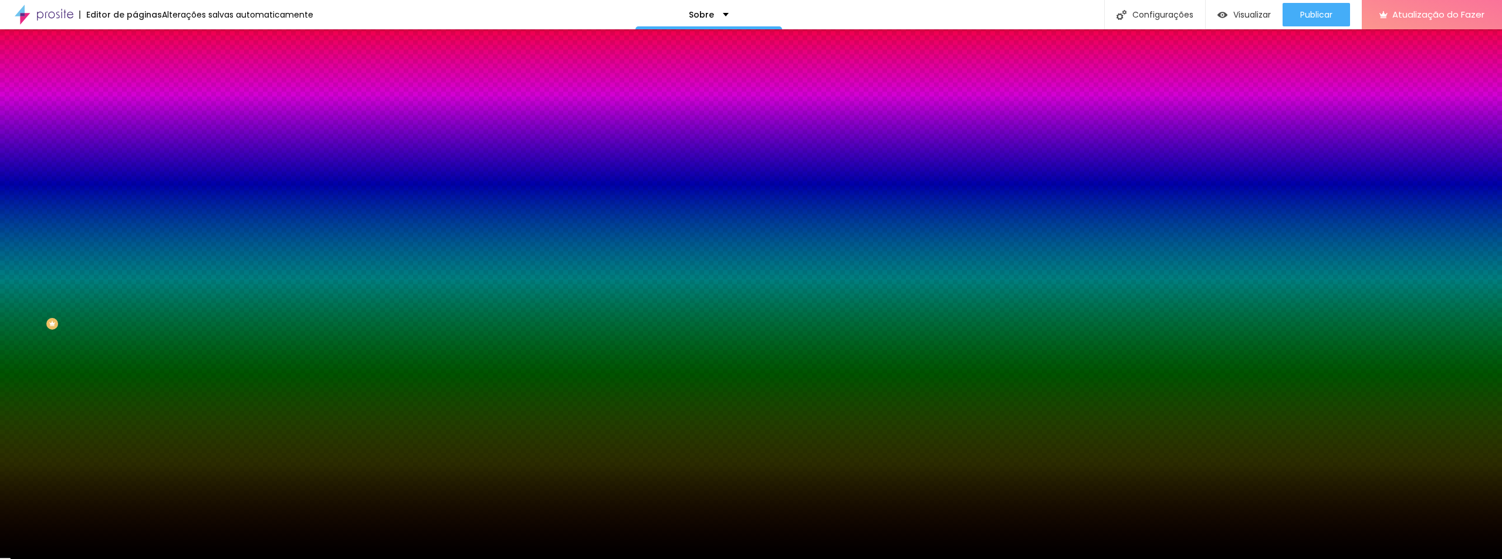
type input "30"
type input "35"
type input "40"
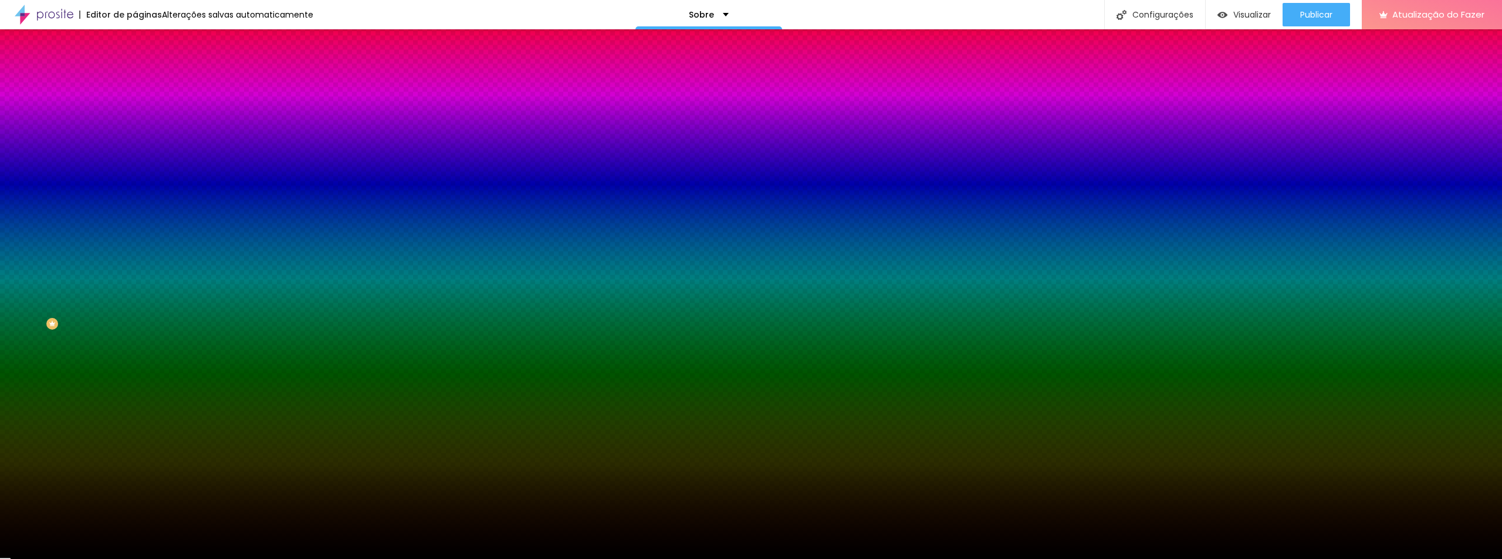
type input "45"
type input "50"
type input "55"
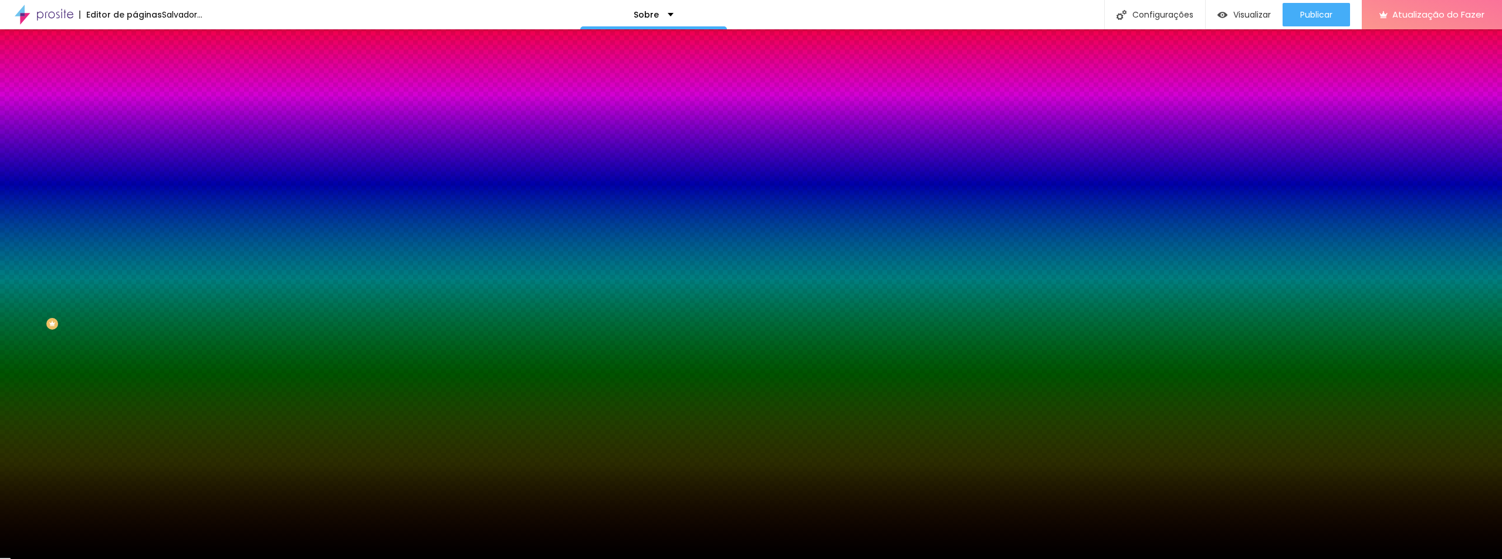
type input "55"
type input "60"
type input "65"
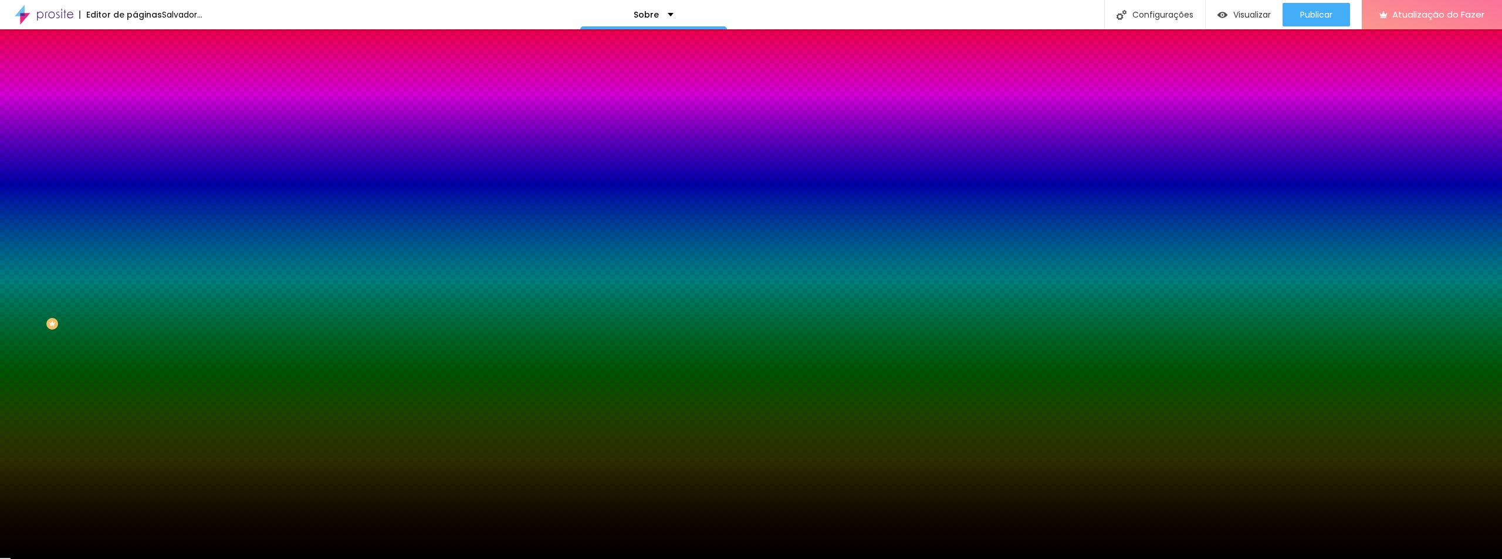
type input "70"
type input "75"
type input "80"
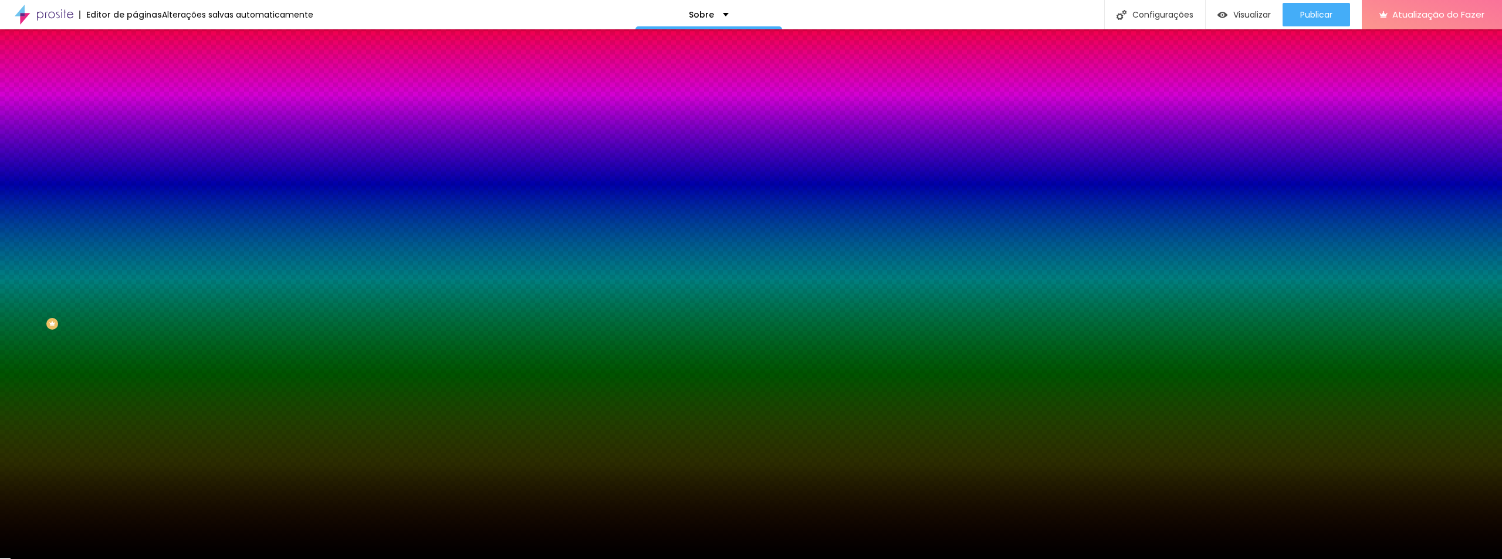
type input "80"
type input "85"
type input "90"
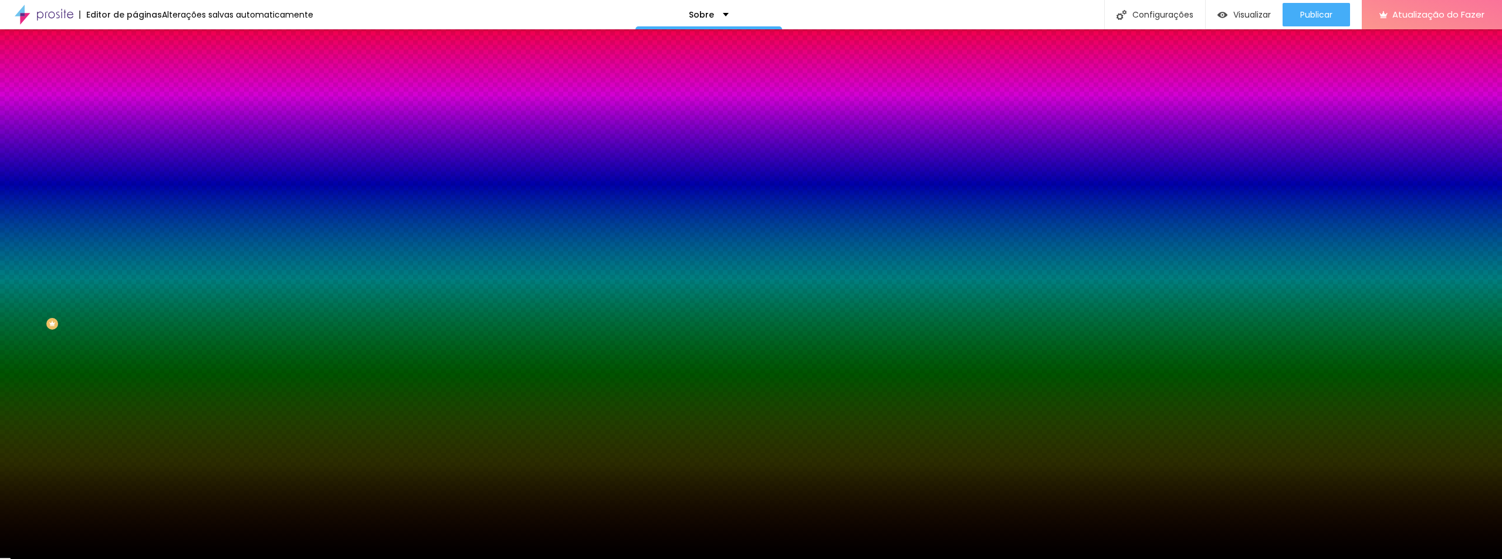
type input "85"
type input "80"
type input "75"
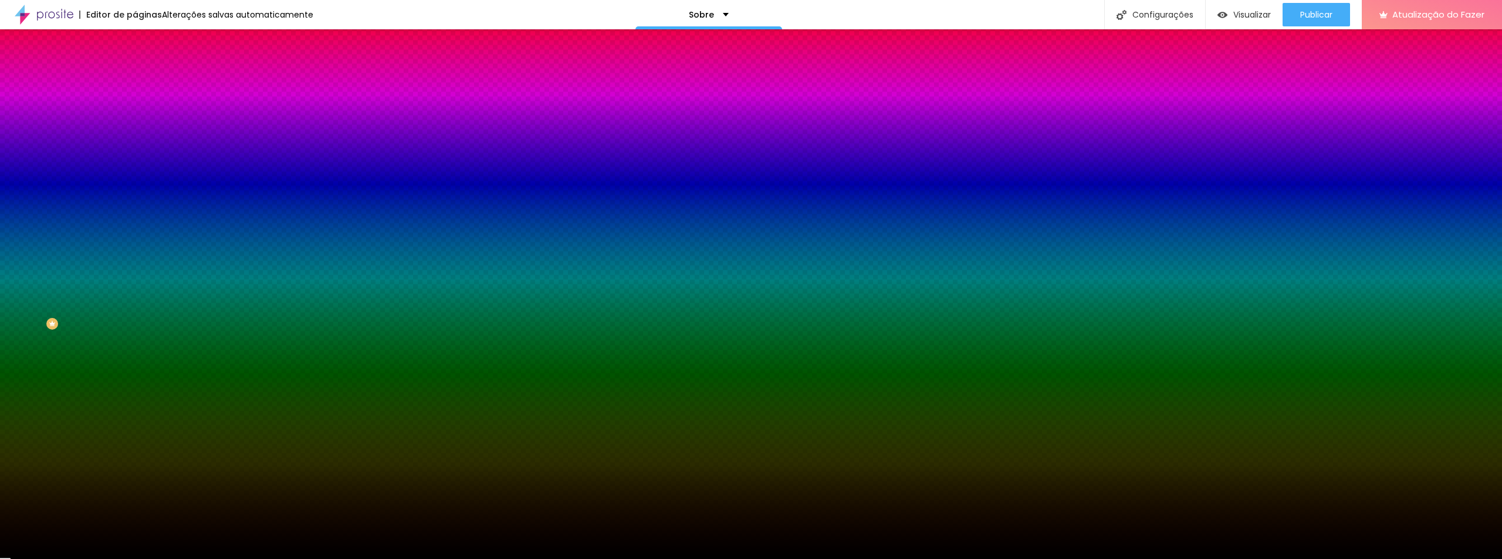
type input "75"
type input "70"
type input "65"
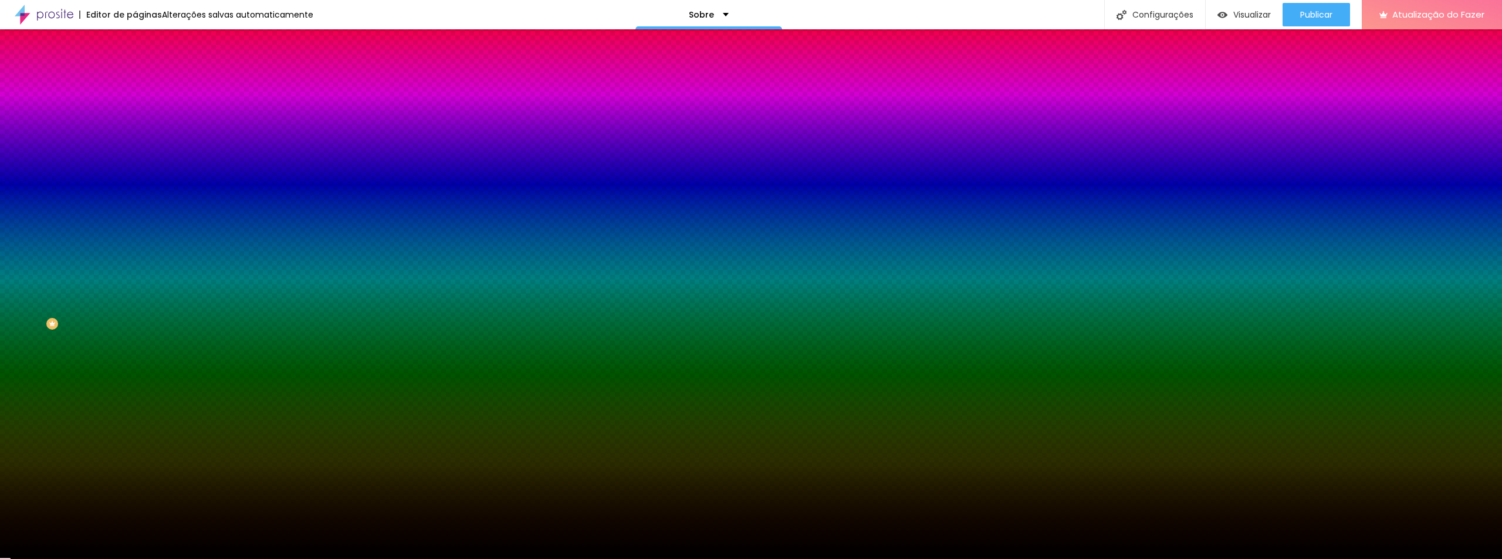
type input "60"
type input "55"
type input "50"
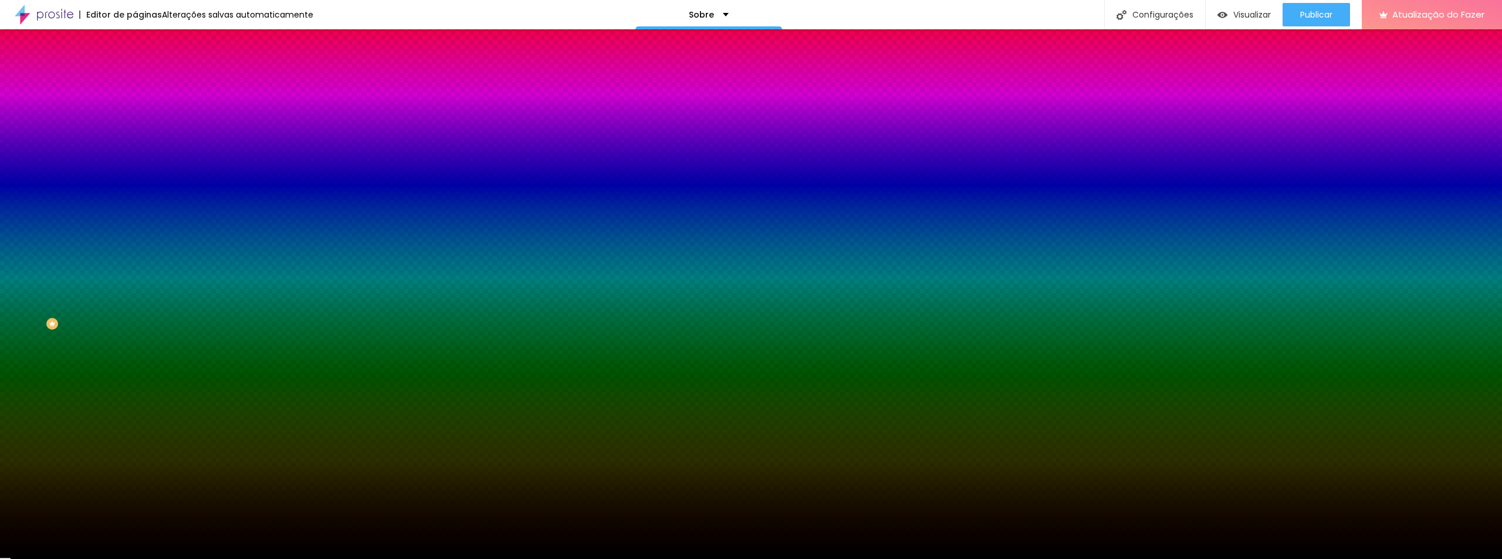
type input "50"
type input "45"
type input "40"
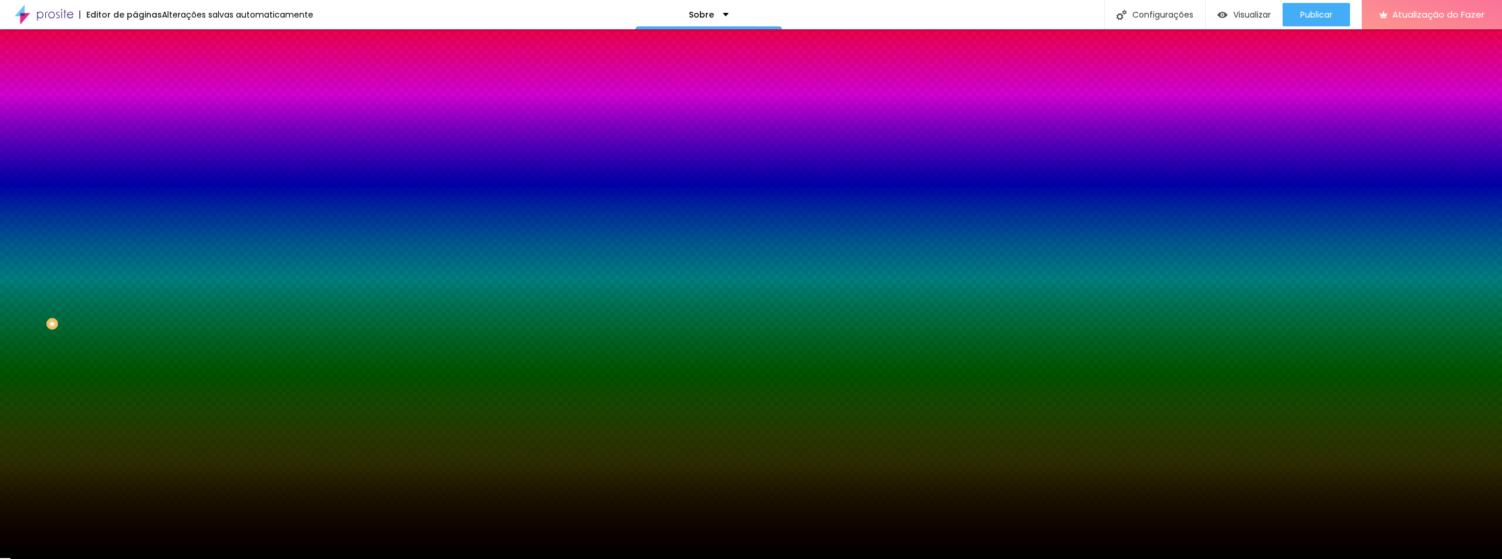
type input "35"
type input "30"
type input "25"
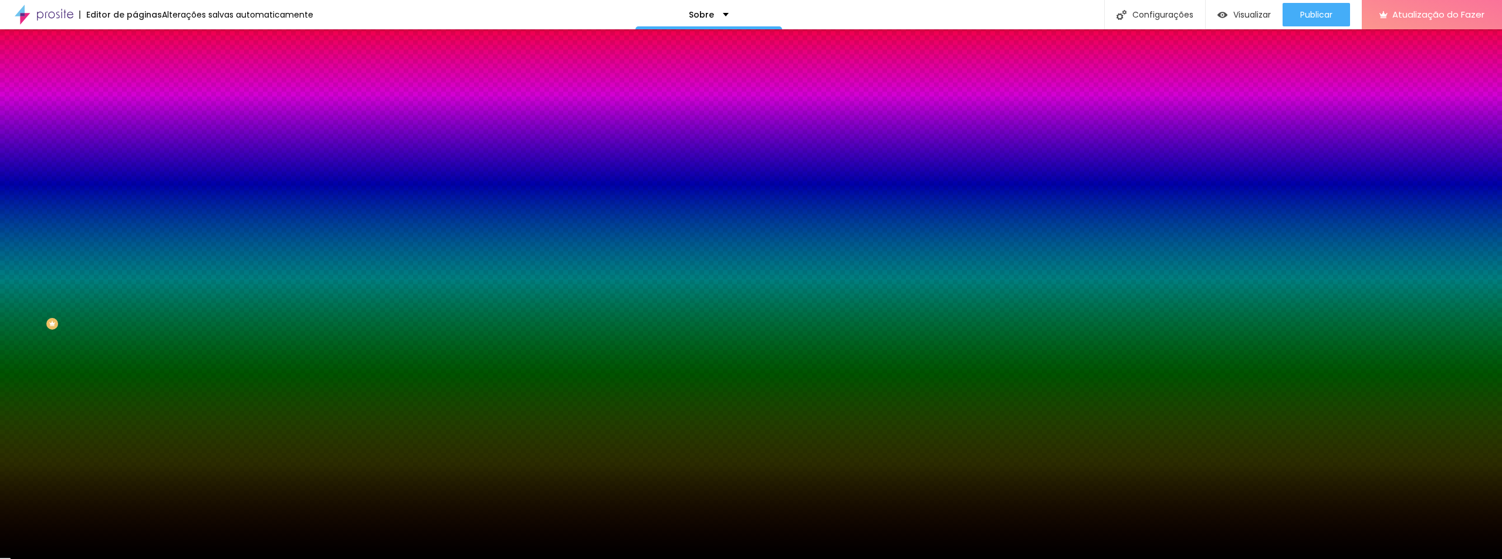
type input "25"
type input "20"
type input "15"
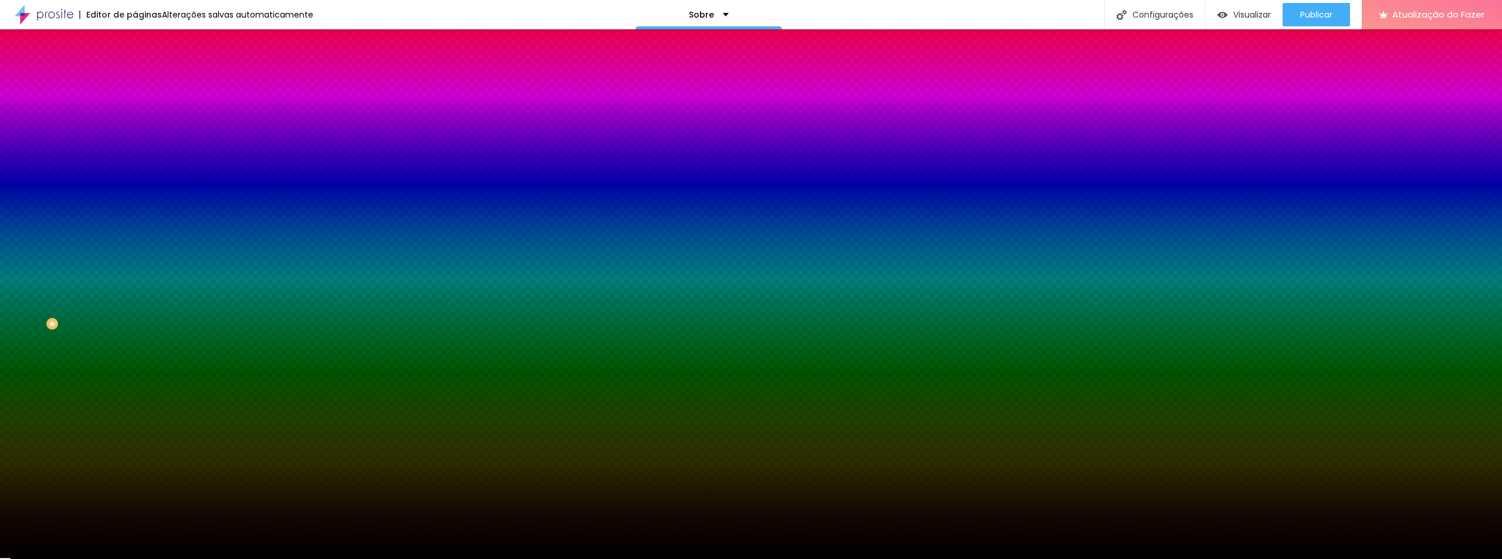
type input "10"
type input "5"
type input "0"
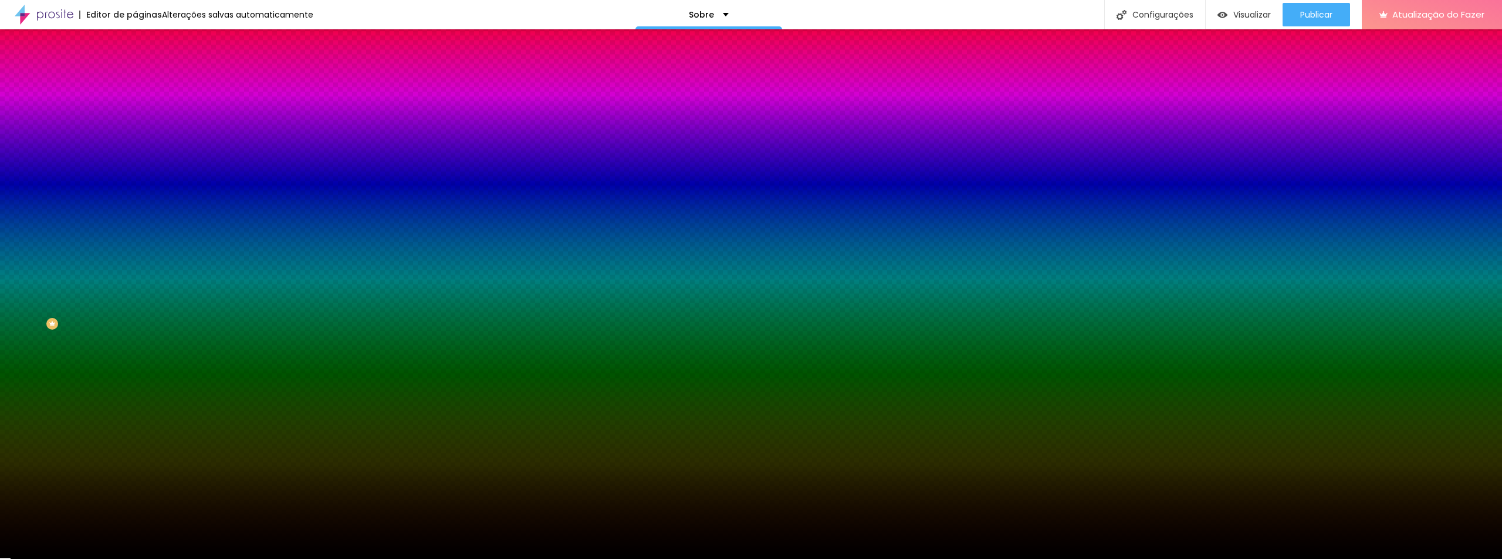
type input "0"
click at [135, 292] on input "range" at bounding box center [173, 296] width 76 height 9
click at [135, 282] on div "Editar nulo Conteúdo Estilo Avançado Cor de fundo Voltar ao padrão #000000 Cor …" at bounding box center [202, 294] width 135 height 530
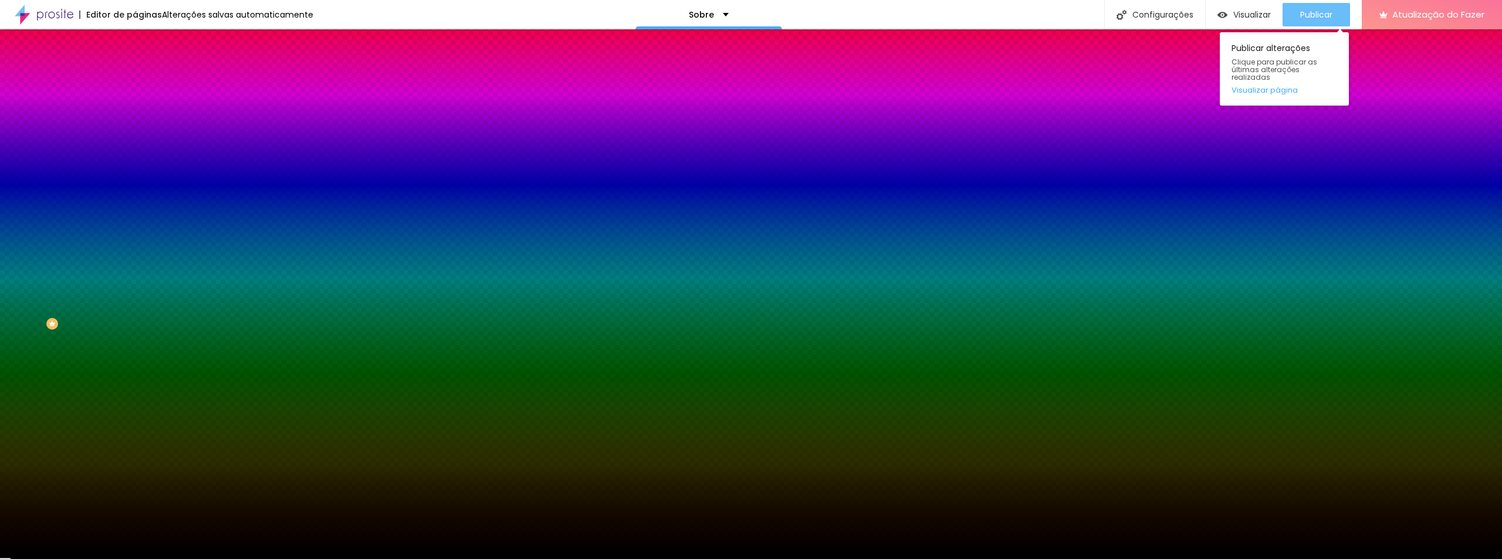
click at [1301, 15] on font "Publicar" at bounding box center [1316, 15] width 32 height 12
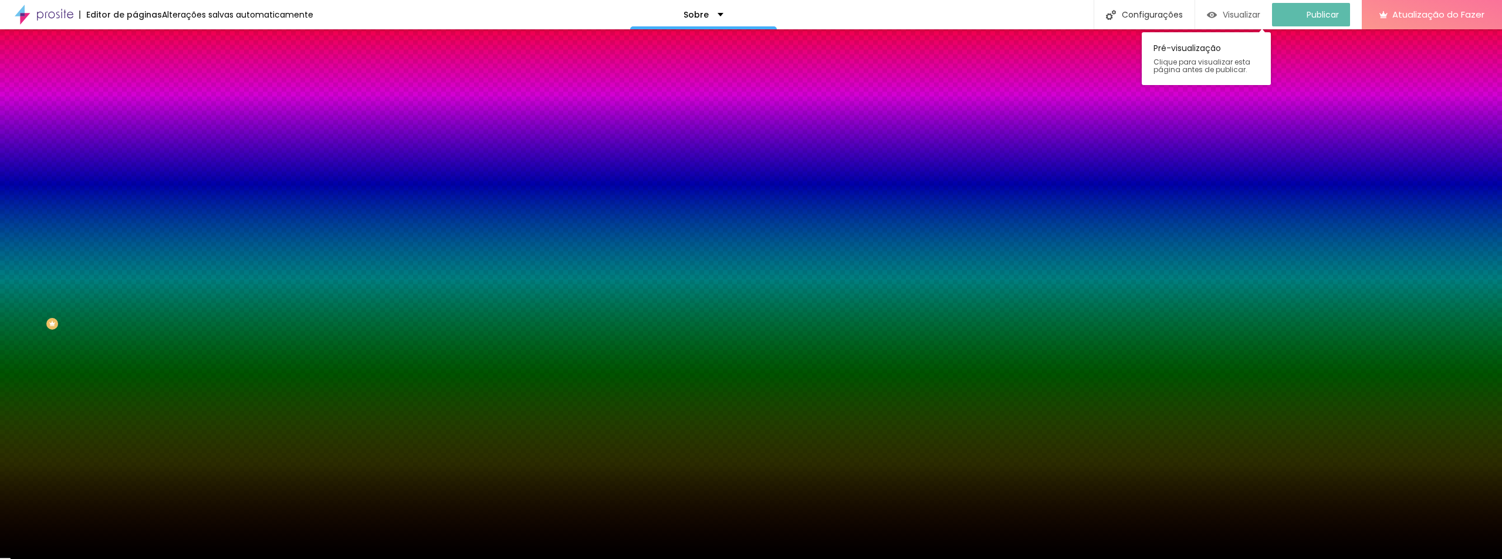
click at [1252, 12] on font "Visualizar" at bounding box center [1242, 15] width 38 height 12
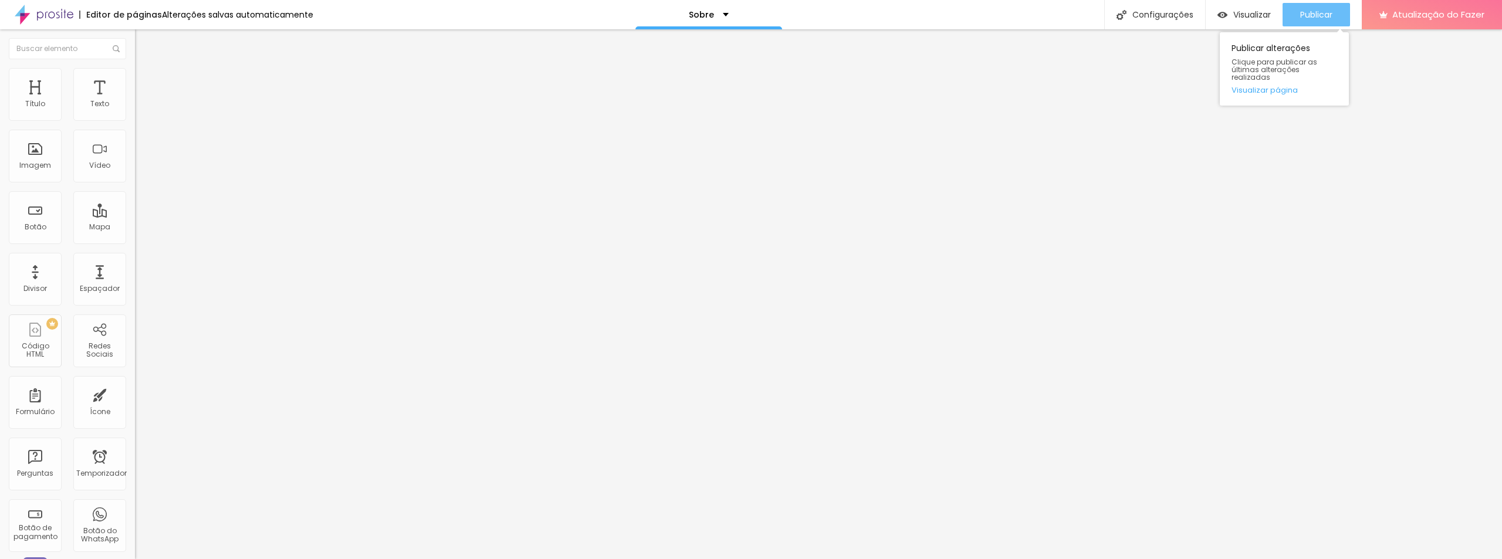
click at [1304, 17] on font "Publicar" at bounding box center [1316, 15] width 32 height 12
click at [1300, 12] on font "Publicar" at bounding box center [1316, 15] width 32 height 12
click at [1259, 15] on font "Visualizar" at bounding box center [1242, 15] width 38 height 12
click at [93, 97] on div "Texto" at bounding box center [99, 94] width 53 height 53
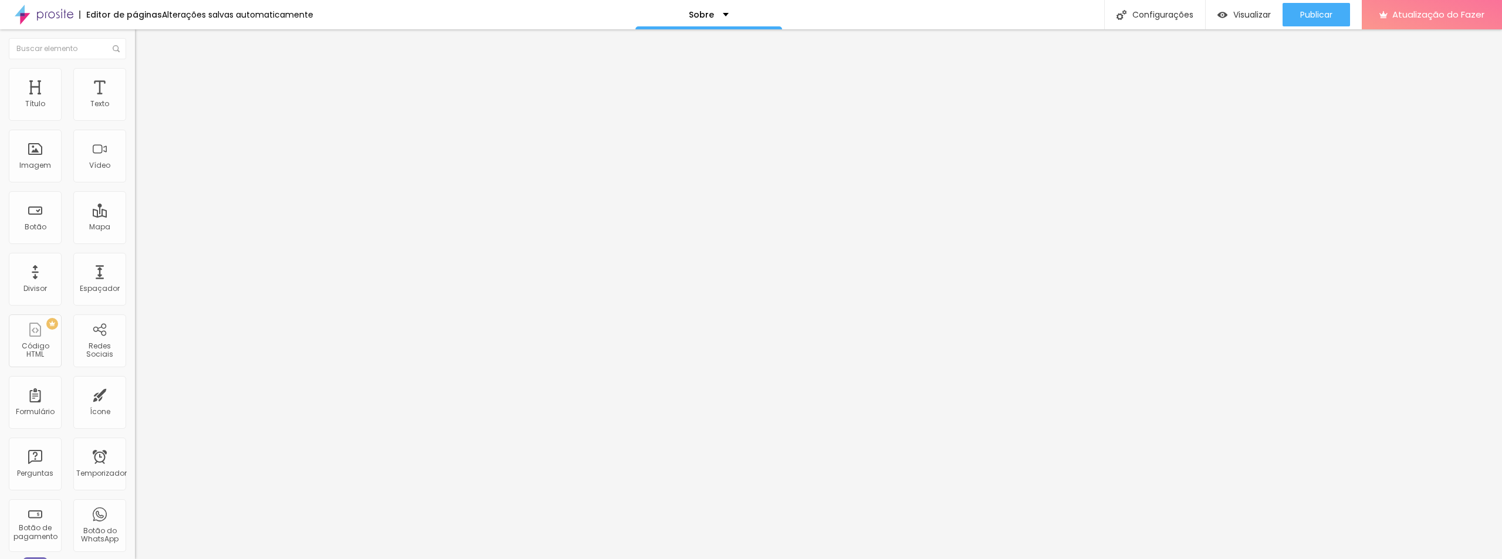
click at [135, 70] on img at bounding box center [140, 73] width 11 height 11
click at [1165, 17] on font "Configurações" at bounding box center [1162, 15] width 61 height 12
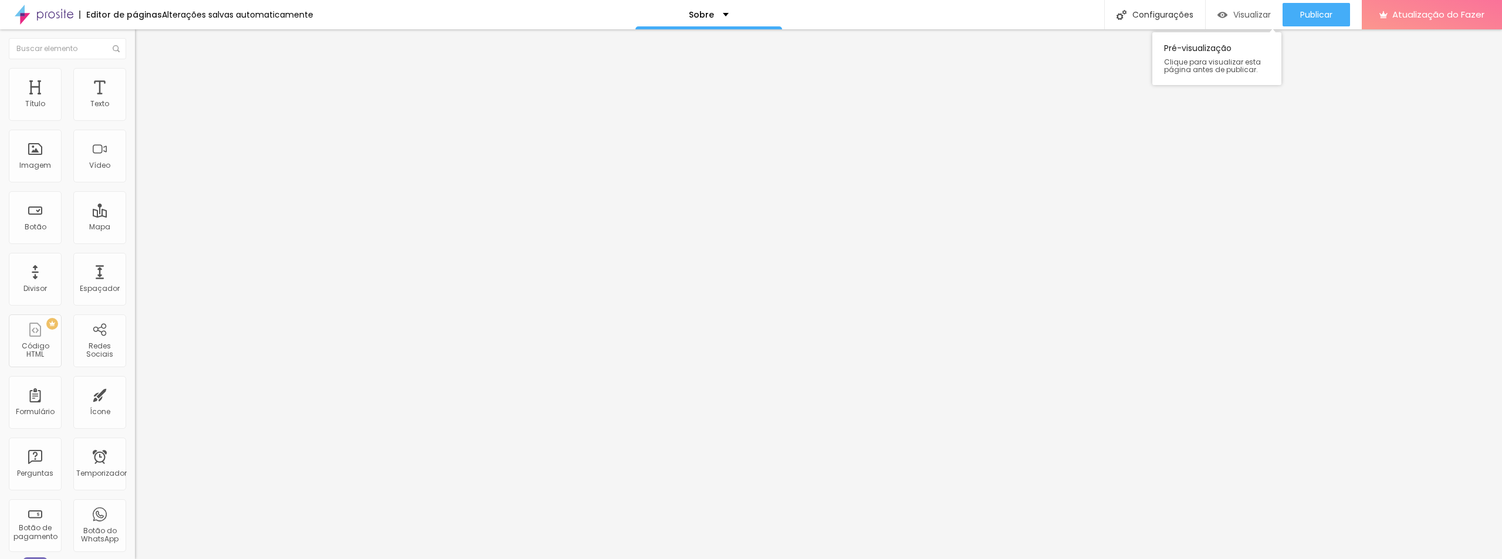
click at [1258, 16] on font "Visualizar" at bounding box center [1252, 15] width 38 height 12
click at [1316, 22] on div "Publicar" at bounding box center [1316, 14] width 32 height 23
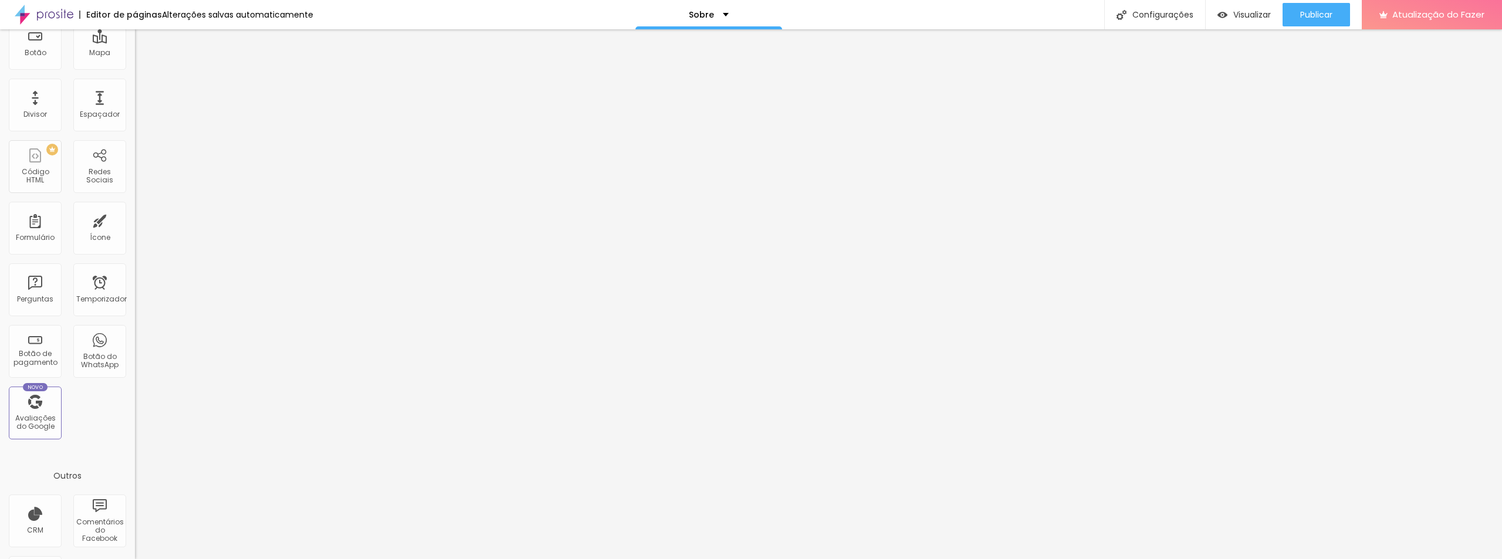
scroll to position [116, 0]
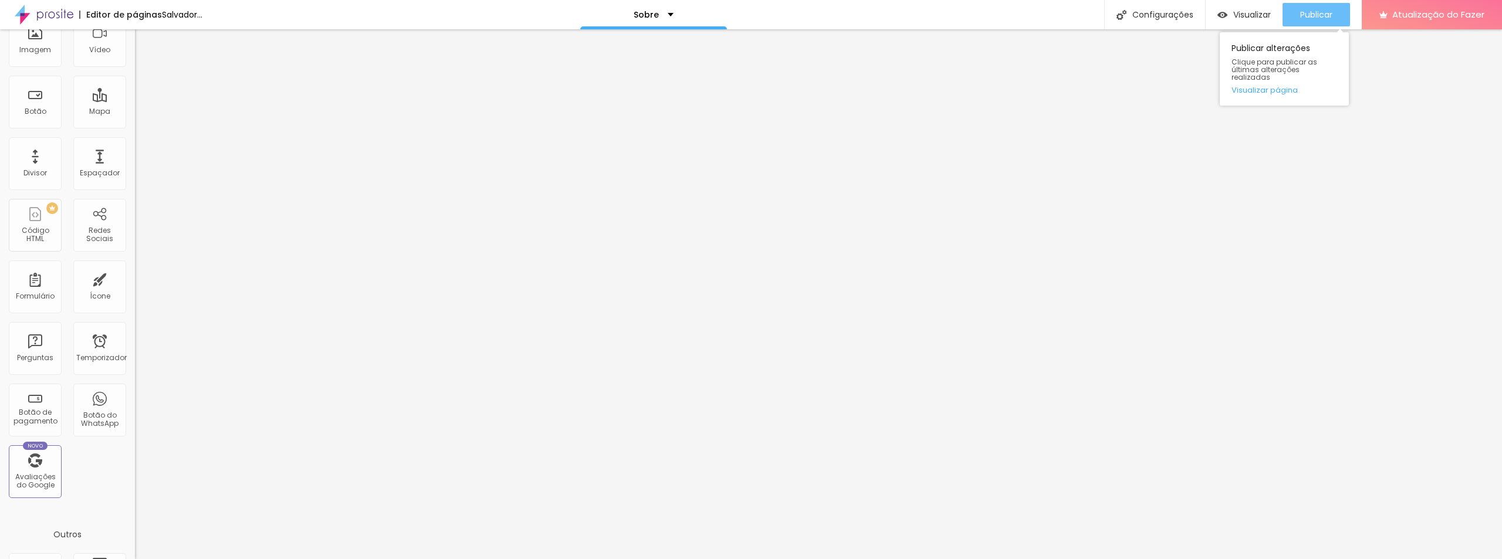
click at [1309, 18] on font "Publicar" at bounding box center [1316, 15] width 32 height 12
click at [1257, 16] on font "Visualizar" at bounding box center [1242, 15] width 38 height 12
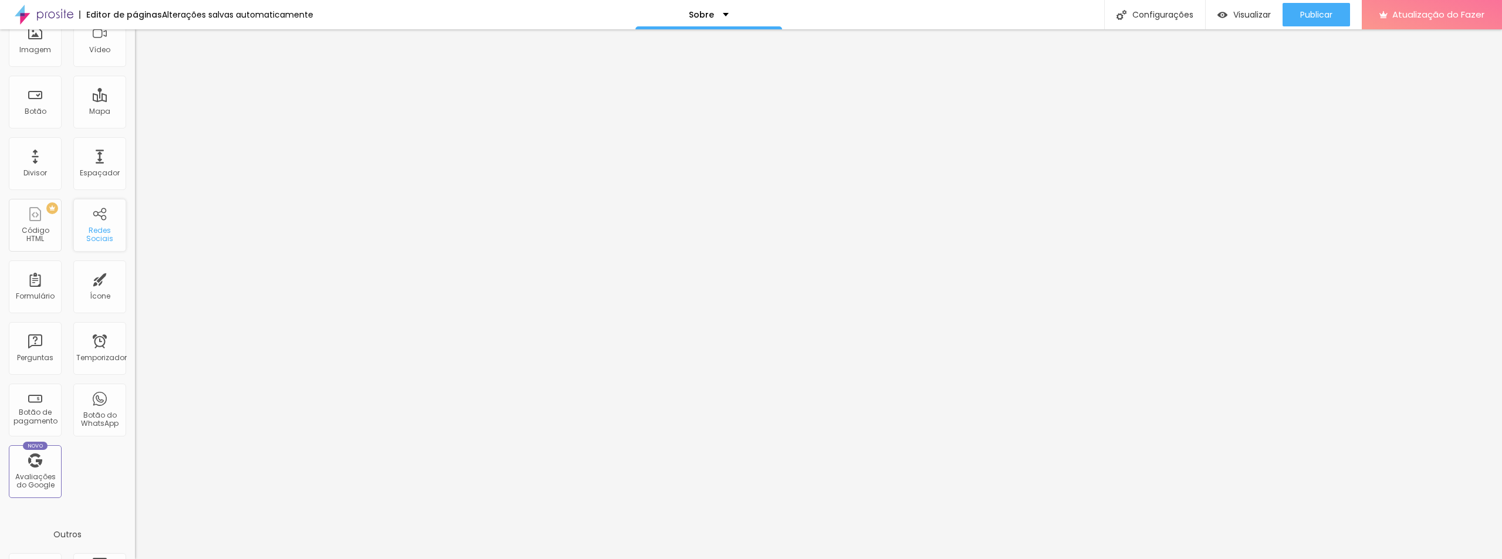
scroll to position [0, 0]
click at [135, 119] on img at bounding box center [139, 123] width 8 height 8
click at [135, 235] on font "Instagram" at bounding box center [154, 240] width 39 height 10
click at [135, 251] on div "TikTok" at bounding box center [202, 321] width 135 height 141
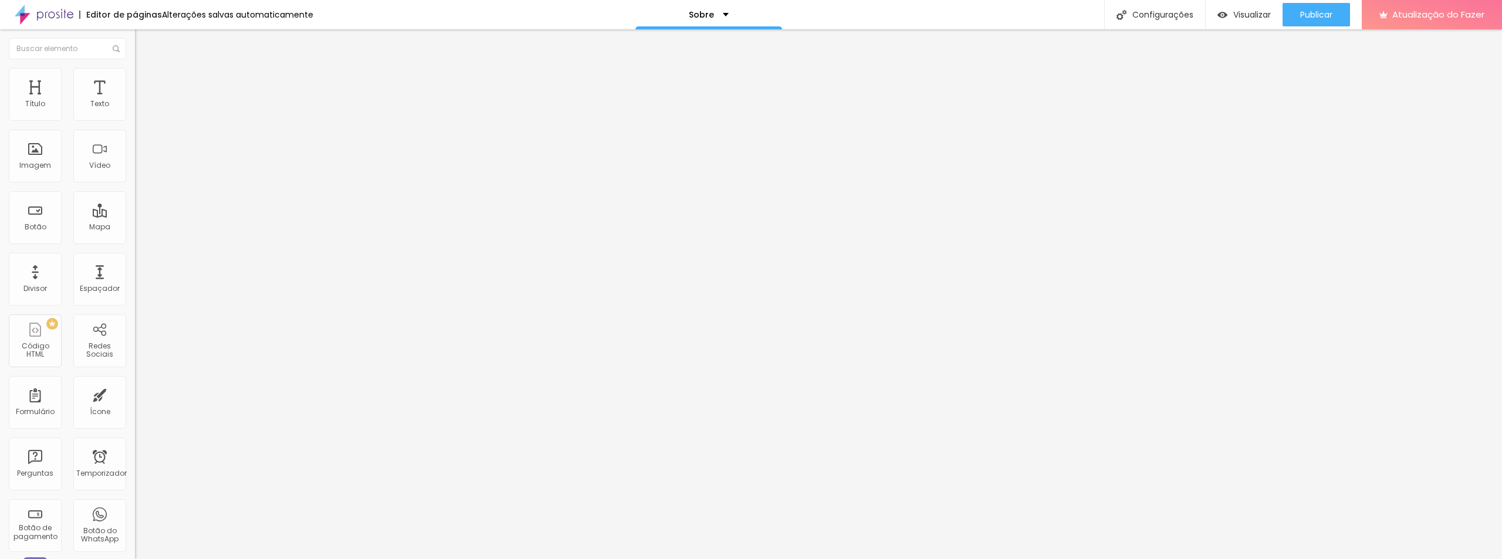
click at [135, 399] on input "https://" at bounding box center [205, 405] width 141 height 12
click at [141, 256] on div "TikTok" at bounding box center [202, 321] width 122 height 130
click at [135, 399] on input "https://" at bounding box center [205, 405] width 141 height 12
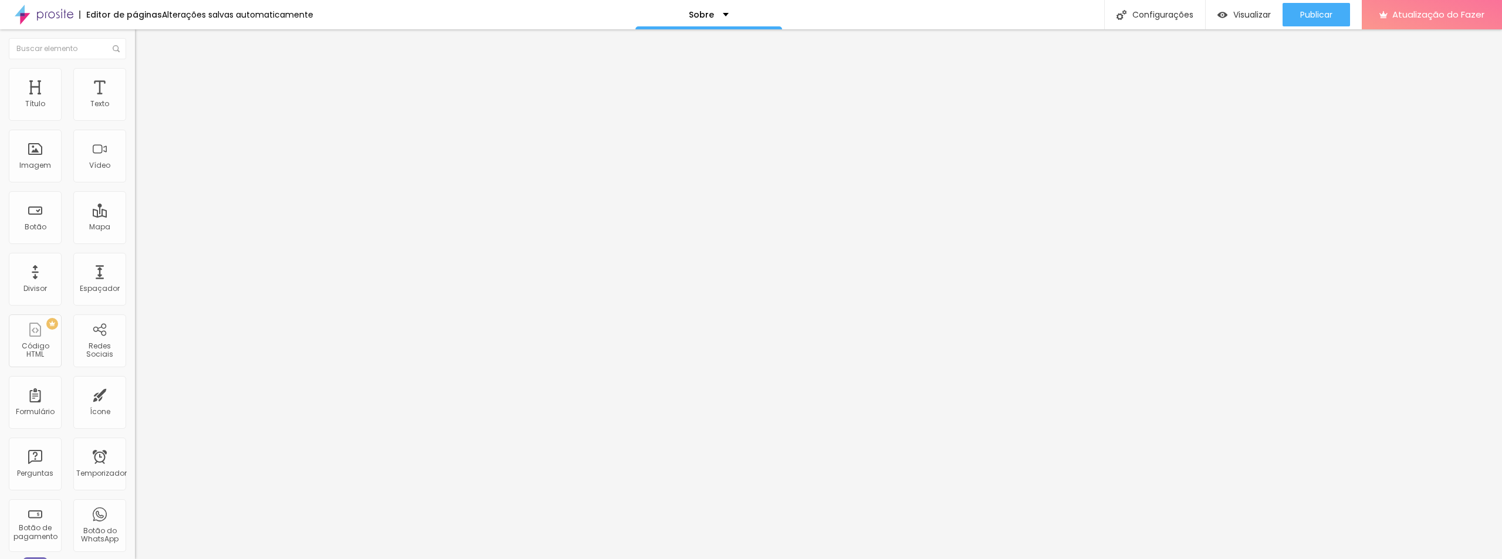
scroll to position [0, 36]
type input "https://diegosilvaensaiosdeimpacto"
click at [135, 306] on div "Editar nulo Conteúdo Estilo Avançado Instagram Rede social TikTok Endereço URL …" at bounding box center [202, 294] width 135 height 530
click at [135, 76] on li "Estilo" at bounding box center [202, 74] width 135 height 12
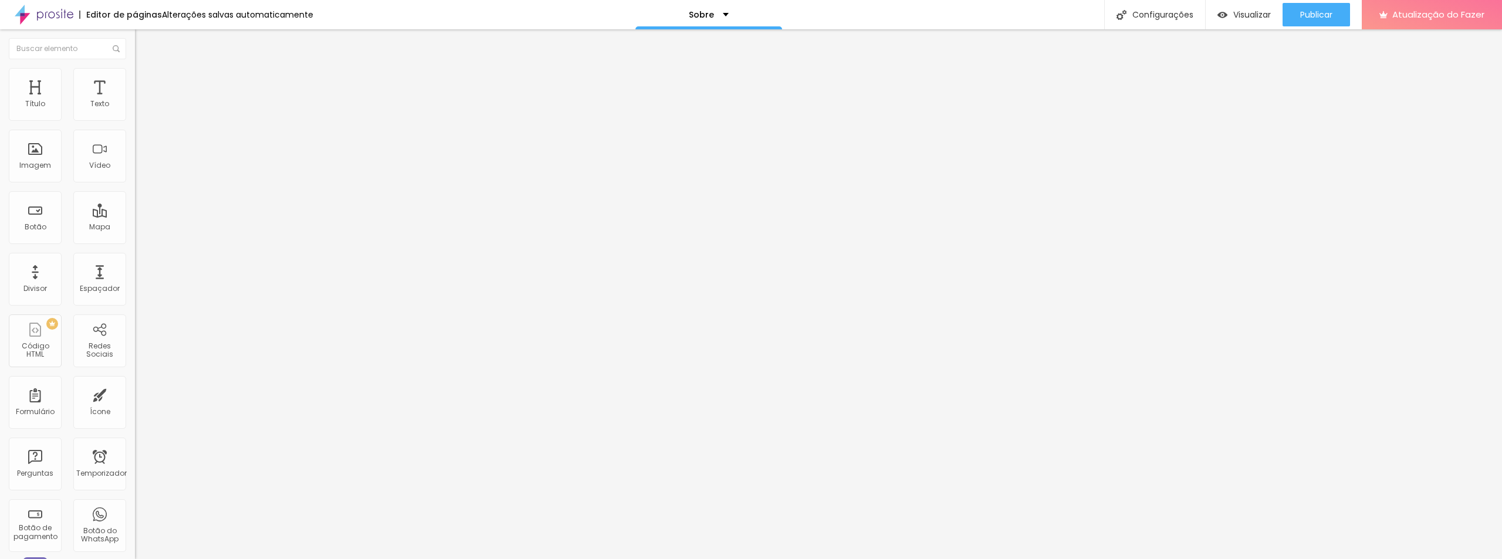
type input "21"
type input "20"
type input "19"
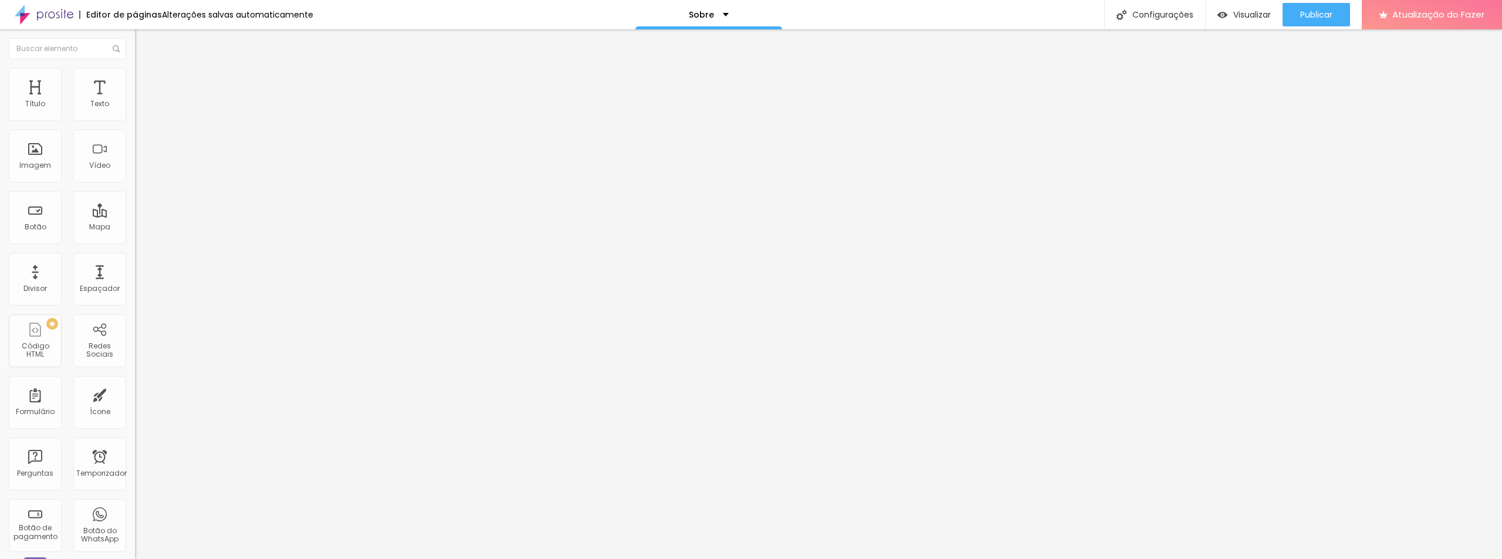
type input "19"
type input "18"
type input "19"
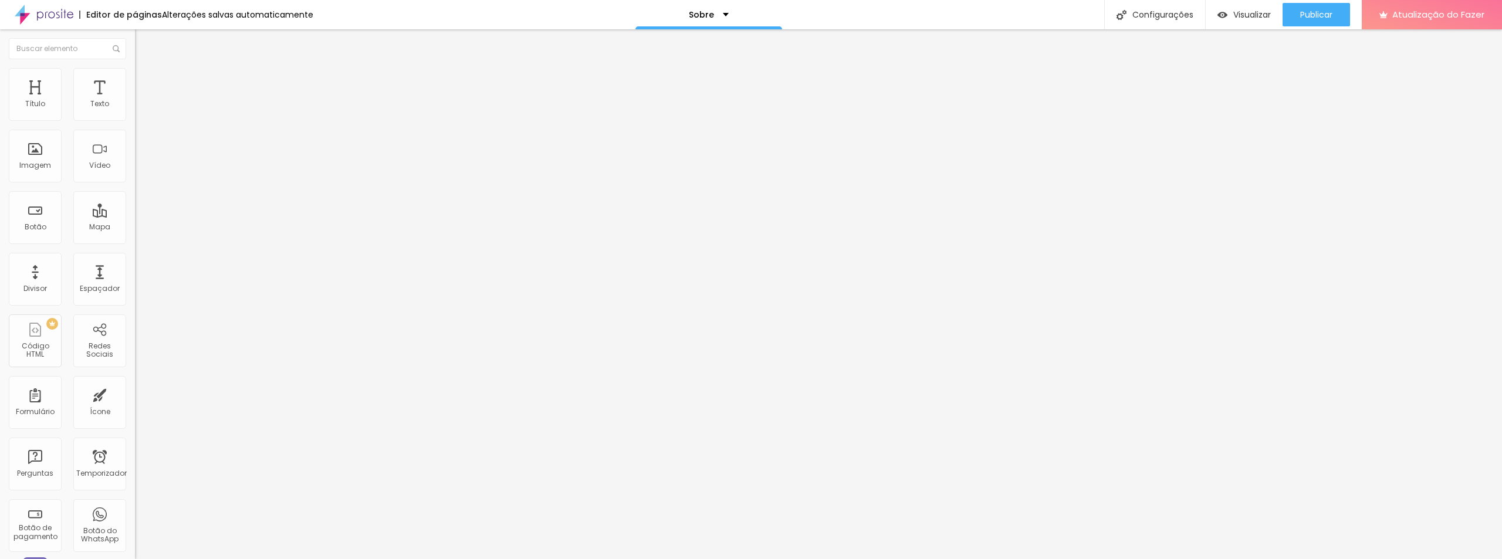
type input "20"
type input "21"
type input "22"
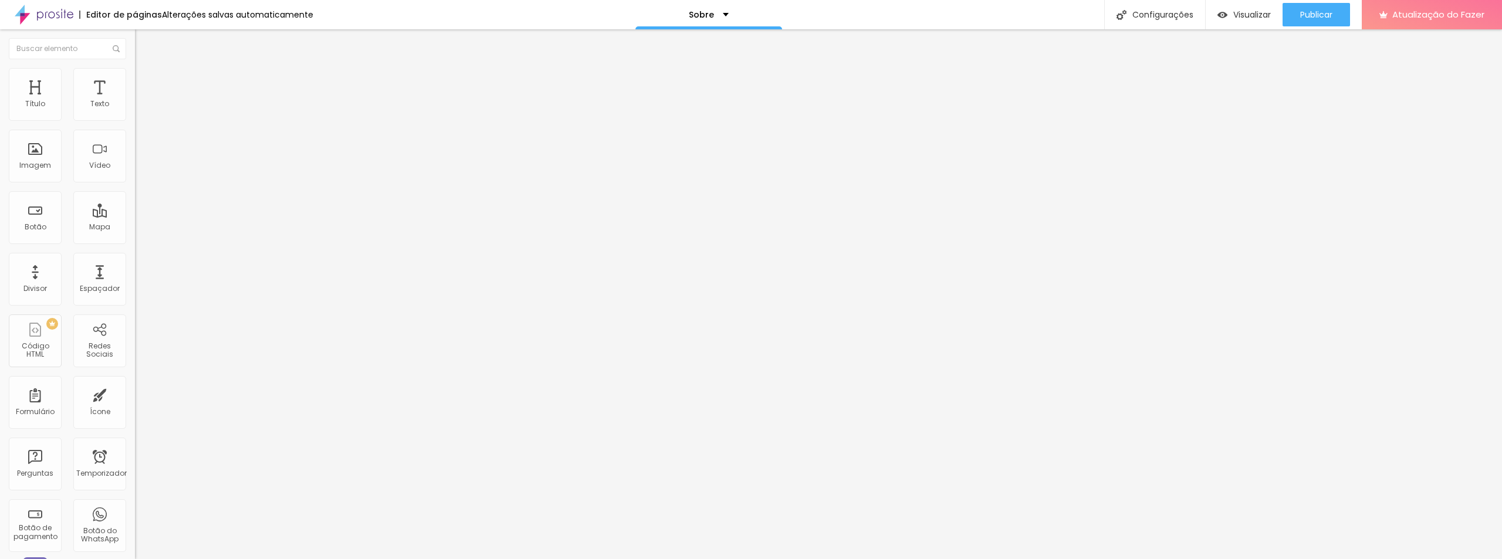
type input "22"
type input "23"
drag, startPoint x: 43, startPoint y: 125, endPoint x: 50, endPoint y: 125, distance: 7.0
type input "23"
click at [135, 120] on input "range" at bounding box center [173, 115] width 76 height 9
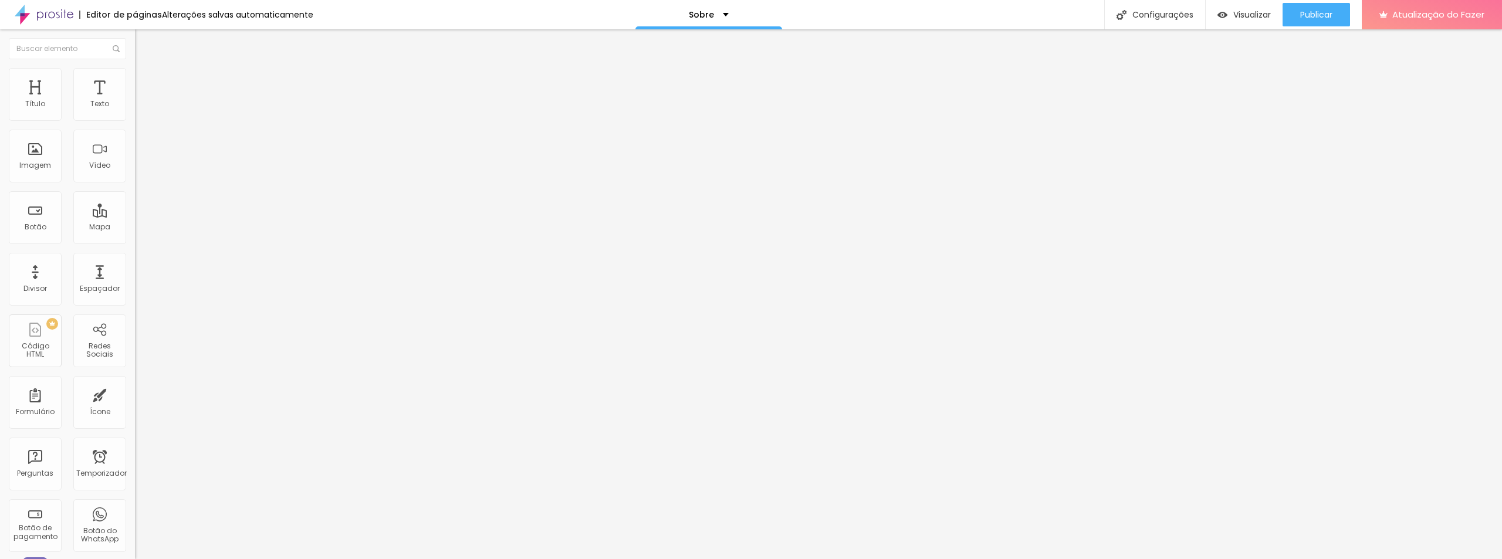
type input "12"
type input "14"
type input "12"
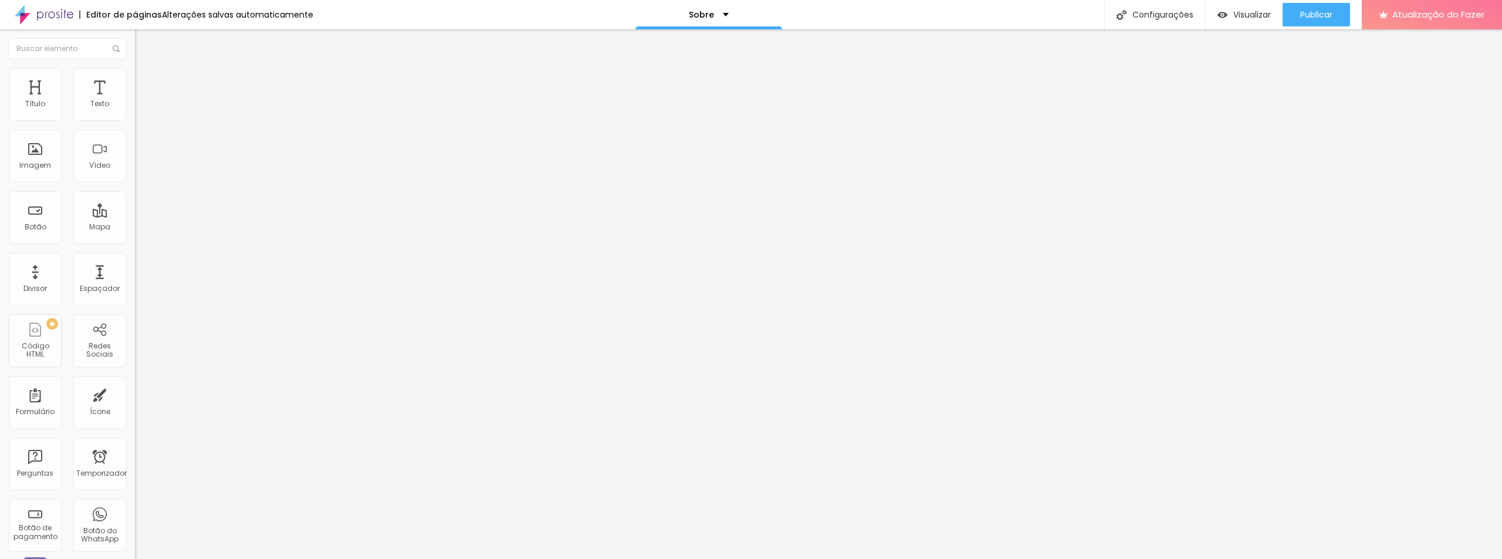
type input "12"
type input "11"
type input "10"
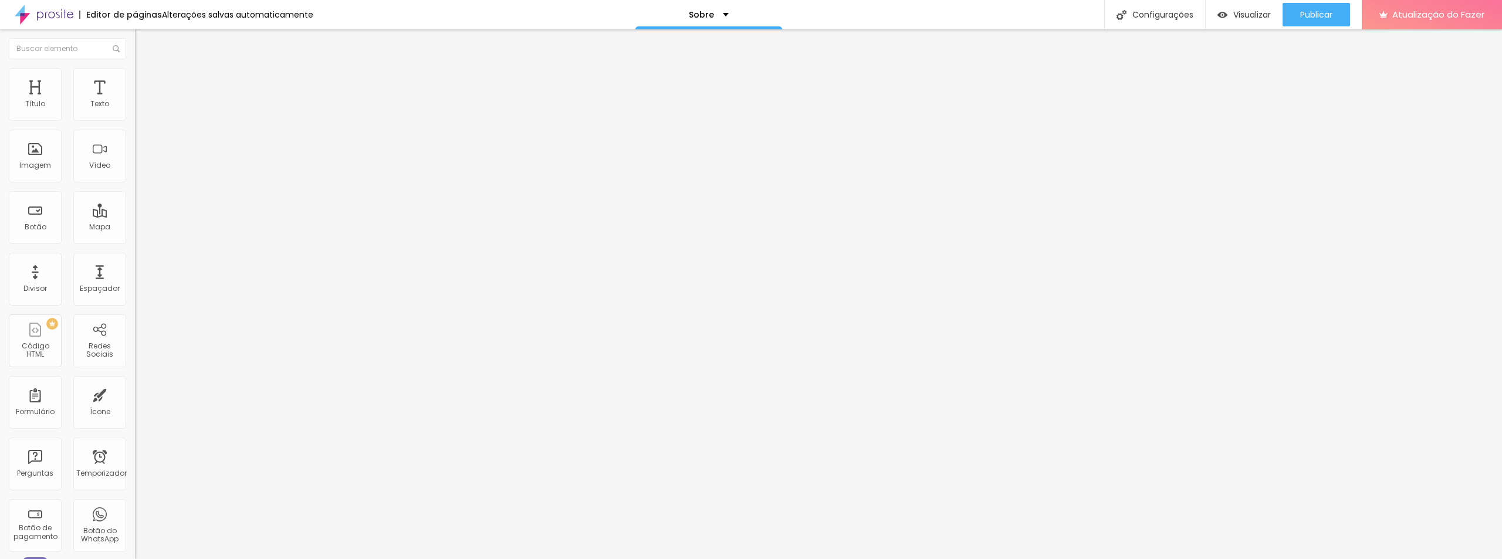
type input "9"
click at [135, 150] on input "range" at bounding box center [173, 145] width 76 height 9
click at [135, 180] on input "range" at bounding box center [173, 175] width 76 height 9
click at [140, 211] on icon "button" at bounding box center [143, 207] width 7 height 7
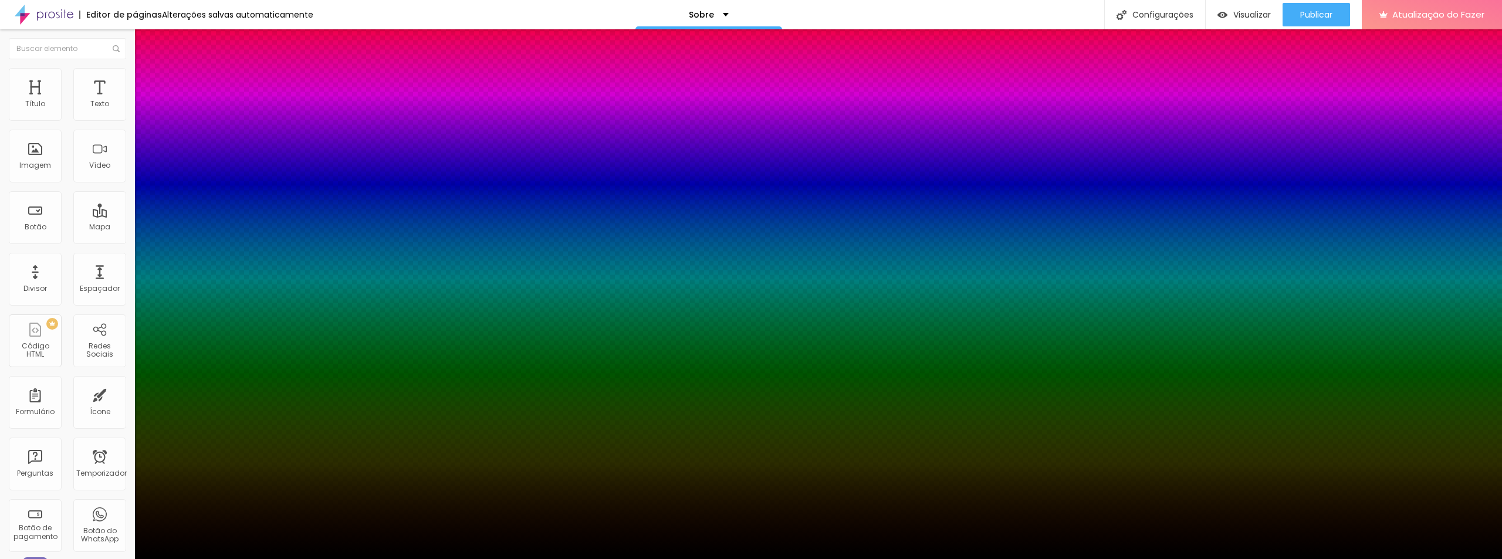
drag, startPoint x: 128, startPoint y: 262, endPoint x: 238, endPoint y: 261, distance: 109.7
drag, startPoint x: 128, startPoint y: 293, endPoint x: 206, endPoint y: 286, distance: 77.8
click at [82, 559] on div at bounding box center [751, 559] width 1502 height 0
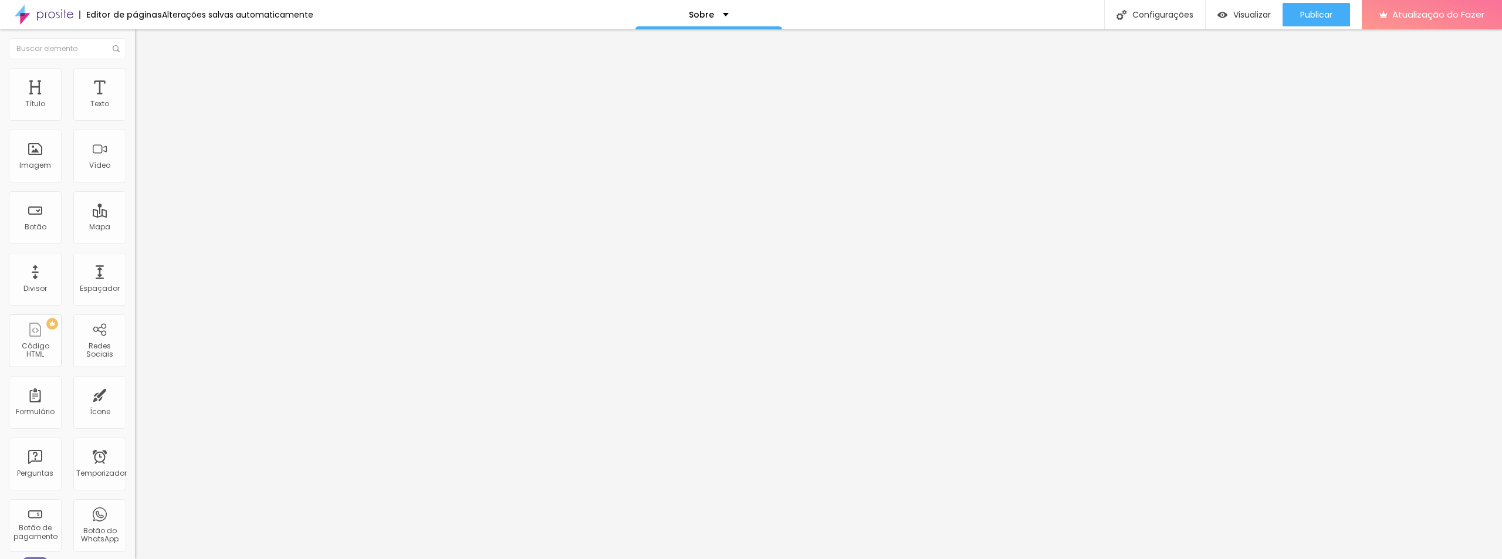
click at [140, 246] on icon "button" at bounding box center [143, 246] width 7 height 7
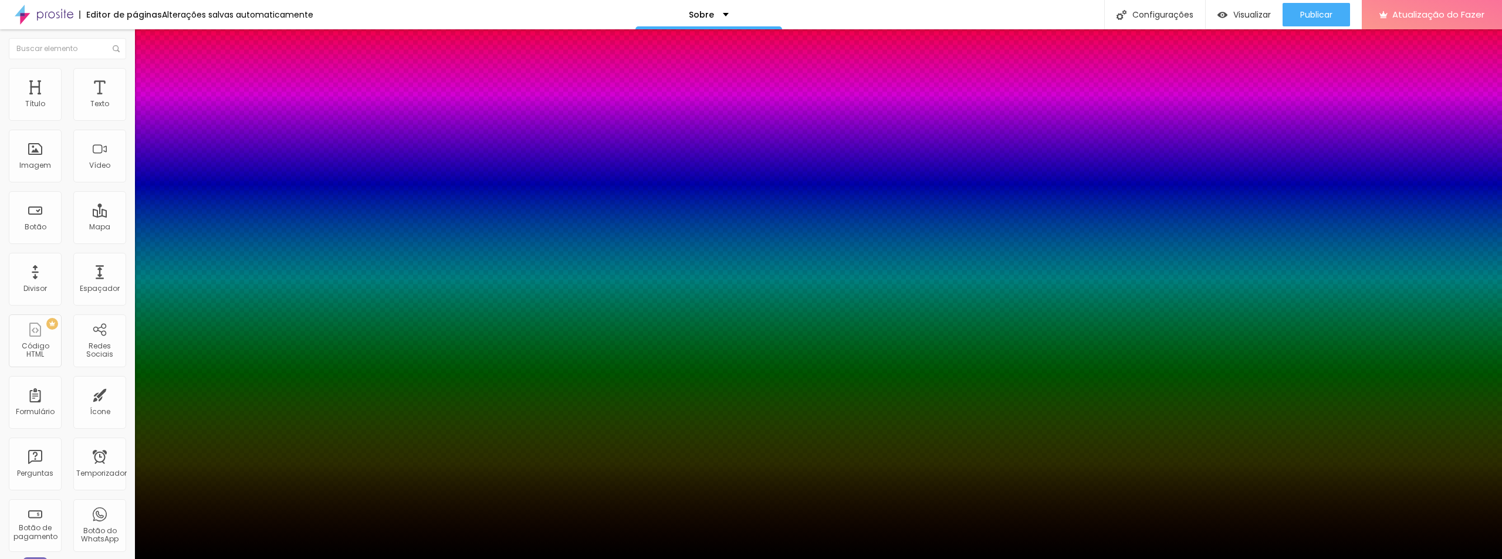
click at [206, 559] on div at bounding box center [751, 566] width 1502 height 0
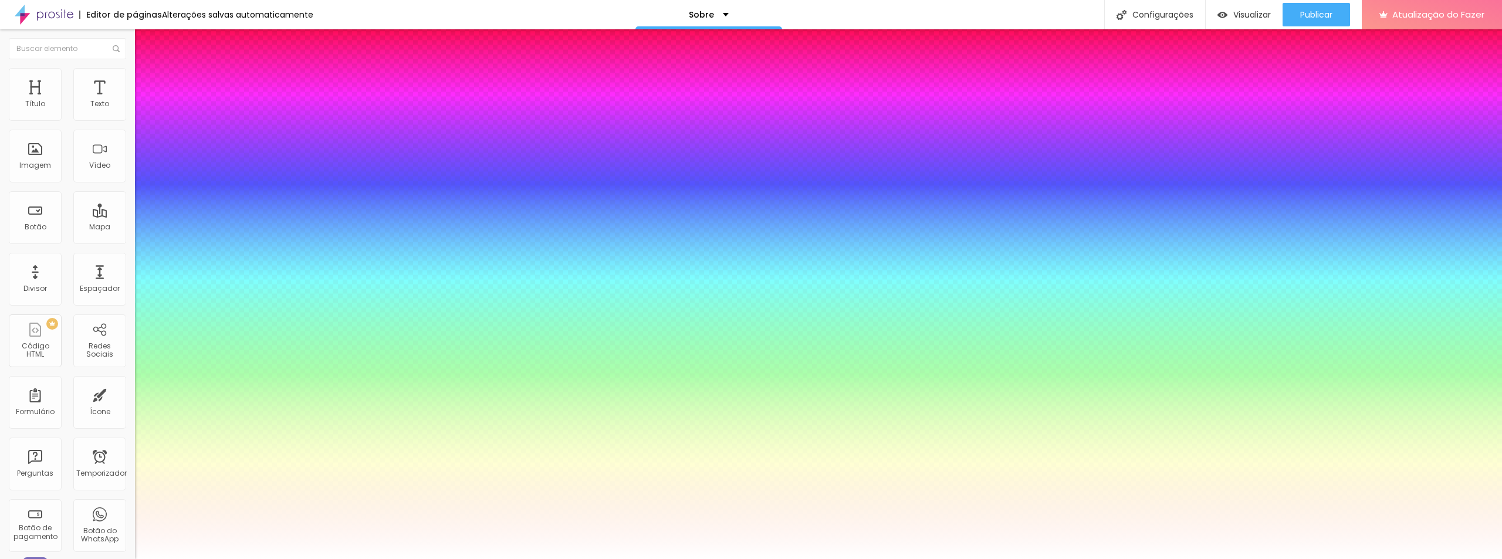
drag, startPoint x: 141, startPoint y: 353, endPoint x: 103, endPoint y: 319, distance: 51.5
click at [103, 319] on body "Editor de páginas Alterações salvas automaticamente Sobre Configurações Configu…" at bounding box center [751, 279] width 1502 height 559
click at [45, 559] on div at bounding box center [751, 559] width 1502 height 0
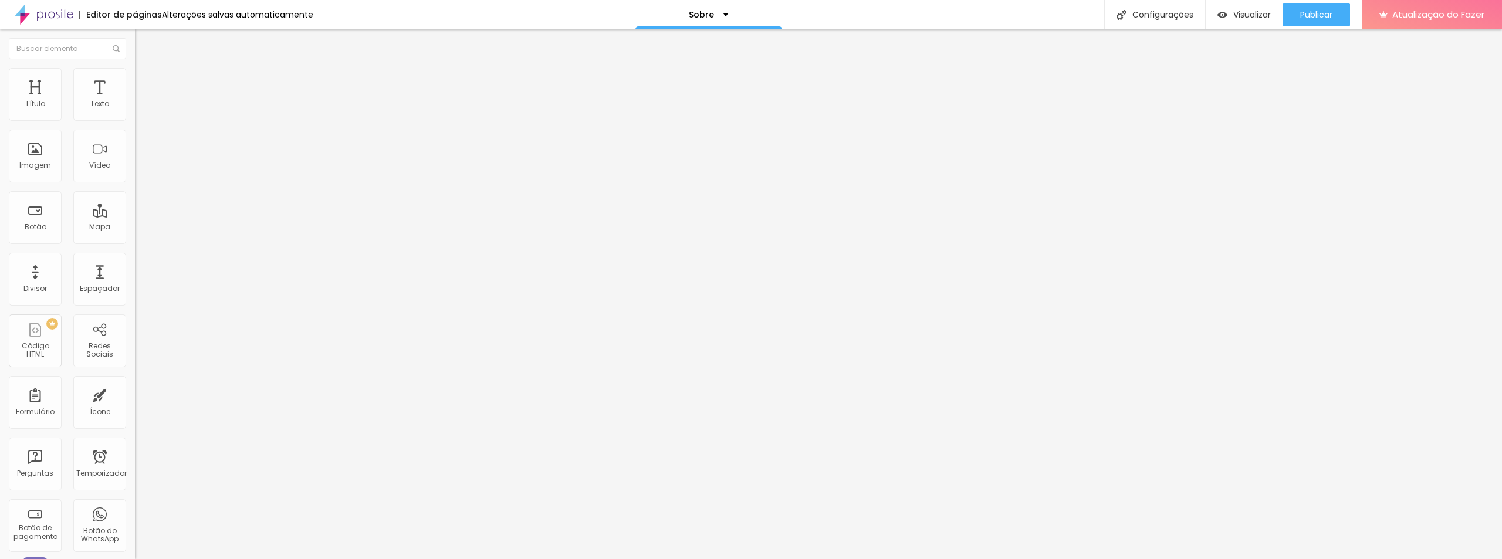
click at [135, 249] on button "button" at bounding box center [143, 247] width 16 height 12
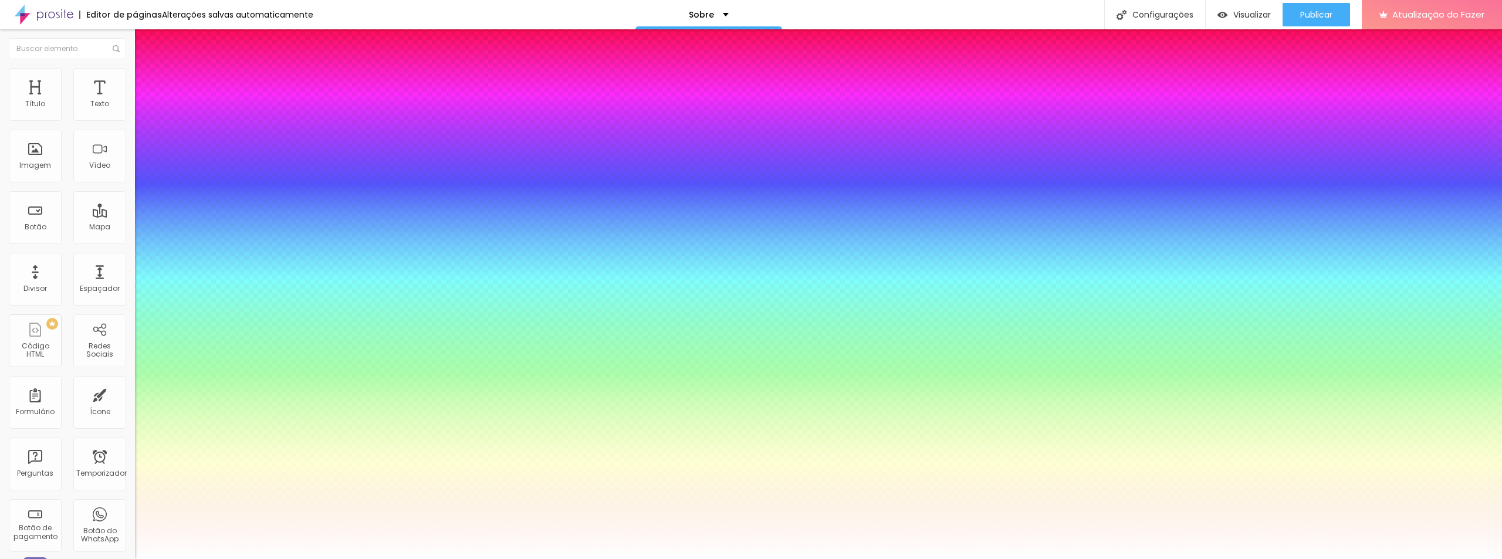
drag, startPoint x: 194, startPoint y: 390, endPoint x: 203, endPoint y: 385, distance: 9.7
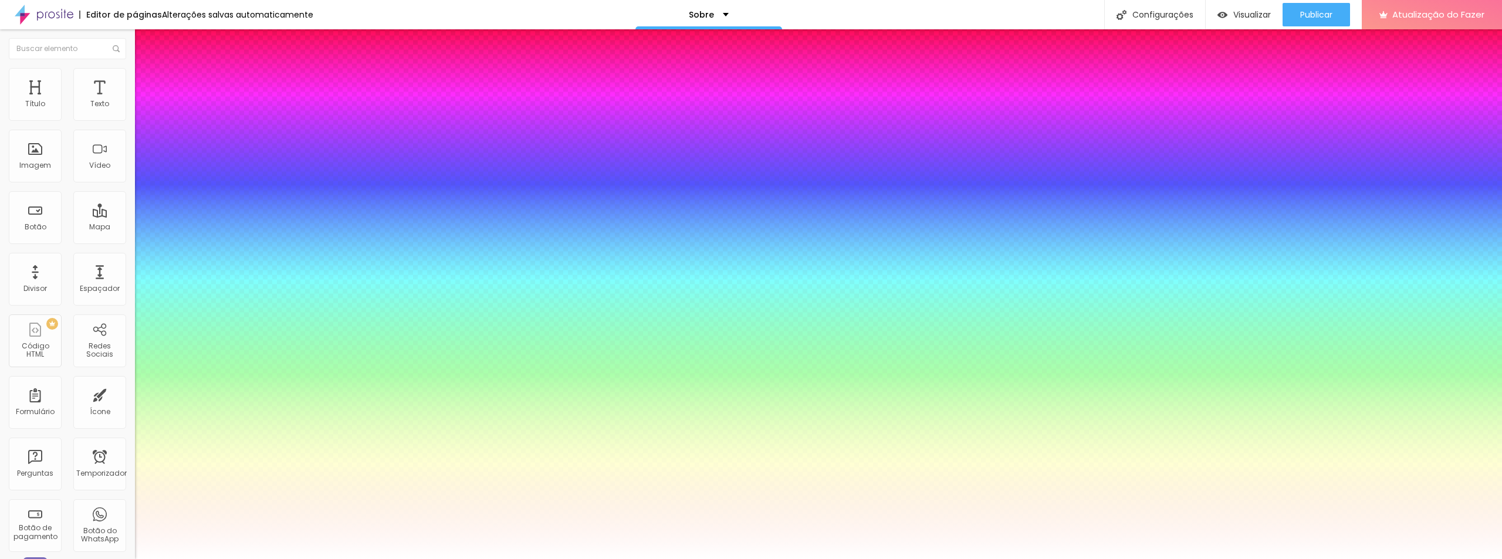
click at [66, 559] on div at bounding box center [751, 559] width 1502 height 0
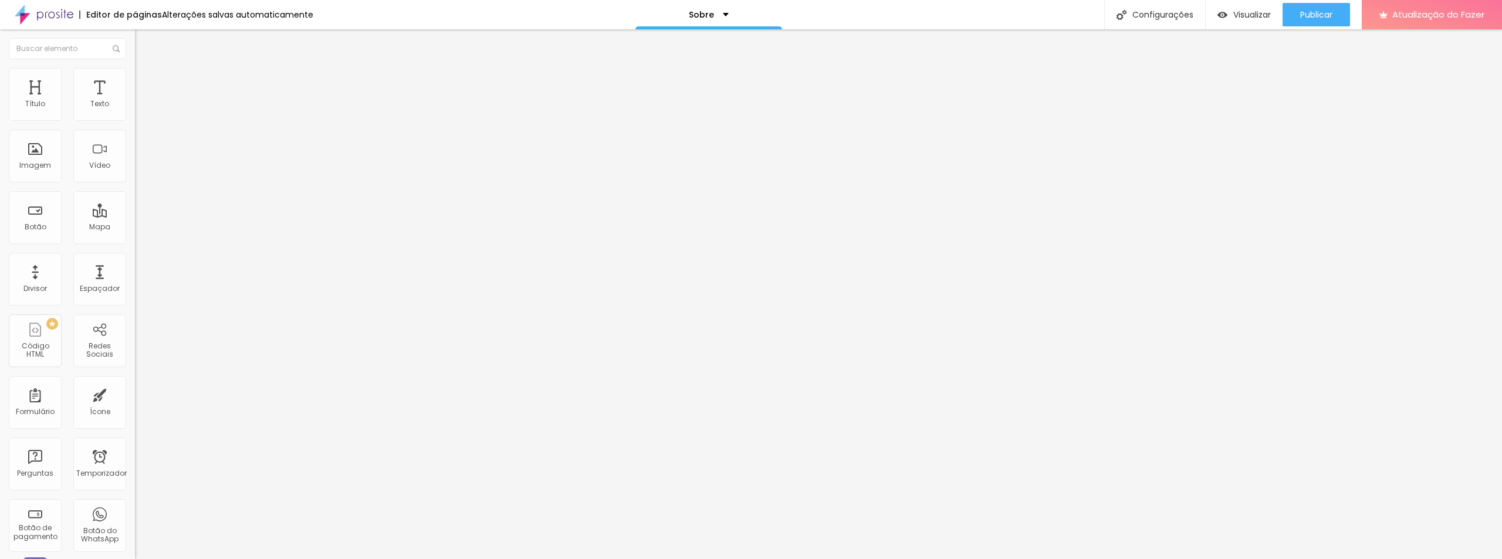
click at [146, 83] on font "Avançado" at bounding box center [165, 88] width 39 height 10
drag, startPoint x: 31, startPoint y: 114, endPoint x: 42, endPoint y: 119, distance: 12.4
click at [135, 228] on input "range" at bounding box center [173, 232] width 76 height 9
drag, startPoint x: 36, startPoint y: 137, endPoint x: 49, endPoint y: 141, distance: 13.4
click at [135, 394] on input "range" at bounding box center [173, 398] width 76 height 9
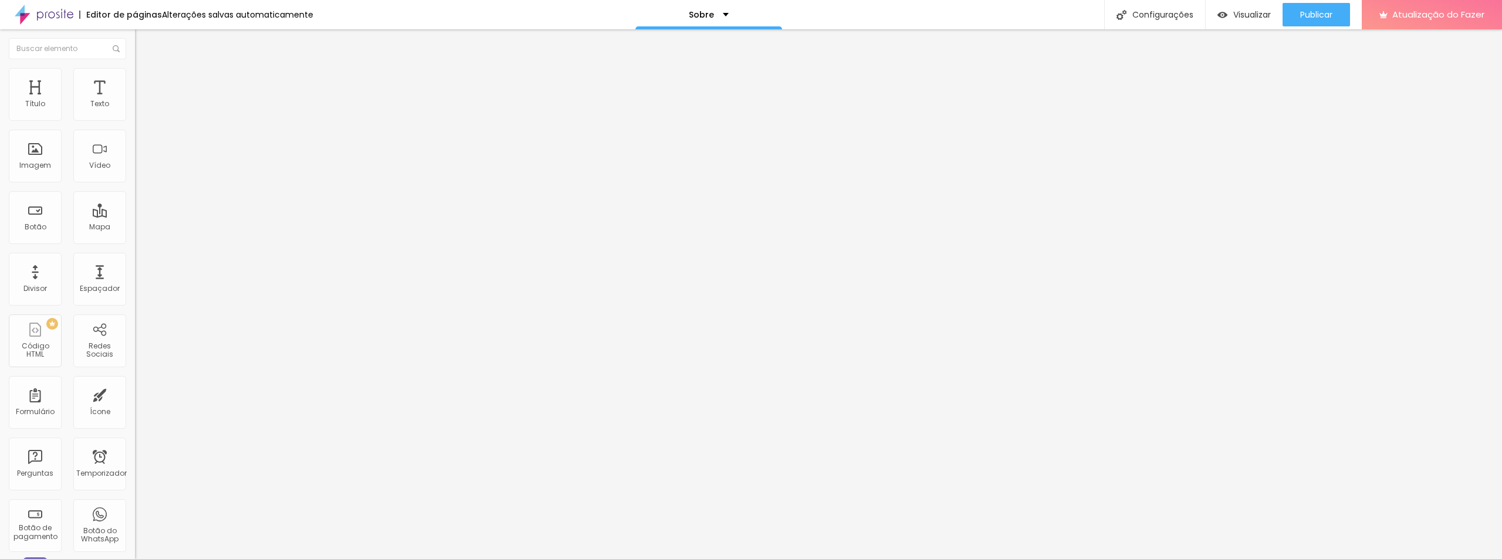
drag, startPoint x: 67, startPoint y: 454, endPoint x: 100, endPoint y: 357, distance: 102.2
click at [135, 453] on div "Editar nulo Conteúdo Estilo Avançado 21 Espaço de cima 30 Espaço de baixo ID HT…" at bounding box center [202, 294] width 135 height 530
click at [146, 69] on font "Conteúdo" at bounding box center [164, 64] width 36 height 10
click at [1301, 14] on font "Publicar" at bounding box center [1316, 15] width 32 height 12
click at [1259, 17] on font "Visualizar" at bounding box center [1242, 15] width 38 height 12
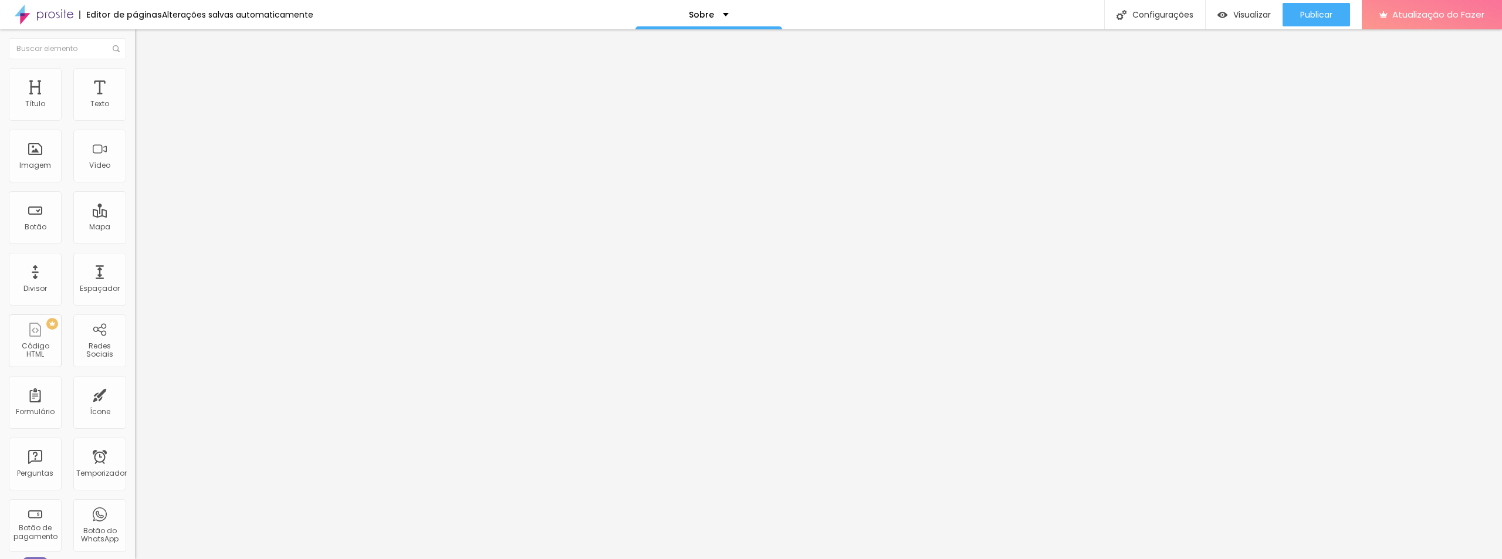
click at [135, 237] on div "Instagram" at bounding box center [202, 240] width 135 height 7
drag, startPoint x: 50, startPoint y: 188, endPoint x: 130, endPoint y: 187, distance: 80.4
click at [135, 187] on div "Instagram Rede social Instagram Endereço URL https://diegosilvaensaiosdeimpacto…" at bounding box center [202, 289] width 135 height 394
click at [135, 425] on img at bounding box center [138, 428] width 6 height 6
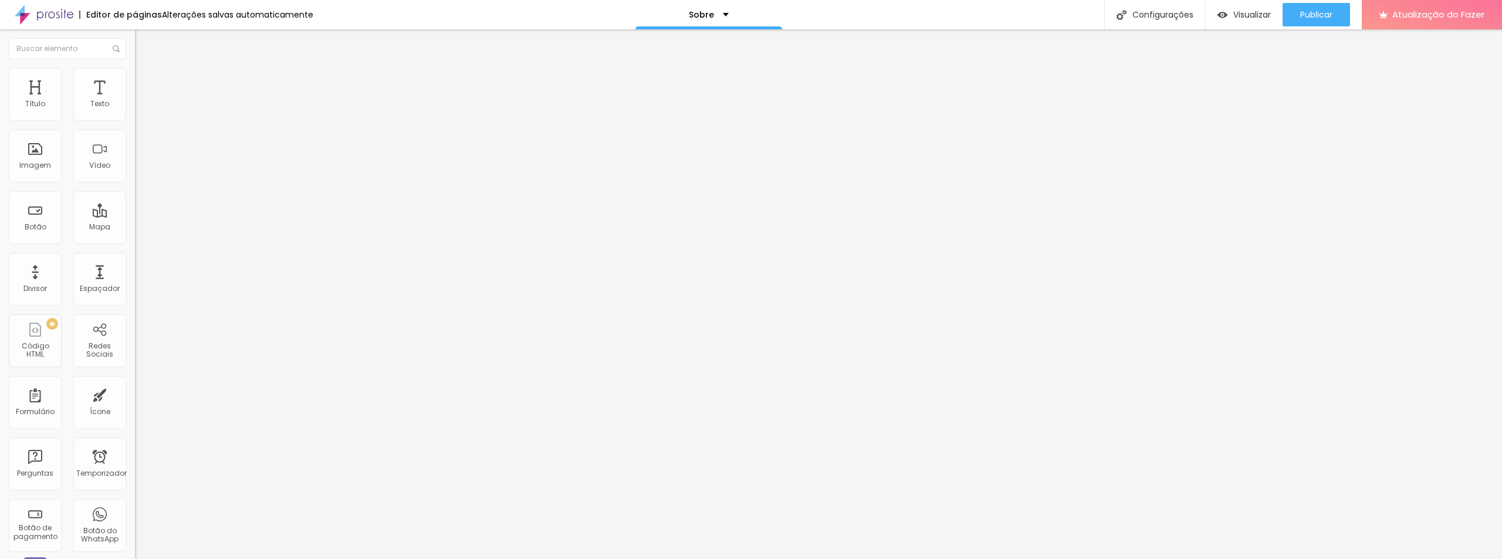
scroll to position [0, 0]
click at [135, 425] on div at bounding box center [202, 425] width 135 height 0
click at [141, 256] on div "Instagram" at bounding box center [202, 321] width 122 height 130
click at [140, 439] on font "+ Adicionar Ícone" at bounding box center [172, 444] width 65 height 10
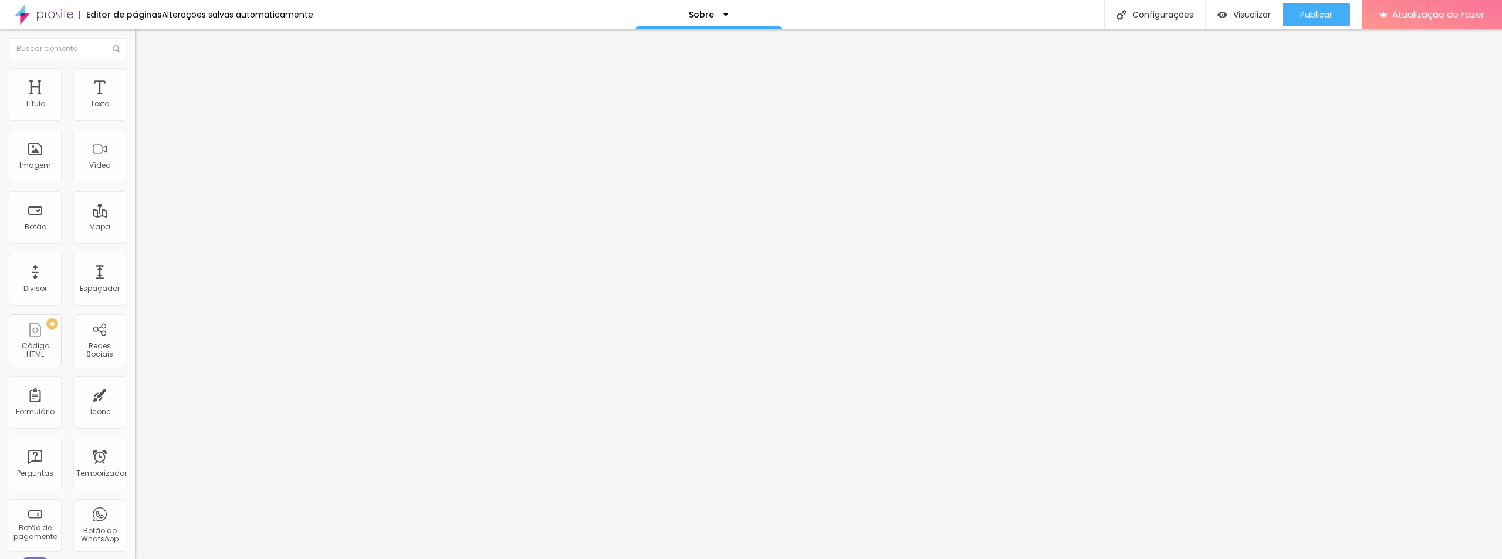
paste input "https://bit.ly/clicaevamosconversar"
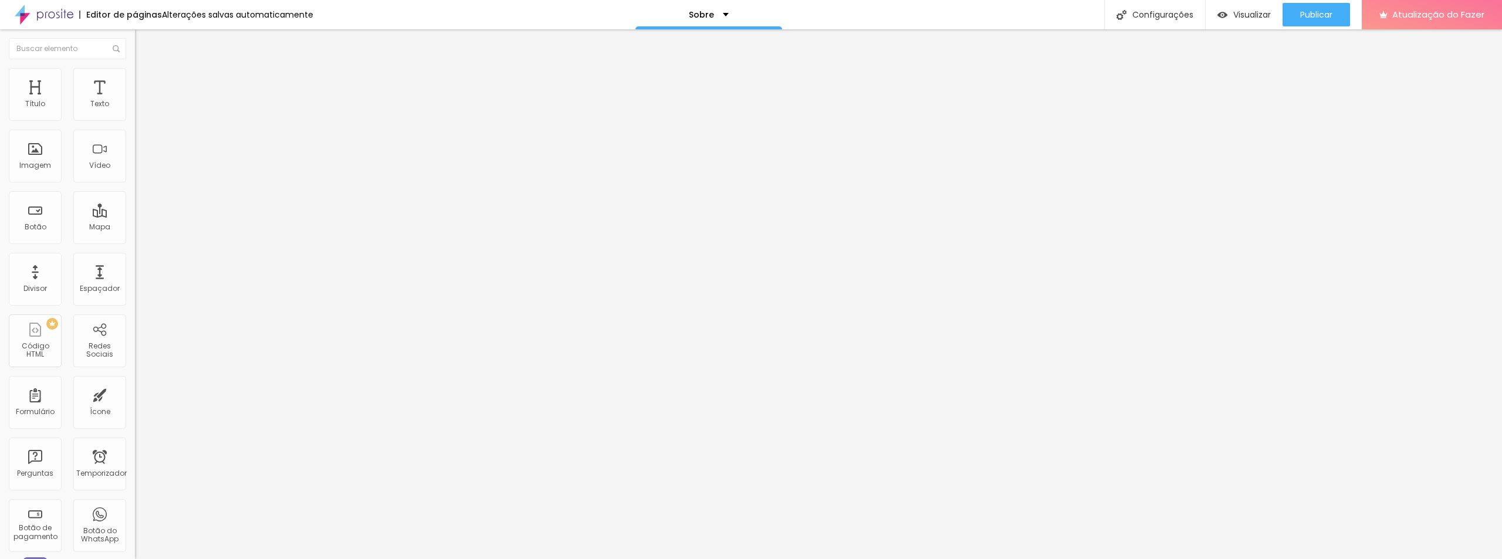
scroll to position [0, 61]
click at [135, 361] on div "Editar nulo Conteúdo Estilo Avançado Instagram Rede social Instagram Endereço U…" at bounding box center [202, 294] width 135 height 530
click at [1298, 11] on button "Publicar" at bounding box center [1316, 14] width 67 height 23
click at [1246, 16] on font "Visualizar" at bounding box center [1242, 15] width 38 height 12
